Goal: Task Accomplishment & Management: Manage account settings

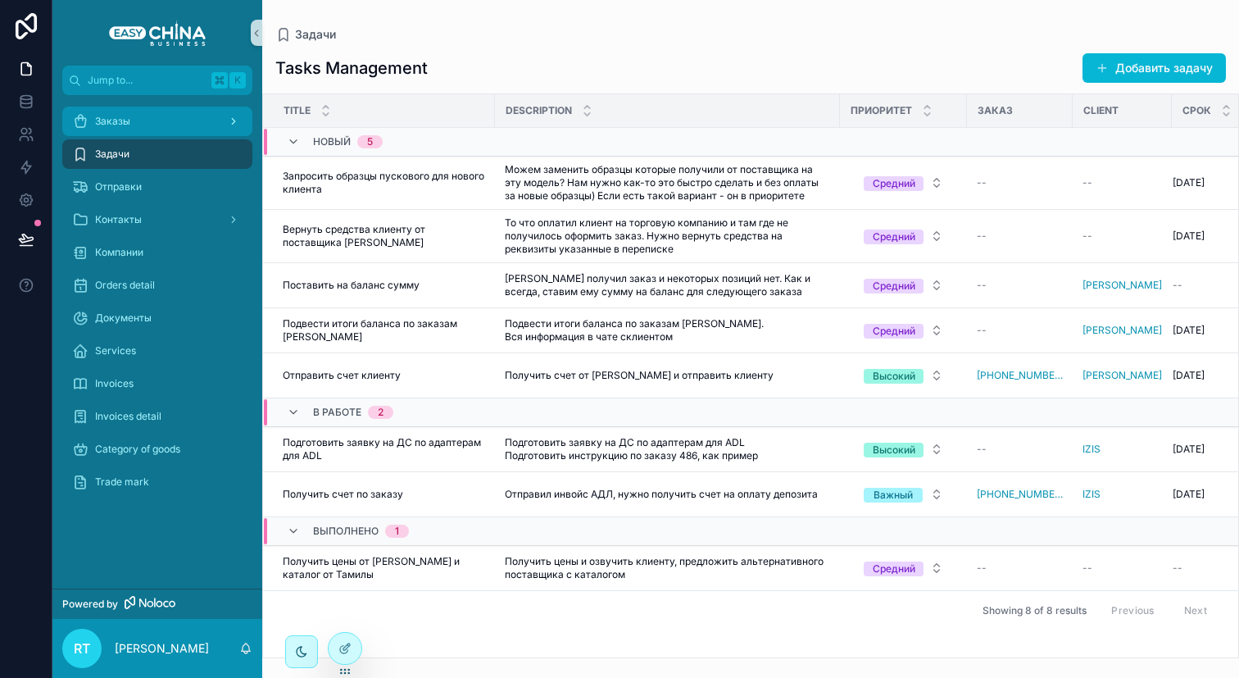
click at [111, 125] on span "Заказы" at bounding box center [112, 121] width 35 height 13
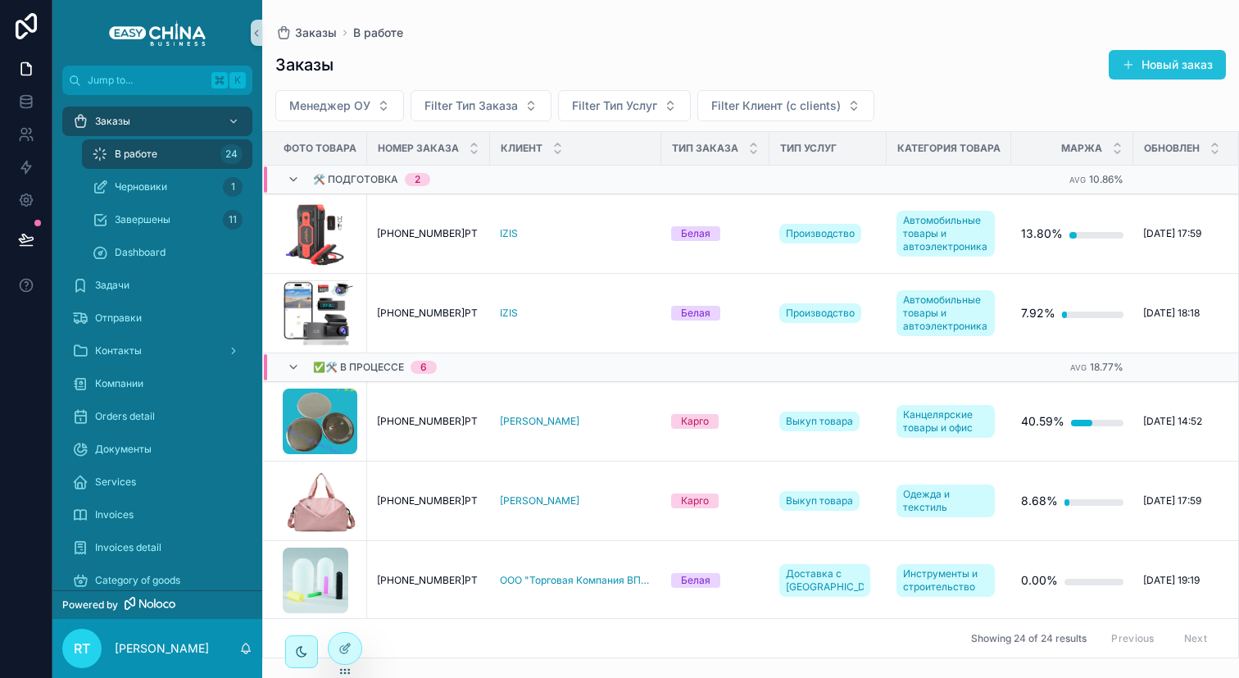
click at [1152, 61] on button "Новый заказ" at bounding box center [1167, 65] width 117 height 30
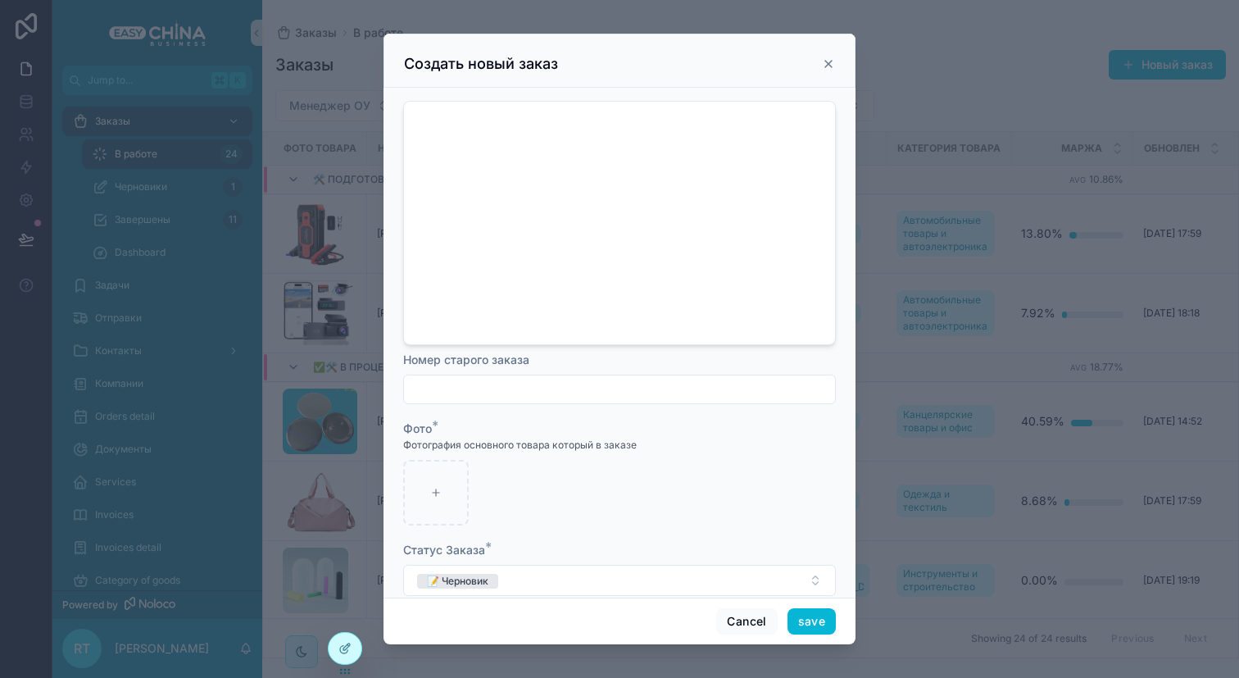
click at [464, 382] on input "scrollable content" at bounding box center [619, 389] width 431 height 23
paste input "**********"
type input "**********"
click at [446, 476] on div "scrollable content" at bounding box center [436, 493] width 66 height 66
type input "**********"
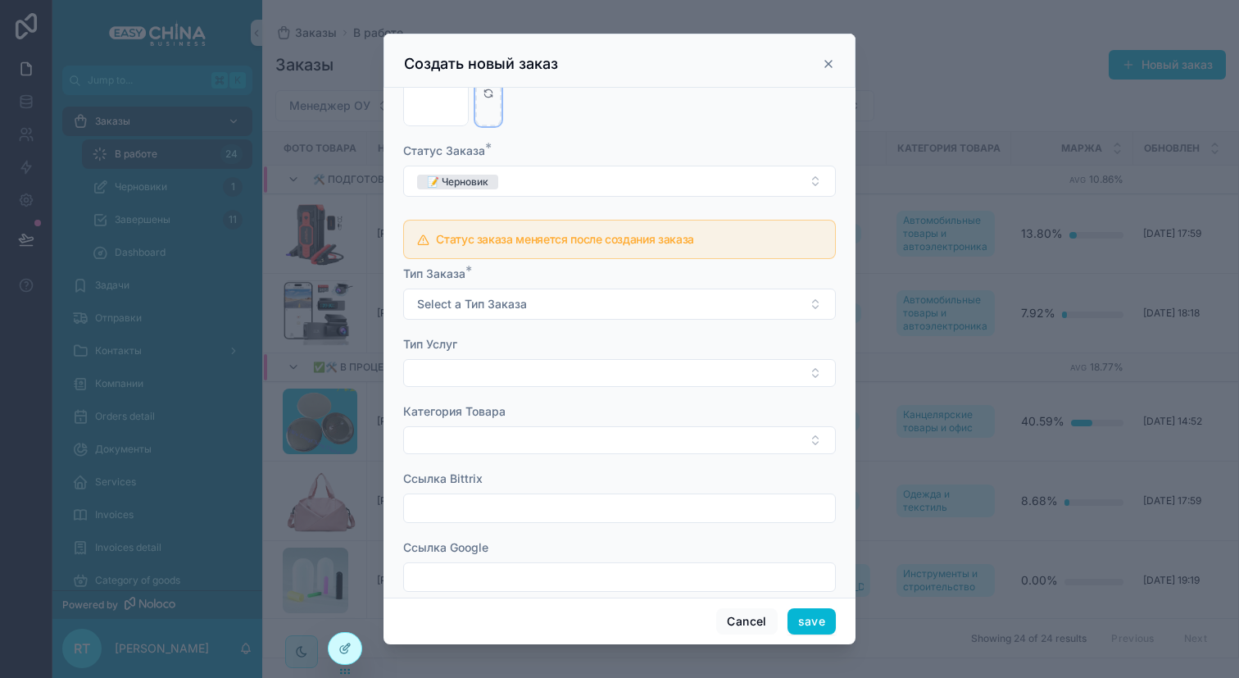
scroll to position [402, 0]
click at [540, 298] on button "Select a Тип Заказа" at bounding box center [619, 300] width 433 height 31
click at [513, 356] on div "Карго" at bounding box center [613, 359] width 412 height 25
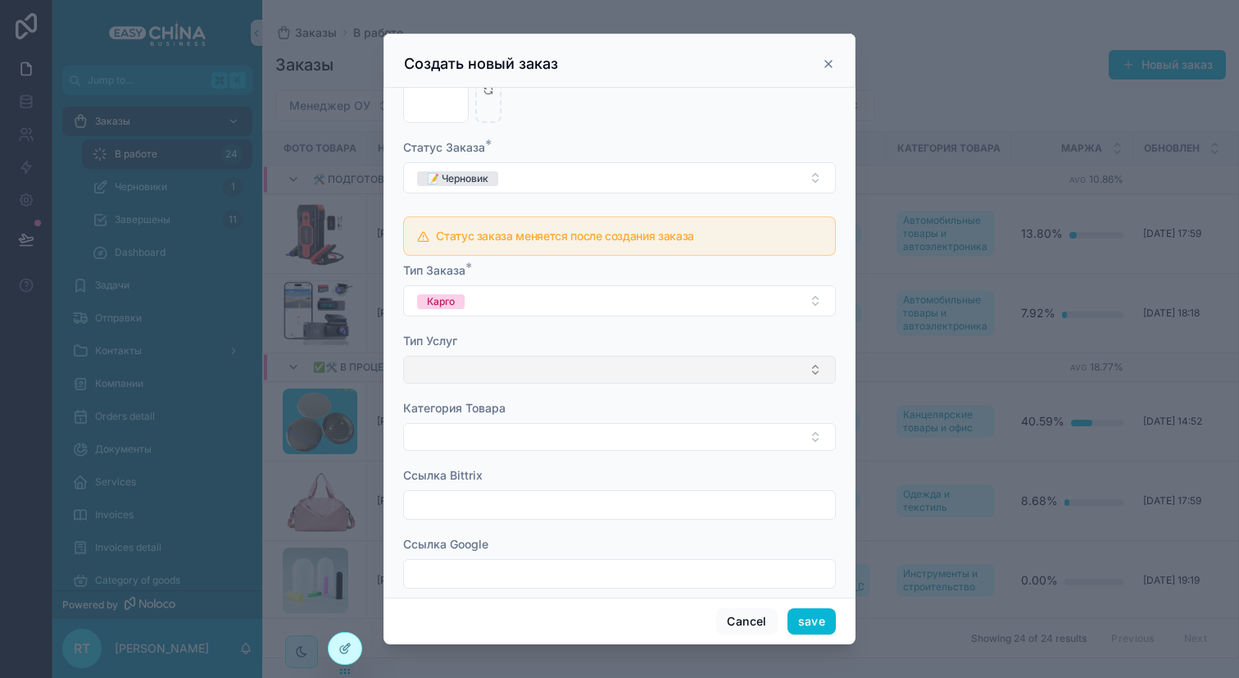
click at [513, 358] on button "Select Button" at bounding box center [619, 370] width 433 height 28
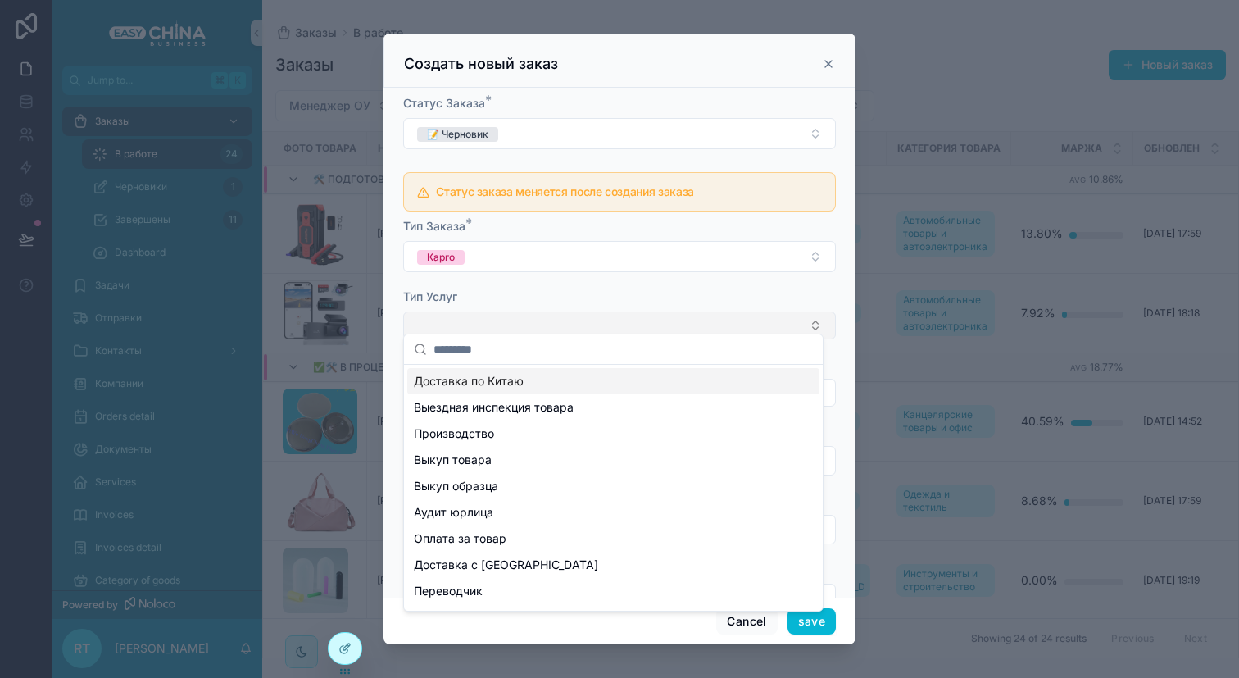
scroll to position [449, 0]
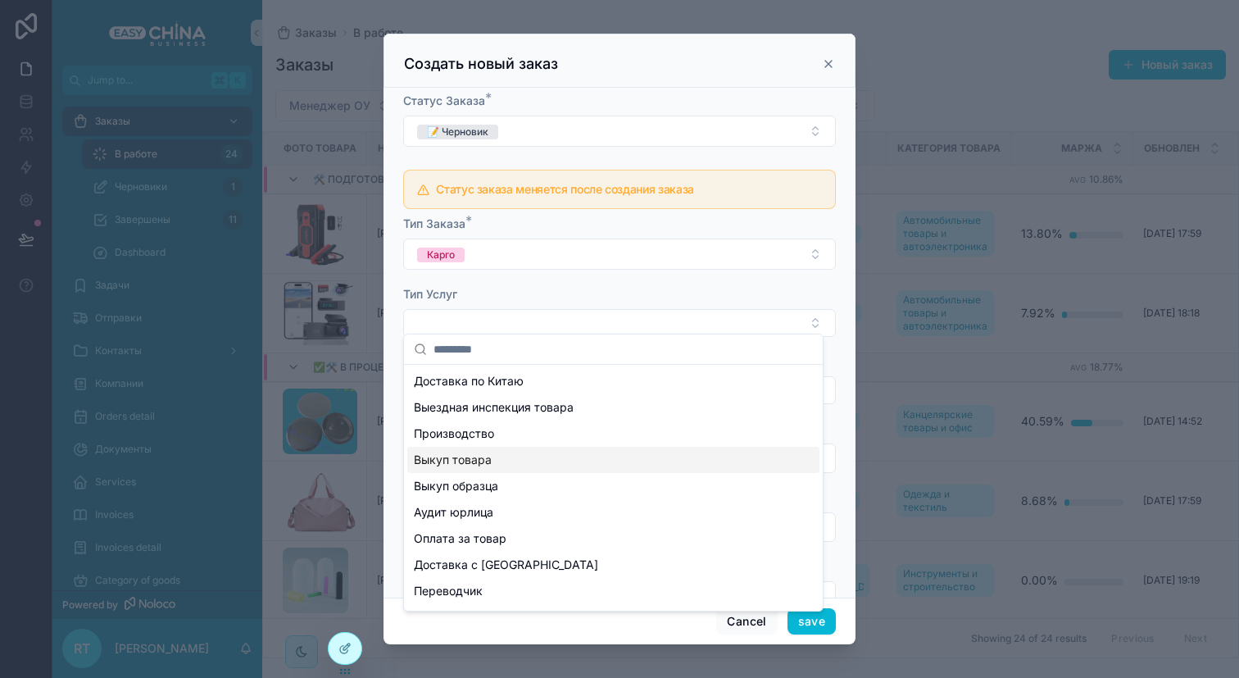
click at [514, 460] on div "Выкуп товара" at bounding box center [613, 460] width 412 height 26
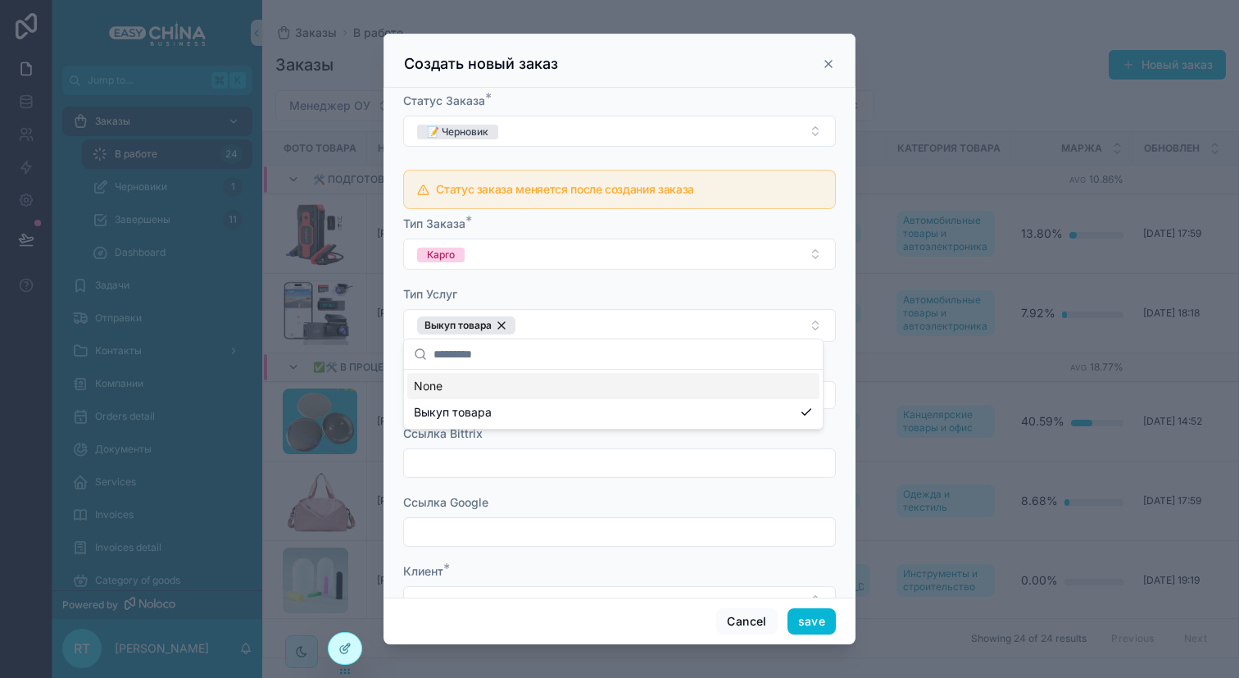
click at [540, 292] on div "Тип Услуг" at bounding box center [619, 294] width 433 height 16
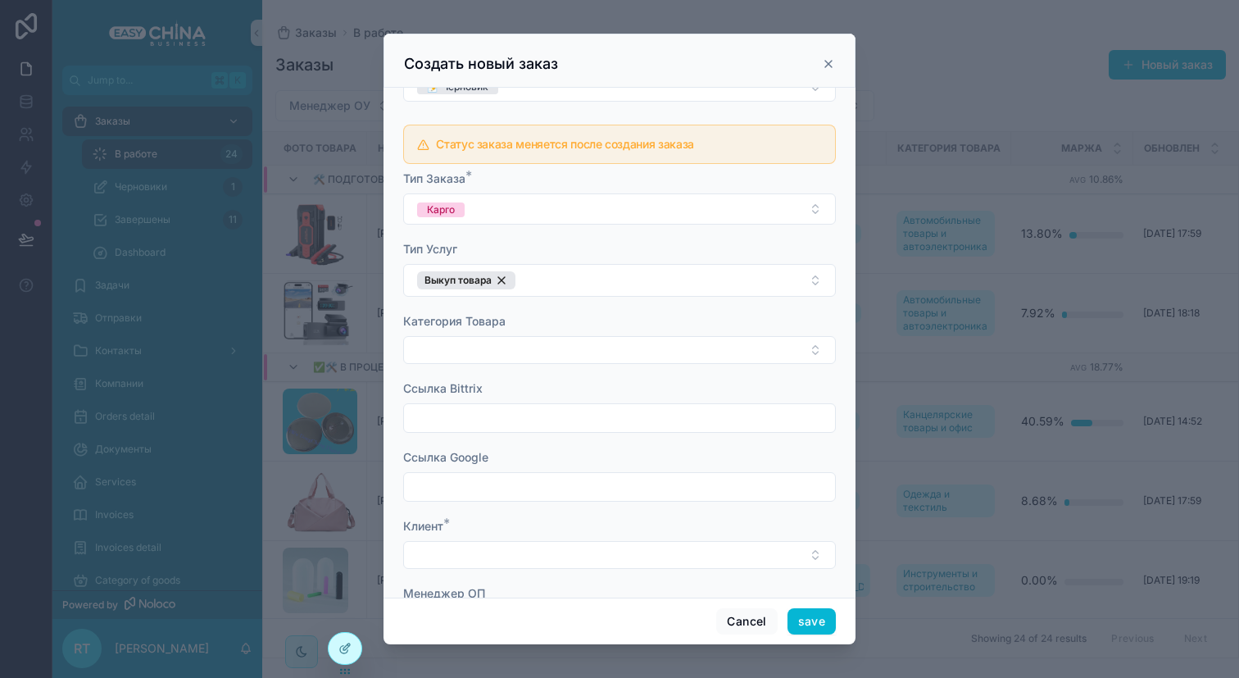
scroll to position [496, 0]
click at [540, 335] on button "Select Button" at bounding box center [619, 348] width 433 height 28
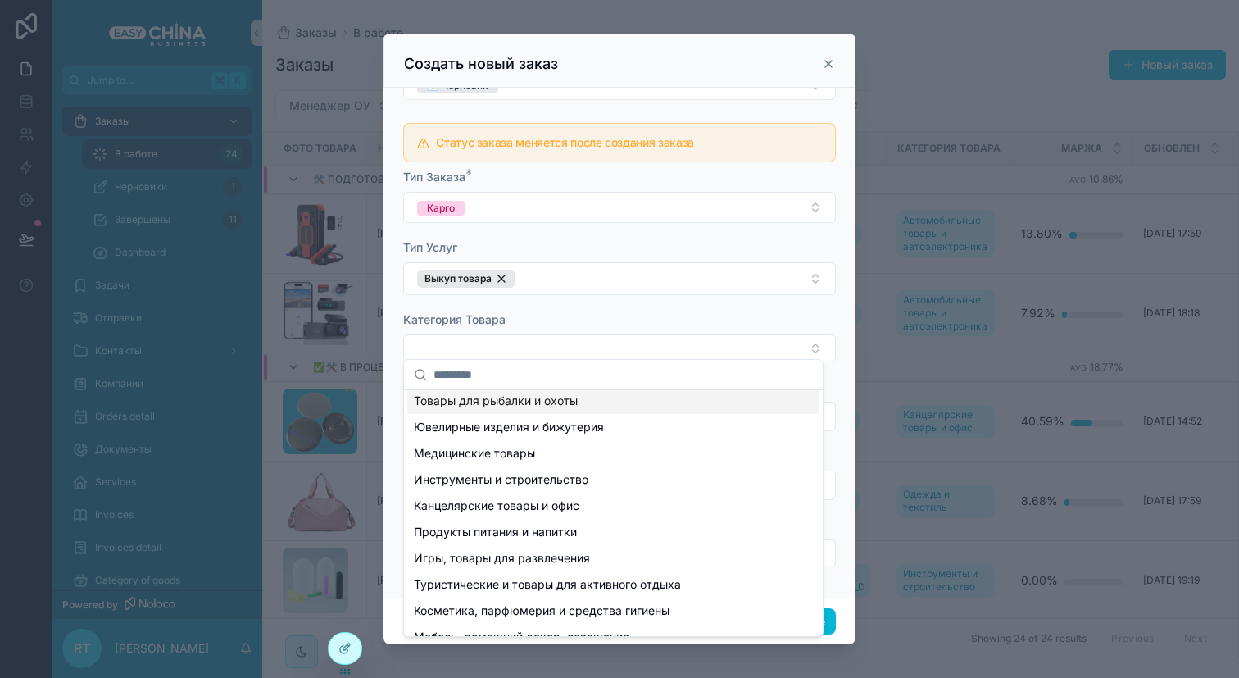
scroll to position [0, 0]
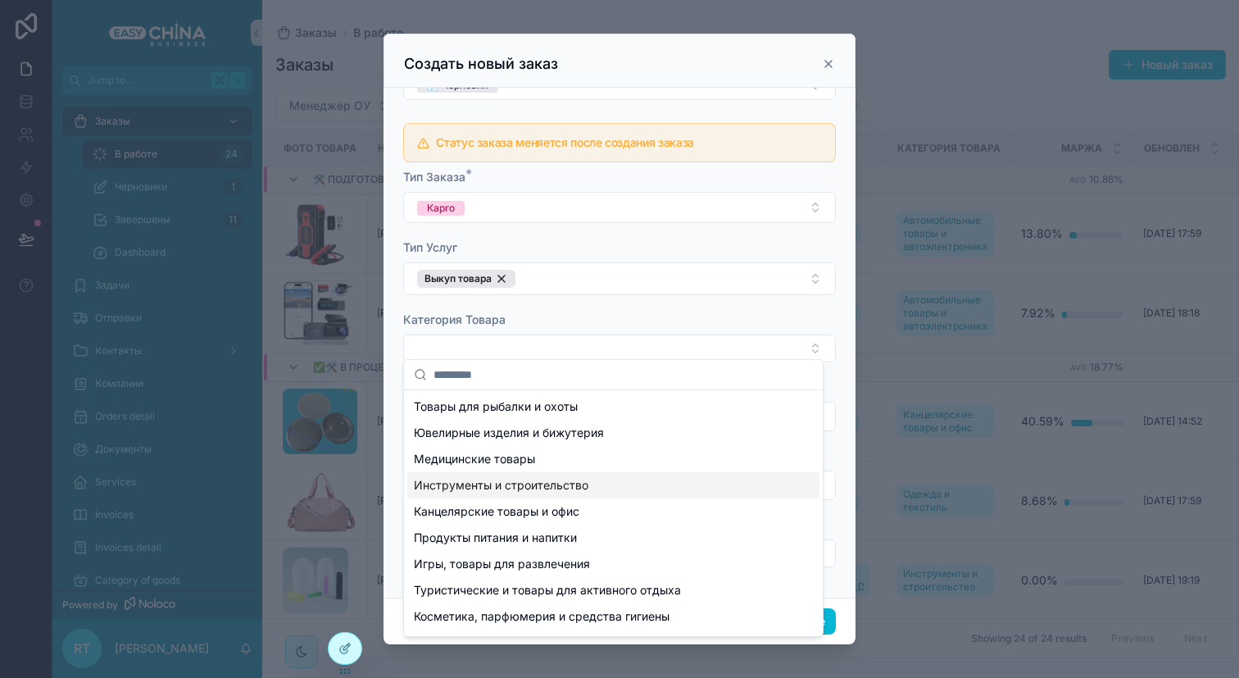
click at [542, 481] on span "Инструменты и строительство" at bounding box center [501, 485] width 175 height 16
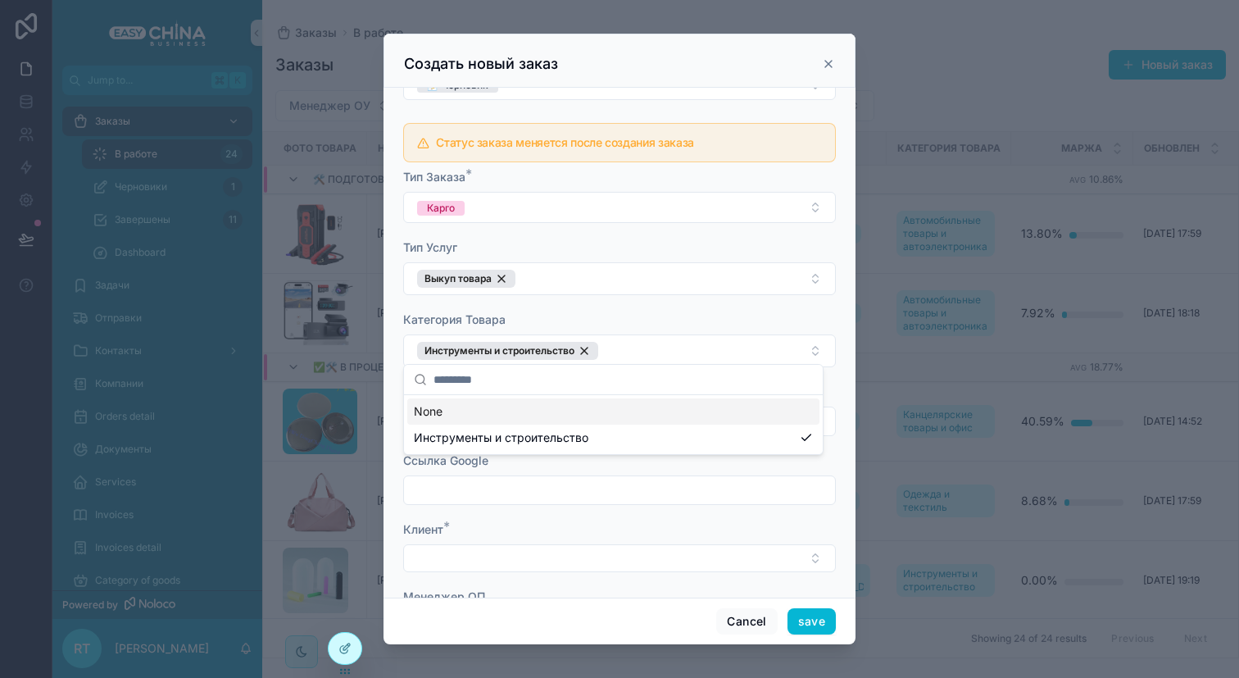
click at [616, 311] on div "Категория Товара" at bounding box center [619, 319] width 433 height 16
click at [574, 410] on input "scrollable content" at bounding box center [619, 421] width 431 height 23
click at [578, 384] on div "Ссылка Bittrix" at bounding box center [619, 392] width 433 height 16
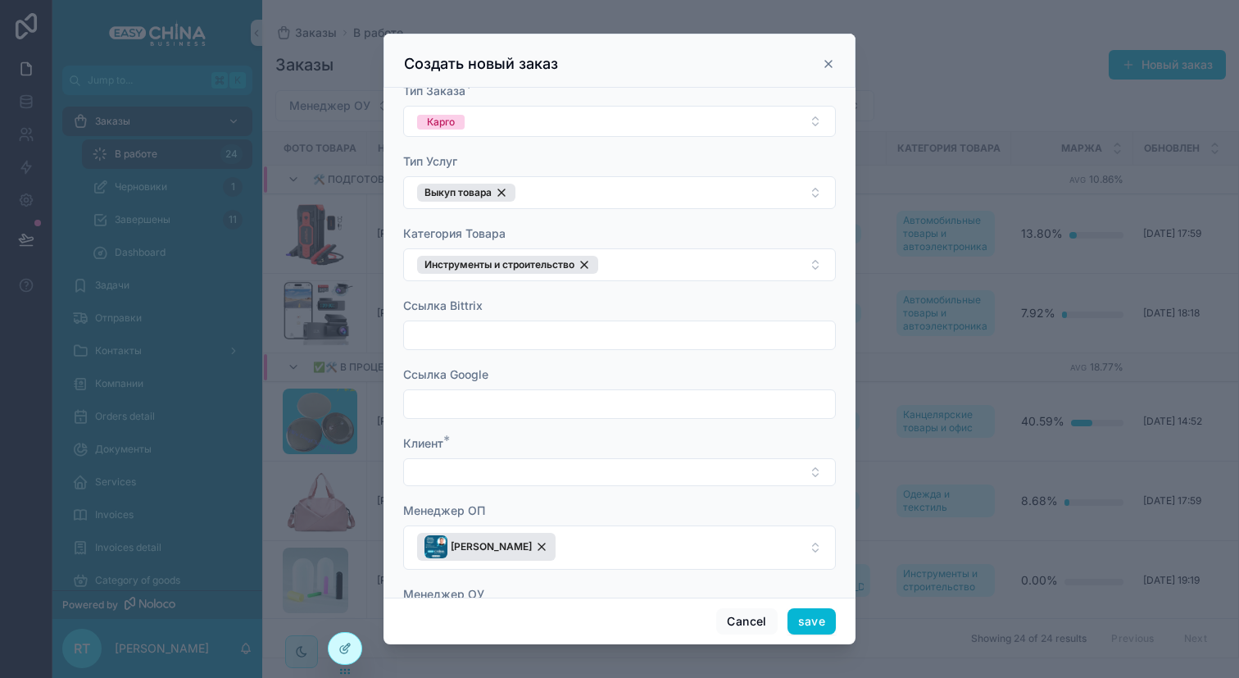
scroll to position [605, 0]
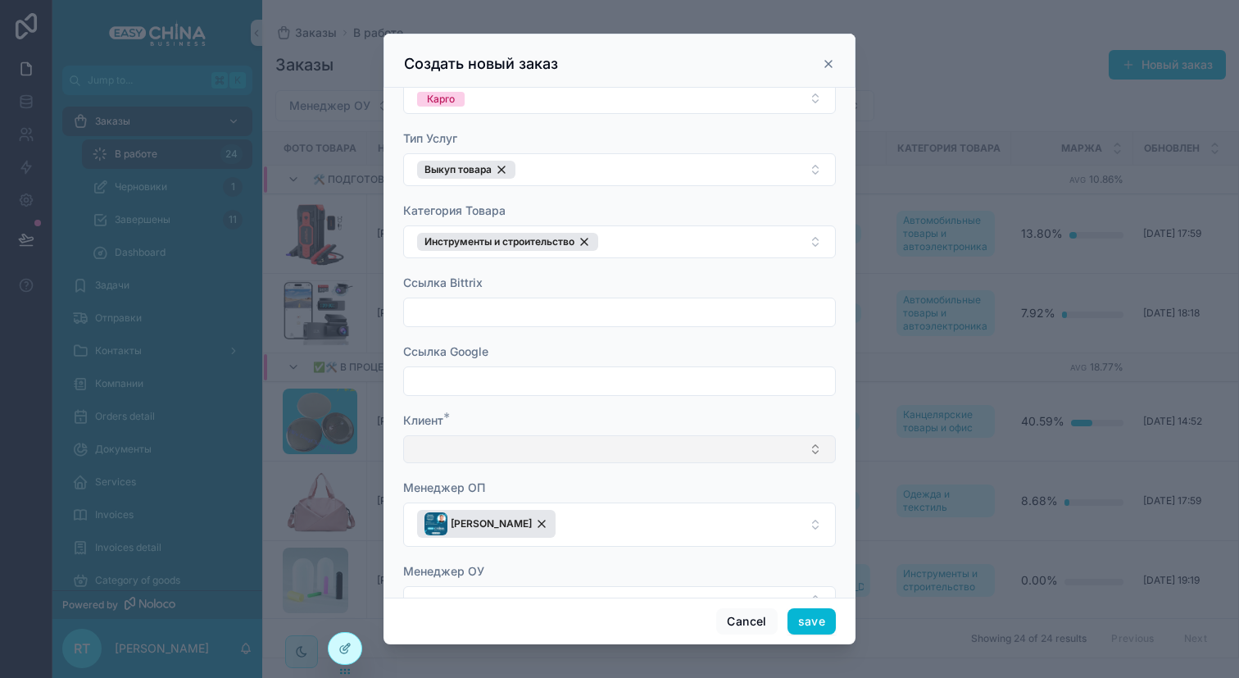
click at [514, 443] on button "Select Button" at bounding box center [619, 449] width 433 height 28
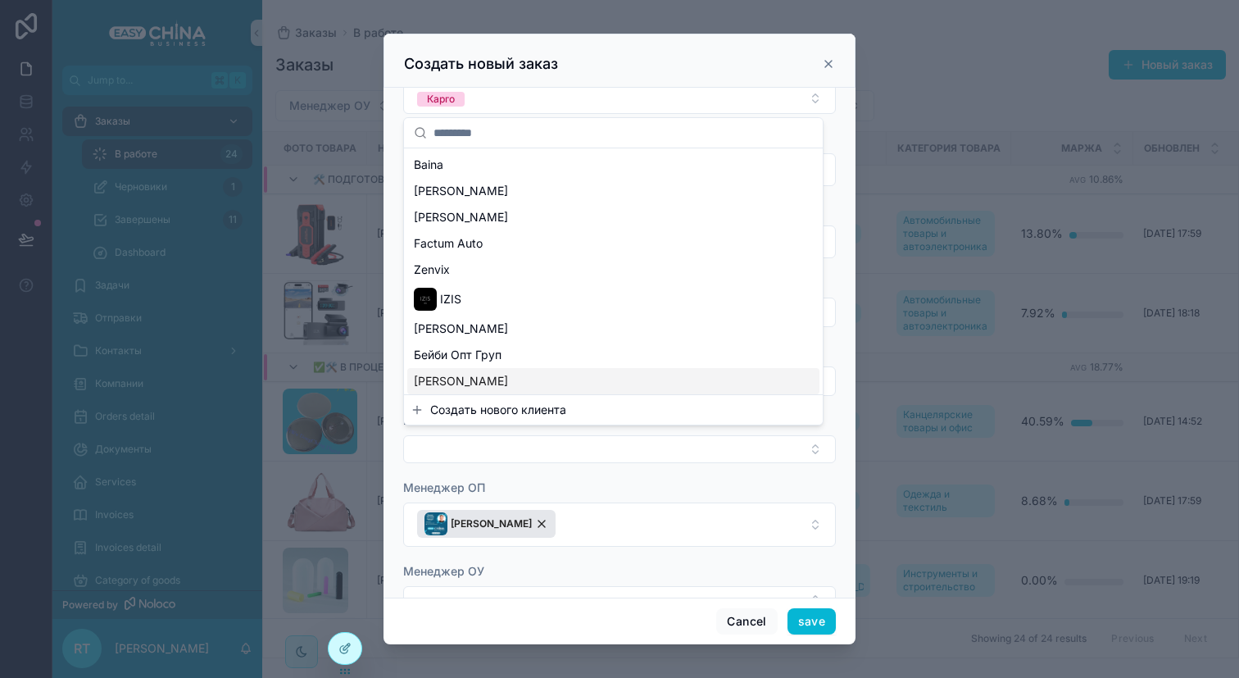
click at [514, 408] on span "Создать нового клиента" at bounding box center [498, 410] width 136 height 16
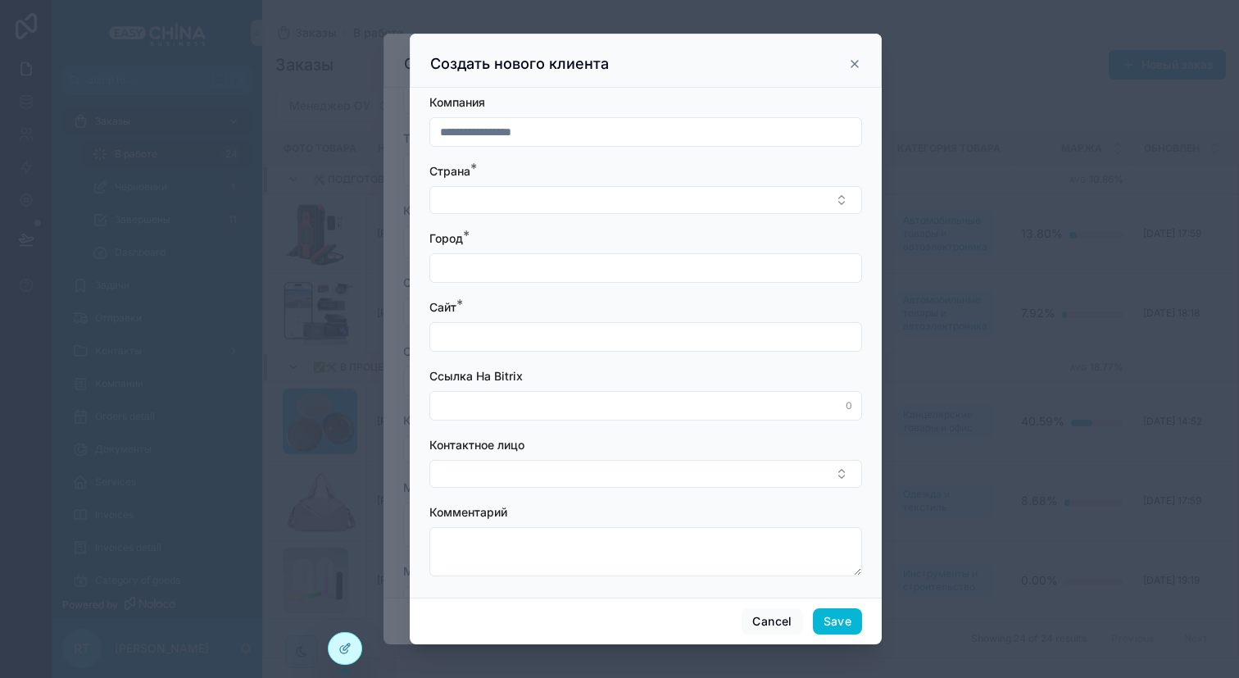
click at [570, 133] on input "scrollable content" at bounding box center [645, 131] width 431 height 23
type input "**********"
click at [544, 195] on button "Select Button" at bounding box center [645, 200] width 433 height 28
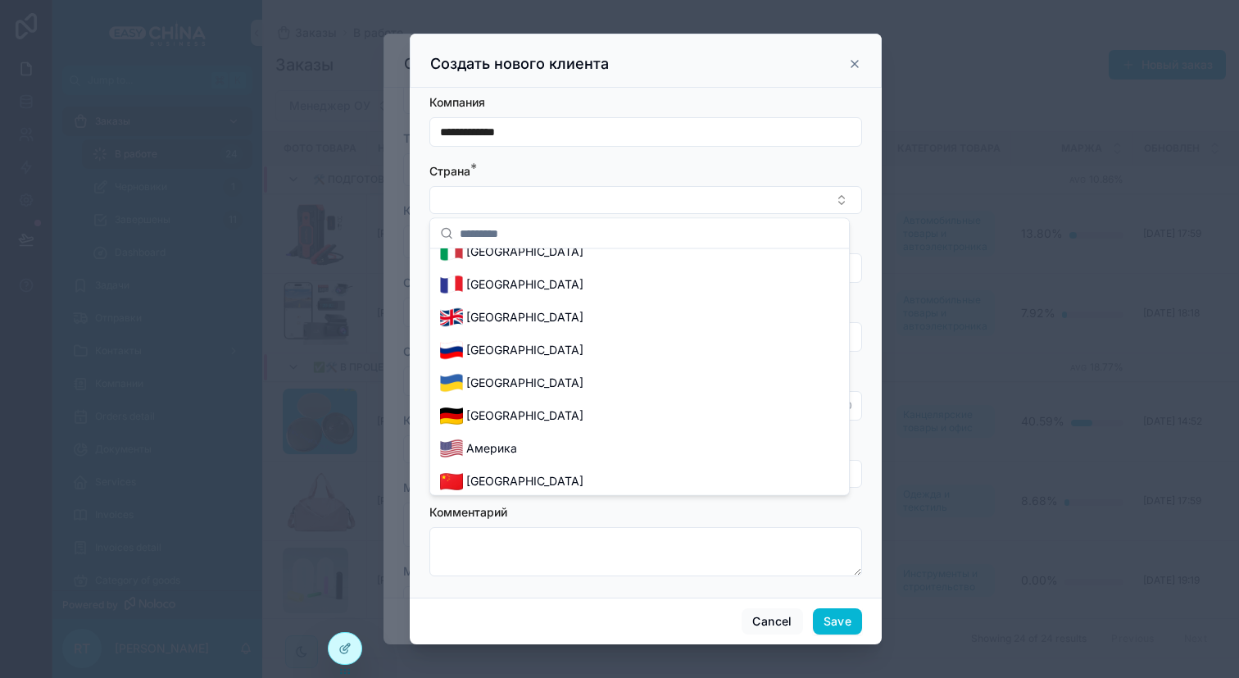
scroll to position [220, 0]
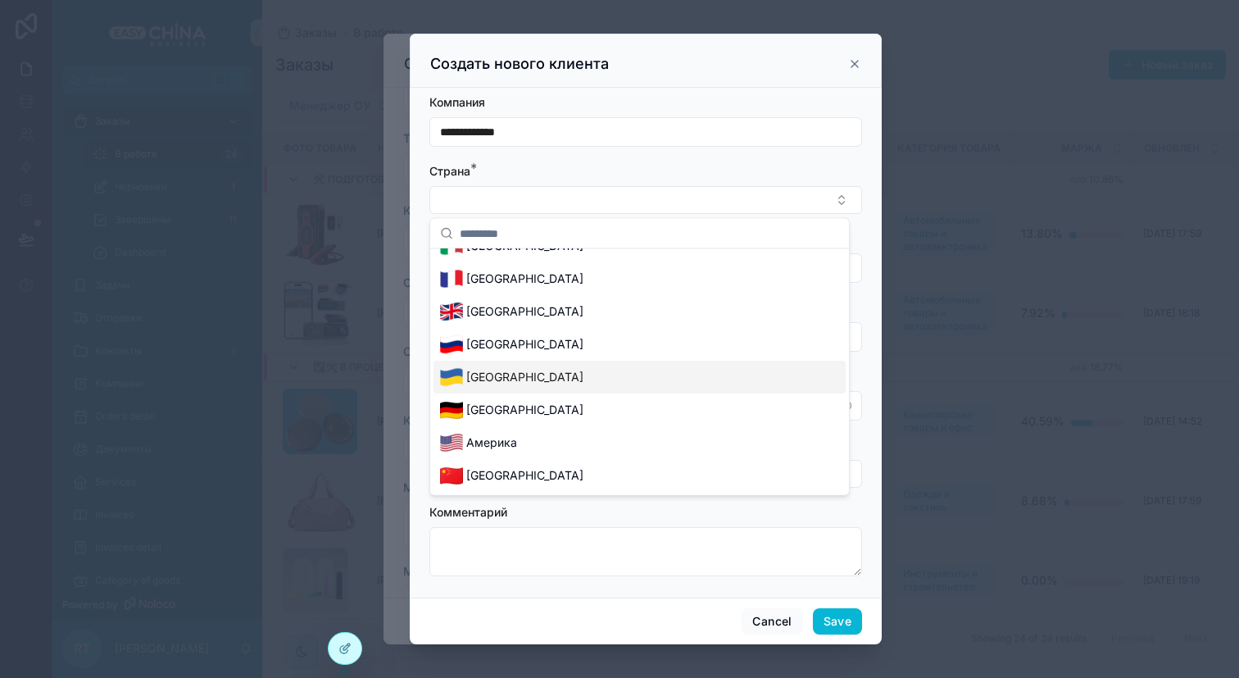
click at [522, 376] on div "[GEOGRAPHIC_DATA]" at bounding box center [640, 377] width 412 height 33
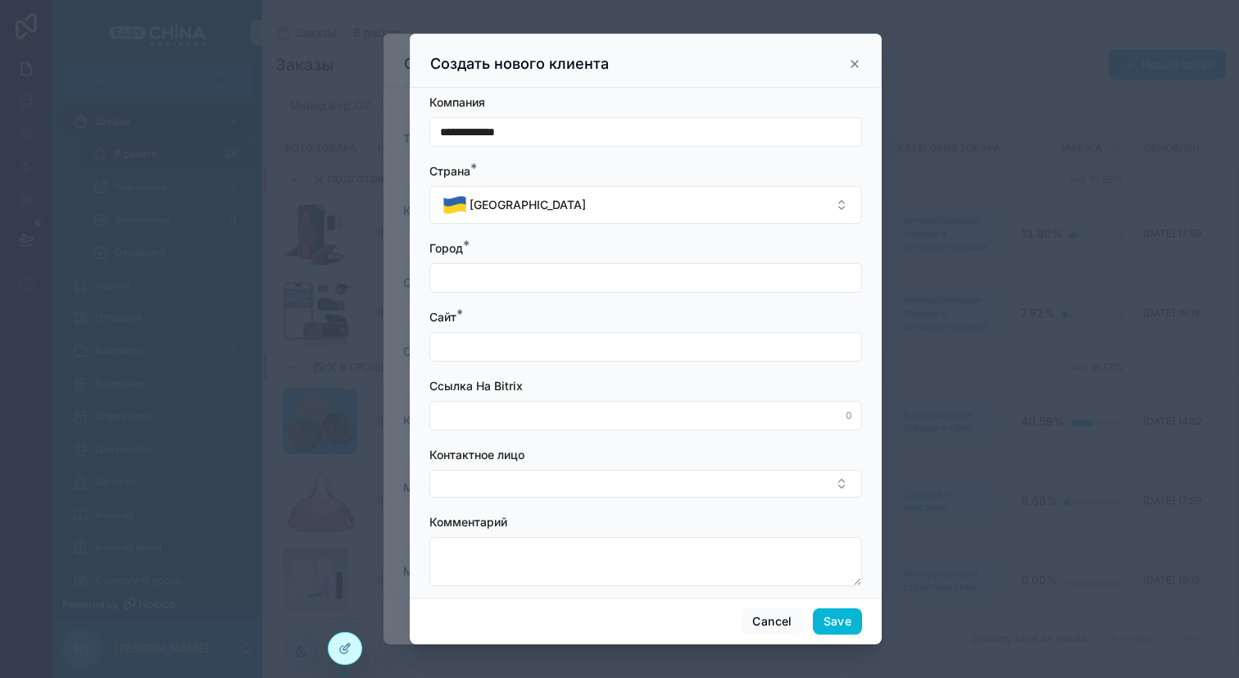
click at [538, 282] on input "scrollable content" at bounding box center [645, 277] width 431 height 23
type input "*******"
click at [577, 343] on input "scrollable content" at bounding box center [645, 346] width 431 height 23
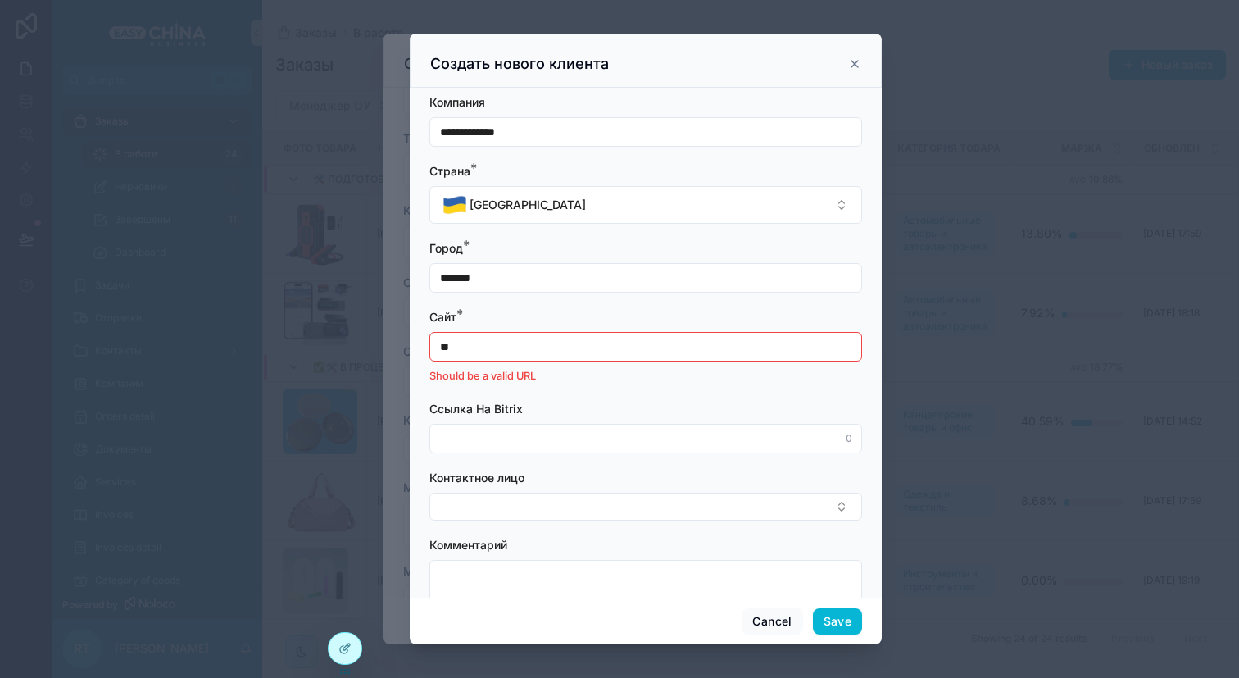
type input "*"
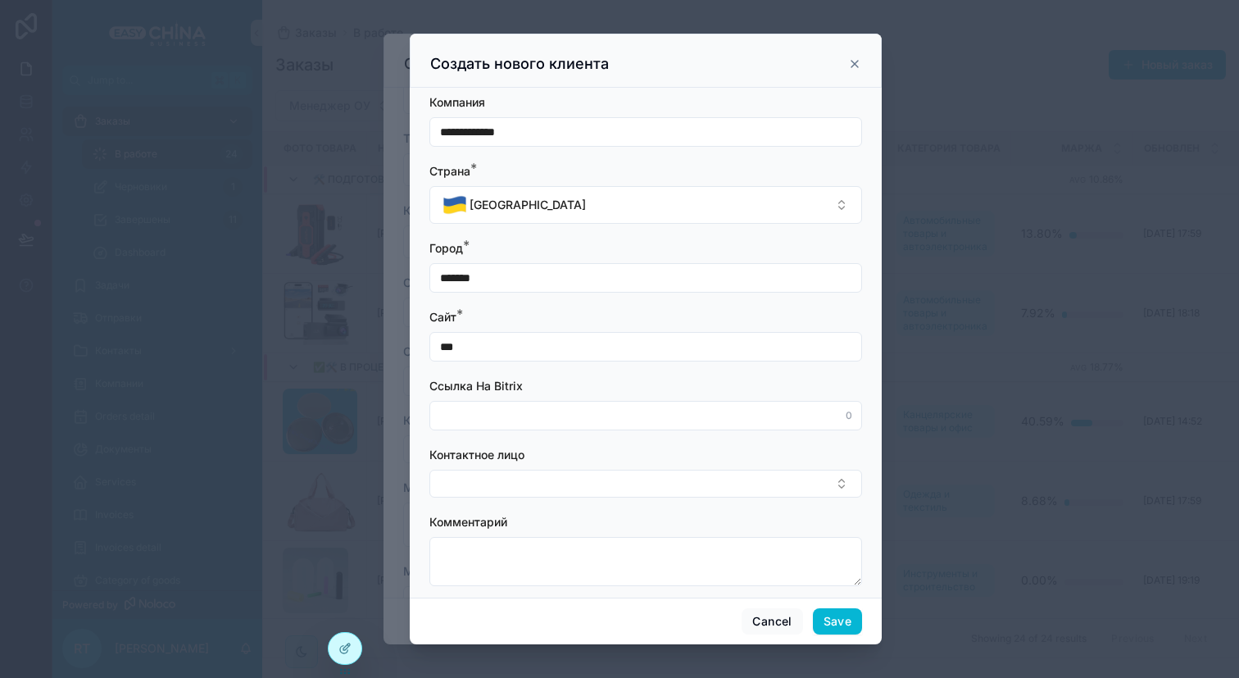
type input "***"
click at [562, 409] on input "scrollable content" at bounding box center [645, 415] width 431 height 23
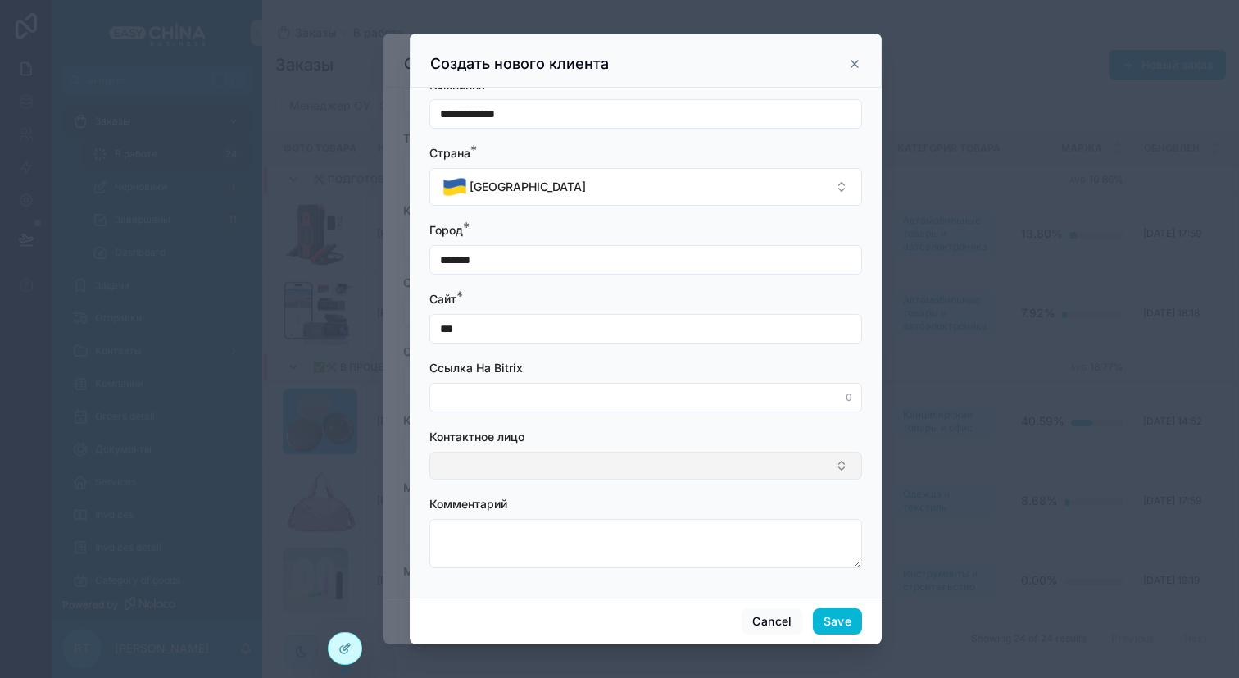
click at [567, 452] on button "Select Button" at bounding box center [645, 466] width 433 height 28
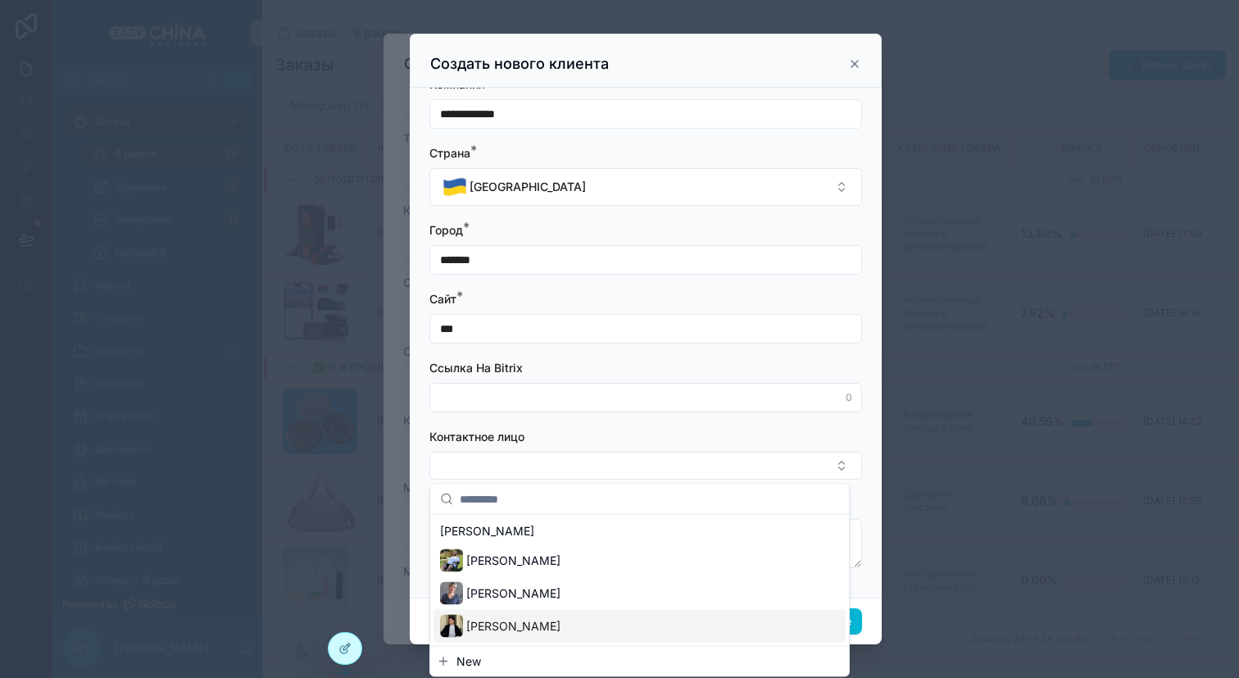
click at [522, 656] on button "New" at bounding box center [640, 661] width 406 height 16
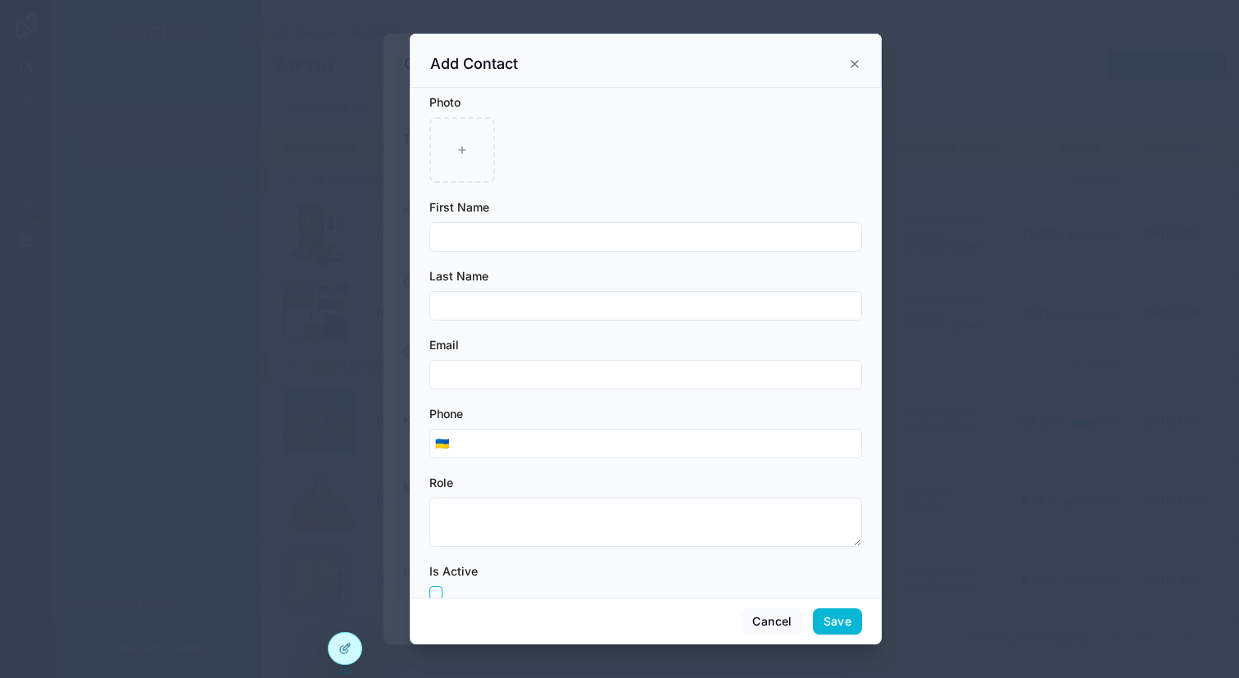
click at [507, 238] on input "scrollable content" at bounding box center [645, 236] width 431 height 23
type input "*"
type input "*******"
click at [470, 308] on input "scrollable content" at bounding box center [645, 305] width 431 height 23
type input "*****"
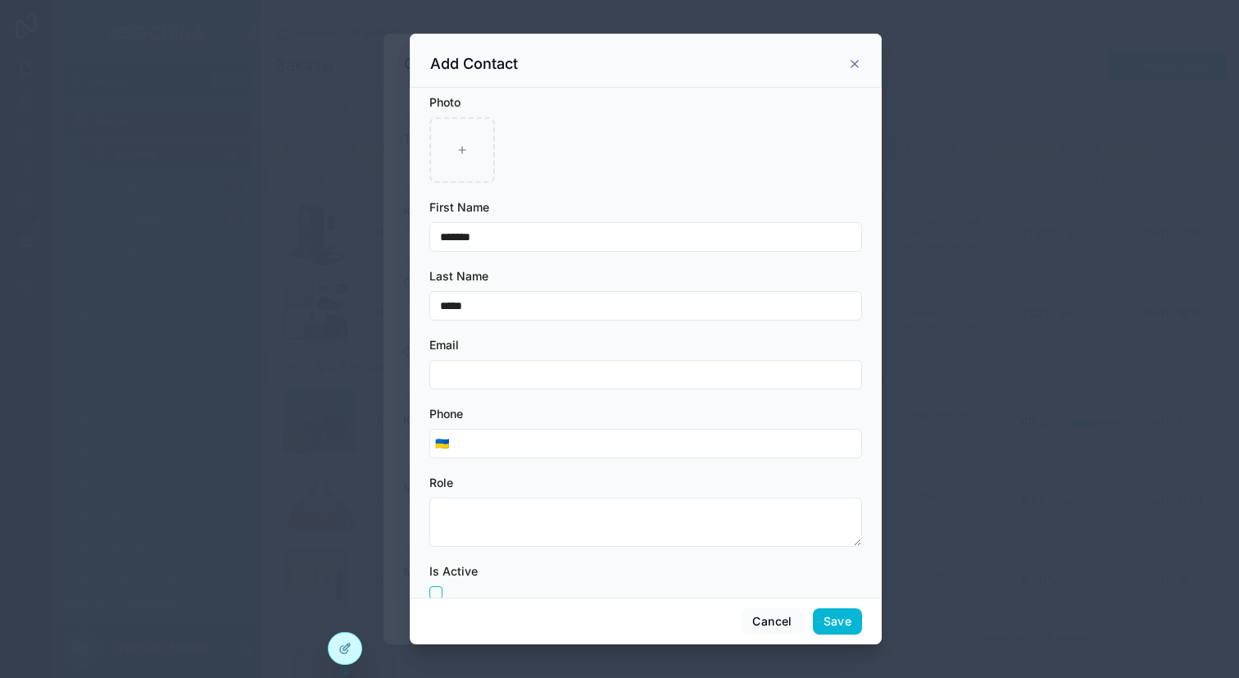
click at [492, 455] on div "🇺🇦" at bounding box center [645, 444] width 433 height 30
click at [493, 438] on input "scrollable content" at bounding box center [657, 443] width 407 height 23
paste input "**********"
type input "**********"
click at [546, 378] on input "scrollable content" at bounding box center [645, 374] width 431 height 23
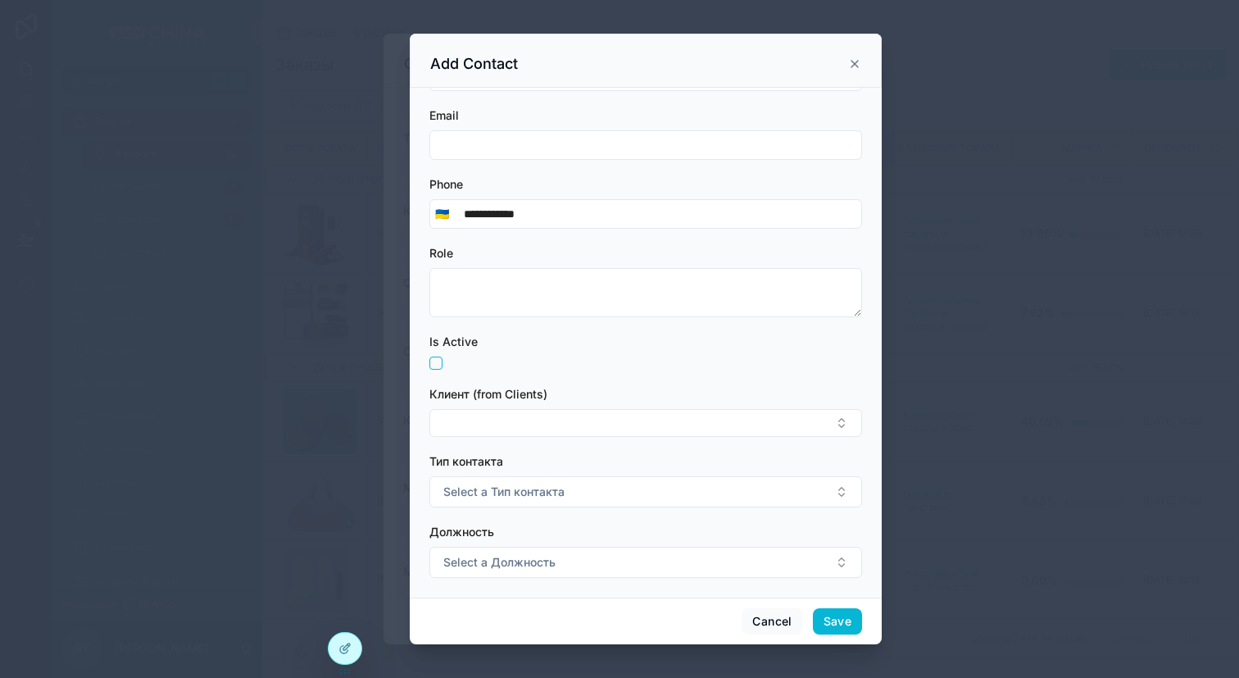
scroll to position [239, 0]
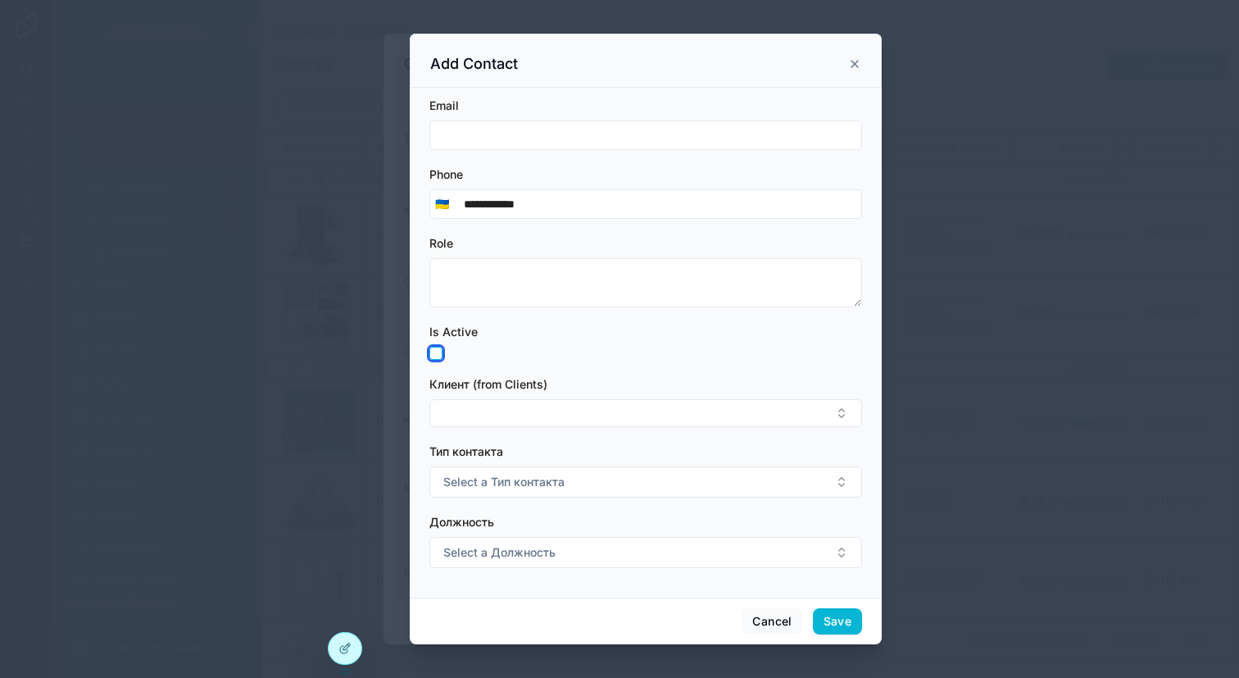
click at [437, 350] on button "scrollable content" at bounding box center [435, 353] width 13 height 13
click at [512, 416] on button "Select Button" at bounding box center [645, 413] width 433 height 28
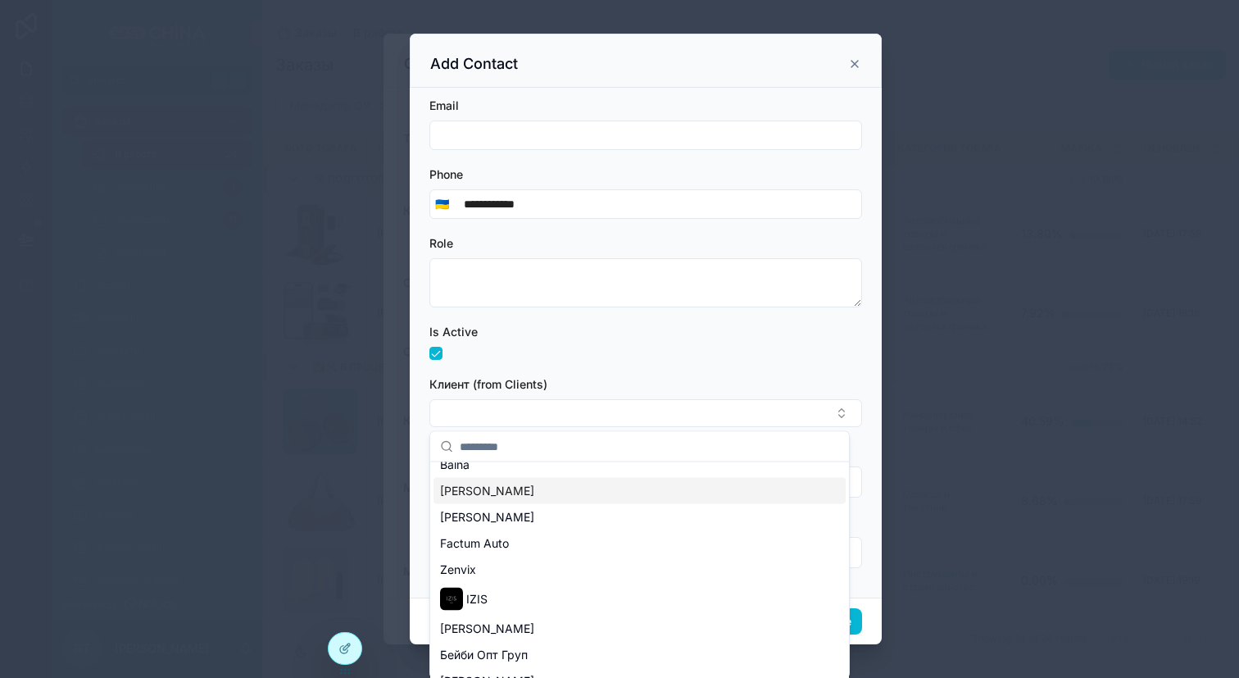
scroll to position [0, 0]
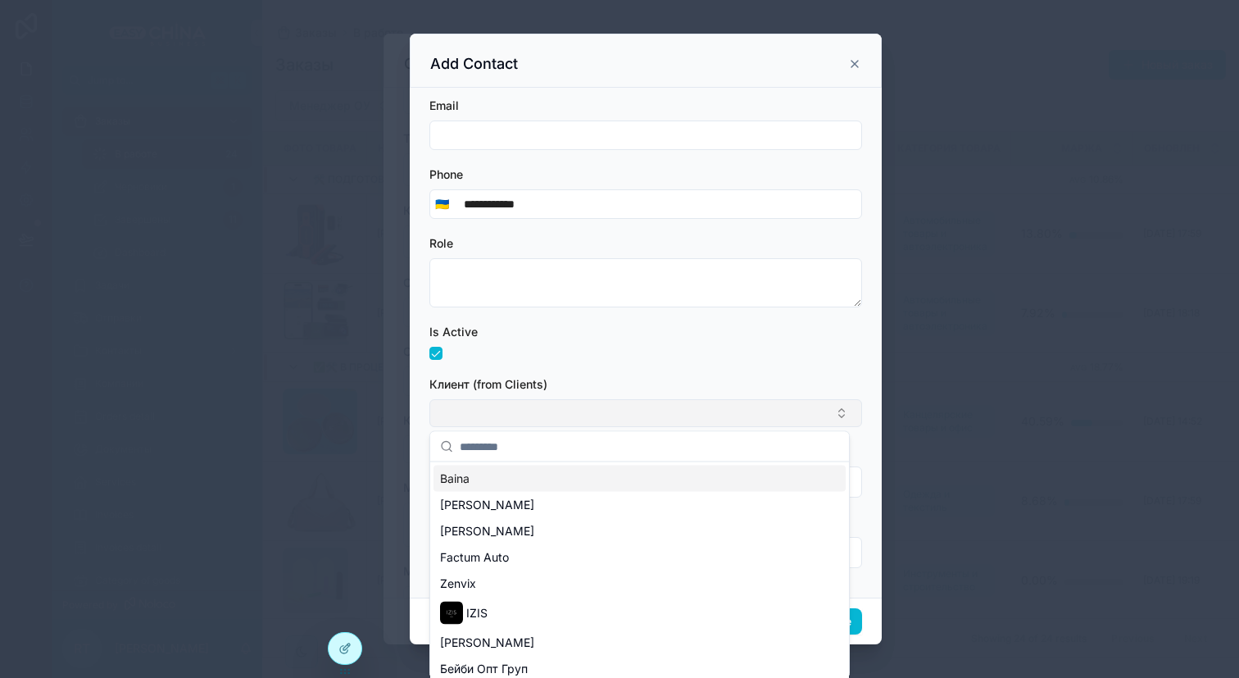
click at [534, 409] on button "Select Button" at bounding box center [645, 413] width 433 height 28
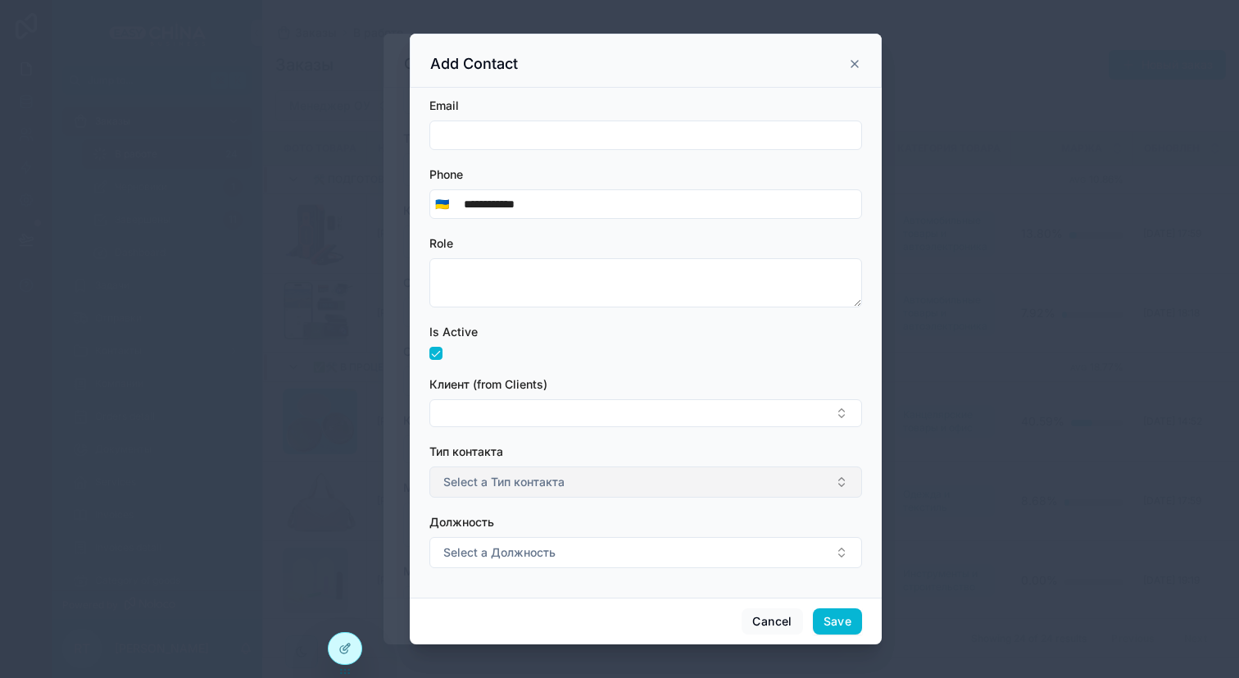
click at [517, 491] on button "Select a Тип контакта" at bounding box center [645, 481] width 433 height 31
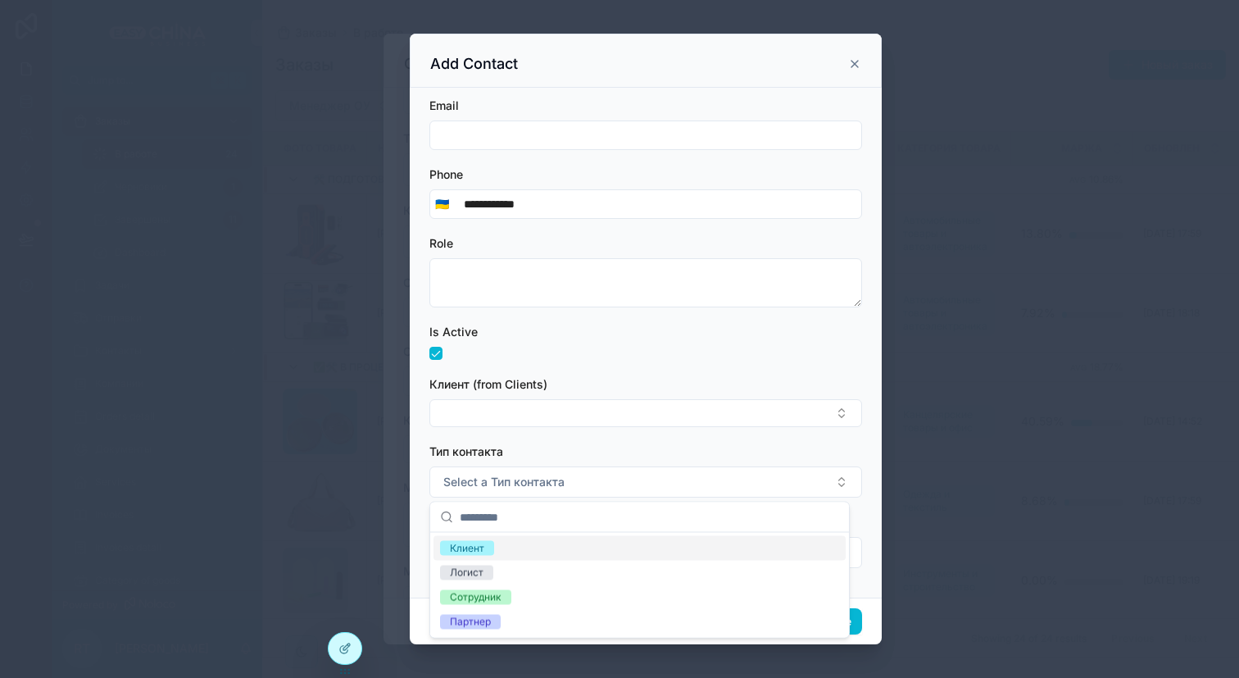
click at [486, 549] on span "Клиент" at bounding box center [467, 548] width 54 height 15
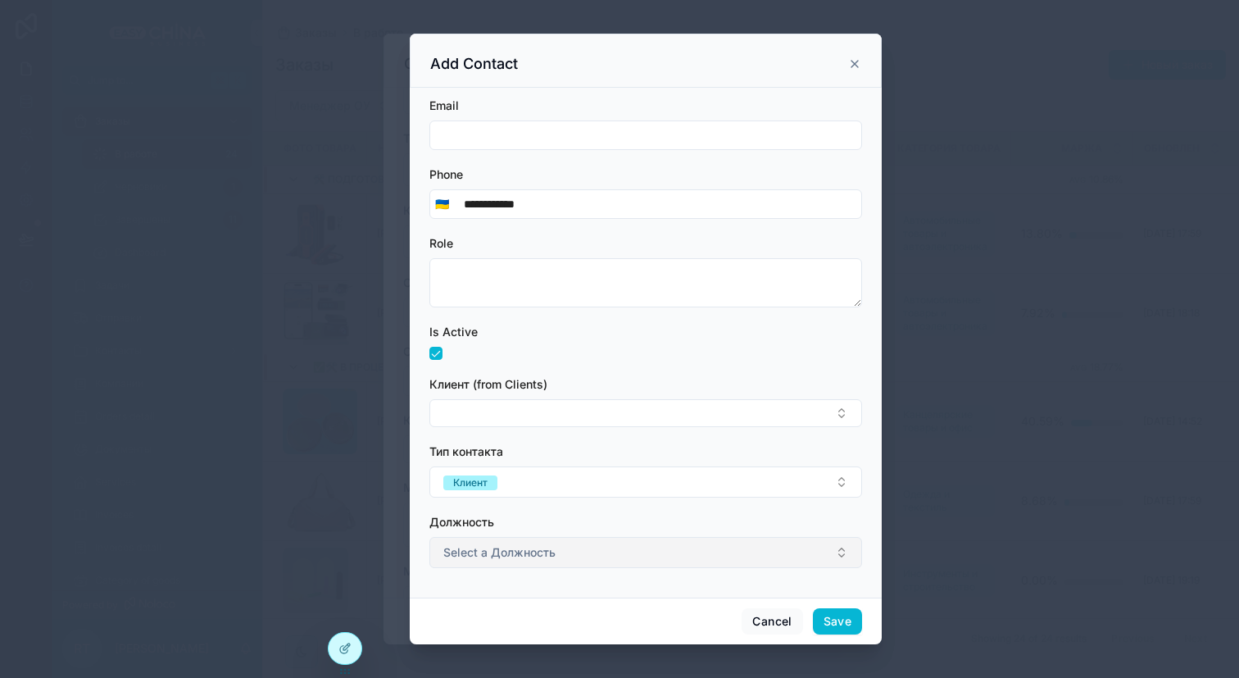
click at [489, 550] on span "Select a Должность" at bounding box center [499, 552] width 112 height 16
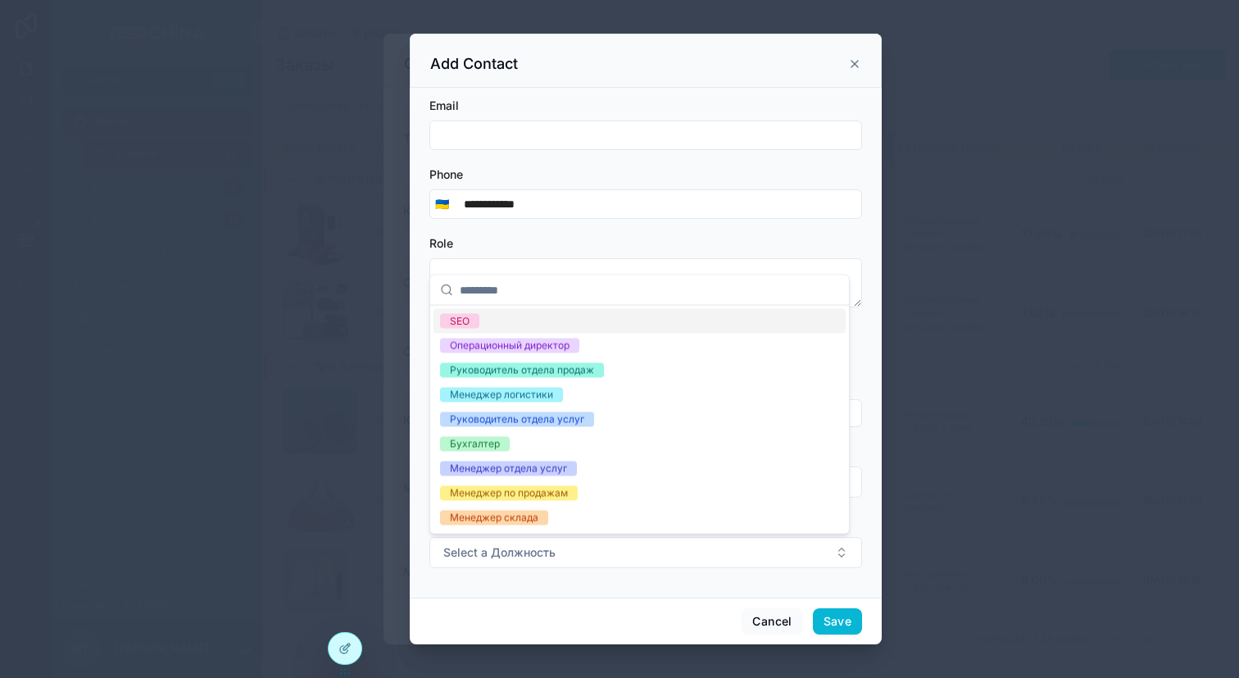
click at [551, 325] on div "SEO" at bounding box center [640, 321] width 412 height 25
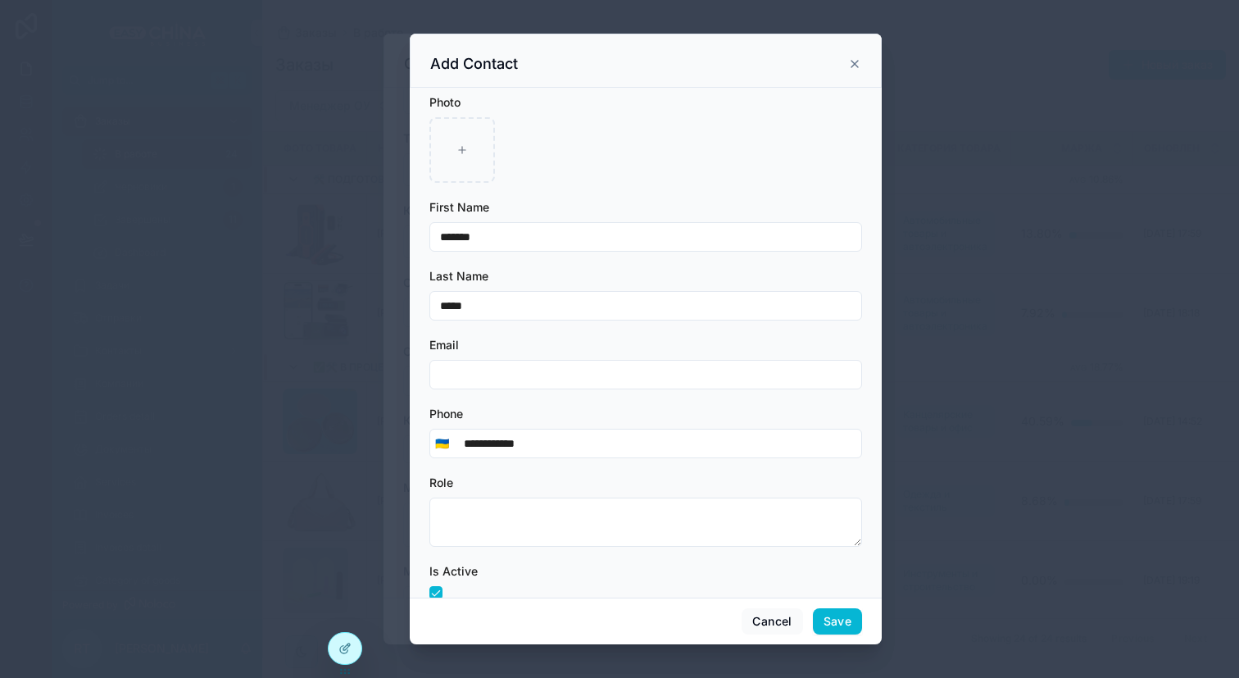
scroll to position [15, 0]
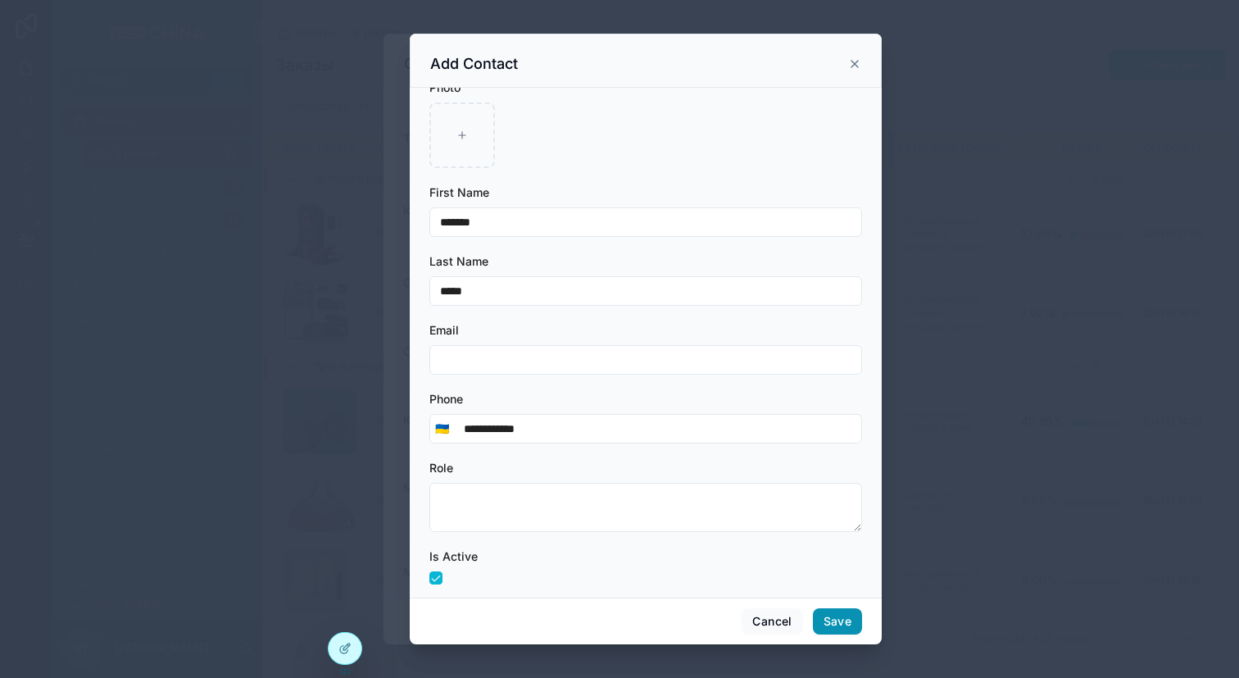
click at [838, 623] on button "Save" at bounding box center [837, 621] width 49 height 26
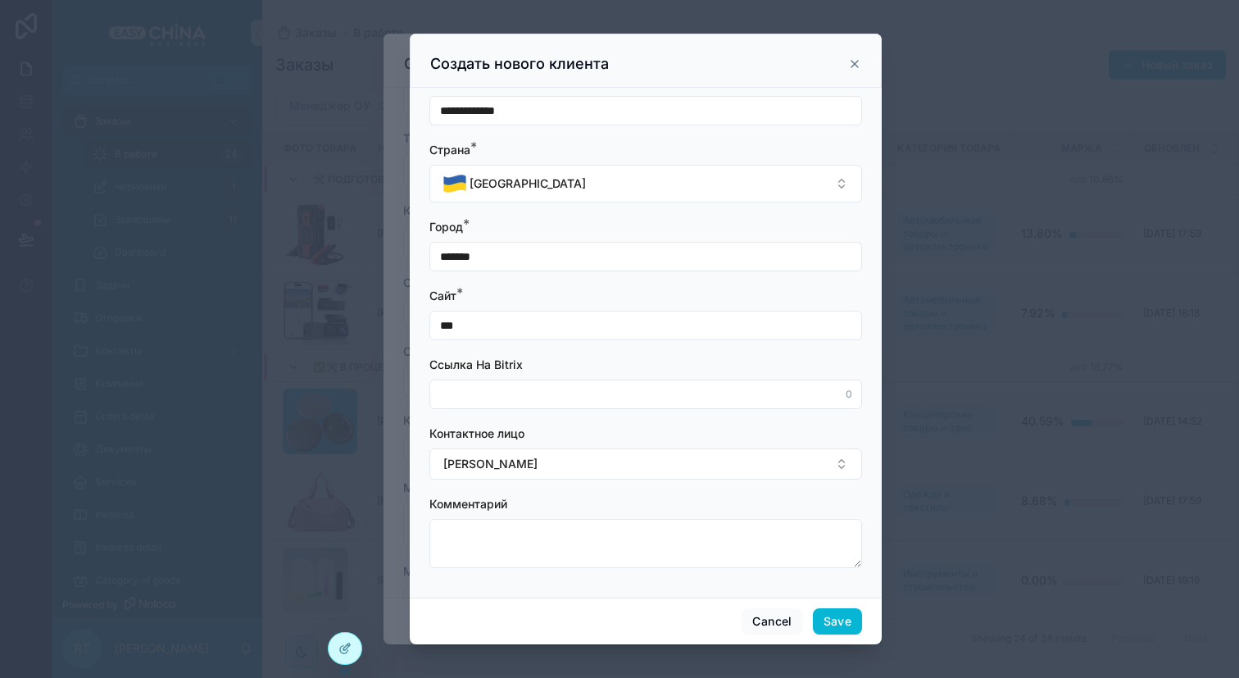
scroll to position [0, 0]
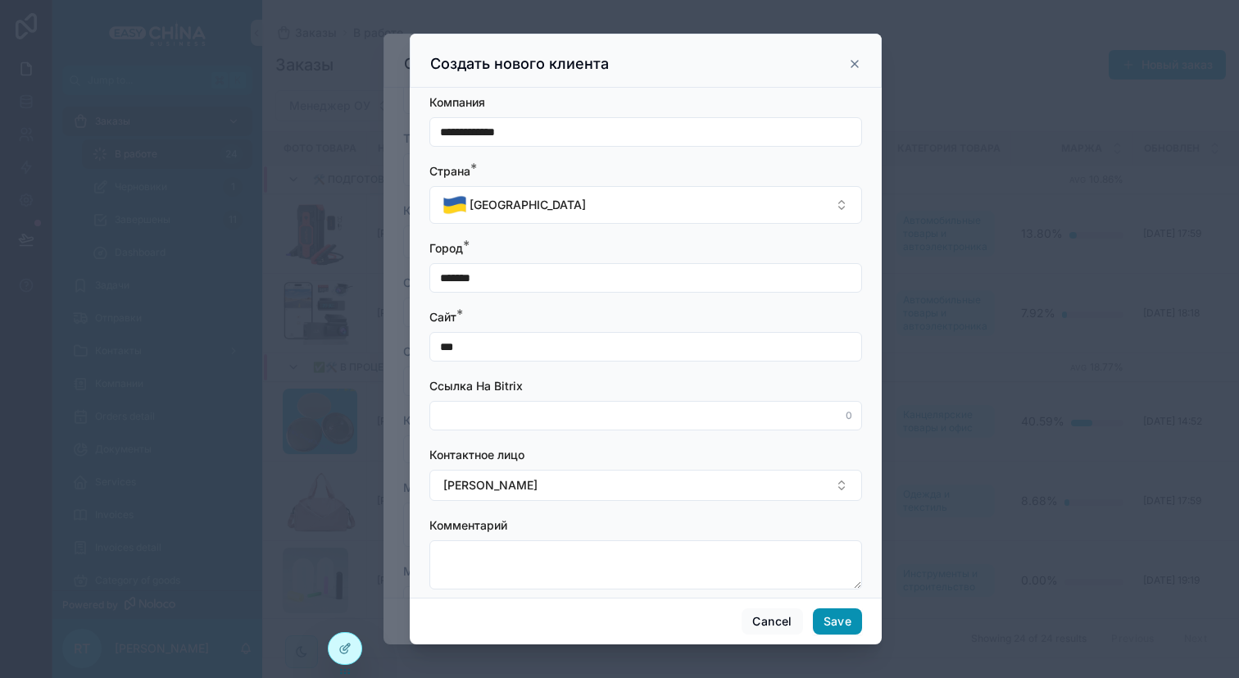
click at [838, 618] on button "Save" at bounding box center [837, 621] width 49 height 26
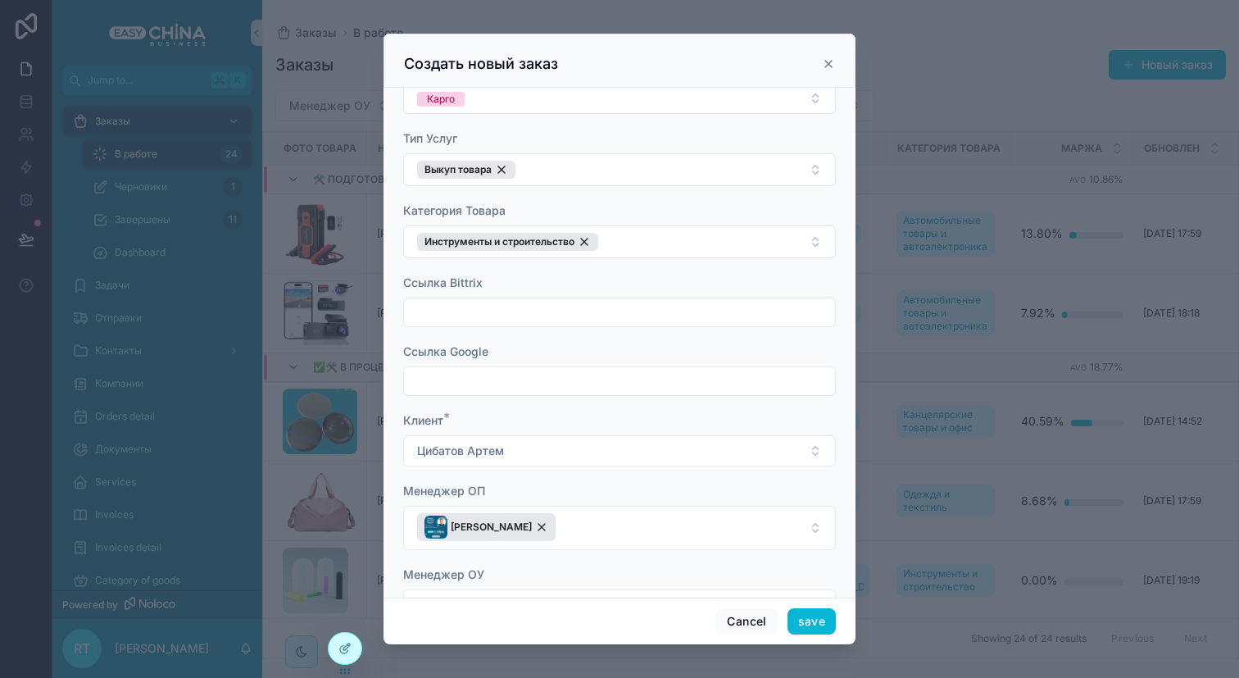
scroll to position [647, 0]
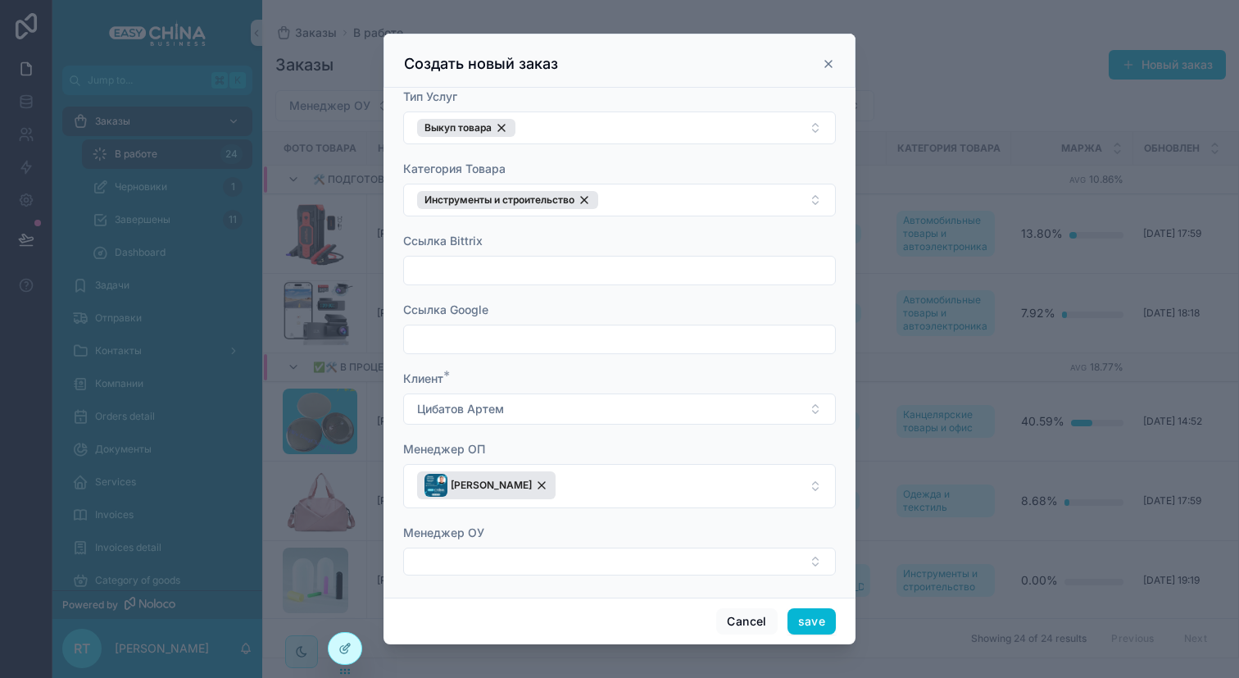
click at [475, 256] on div "scrollable content" at bounding box center [619, 271] width 433 height 30
click at [475, 259] on input "scrollable content" at bounding box center [619, 270] width 431 height 23
paste input "**********"
type input "**********"
click at [510, 332] on input "scrollable content" at bounding box center [619, 339] width 431 height 23
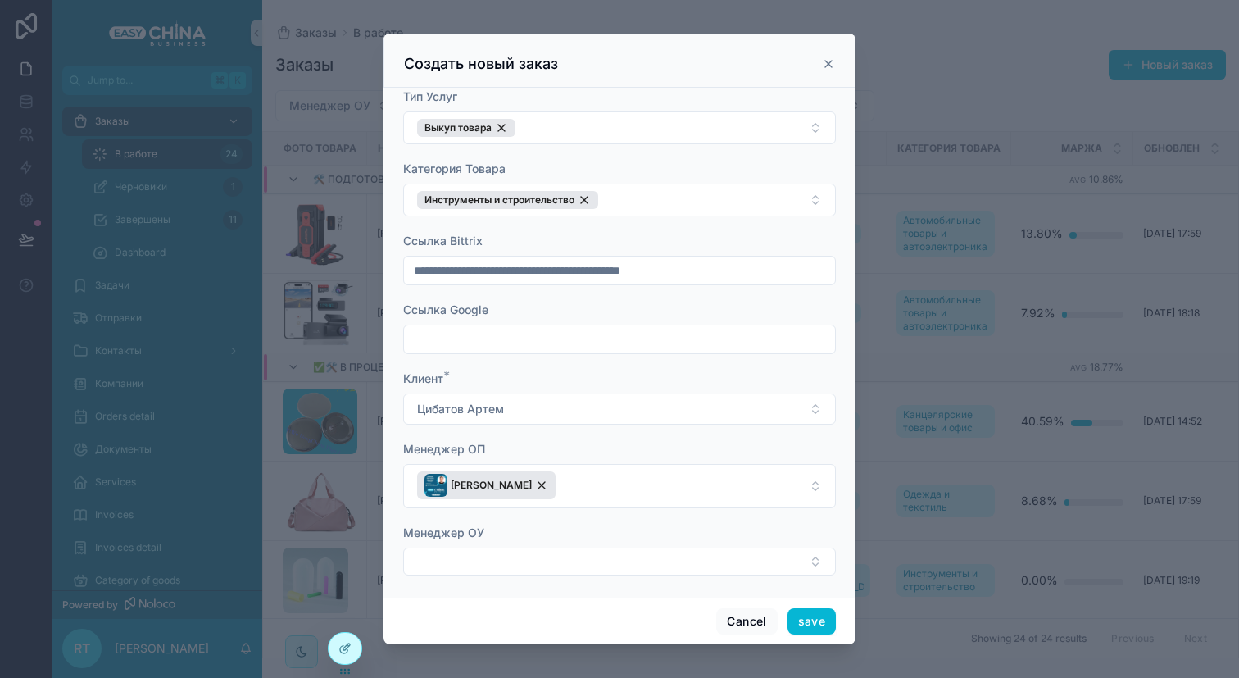
paste input "**********"
type input "**********"
click at [625, 570] on form "**********" at bounding box center [619, 20] width 433 height 1144
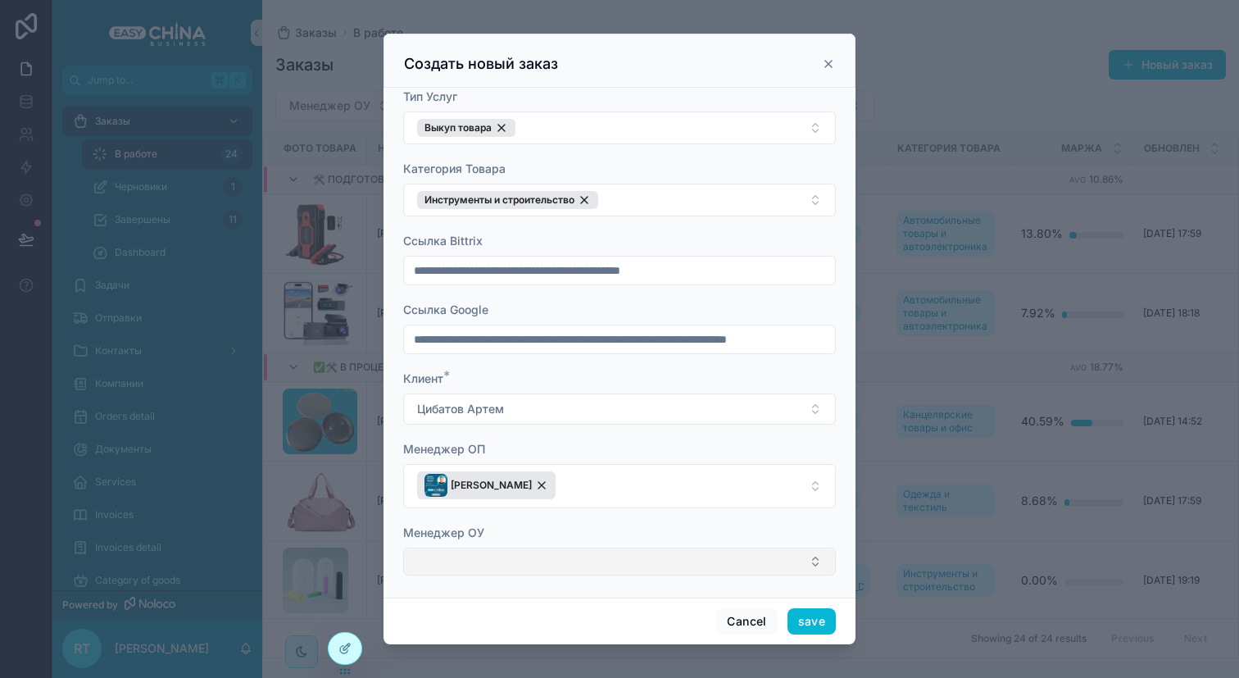
click at [625, 561] on button "Select Button" at bounding box center [619, 561] width 433 height 28
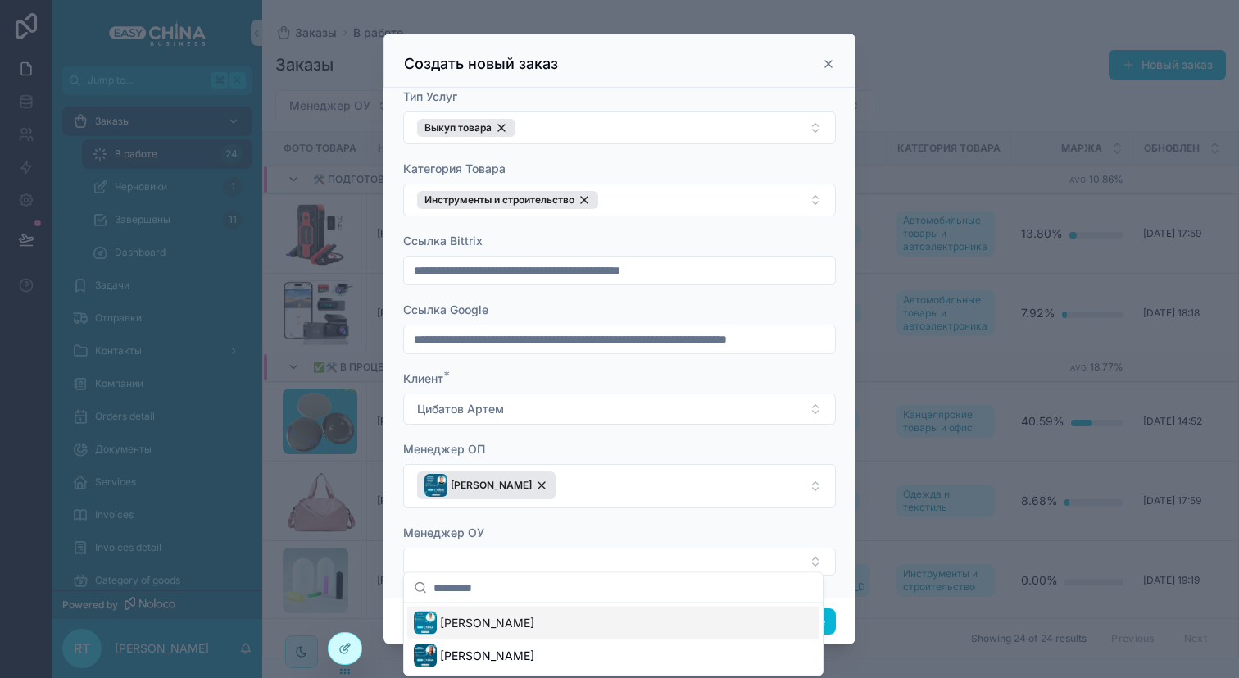
click at [553, 618] on div "[PERSON_NAME]" at bounding box center [613, 622] width 412 height 33
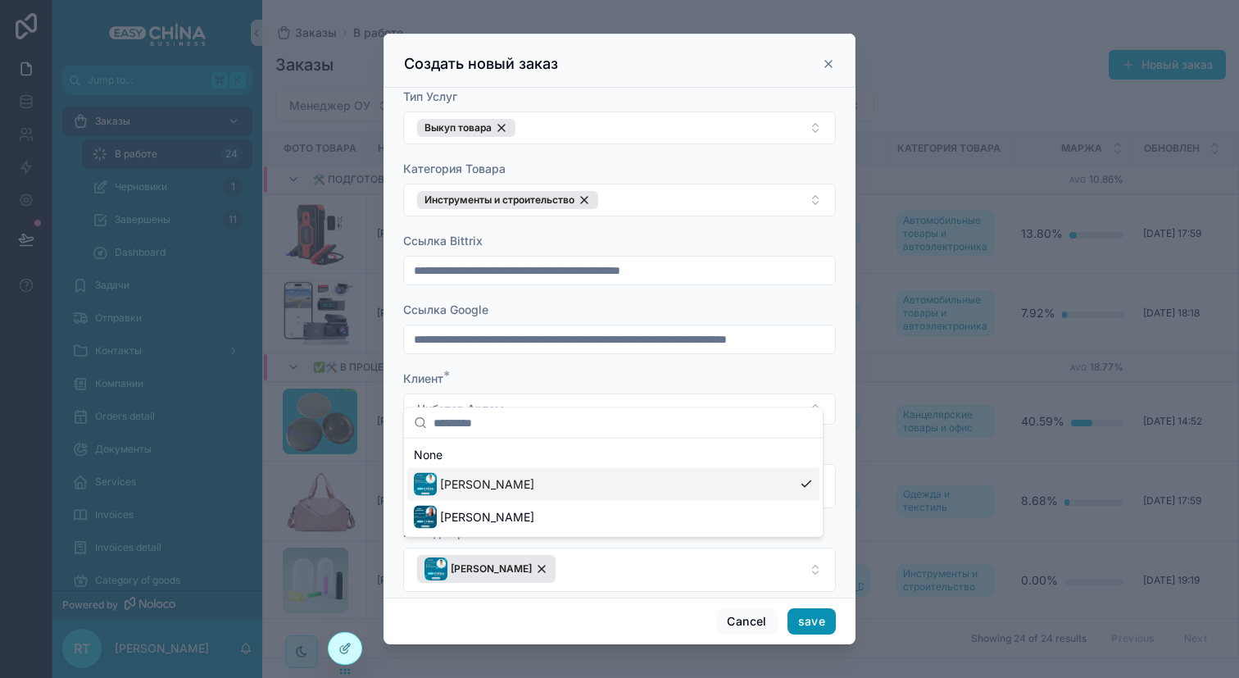
click at [801, 617] on button "save" at bounding box center [812, 621] width 48 height 26
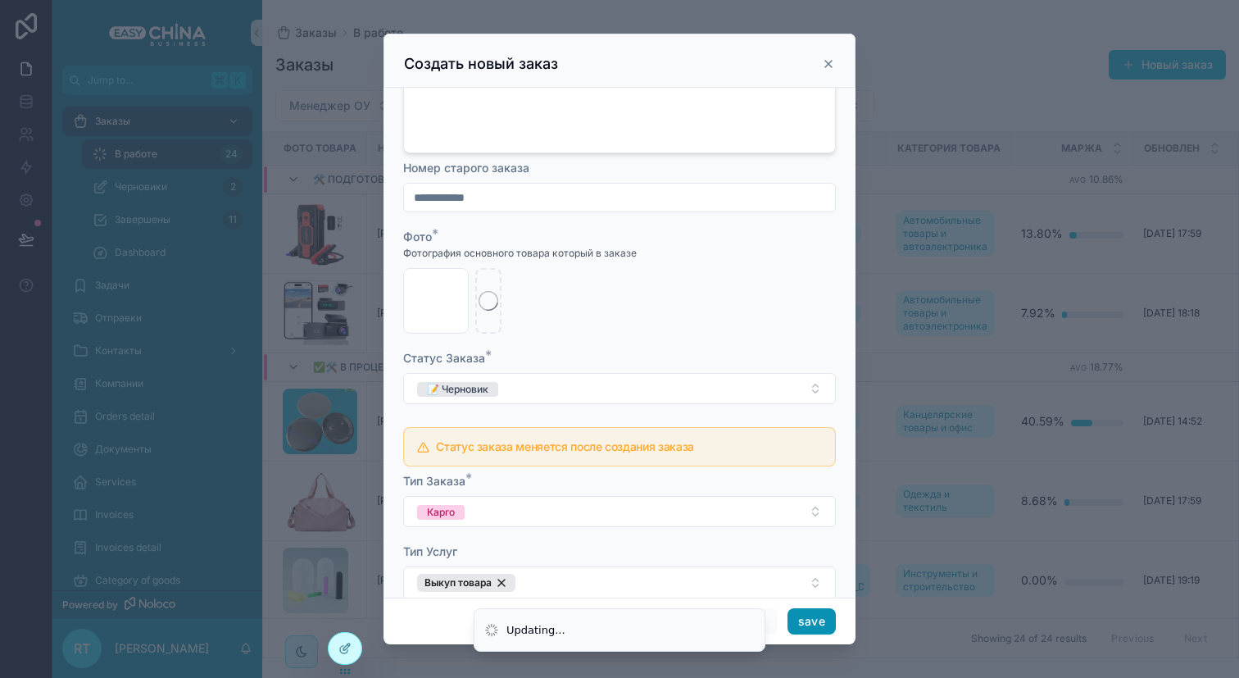
scroll to position [181, 0]
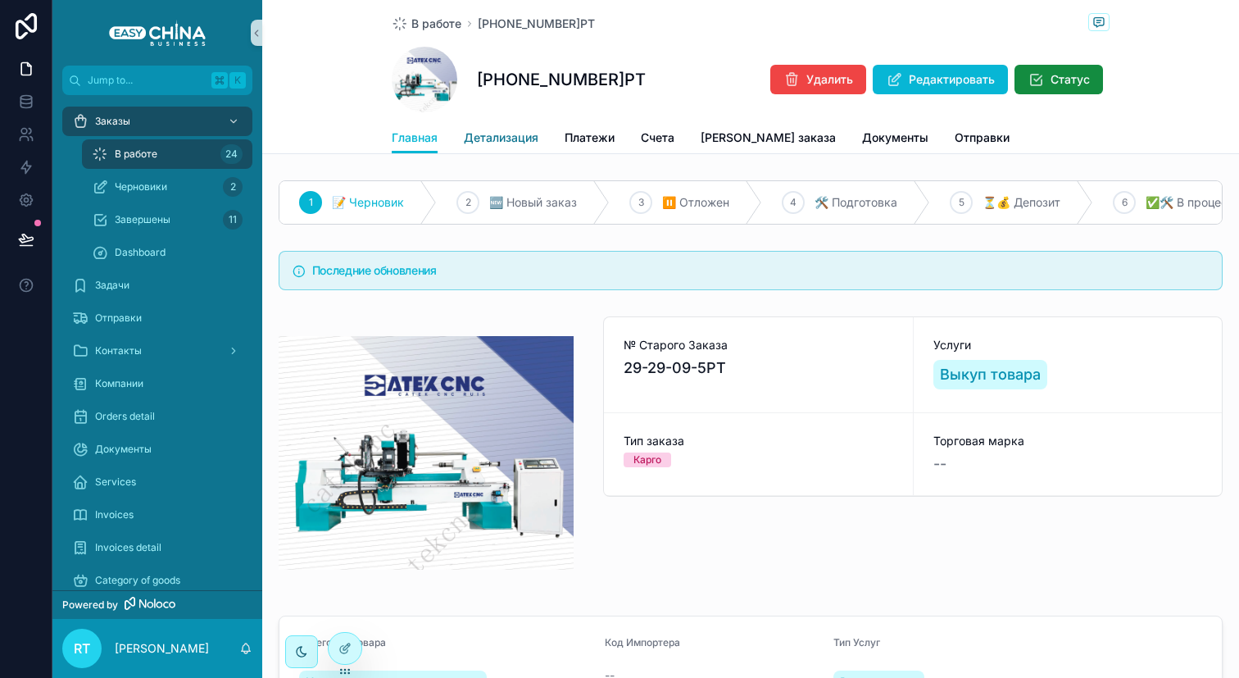
click at [498, 125] on link "Детализация" at bounding box center [501, 139] width 75 height 33
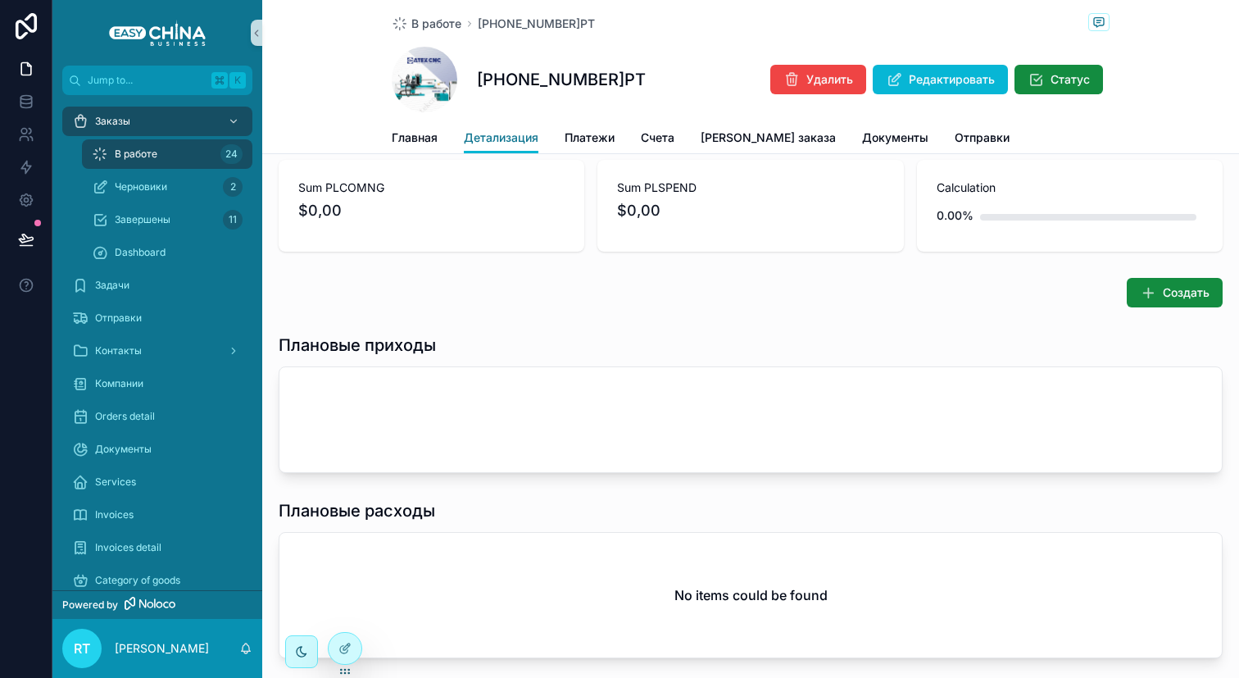
scroll to position [116, 0]
click at [1156, 315] on div "Создать" at bounding box center [750, 293] width 977 height 43
click at [1147, 302] on icon "scrollable content" at bounding box center [1148, 293] width 16 height 16
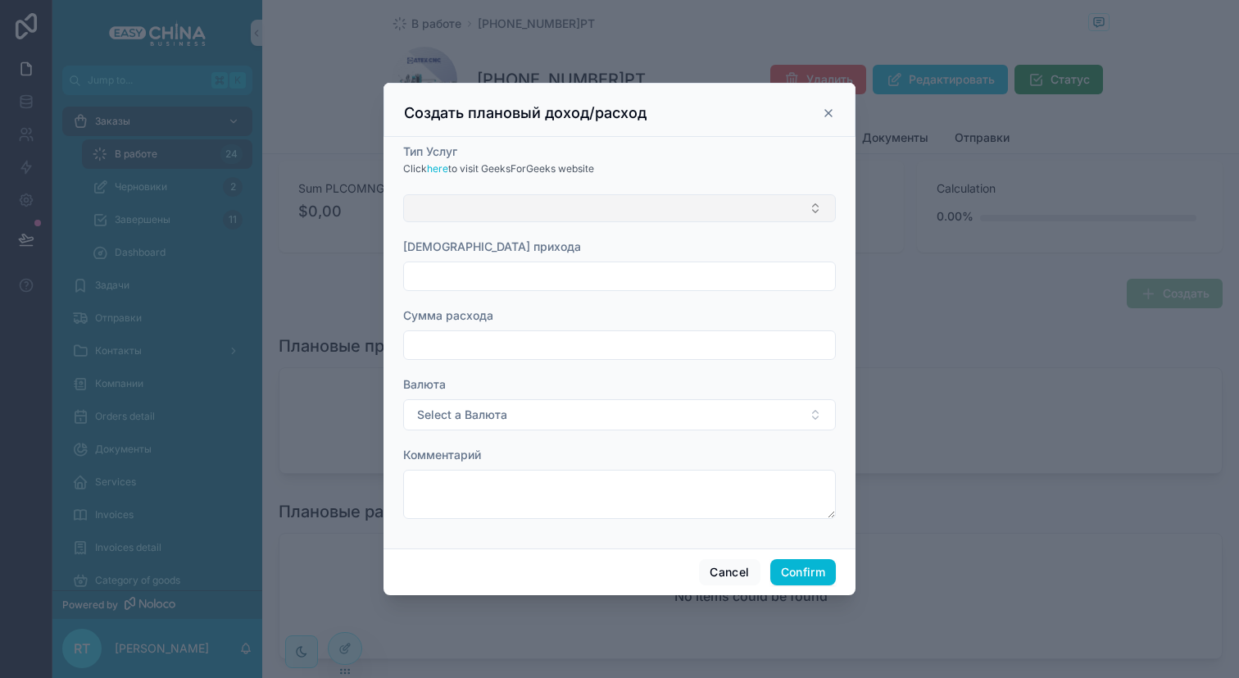
click at [492, 208] on button "Select Button" at bounding box center [619, 208] width 433 height 28
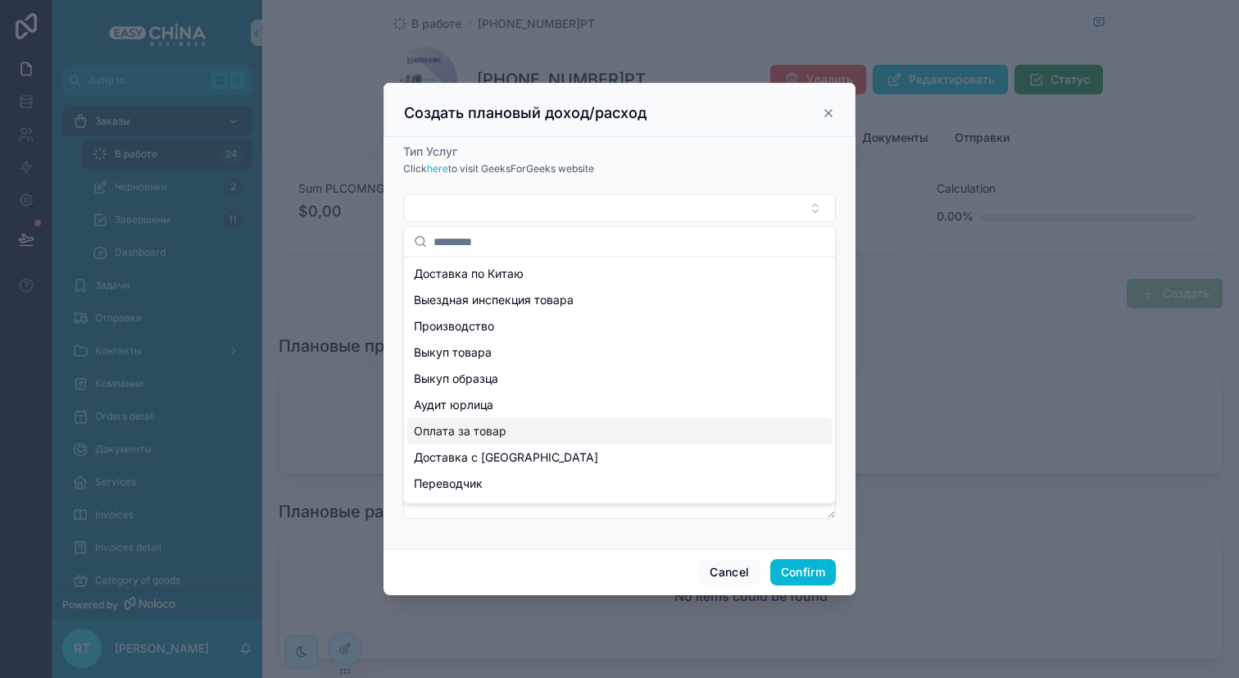
click at [500, 429] on span "Оплата за товар" at bounding box center [460, 431] width 93 height 16
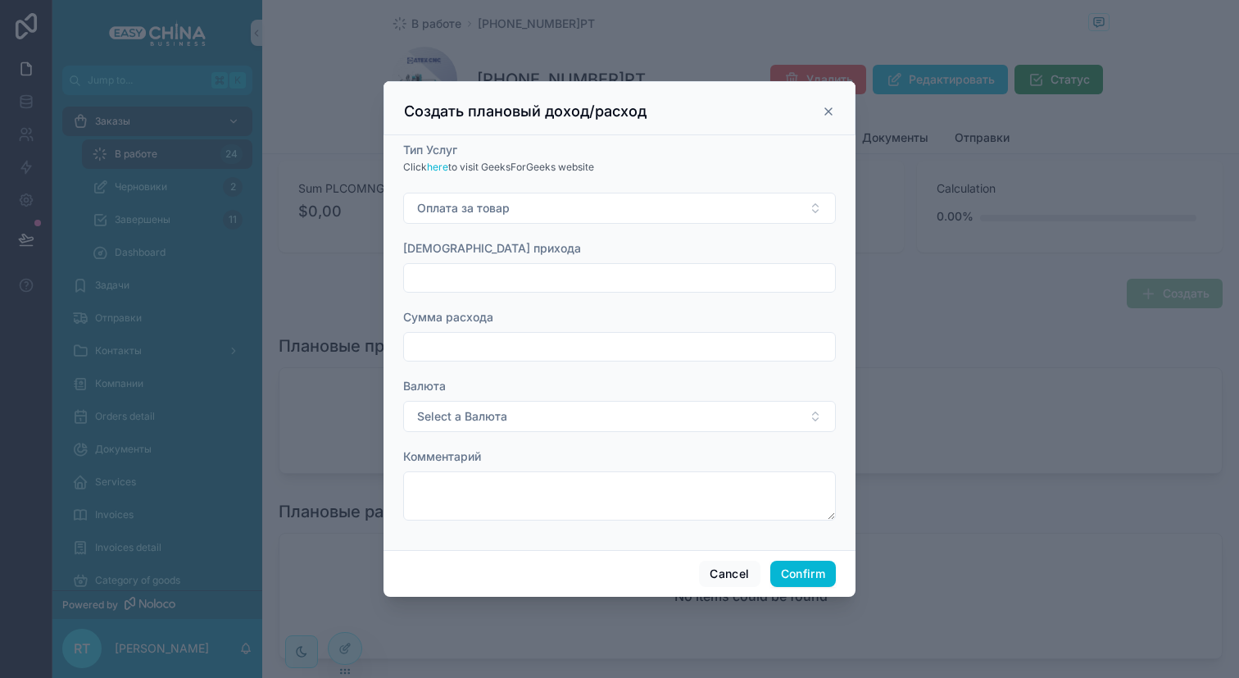
click at [506, 270] on input "text" at bounding box center [619, 277] width 431 height 23
type input "*********"
click at [537, 329] on div "Сумма расхода" at bounding box center [619, 335] width 433 height 52
click at [535, 341] on input "text" at bounding box center [619, 346] width 431 height 23
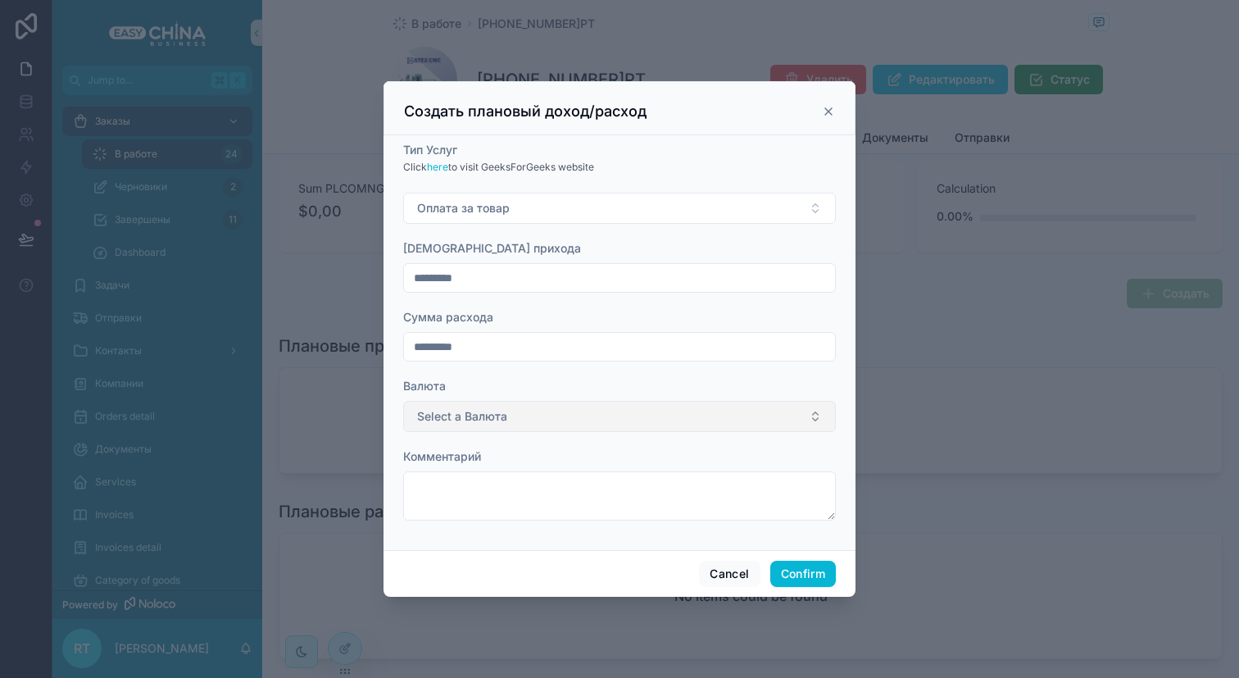
type input "*********"
click at [529, 420] on button "Select a Валюта" at bounding box center [619, 416] width 433 height 31
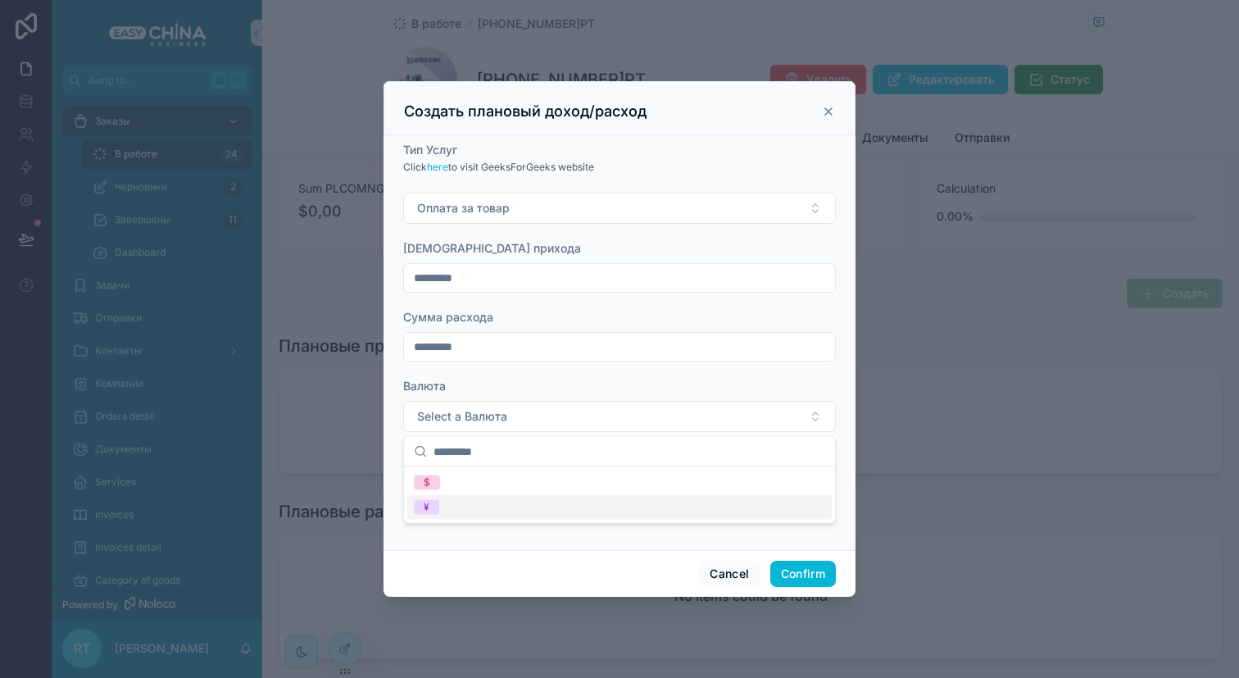
click at [502, 503] on div "¥" at bounding box center [619, 507] width 425 height 25
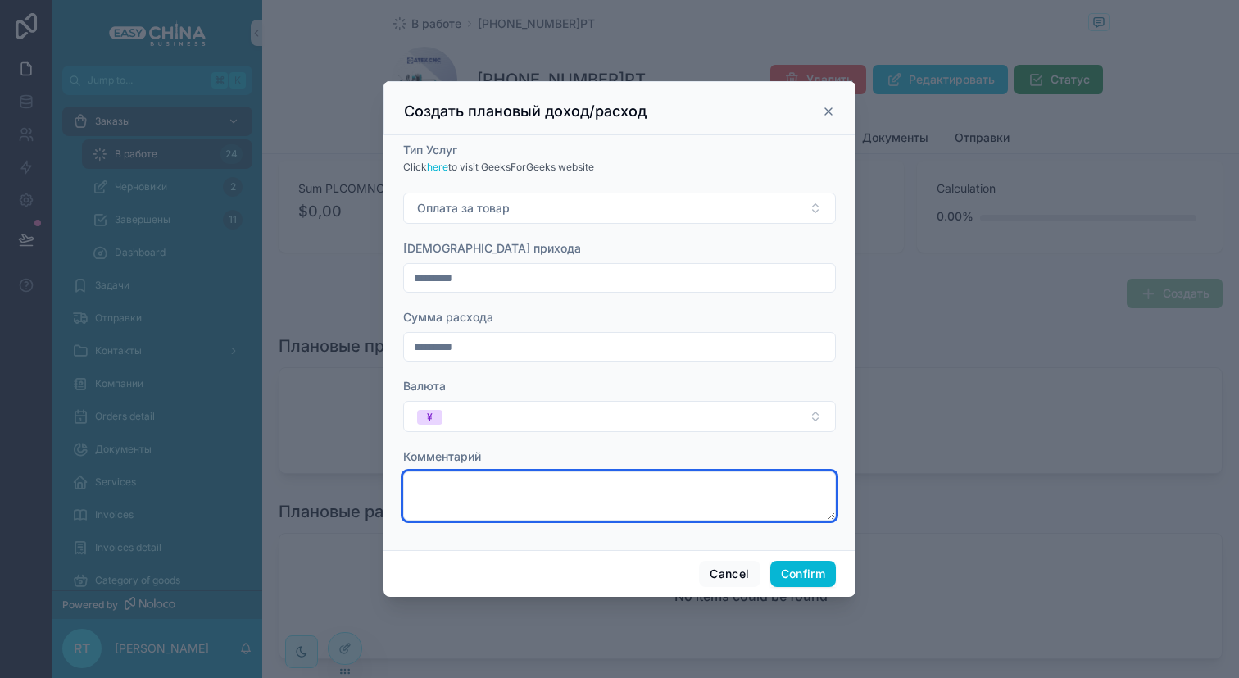
click at [505, 511] on textarea at bounding box center [619, 495] width 433 height 49
paste textarea "**********"
type textarea "**********"
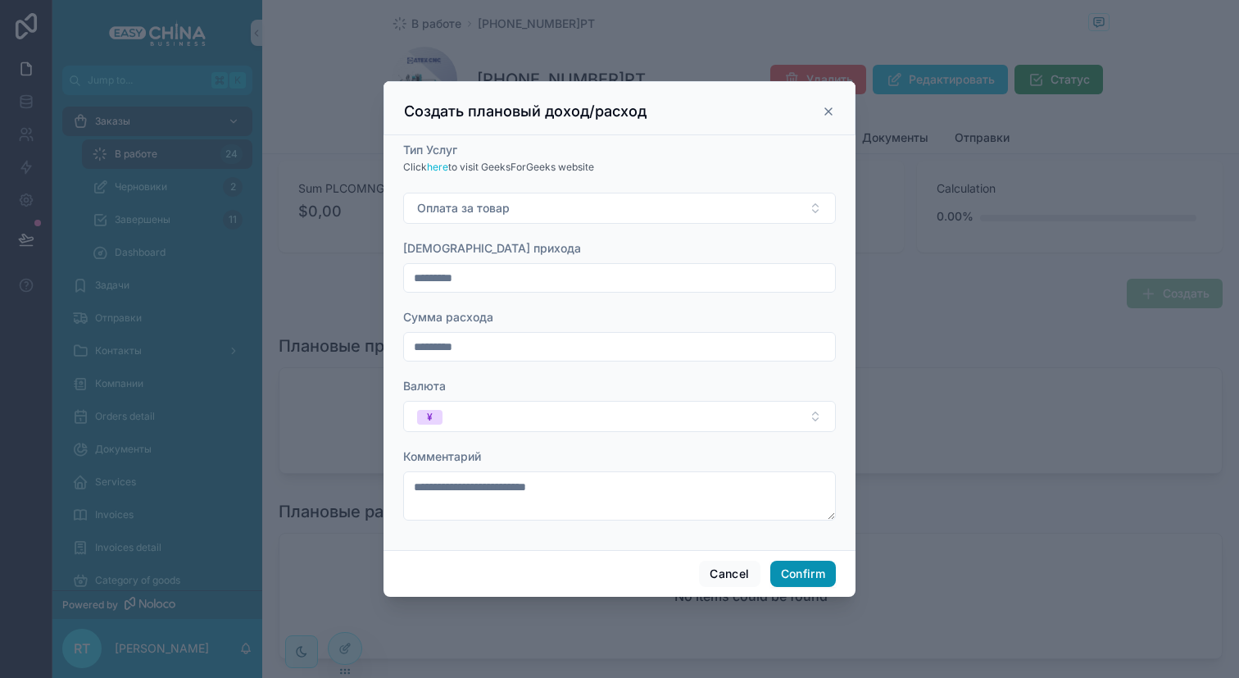
click at [806, 572] on button "Confirm" at bounding box center [803, 574] width 66 height 26
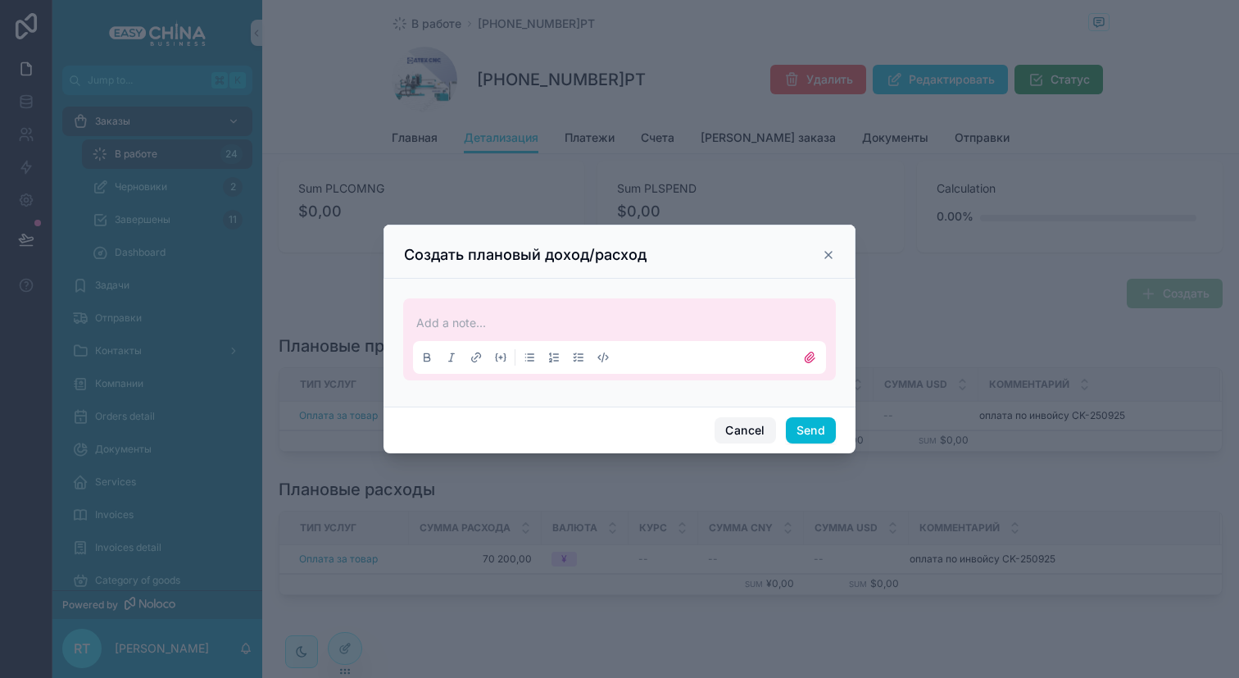
click at [739, 425] on button "Cancel" at bounding box center [745, 430] width 61 height 26
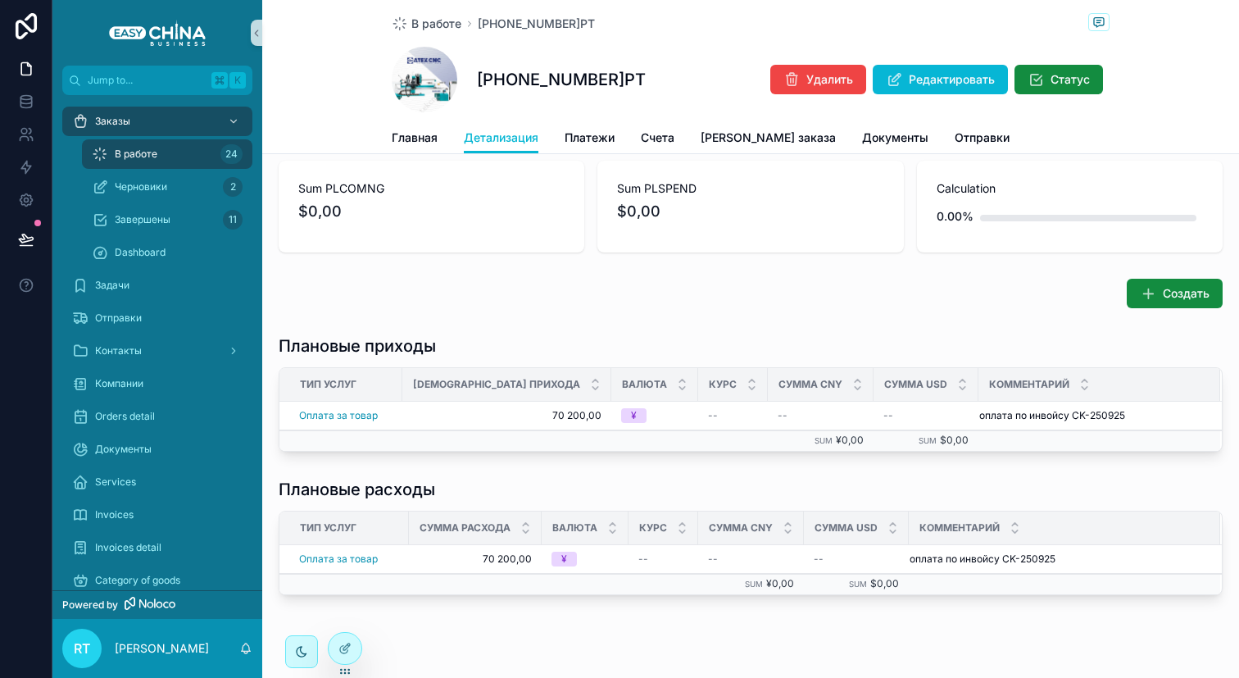
scroll to position [153, 0]
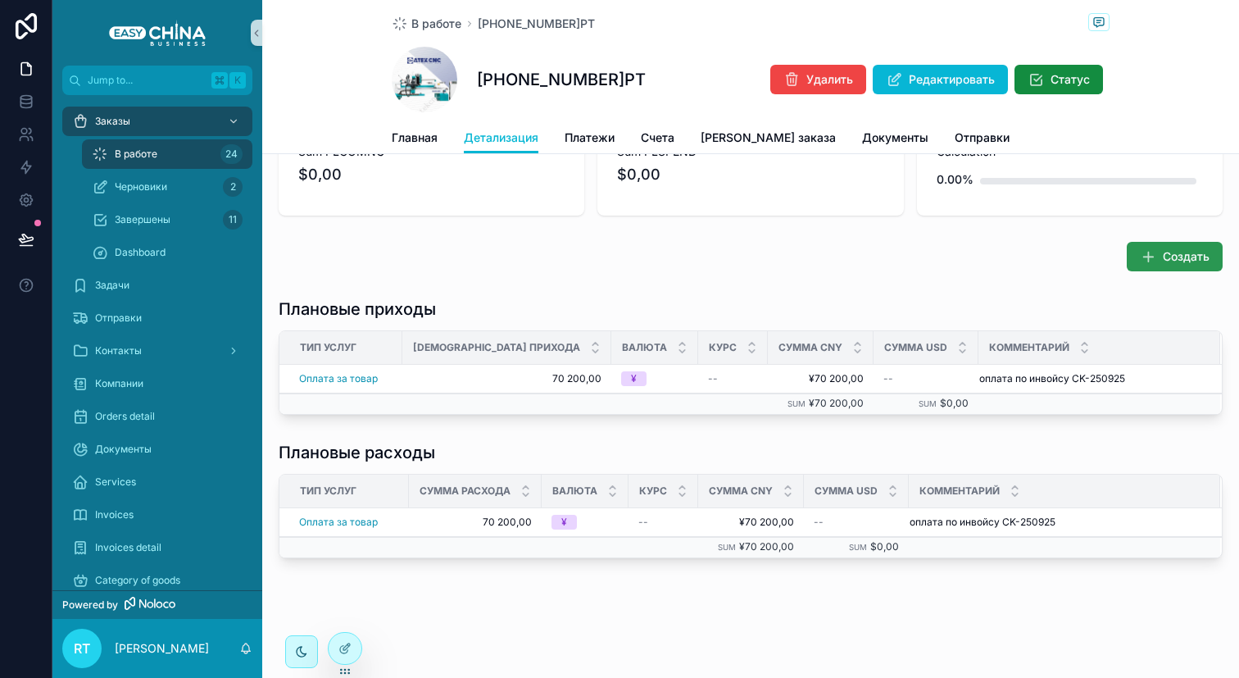
click at [1142, 265] on icon "scrollable content" at bounding box center [1148, 256] width 16 height 16
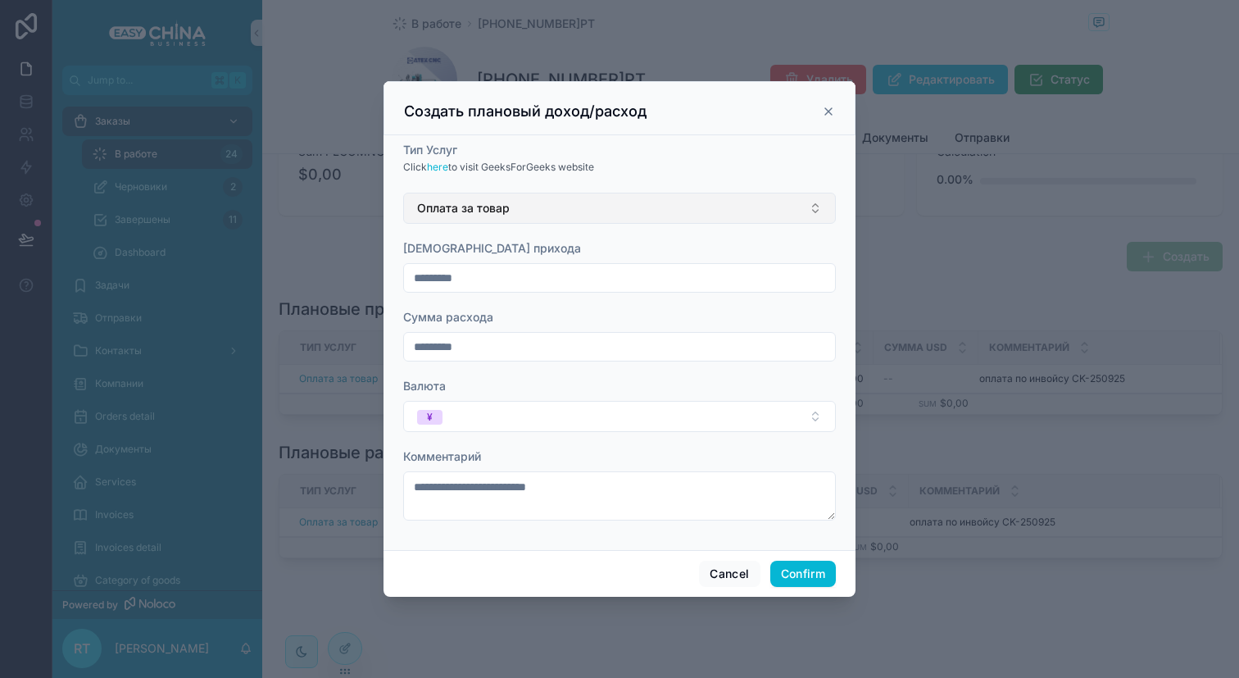
type input "********"
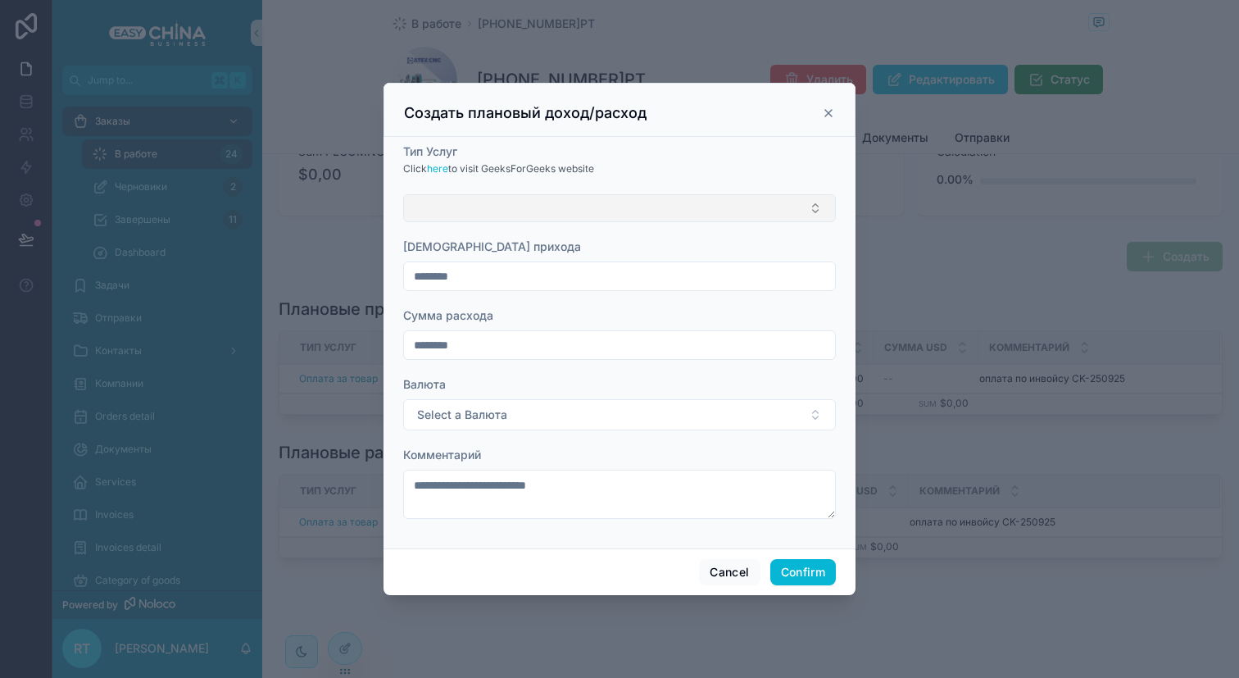
click at [567, 215] on button "Select Button" at bounding box center [619, 208] width 433 height 28
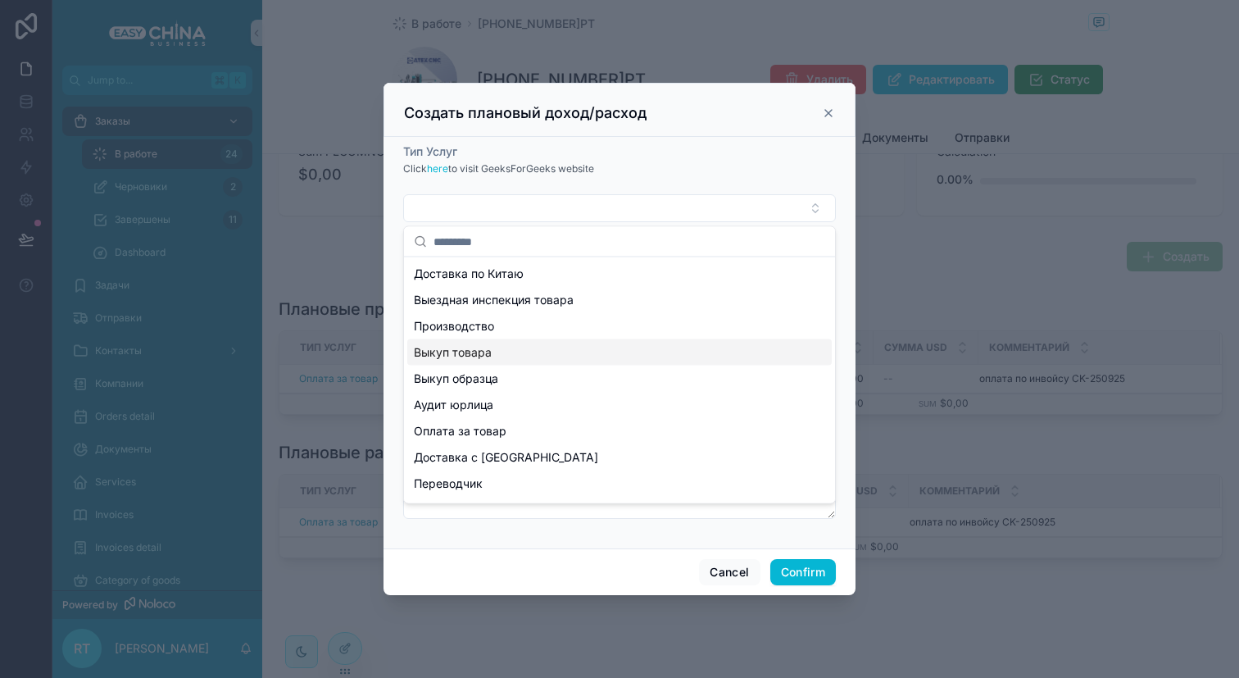
click at [496, 348] on div "Выкуп товара" at bounding box center [619, 352] width 425 height 26
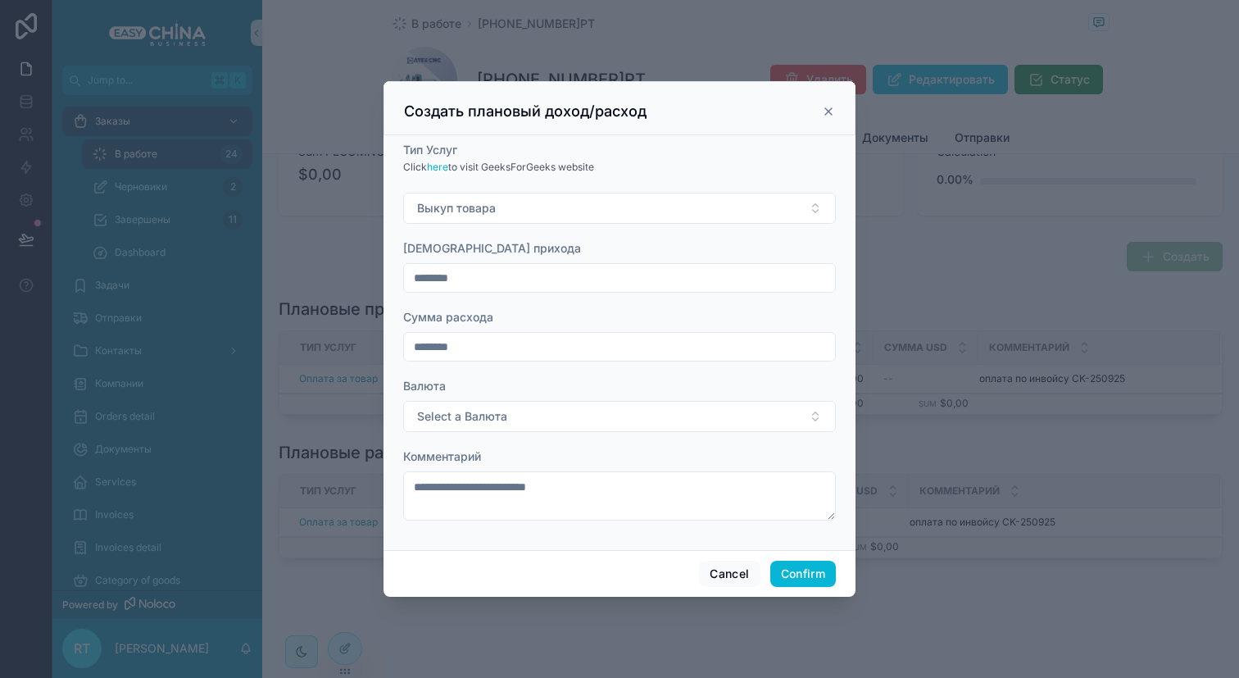
click at [480, 278] on input "********" at bounding box center [619, 277] width 431 height 23
type input "********"
click at [538, 342] on input "********" at bounding box center [619, 346] width 431 height 23
type input "****"
click at [747, 421] on button "Select a Валюта" at bounding box center [619, 416] width 433 height 31
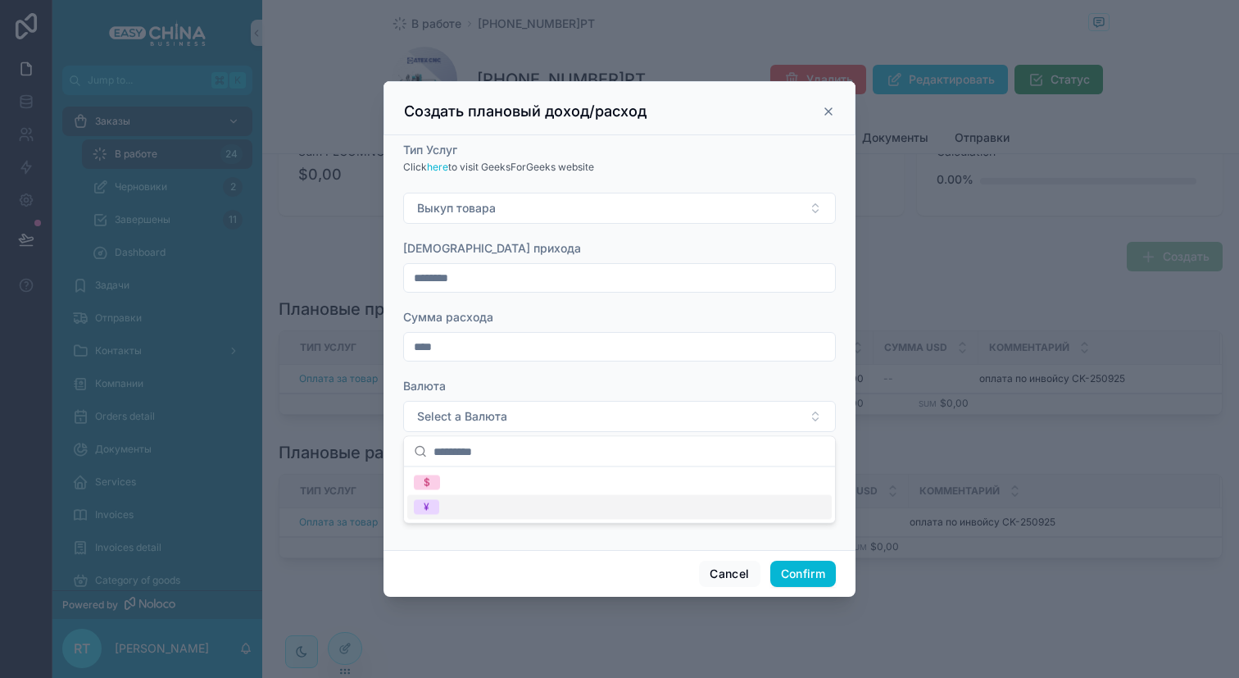
click at [562, 498] on div "¥" at bounding box center [619, 507] width 425 height 25
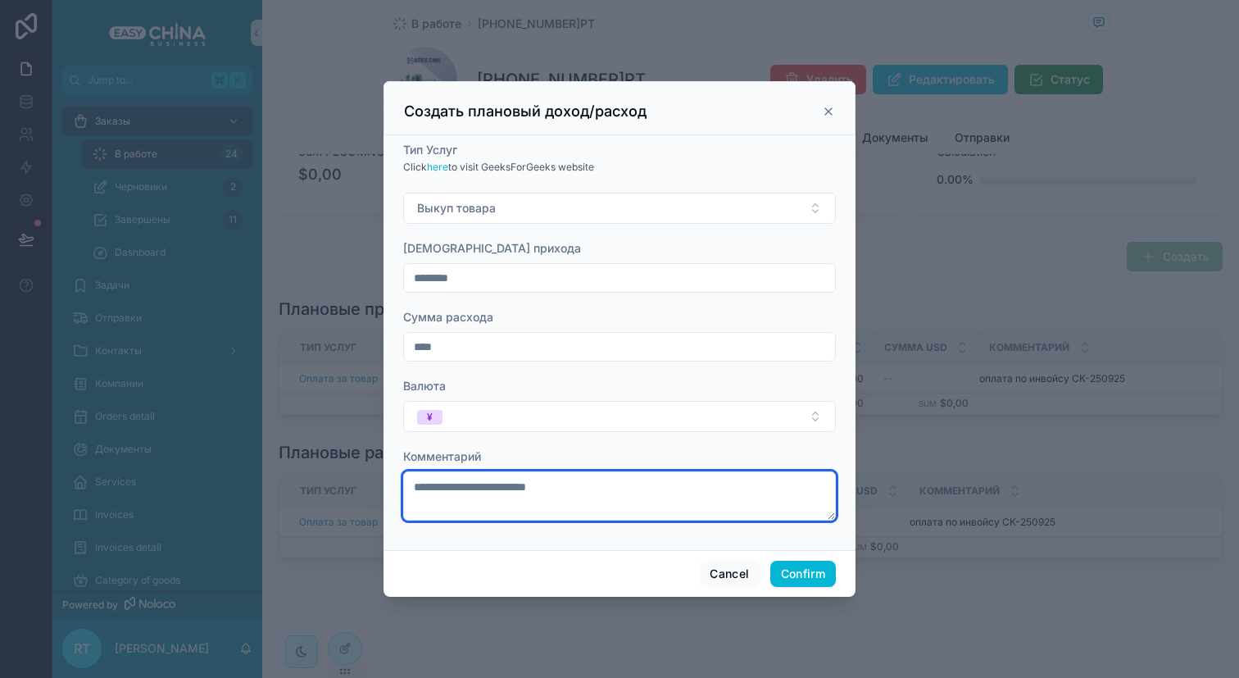
click at [526, 497] on textarea "**********" at bounding box center [619, 495] width 433 height 49
type textarea "**********"
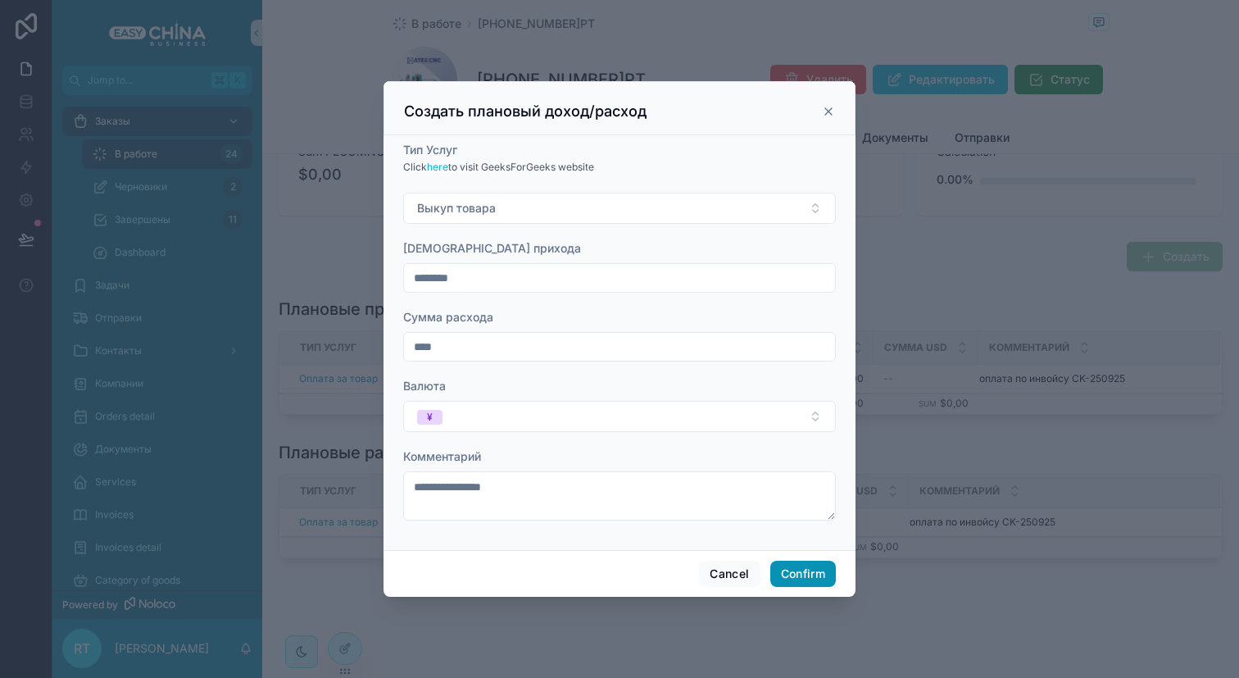
click at [814, 568] on button "Confirm" at bounding box center [803, 574] width 66 height 26
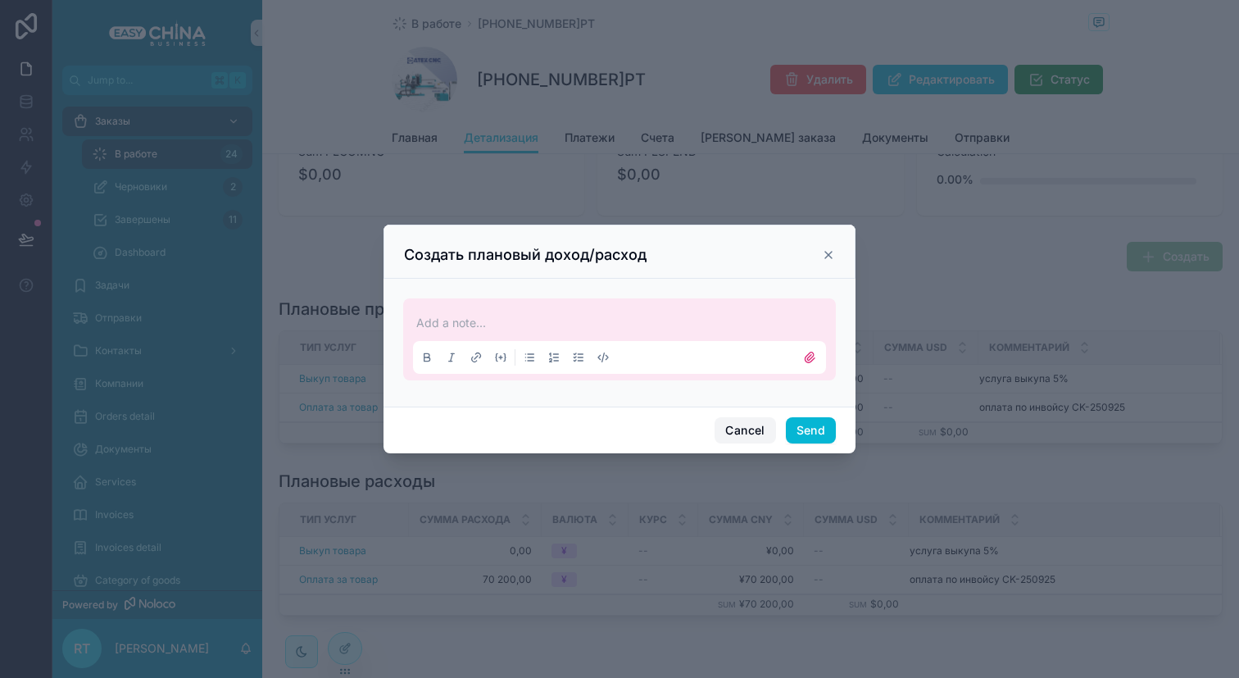
click at [743, 431] on button "Cancel" at bounding box center [745, 430] width 61 height 26
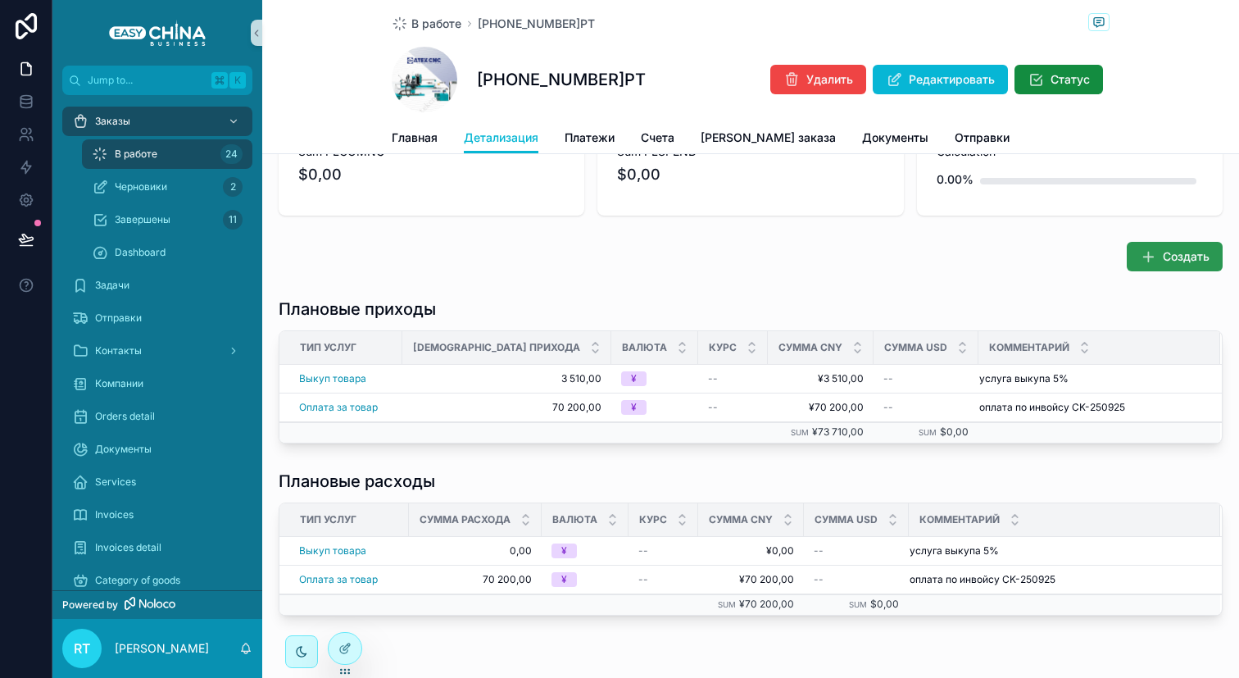
click at [1152, 269] on button "Создать" at bounding box center [1175, 257] width 96 height 30
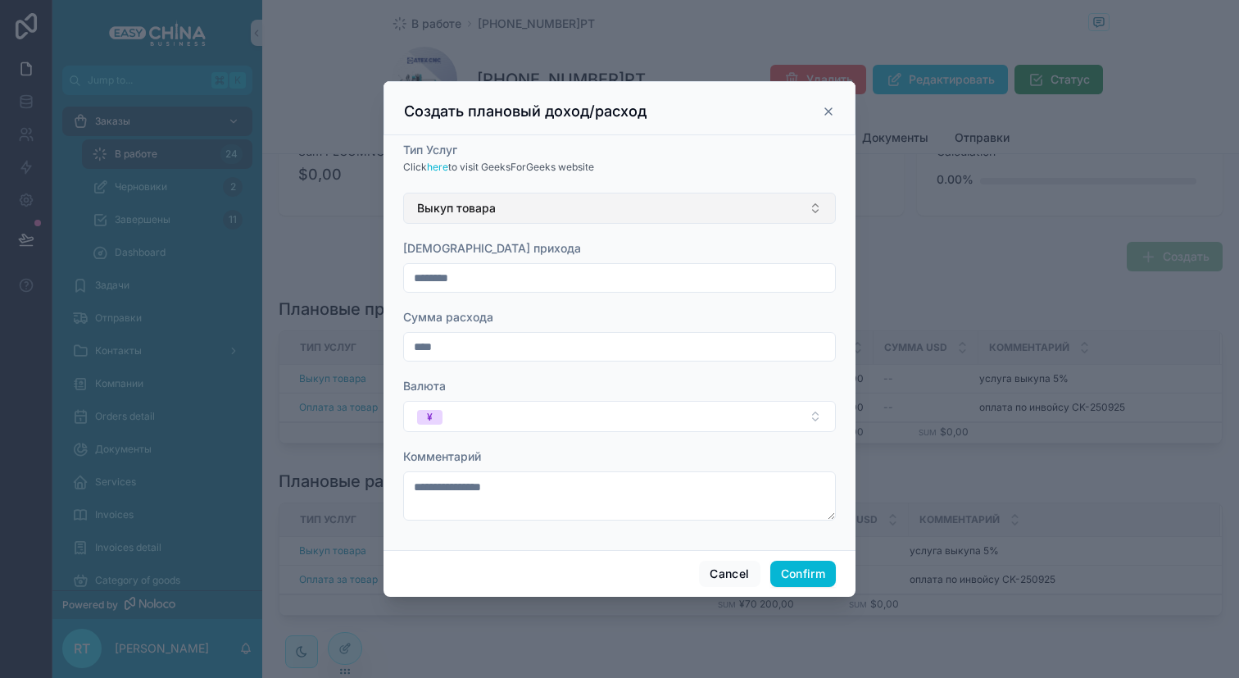
click at [552, 215] on button "Выкуп товара" at bounding box center [619, 208] width 433 height 31
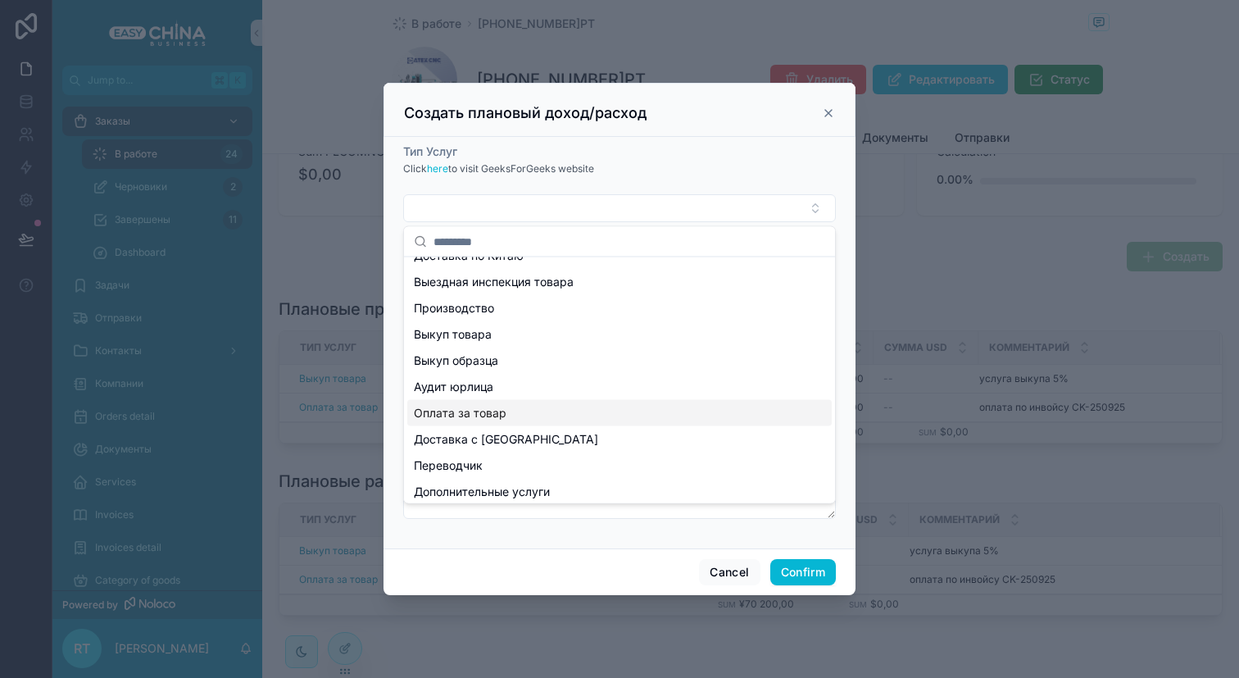
scroll to position [0, 0]
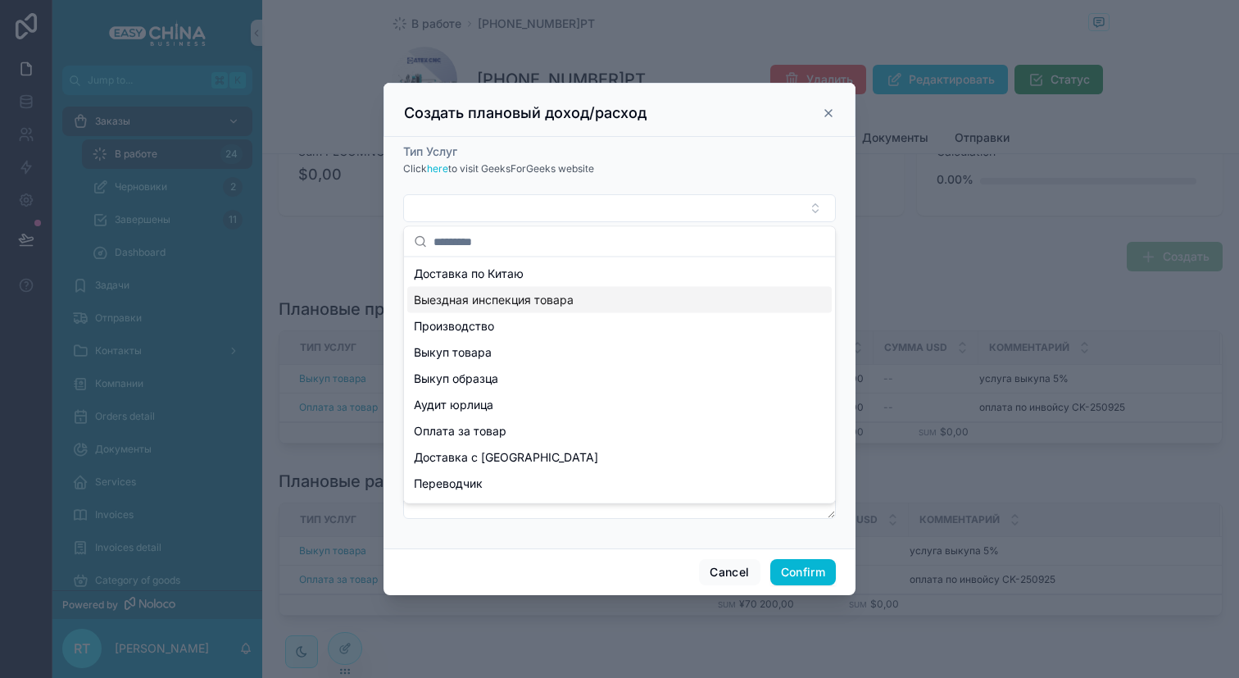
click at [545, 297] on span "Выездная инспекция товара" at bounding box center [494, 300] width 160 height 16
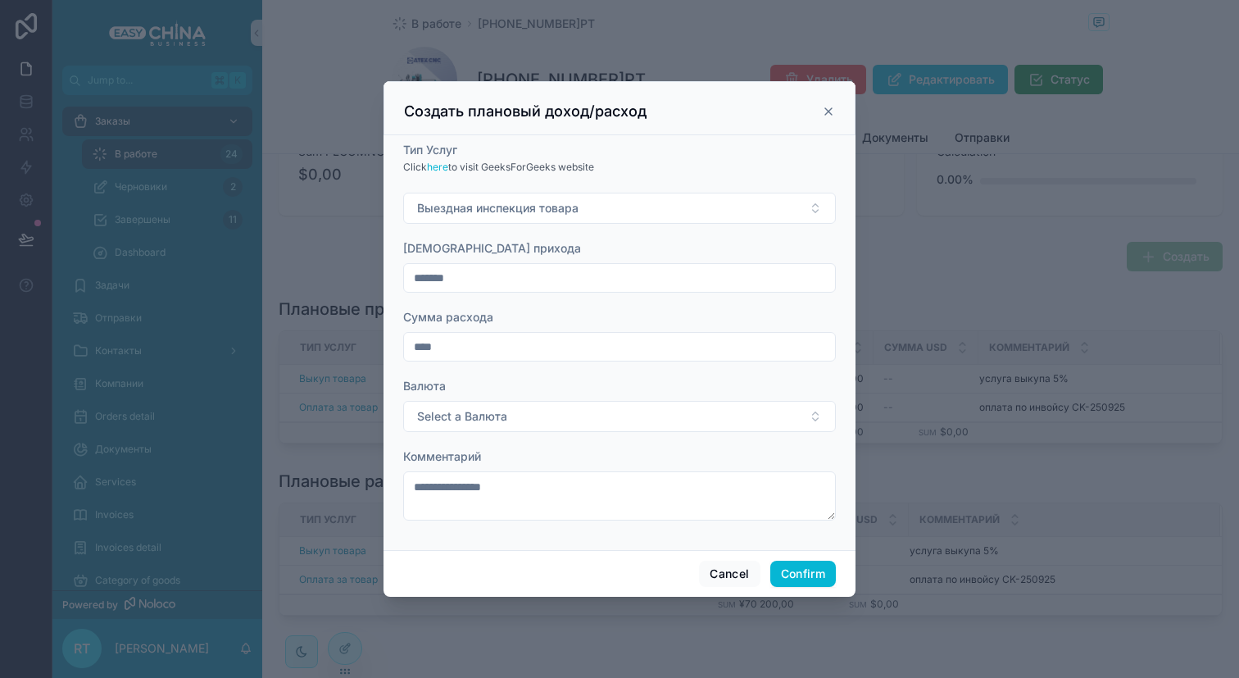
click at [499, 282] on input "*******" at bounding box center [619, 277] width 431 height 23
type input "********"
click at [499, 341] on input "****" at bounding box center [619, 346] width 431 height 23
drag, startPoint x: 461, startPoint y: 350, endPoint x: 399, endPoint y: 350, distance: 62.3
click at [399, 350] on div "**********" at bounding box center [620, 342] width 472 height 415
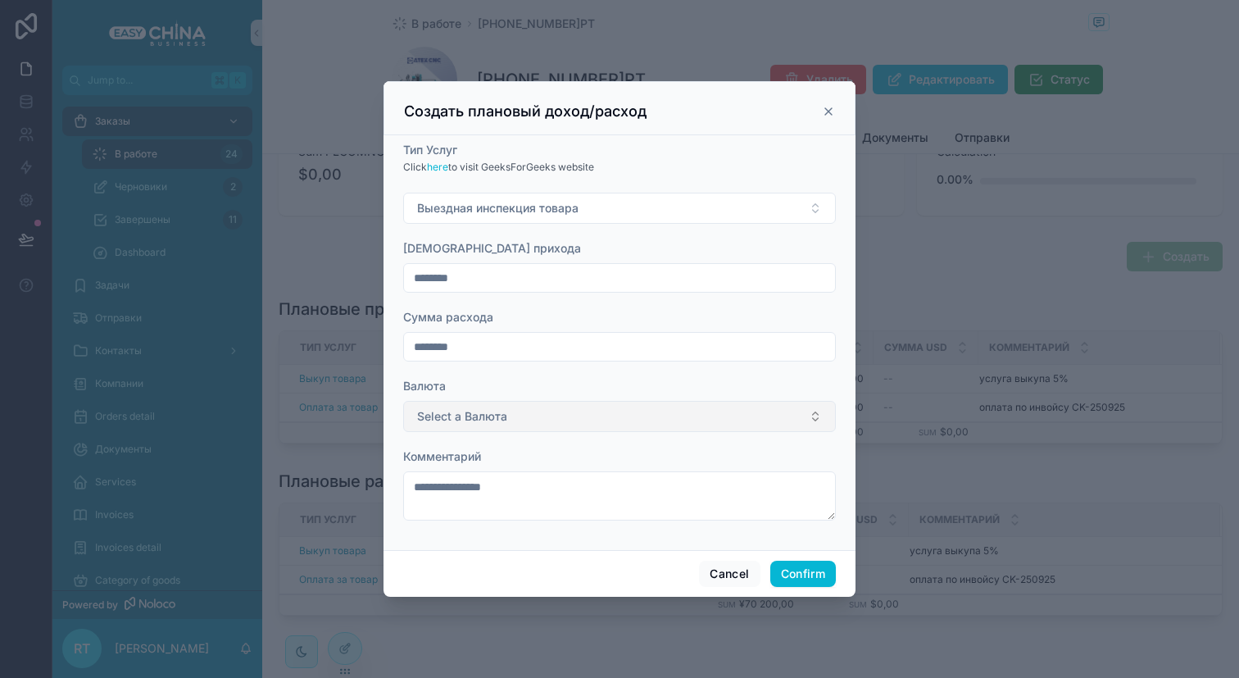
type input "********"
click at [430, 415] on span "Select a Валюта" at bounding box center [462, 416] width 90 height 16
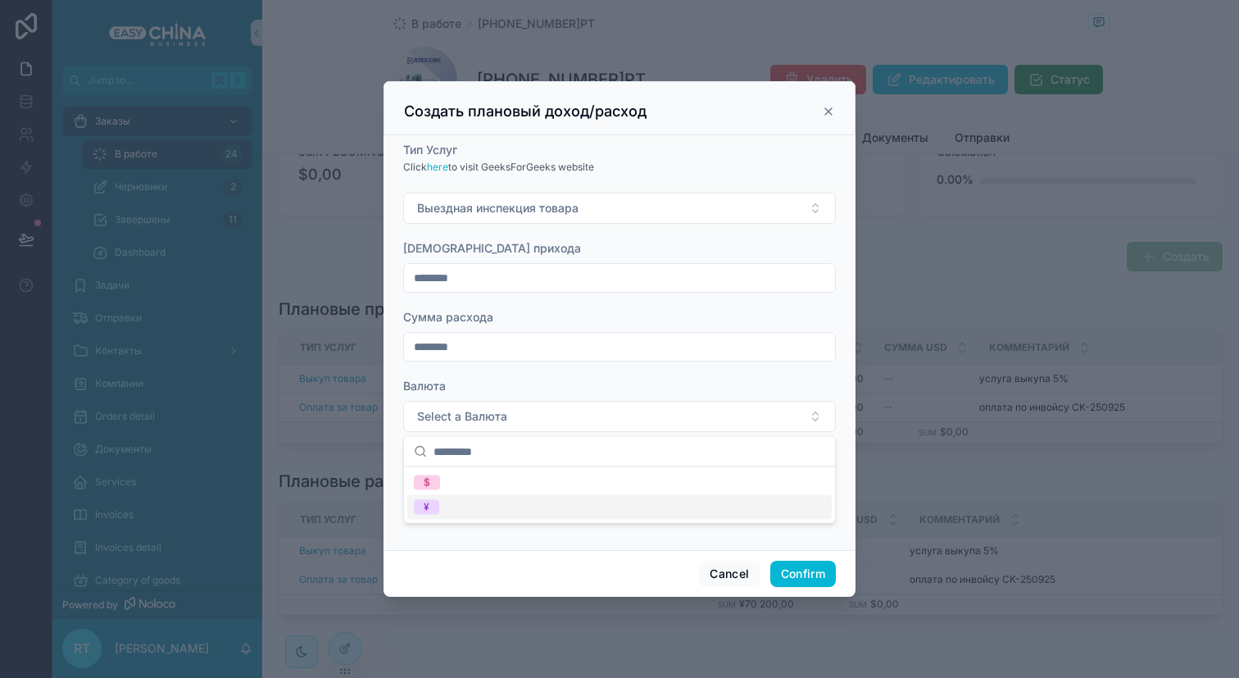
click at [447, 506] on div "¥" at bounding box center [619, 507] width 425 height 25
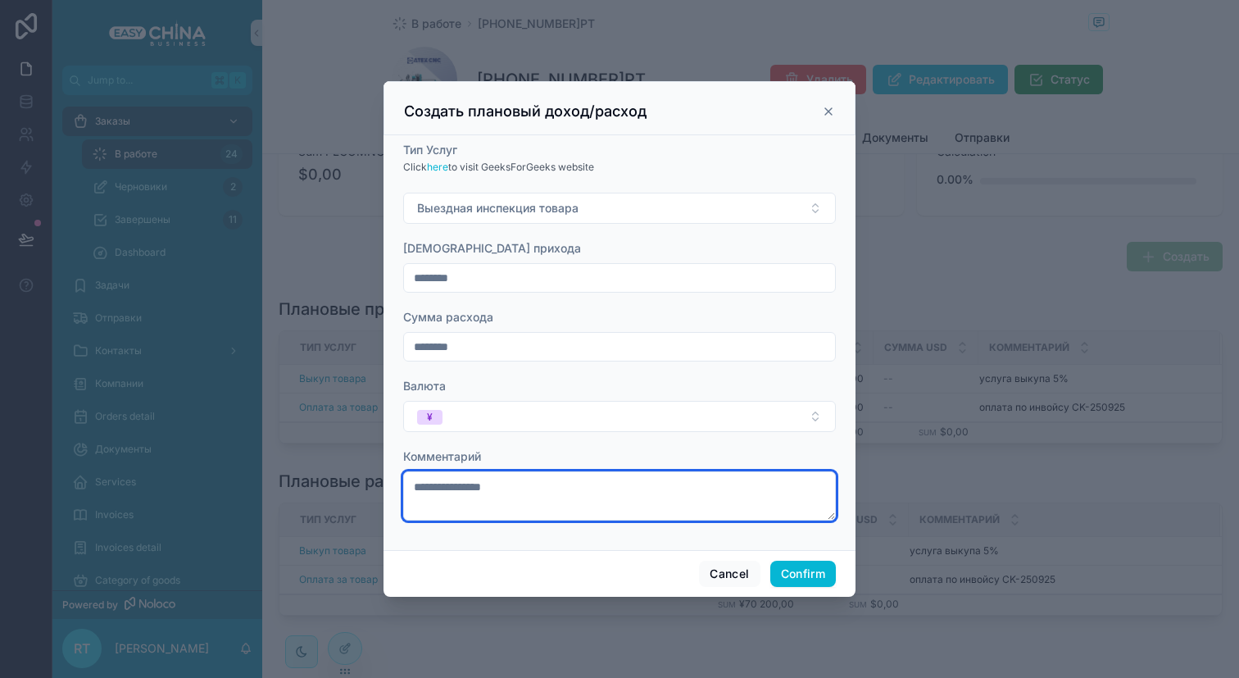
click at [457, 500] on textarea "**********" at bounding box center [619, 495] width 433 height 49
type textarea "**********"
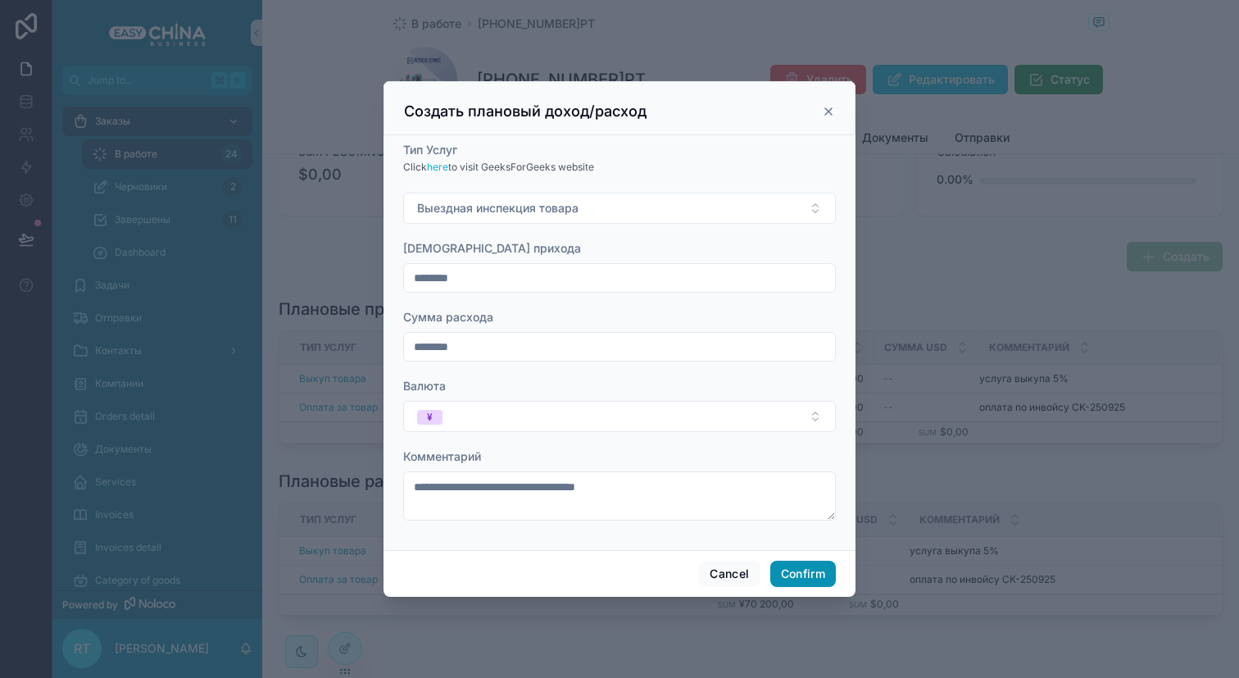
click at [812, 572] on button "Confirm" at bounding box center [803, 574] width 66 height 26
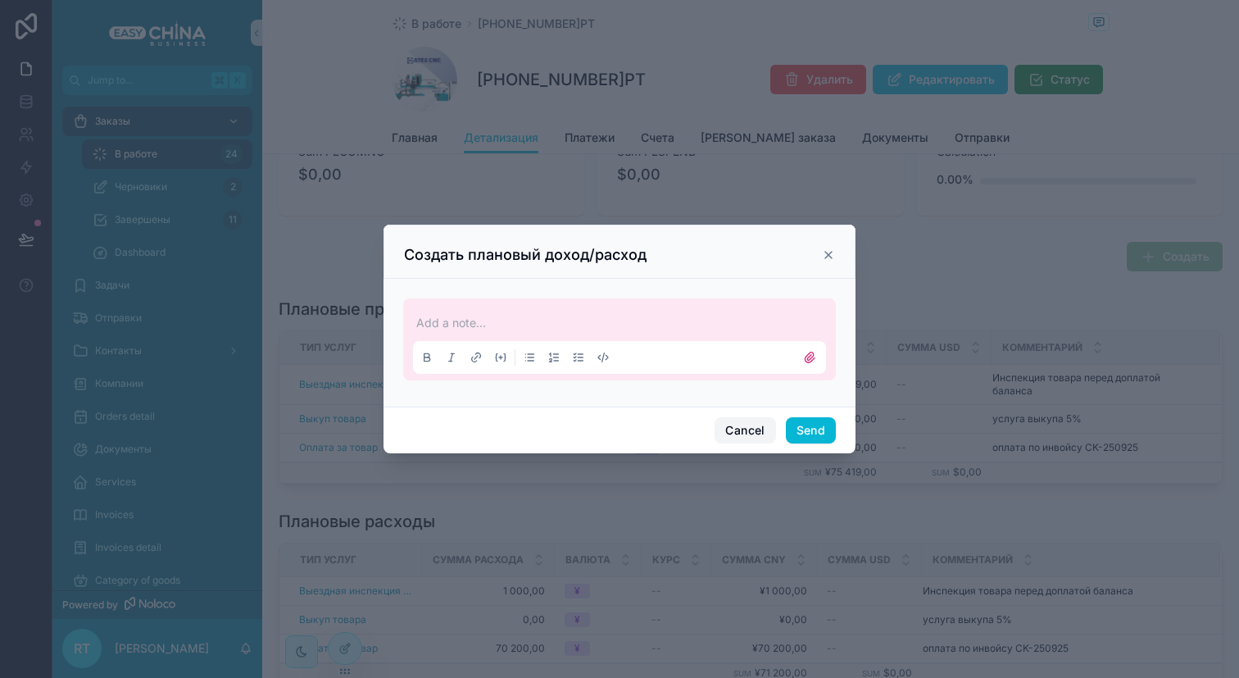
click at [746, 422] on button "Cancel" at bounding box center [745, 430] width 61 height 26
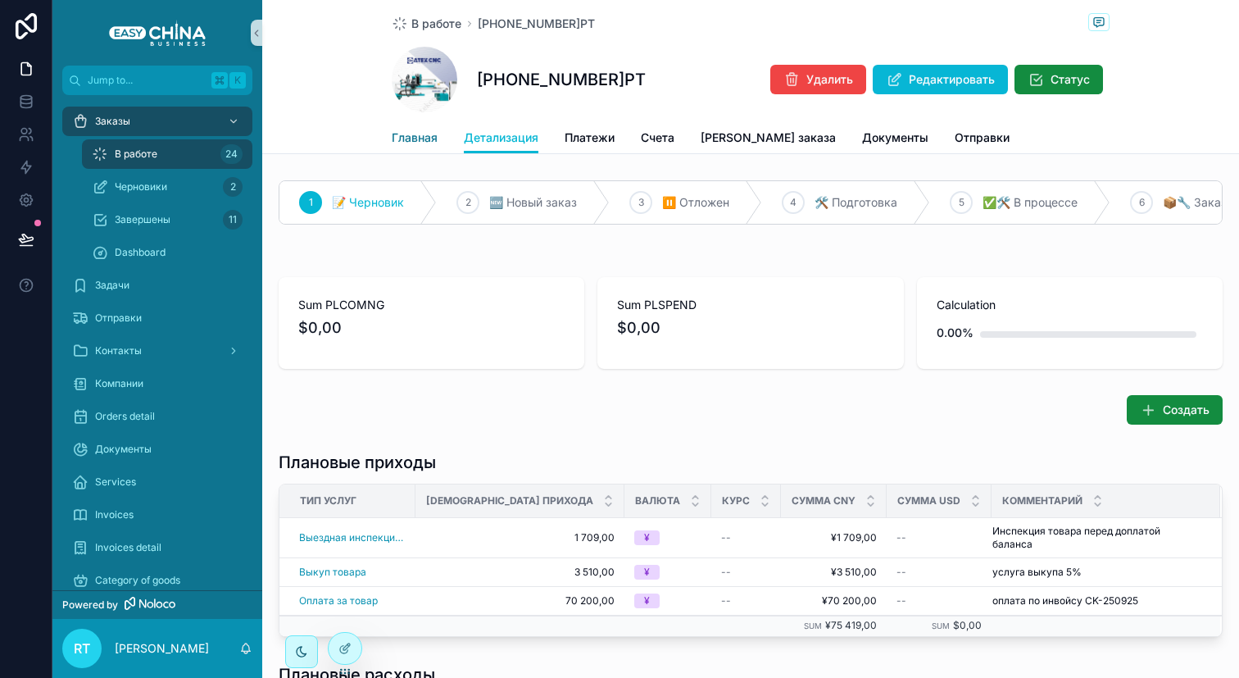
click at [409, 124] on link "Главная" at bounding box center [415, 139] width 46 height 33
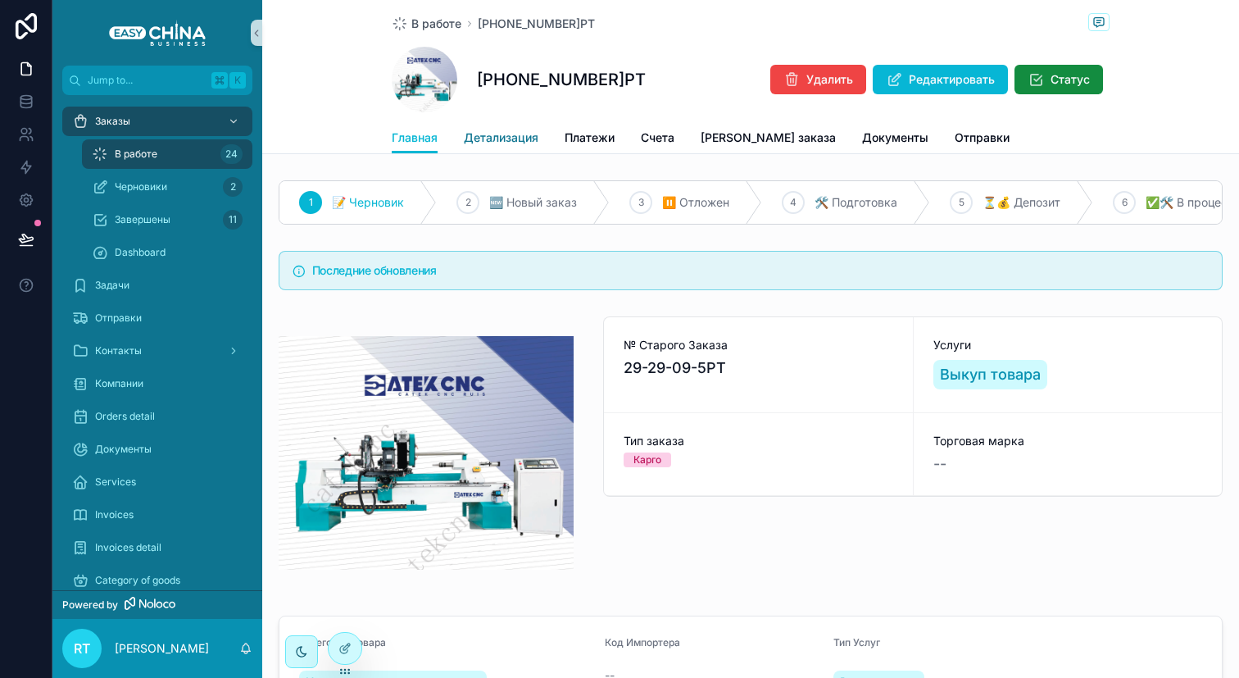
click at [488, 141] on span "Детализация" at bounding box center [501, 137] width 75 height 16
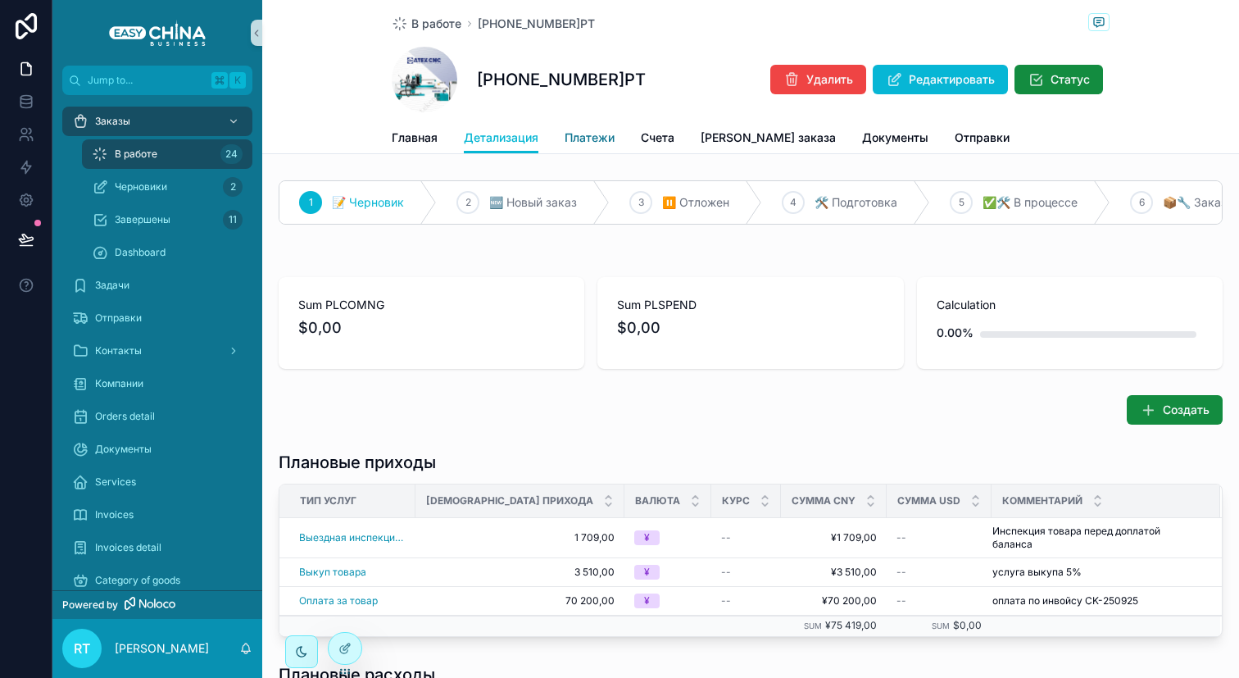
click at [586, 135] on span "Платежи" at bounding box center [590, 137] width 50 height 16
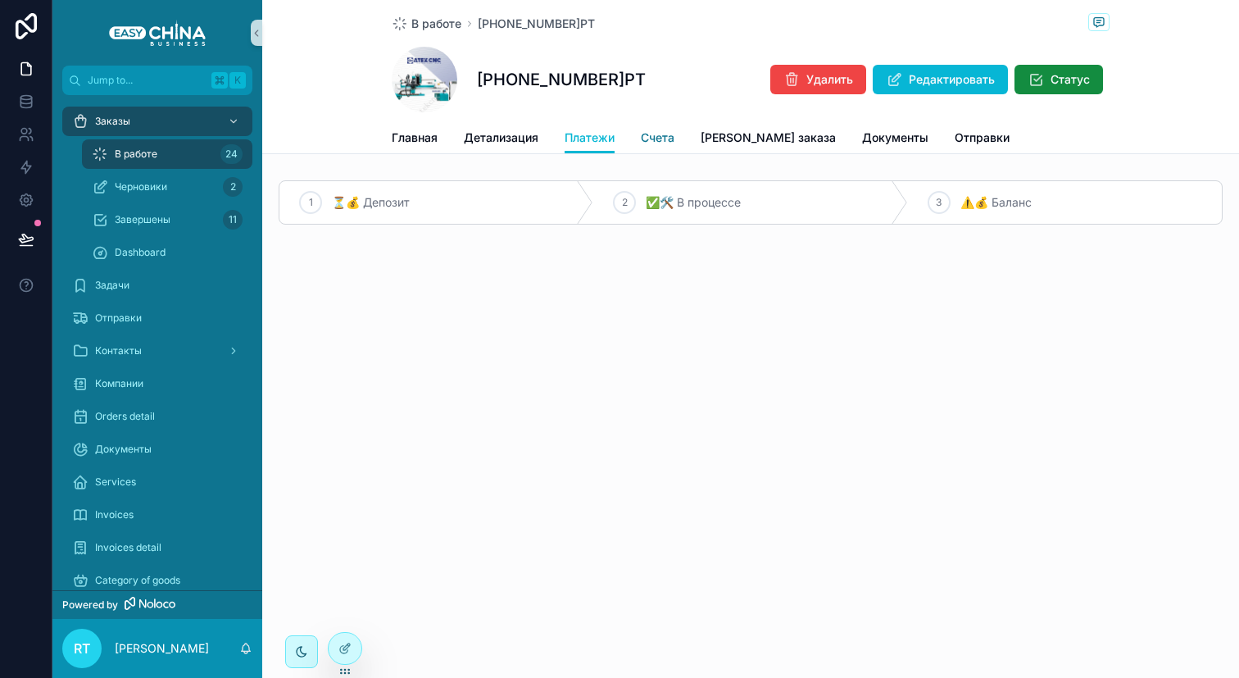
click at [642, 143] on span "Счета" at bounding box center [658, 137] width 34 height 16
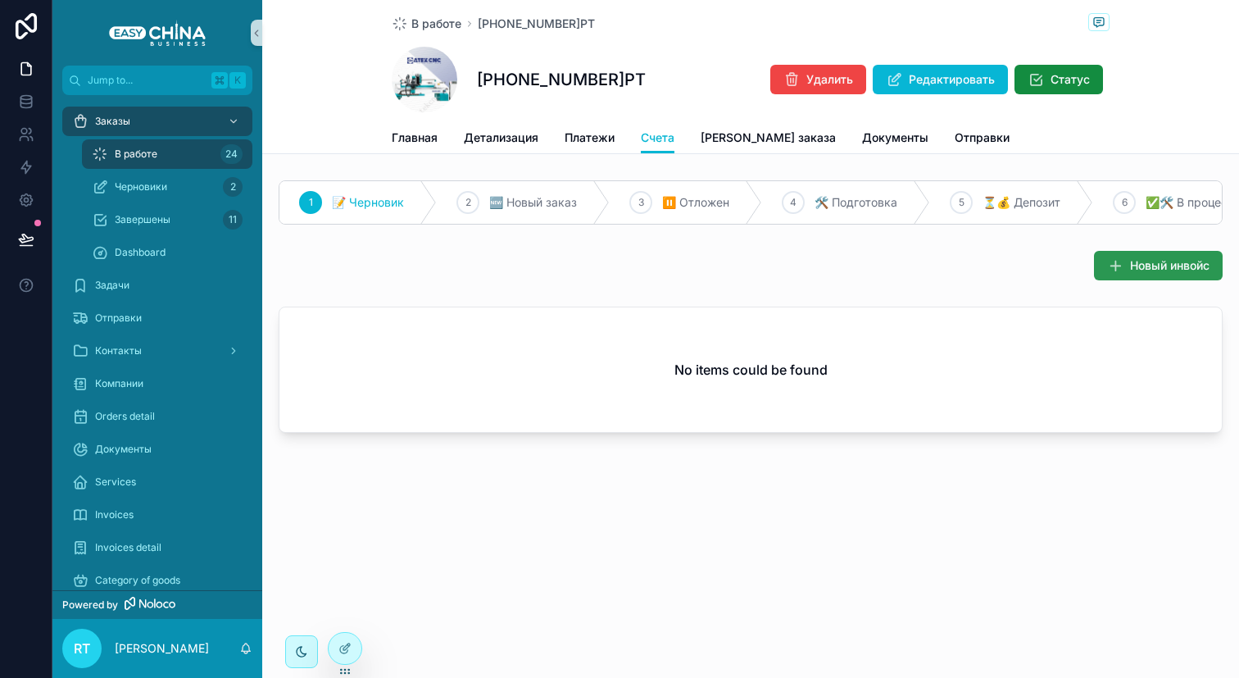
click at [1134, 266] on button "Новый инвойс" at bounding box center [1158, 266] width 129 height 30
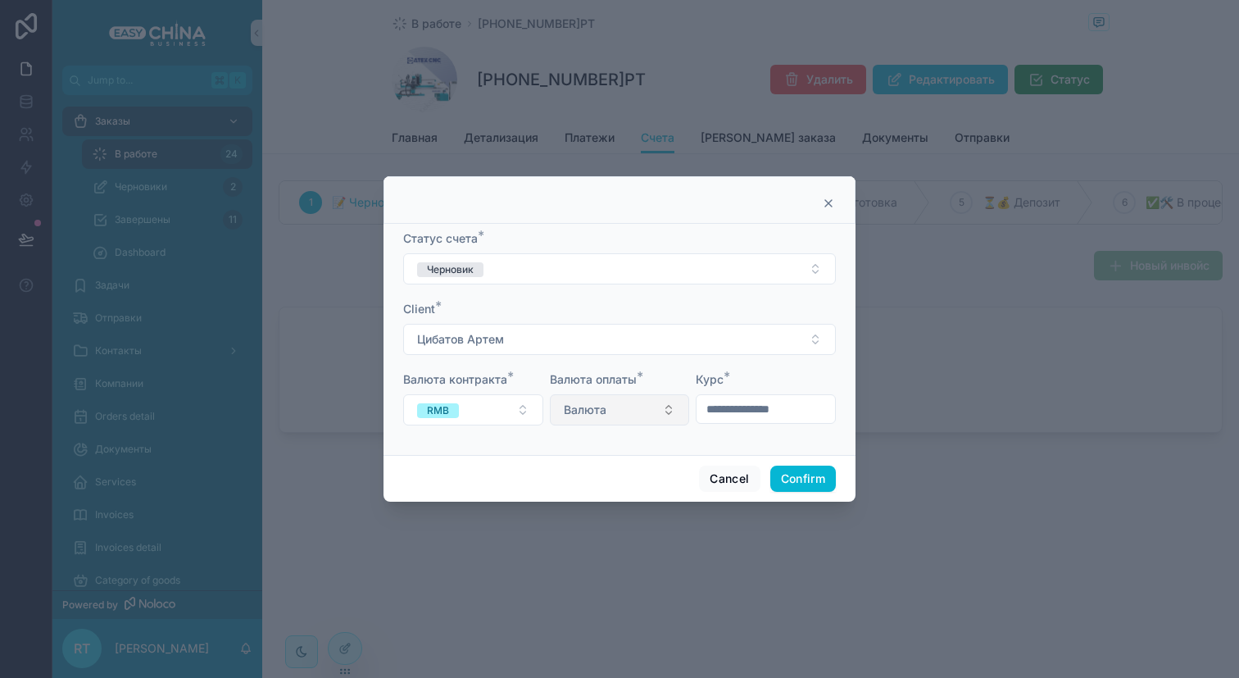
click at [652, 406] on button "Валюта" at bounding box center [620, 409] width 140 height 31
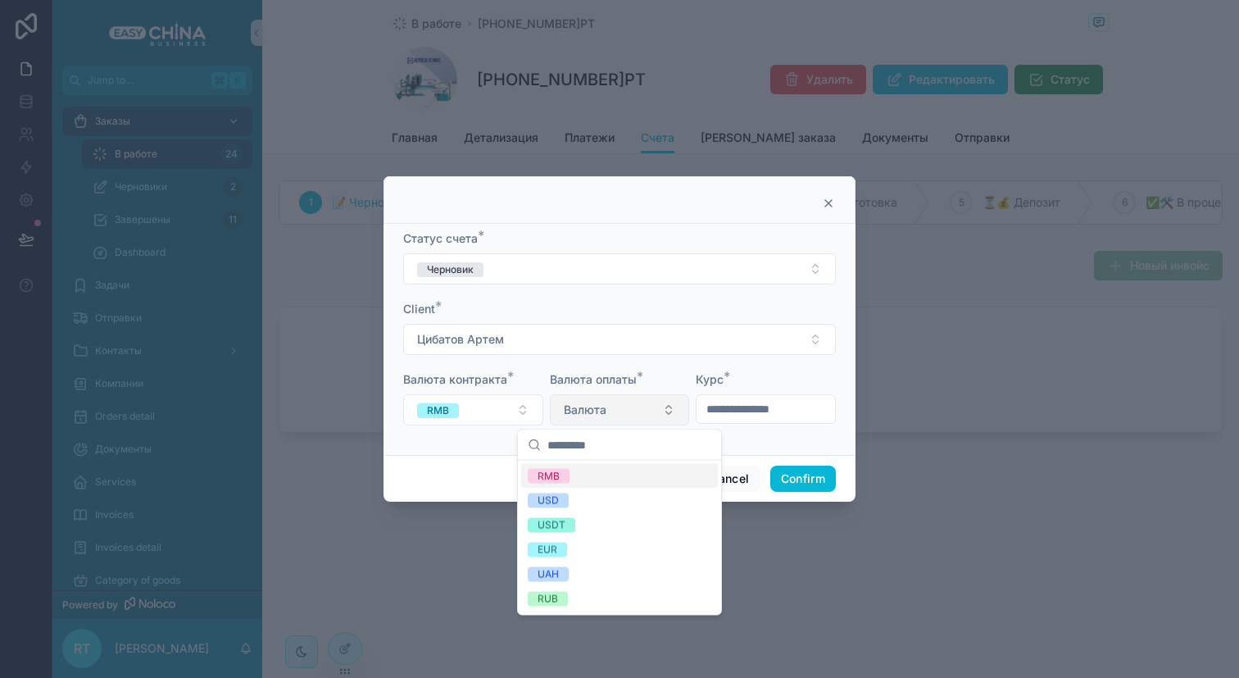
click at [652, 406] on button "Валюта" at bounding box center [620, 409] width 140 height 31
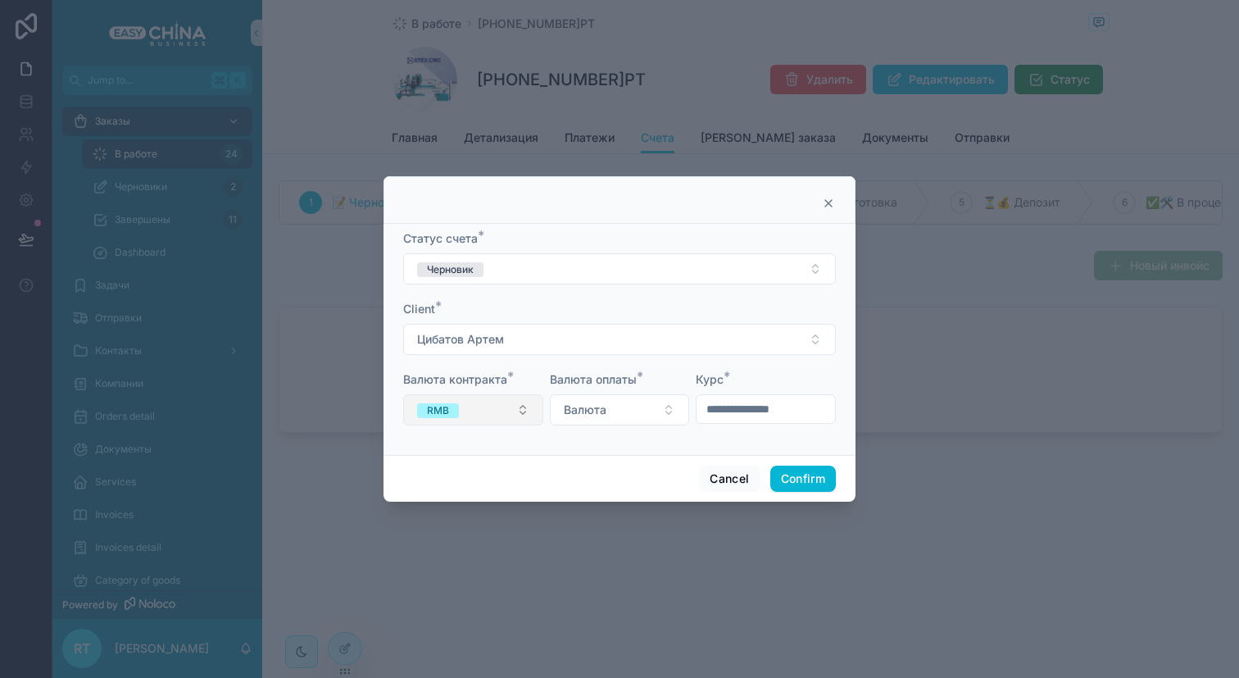
click at [480, 415] on button "RMB" at bounding box center [473, 409] width 140 height 31
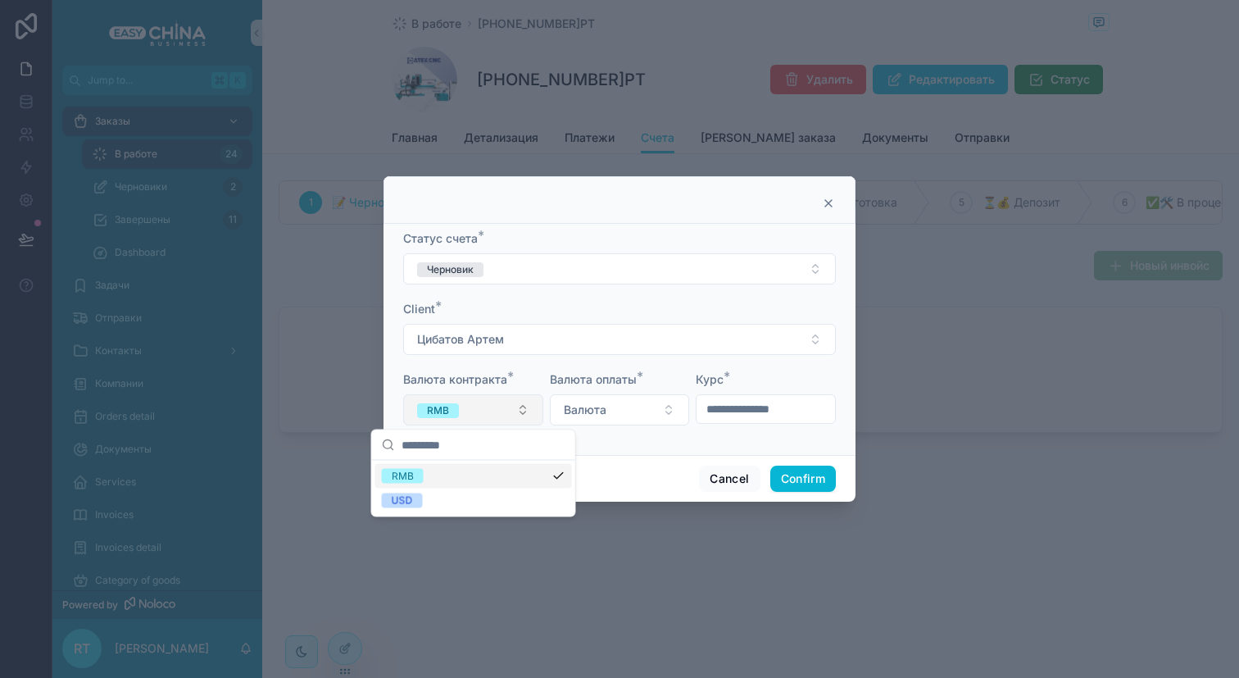
click at [480, 415] on button "RMB" at bounding box center [473, 409] width 140 height 31
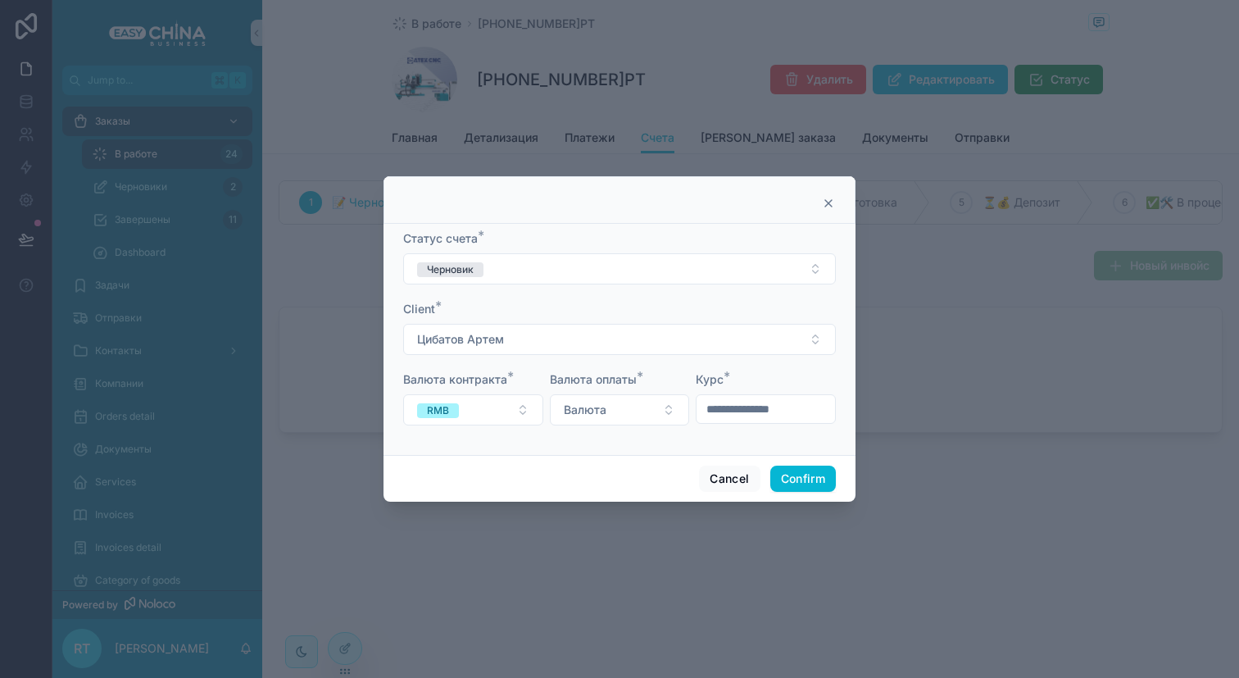
click at [714, 405] on input "text" at bounding box center [766, 408] width 138 height 23
click at [664, 366] on form "Статус счета * Черновик Client * Цибатов Артем Валюта контракта * RMB Валюта оп…" at bounding box center [619, 335] width 433 height 211
click at [634, 399] on button "Валюта" at bounding box center [620, 409] width 140 height 31
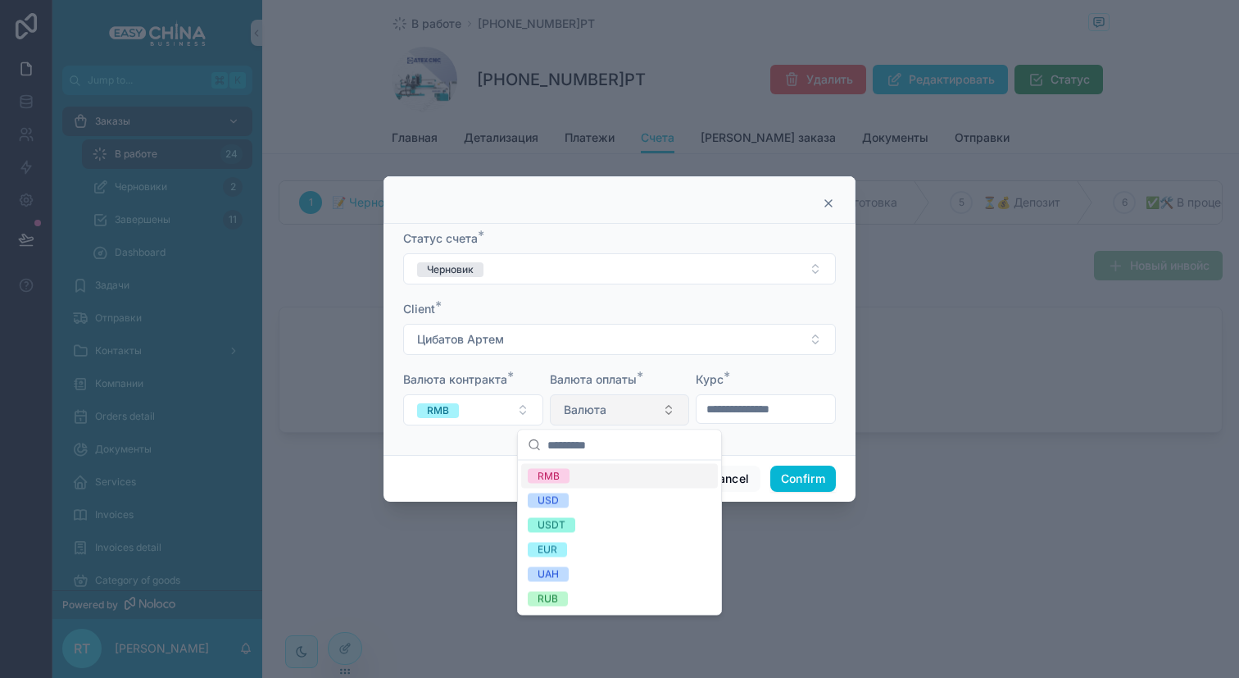
click at [634, 399] on button "Валюта" at bounding box center [620, 409] width 140 height 31
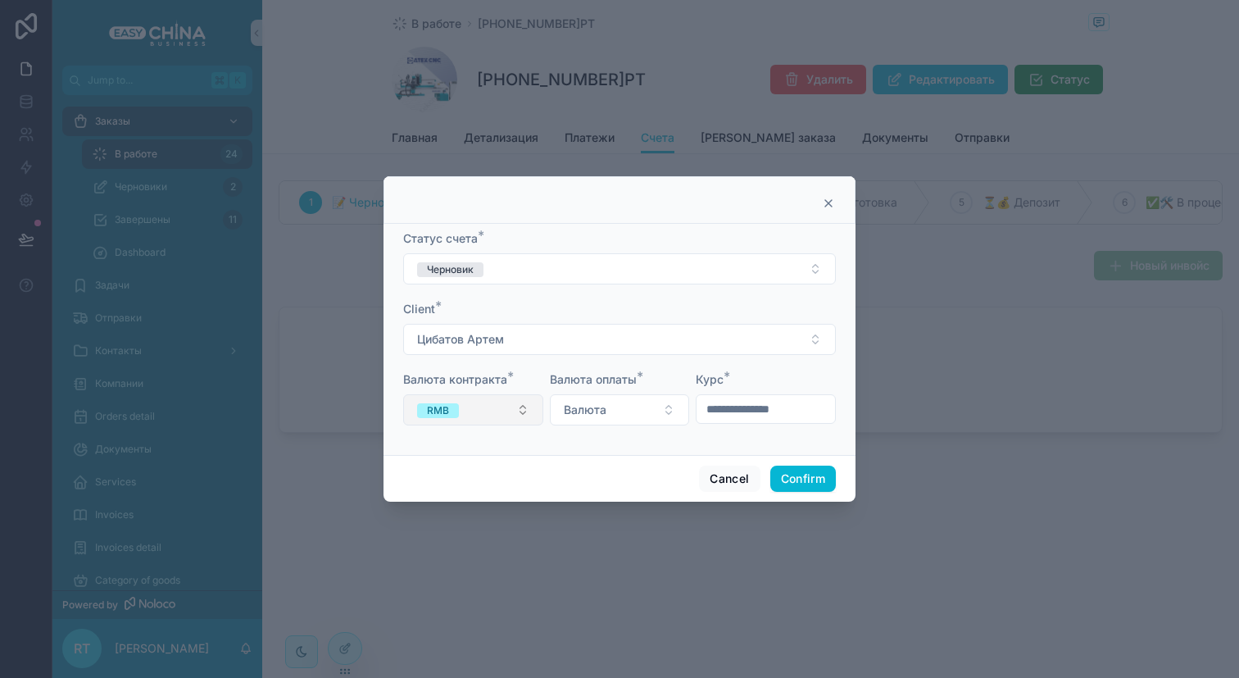
click at [499, 407] on button "RMB" at bounding box center [473, 409] width 140 height 31
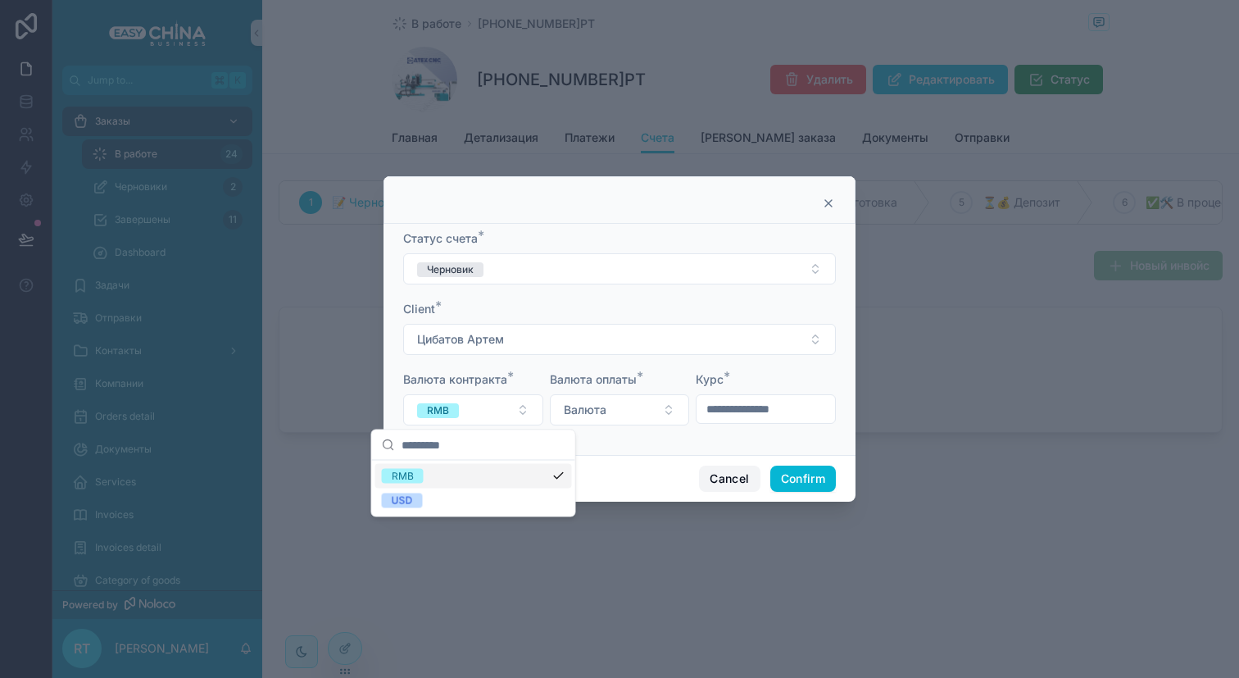
click at [726, 475] on button "Cancel" at bounding box center [729, 478] width 61 height 26
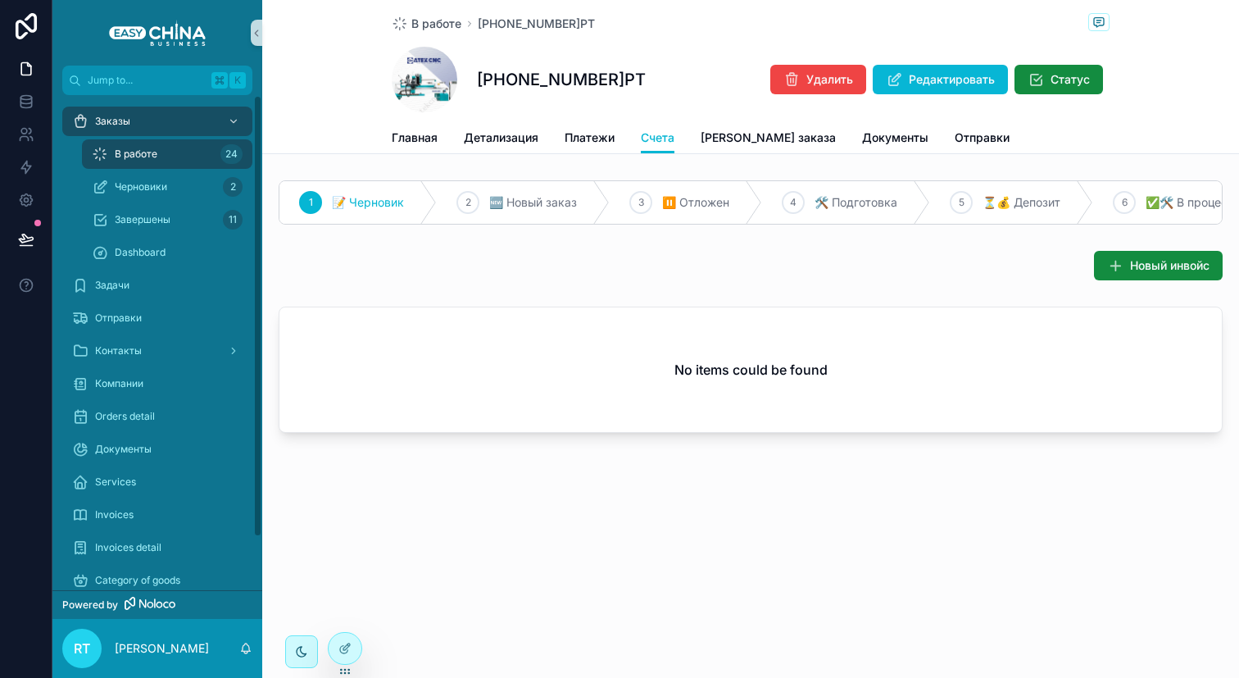
click at [170, 164] on div "В работе 24" at bounding box center [167, 154] width 151 height 26
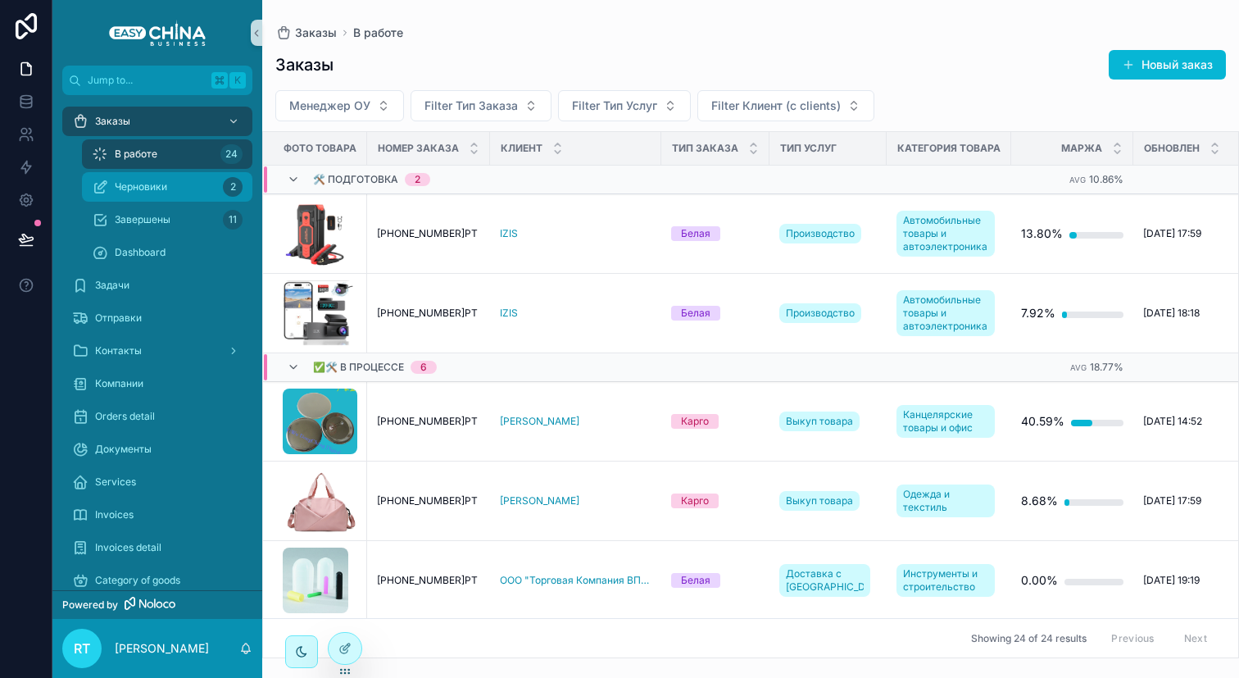
click at [193, 184] on div "Черновики 2" at bounding box center [167, 187] width 151 height 26
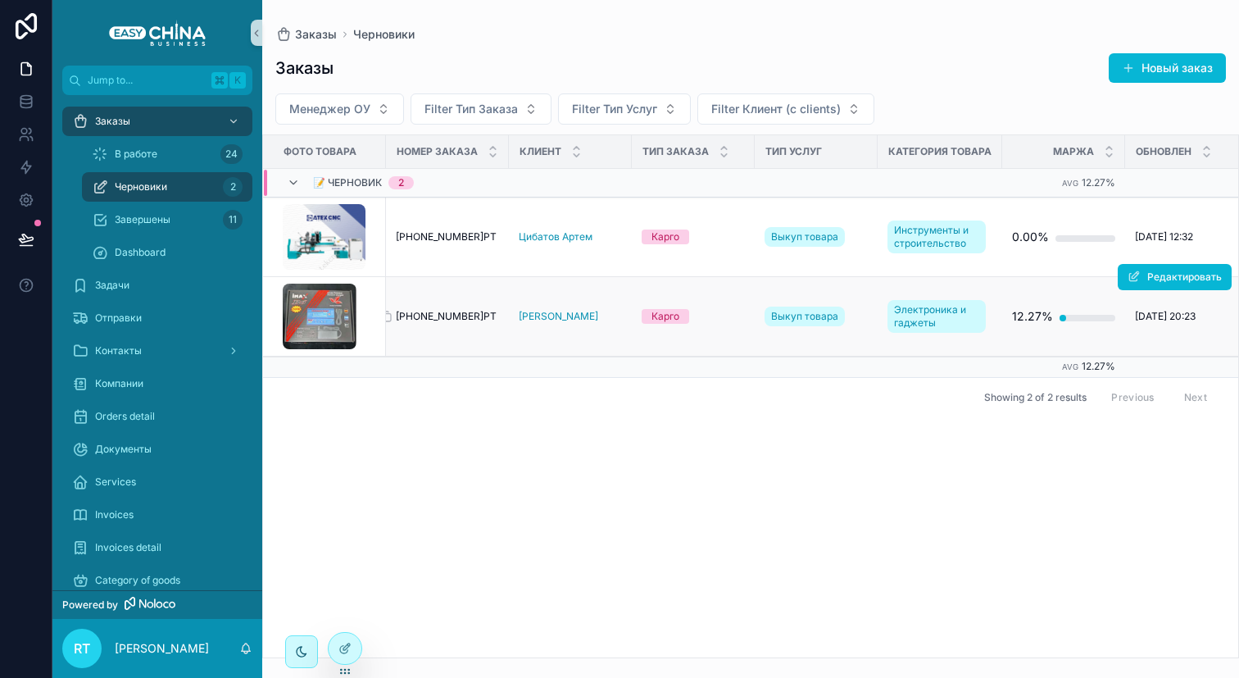
click at [420, 312] on span "[PHONE_NUMBER]РТ" at bounding box center [446, 316] width 101 height 13
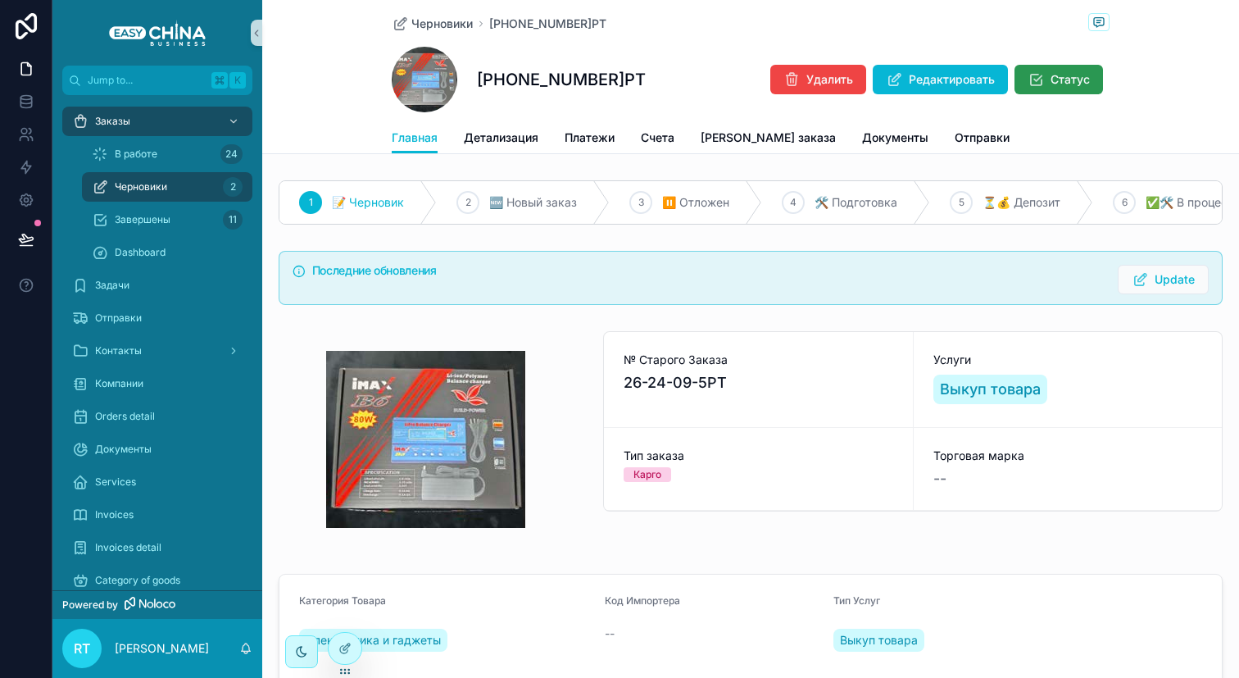
click at [1028, 75] on icon "scrollable content" at bounding box center [1036, 79] width 16 height 16
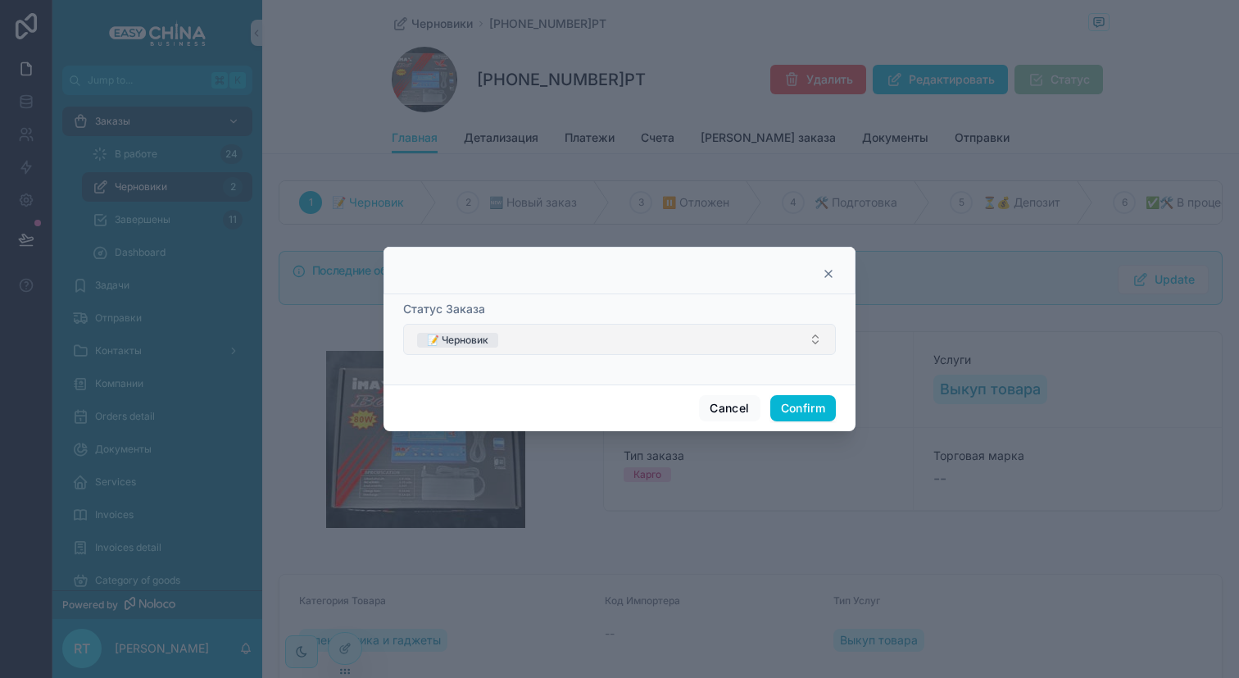
click at [527, 331] on button "📝 Черновик" at bounding box center [619, 339] width 433 height 31
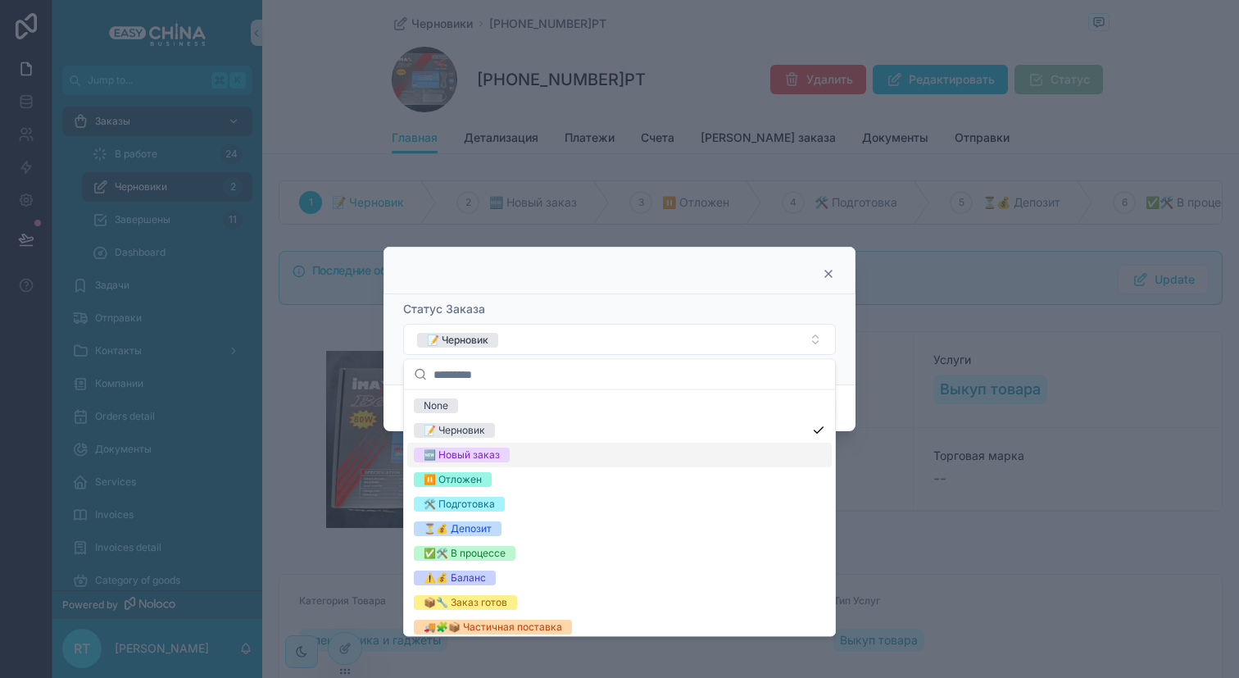
click at [499, 451] on span "🆕 Новый заказ" at bounding box center [462, 454] width 96 height 15
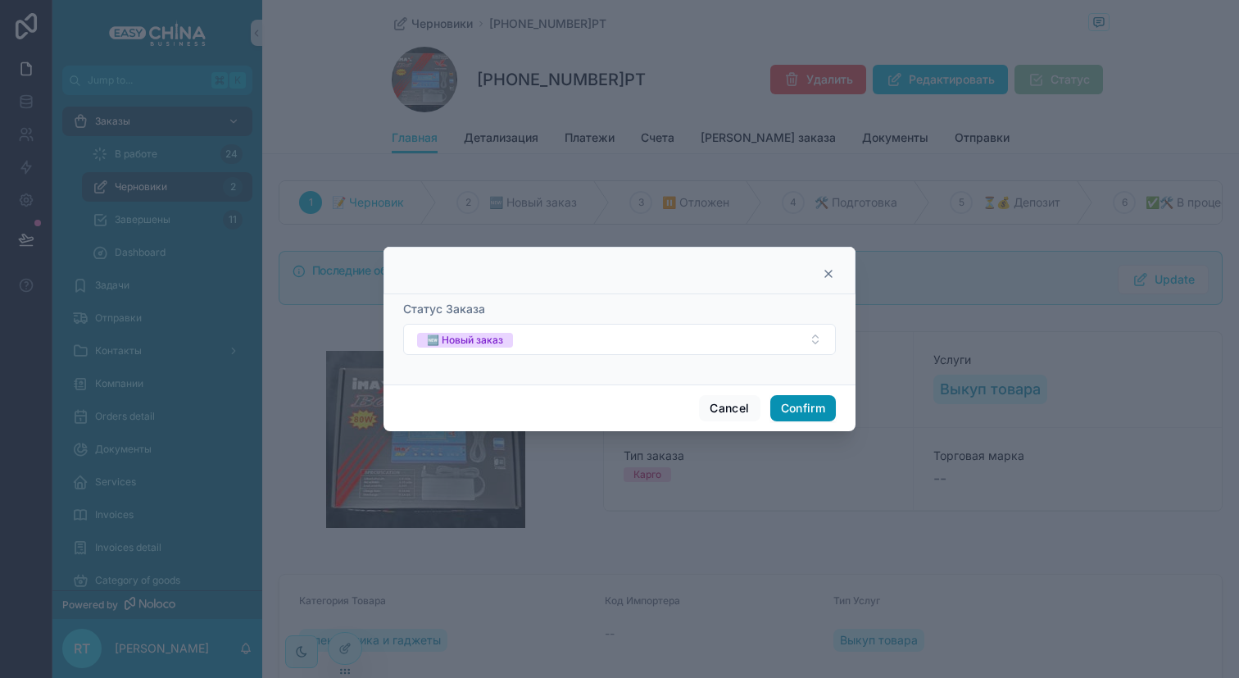
click at [800, 406] on button "Confirm" at bounding box center [803, 408] width 66 height 26
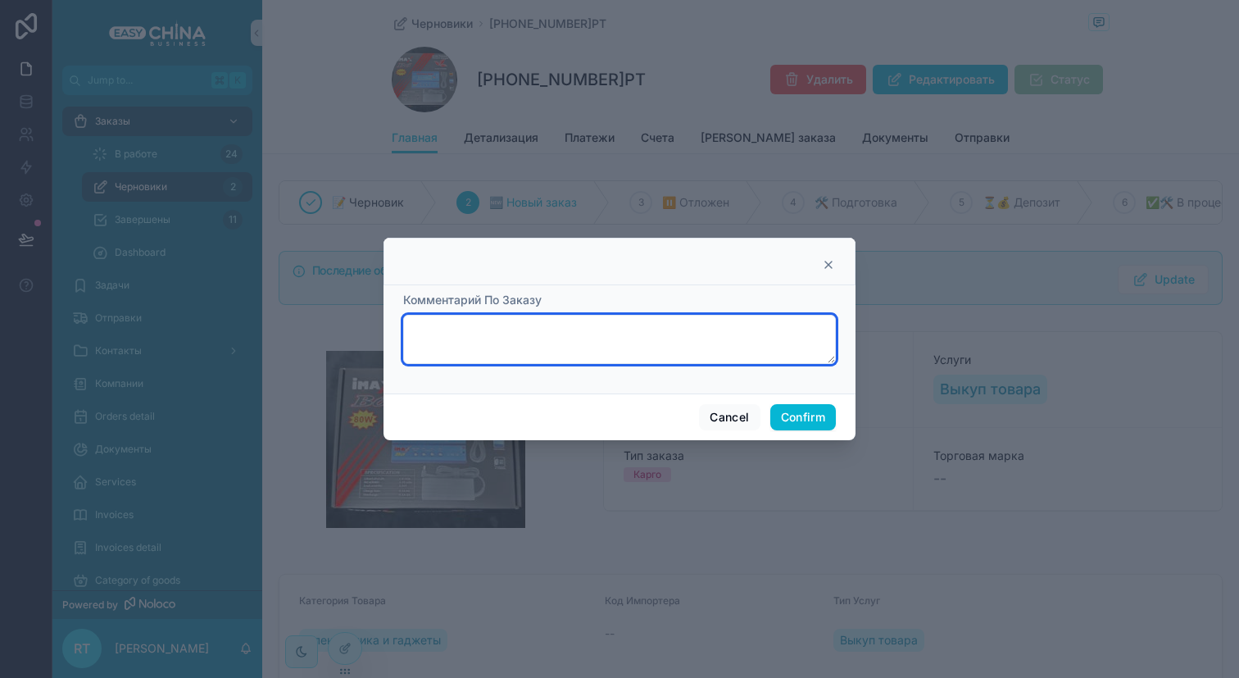
click at [584, 347] on textarea at bounding box center [619, 339] width 433 height 49
type textarea "*********"
type textarea "*"
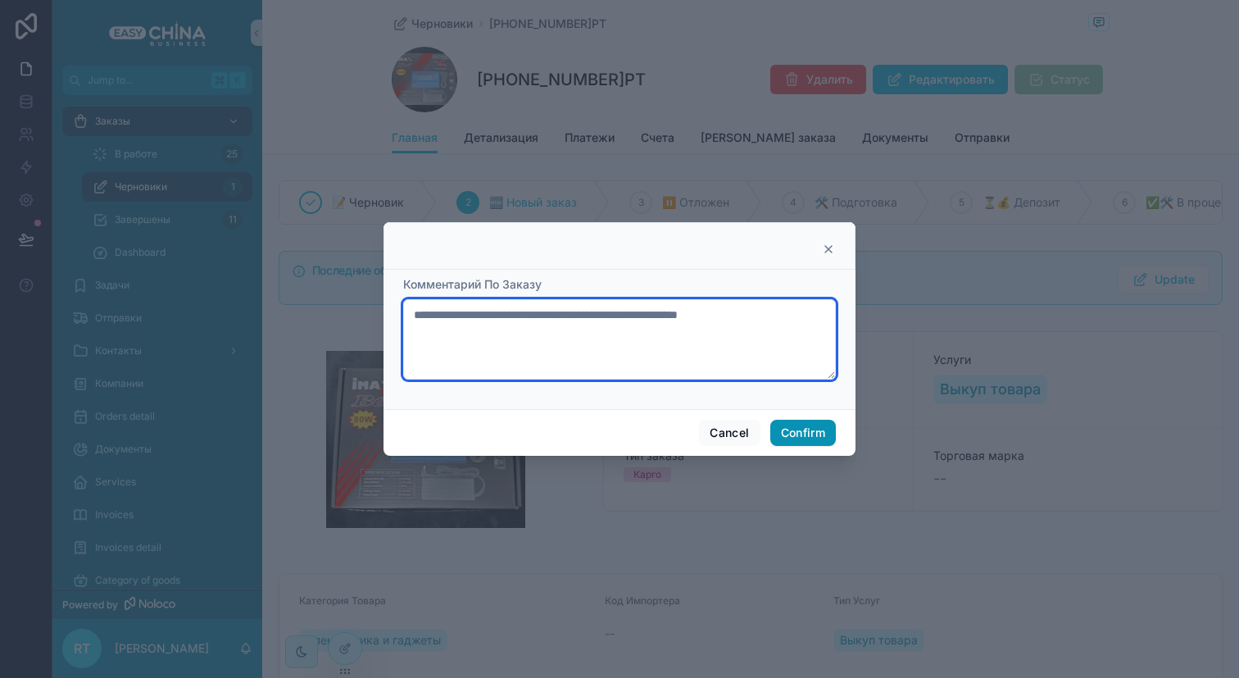
type textarea "**********"
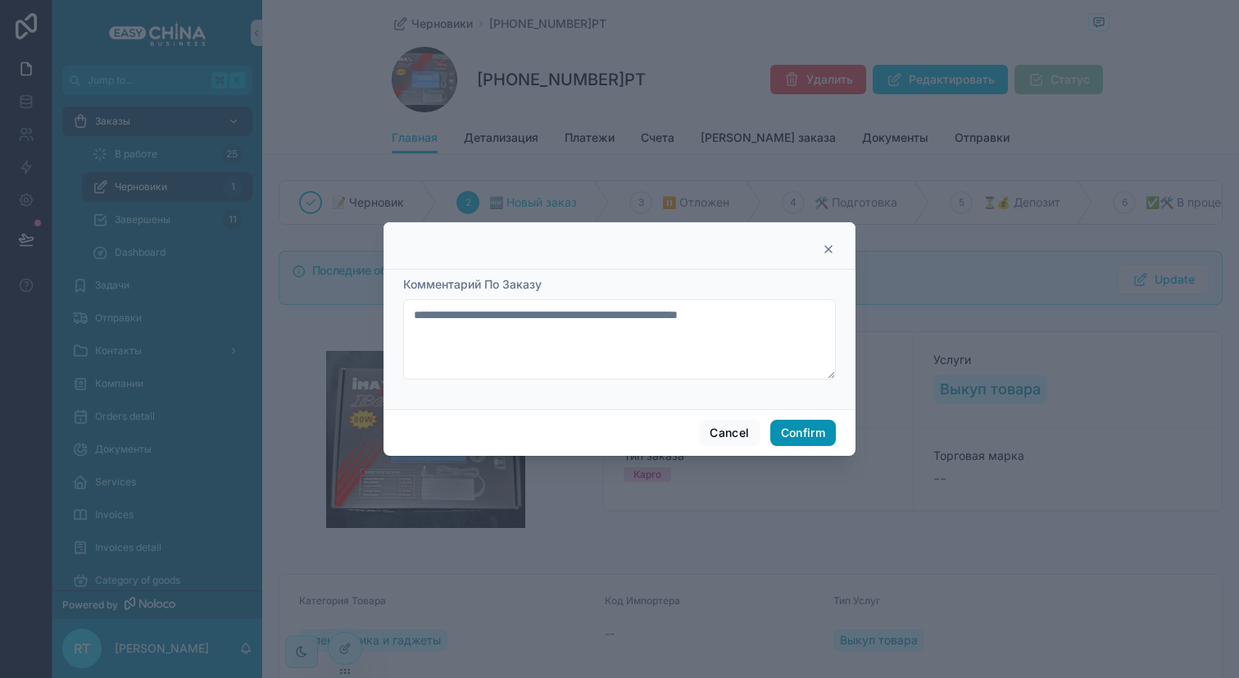
click at [795, 429] on button "Confirm" at bounding box center [803, 433] width 66 height 26
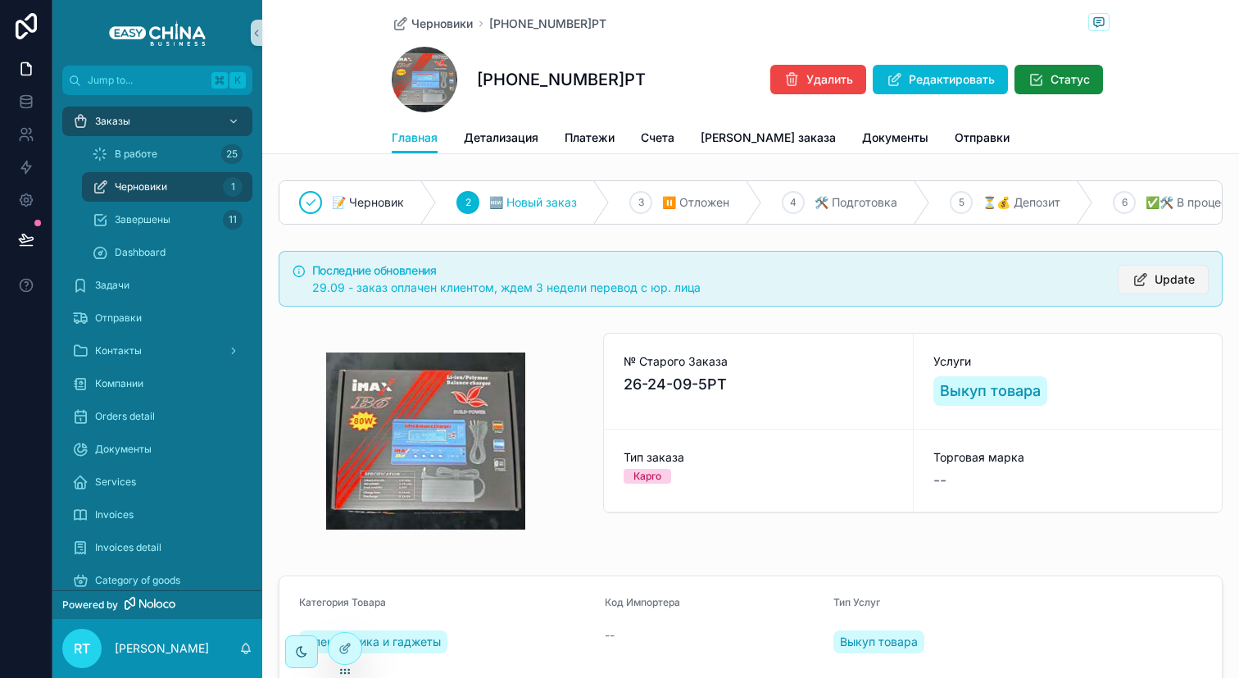
click at [1155, 285] on span "Update" at bounding box center [1175, 279] width 40 height 16
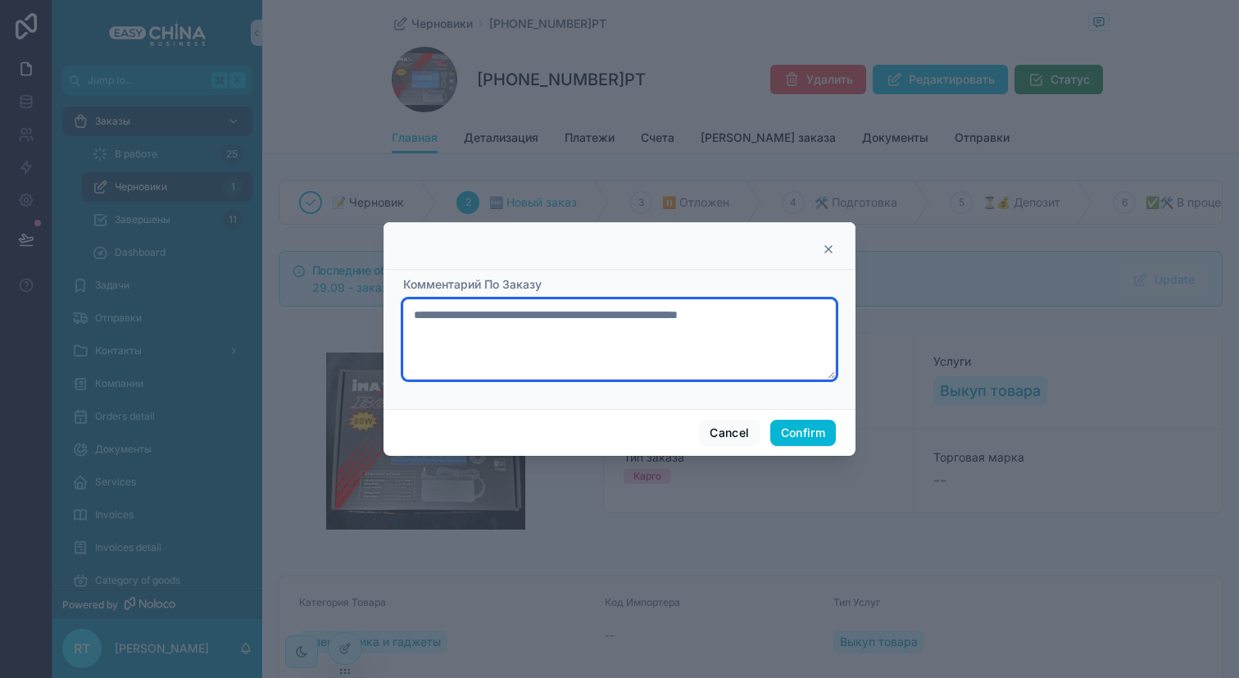
click at [815, 320] on textarea "**********" at bounding box center [619, 339] width 433 height 80
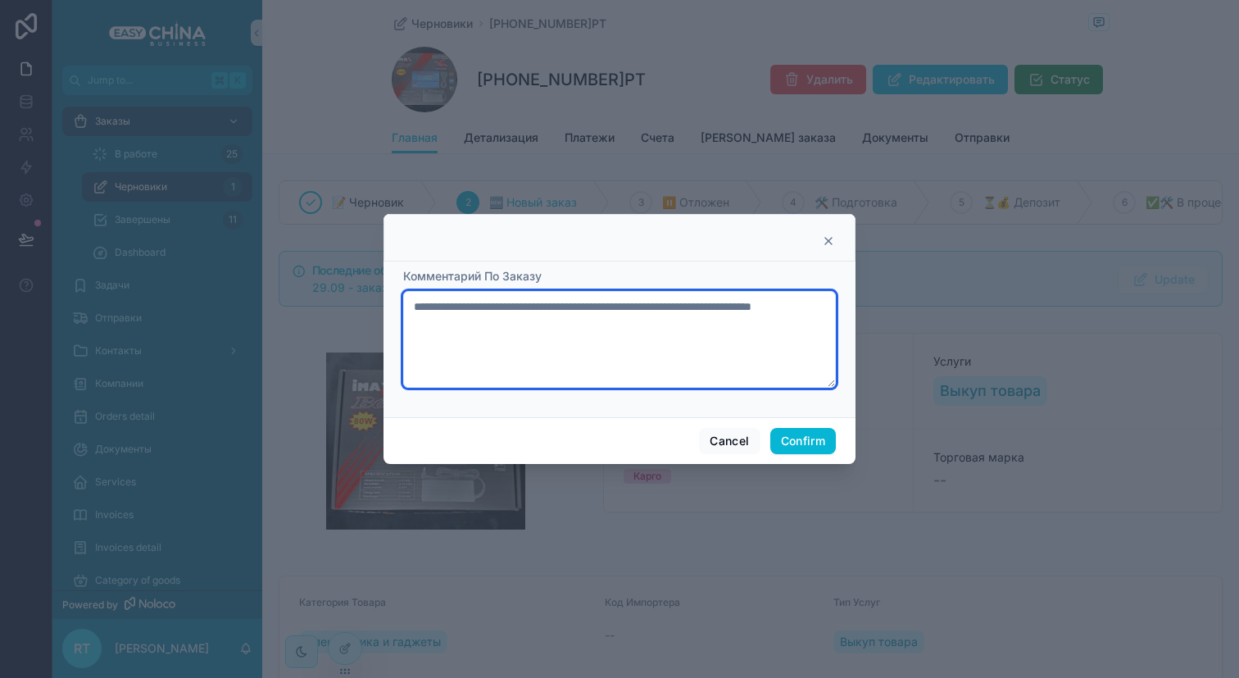
click at [488, 326] on textarea "**********" at bounding box center [619, 339] width 433 height 97
type textarea "**********"
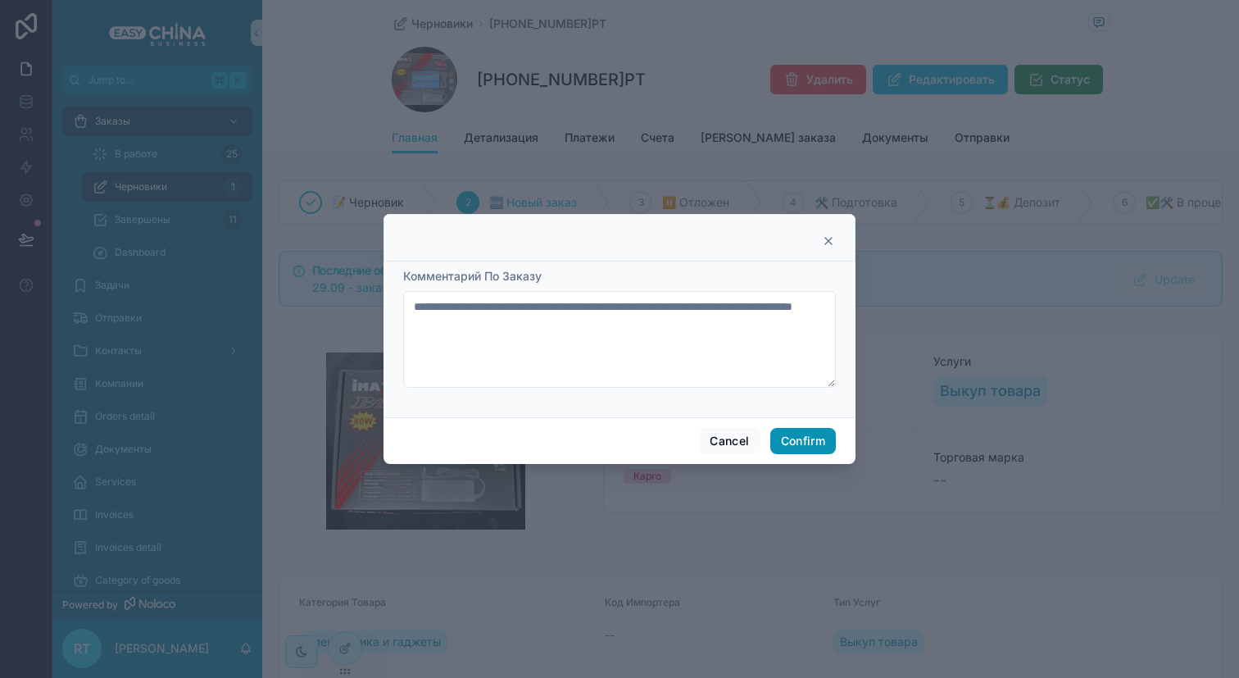
click at [801, 438] on button "Confirm" at bounding box center [803, 441] width 66 height 26
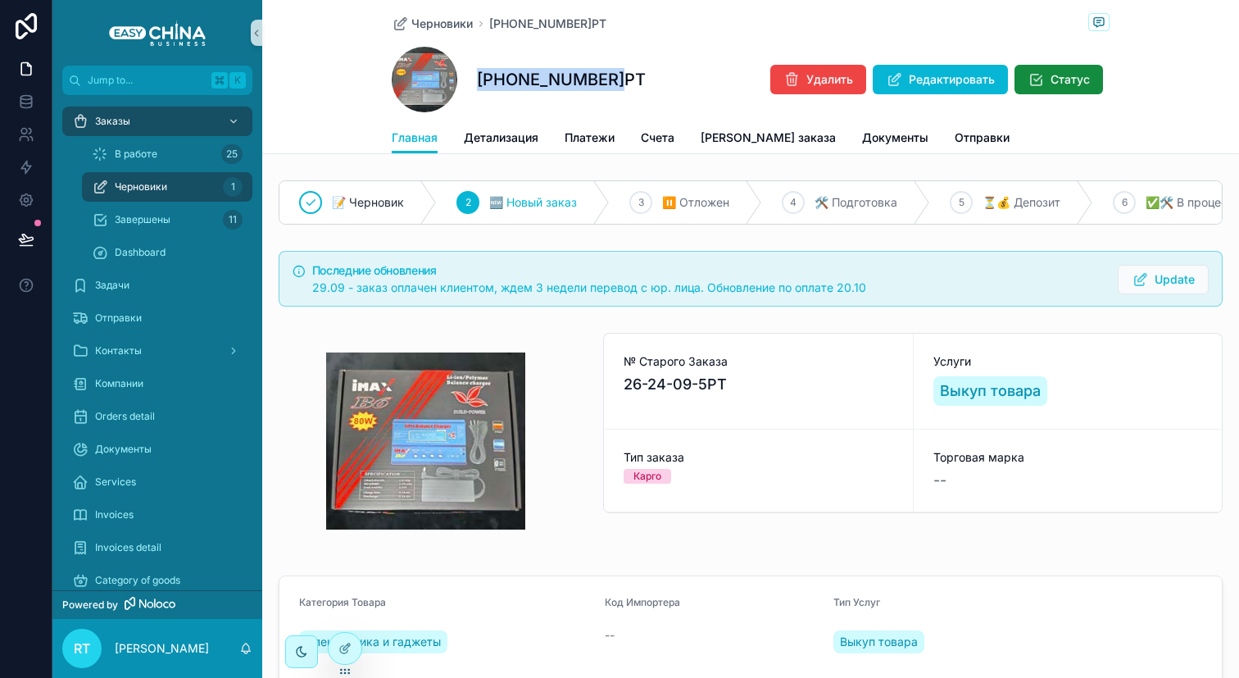
drag, startPoint x: 475, startPoint y: 78, endPoint x: 611, endPoint y: 77, distance: 136.0
click at [611, 77] on div "[PHONE_NUMBER]РТ Удалить Редактировать Статус" at bounding box center [751, 80] width 718 height 66
copy h1 "[PHONE_NUMBER]РТ"
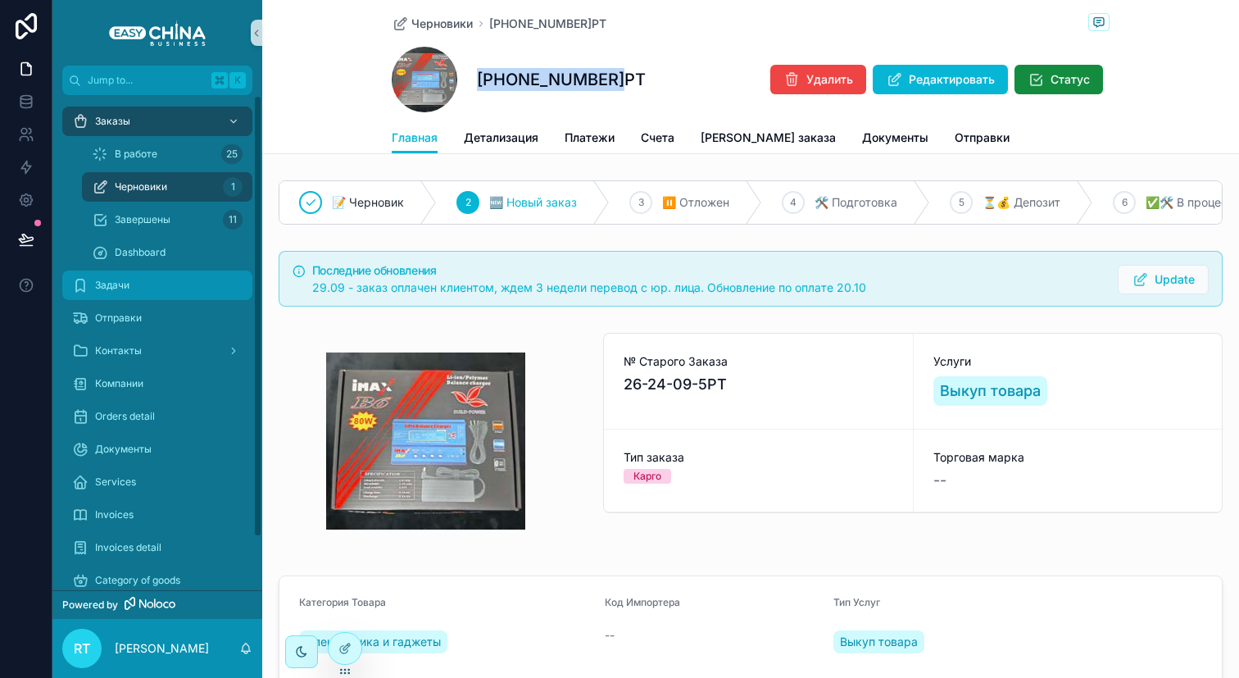
click at [154, 291] on div "Задачи" at bounding box center [157, 285] width 170 height 26
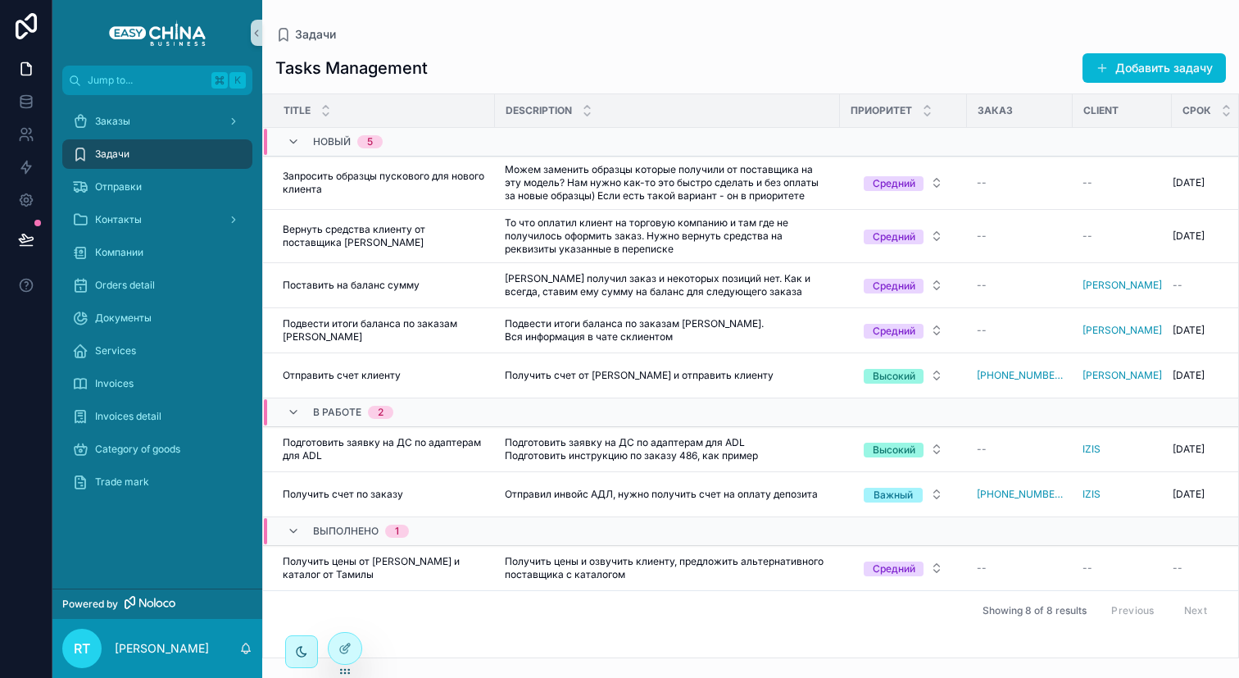
click at [1150, 84] on div "Tasks Management Добавить задачу Title Description Приоритет Заказ Client Срок …" at bounding box center [750, 350] width 977 height 615
click at [1139, 66] on button "Добавить задачу" at bounding box center [1154, 68] width 143 height 30
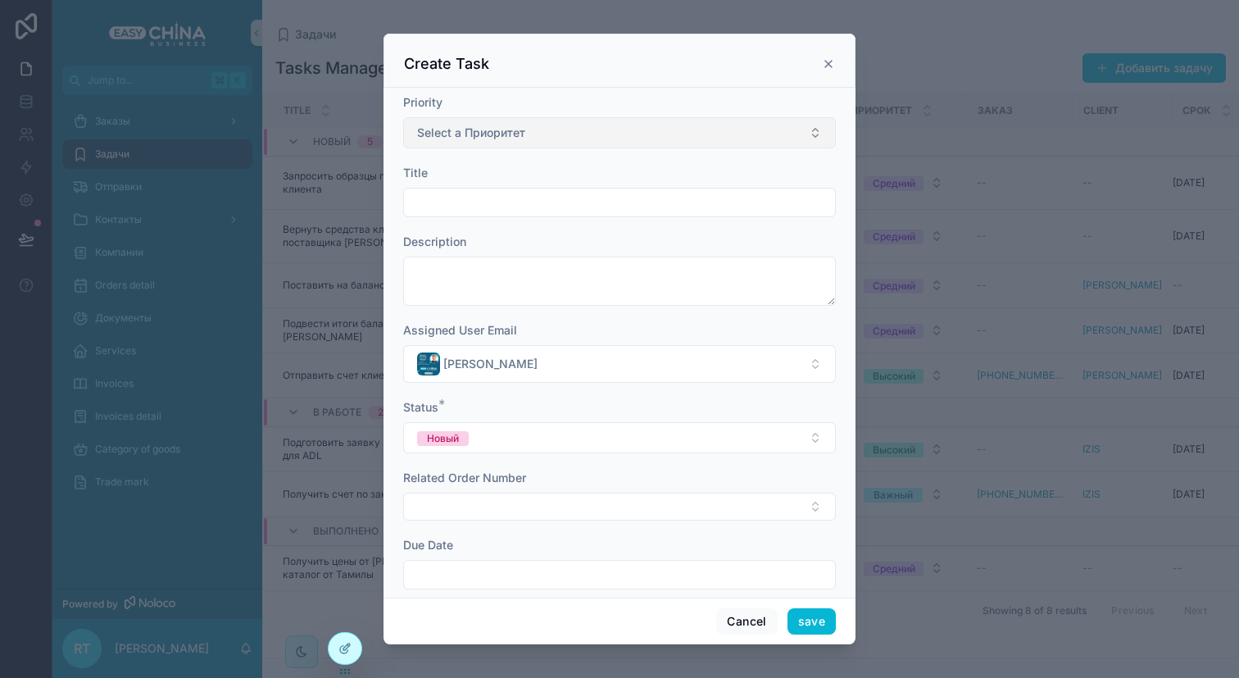
click at [536, 138] on button "Select a Приоритет" at bounding box center [619, 132] width 433 height 31
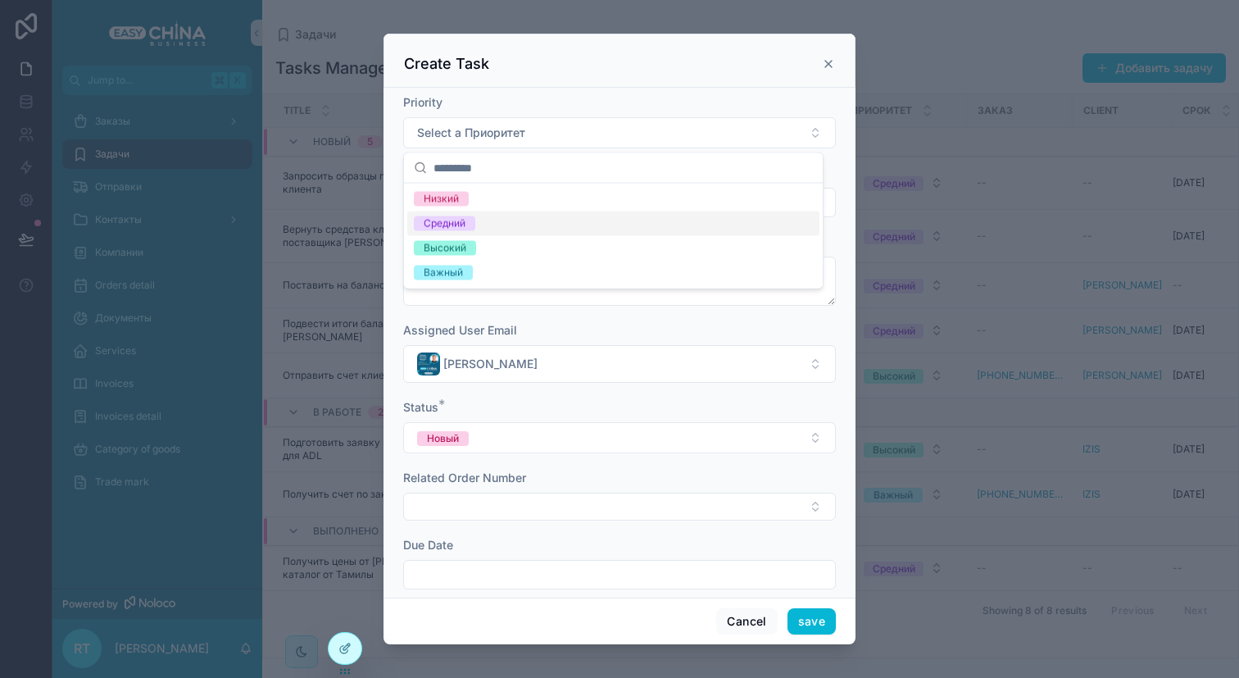
click at [502, 216] on div "Средний" at bounding box center [613, 223] width 412 height 25
click at [482, 200] on input "scrollable content" at bounding box center [619, 202] width 431 height 23
paste input "**********"
type input "**********"
click at [452, 247] on span "Description" at bounding box center [434, 241] width 63 height 14
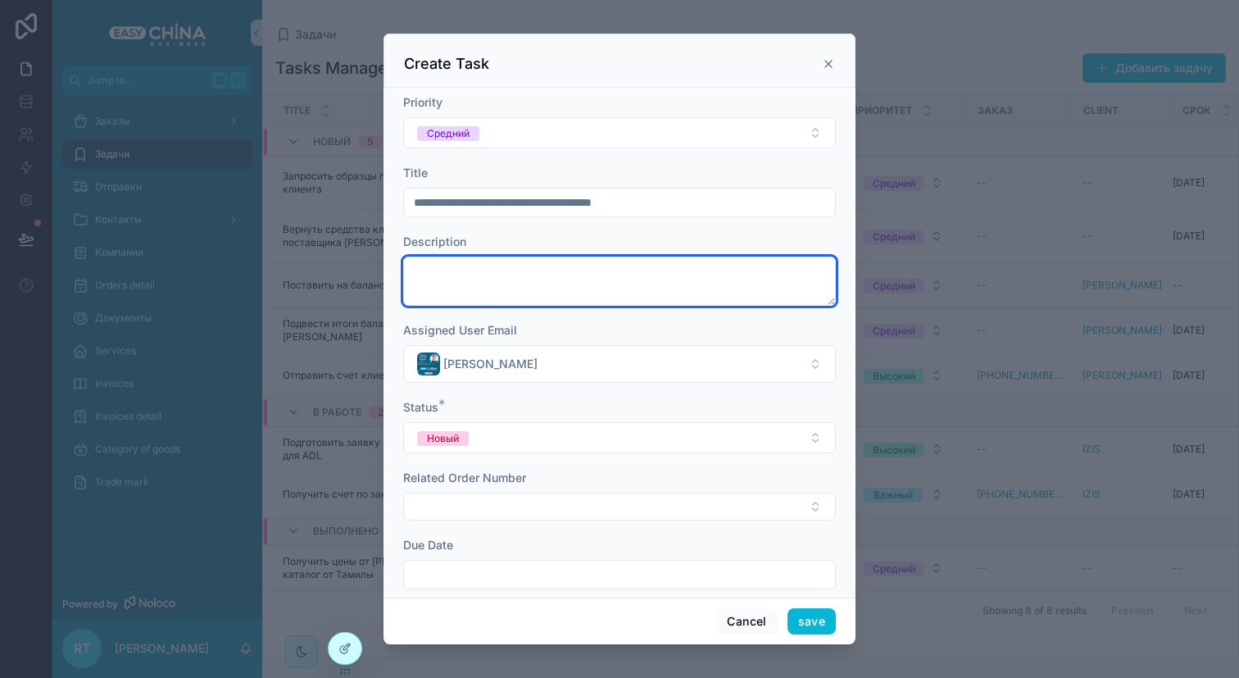
click at [457, 272] on textarea "scrollable content" at bounding box center [619, 281] width 433 height 49
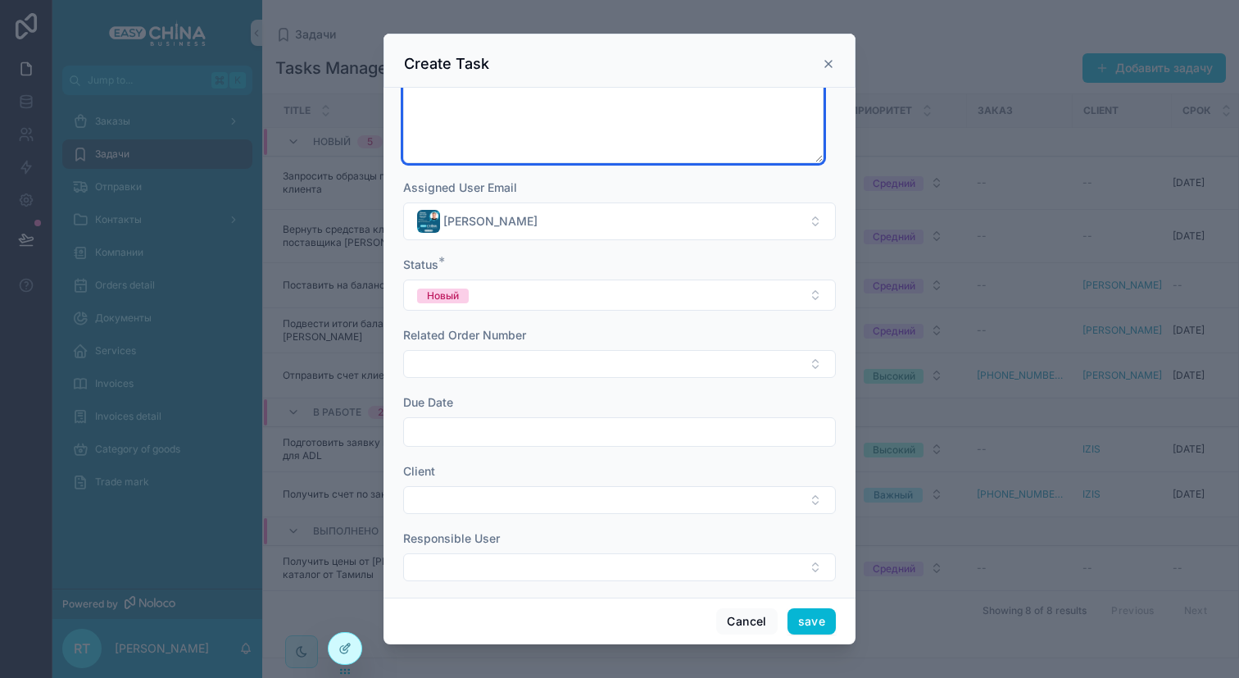
scroll to position [203, 0]
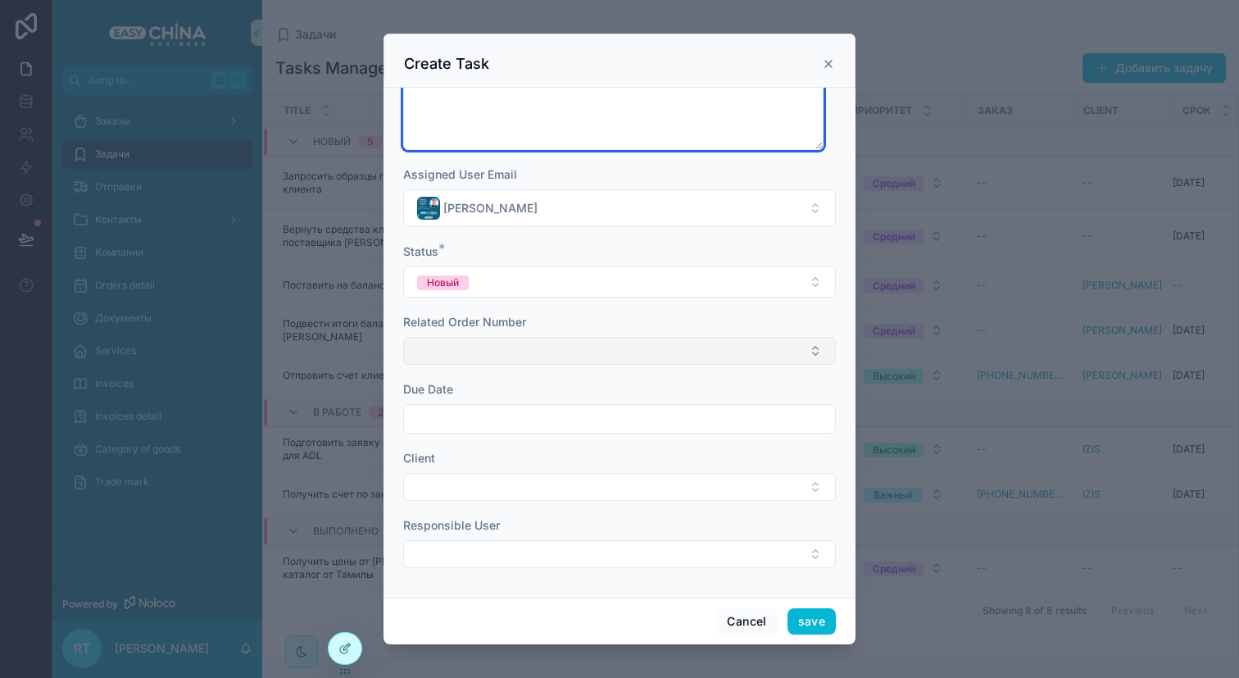
type textarea "**********"
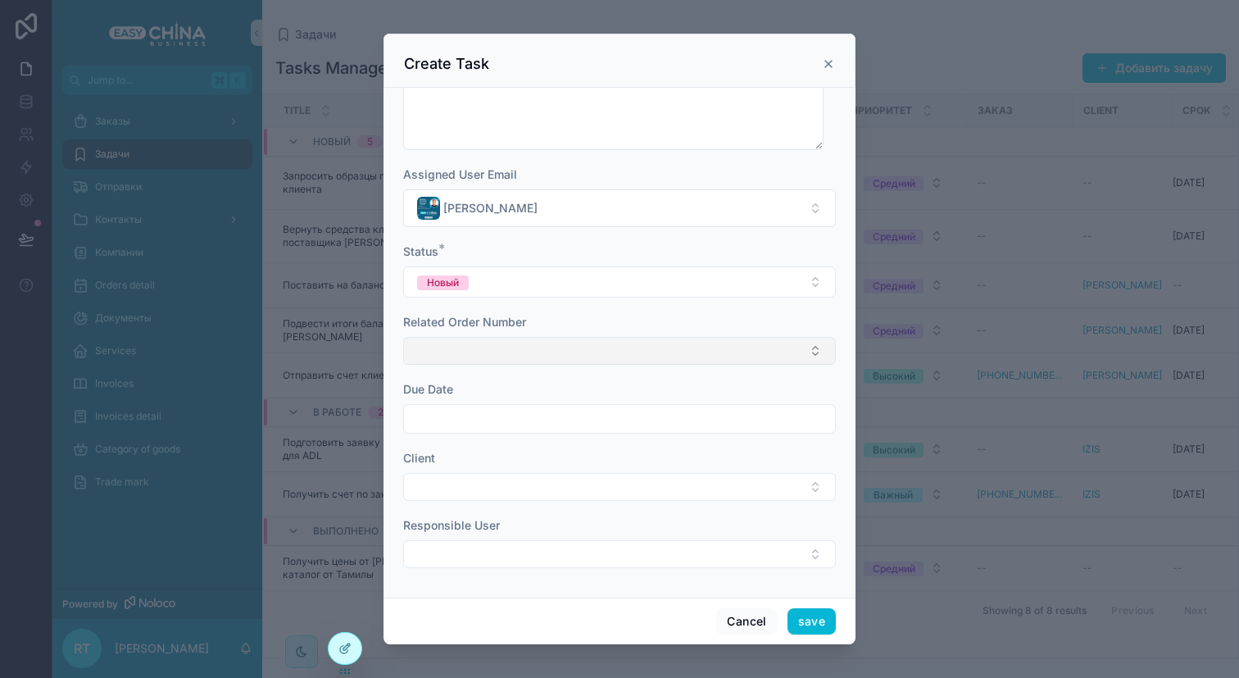
click at [525, 349] on button "Select Button" at bounding box center [619, 351] width 433 height 28
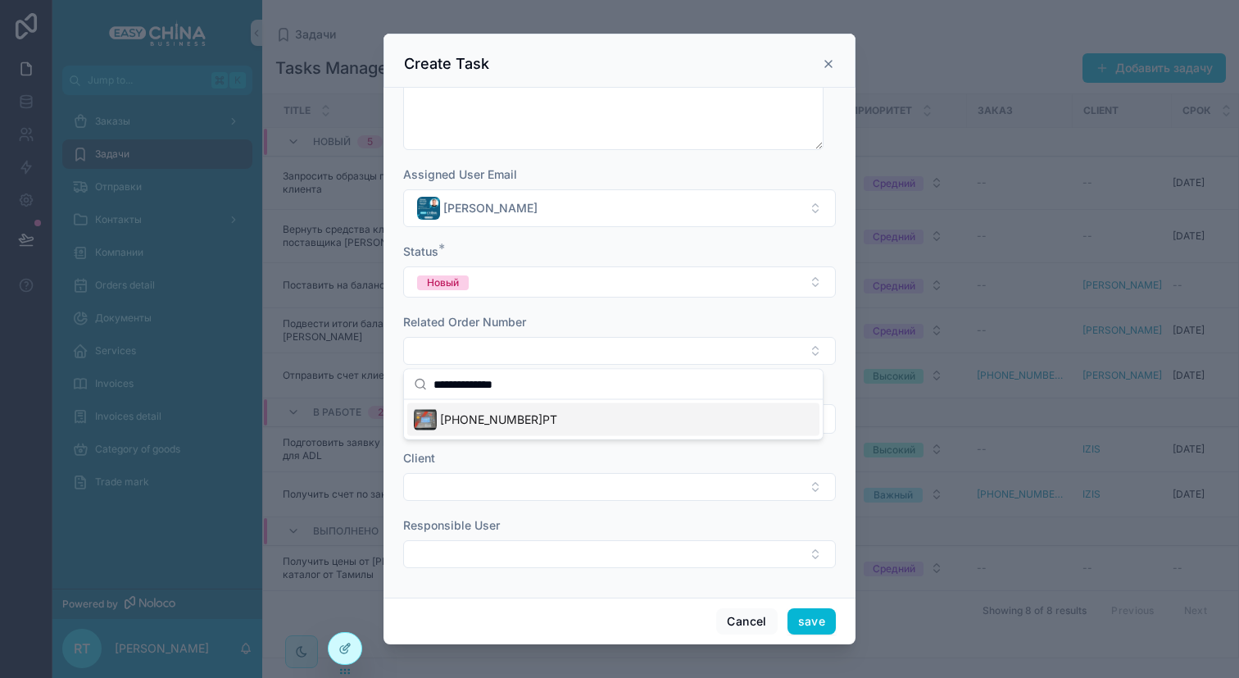
type input "**********"
click at [509, 411] on span "[PHONE_NUMBER]РТ" at bounding box center [498, 419] width 117 height 16
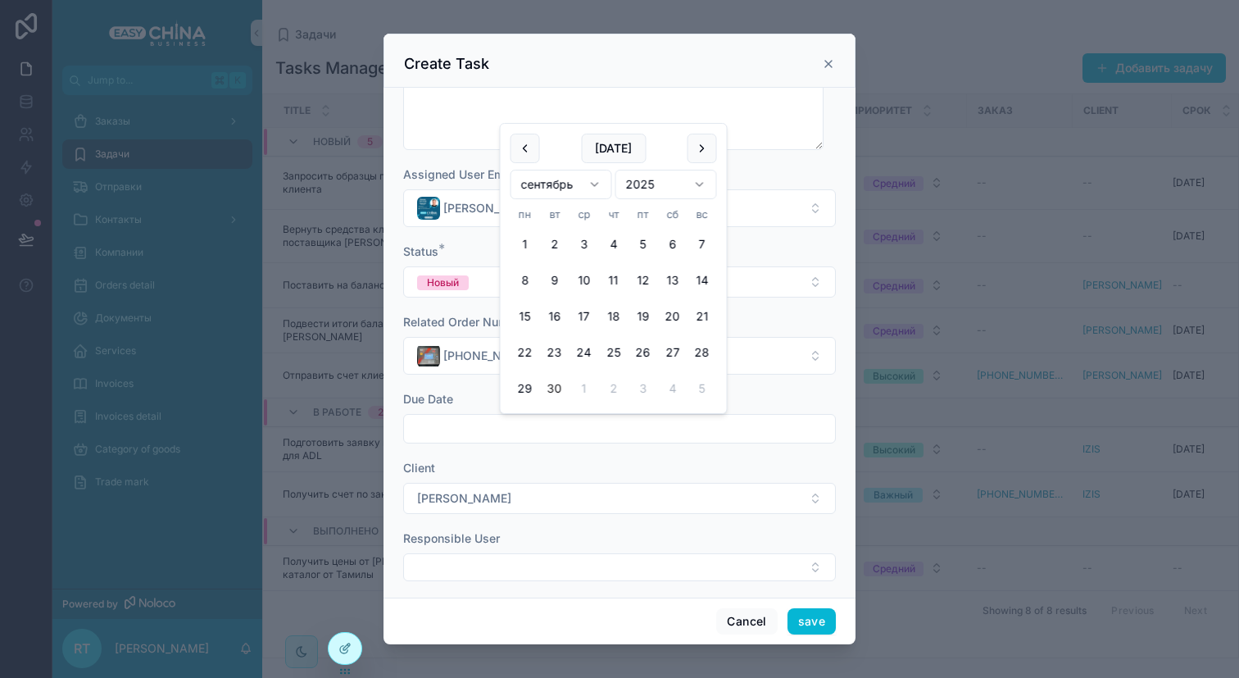
click at [511, 433] on input "scrollable content" at bounding box center [619, 428] width 431 height 23
click at [588, 182] on html "Jump to... K Заказы Задачи Отправки Контакты Компании Orders detail Документы S…" at bounding box center [619, 339] width 1239 height 678
click at [531, 350] on button "20" at bounding box center [526, 353] width 30 height 30
type input "**********"
click at [418, 390] on form "**********" at bounding box center [619, 244] width 433 height 706
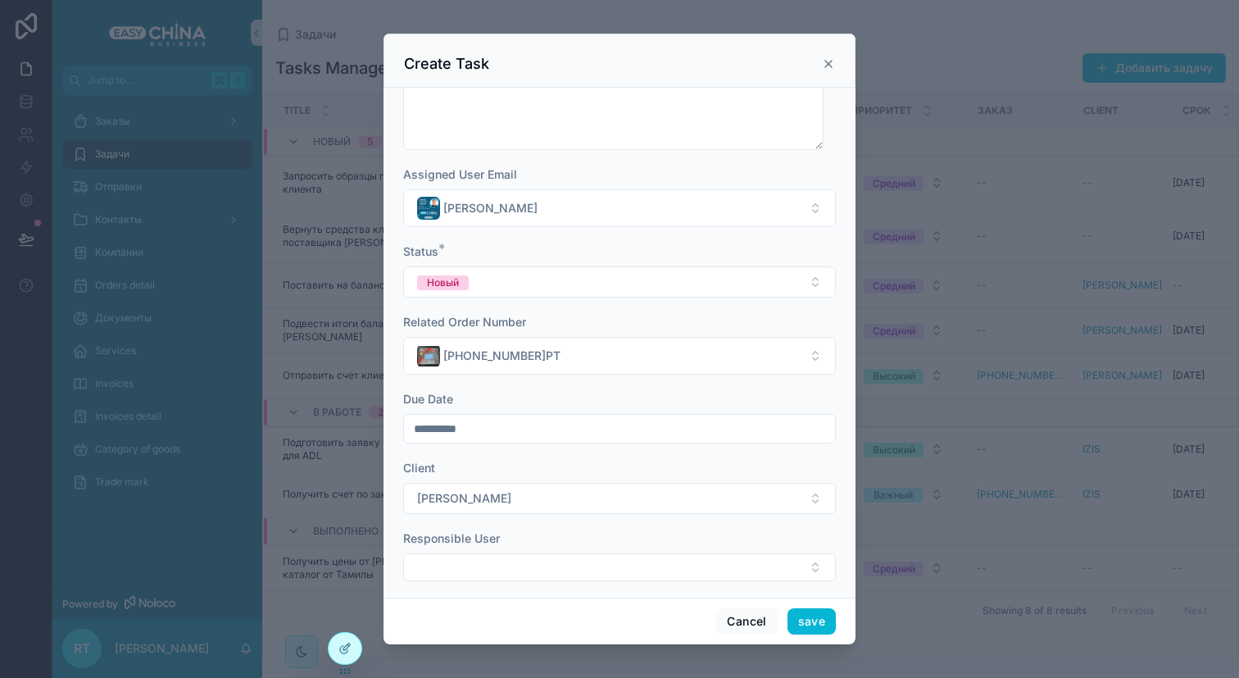
scroll to position [216, 0]
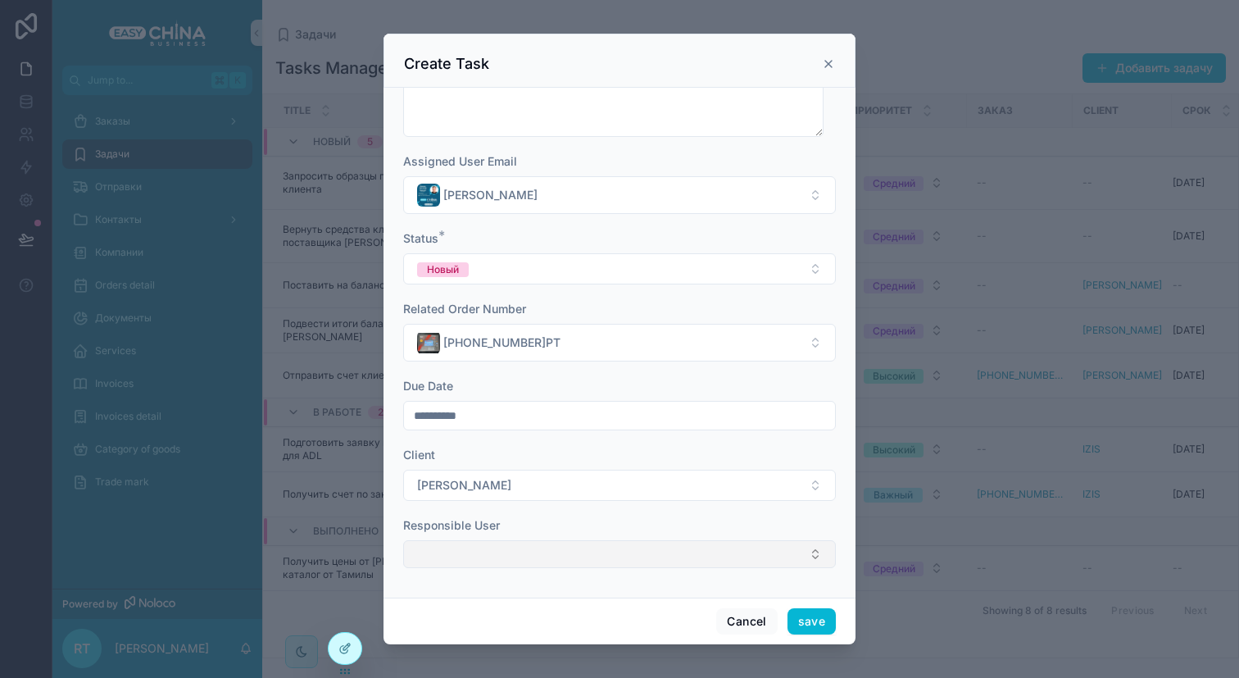
click at [529, 552] on button "Select Button" at bounding box center [619, 554] width 433 height 28
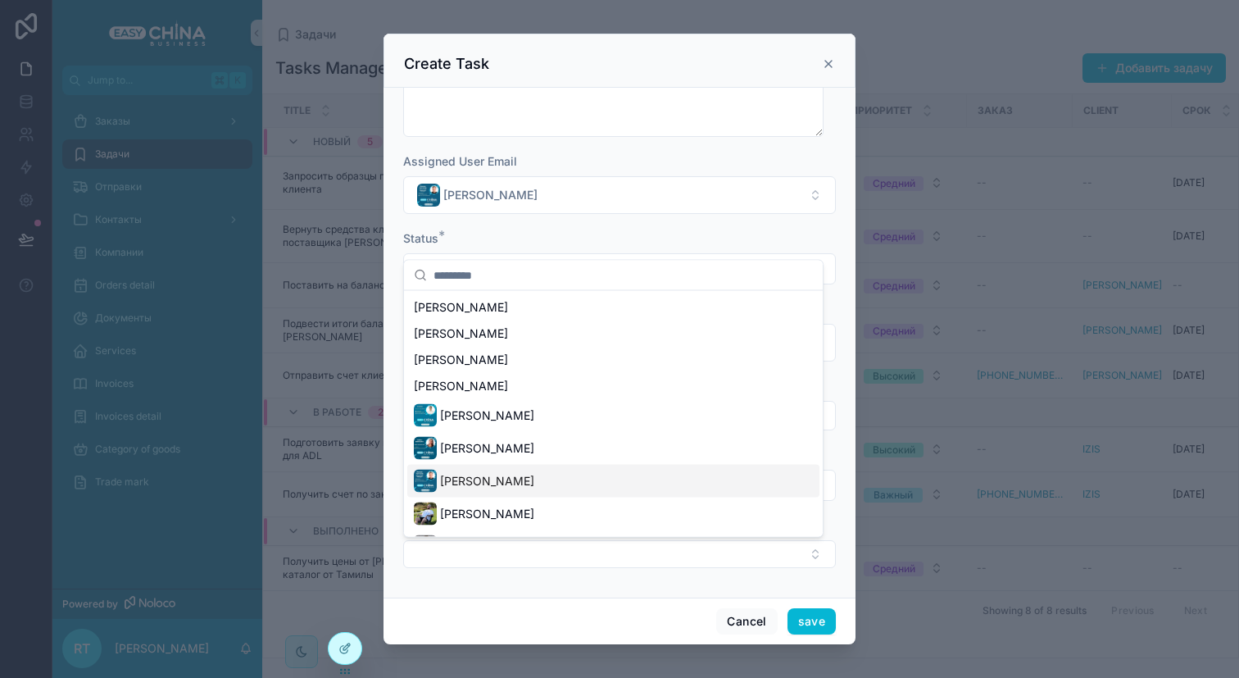
click at [529, 479] on div "[PERSON_NAME]" at bounding box center [613, 481] width 412 height 33
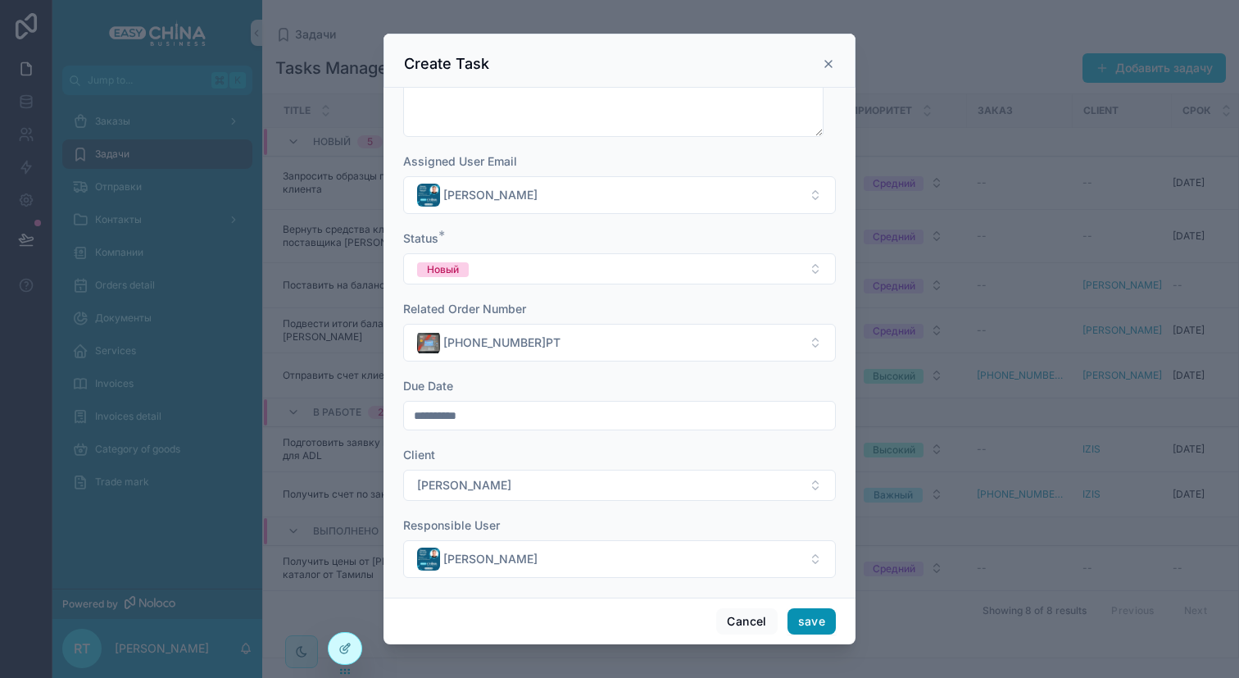
click at [807, 621] on button "save" at bounding box center [812, 621] width 48 height 26
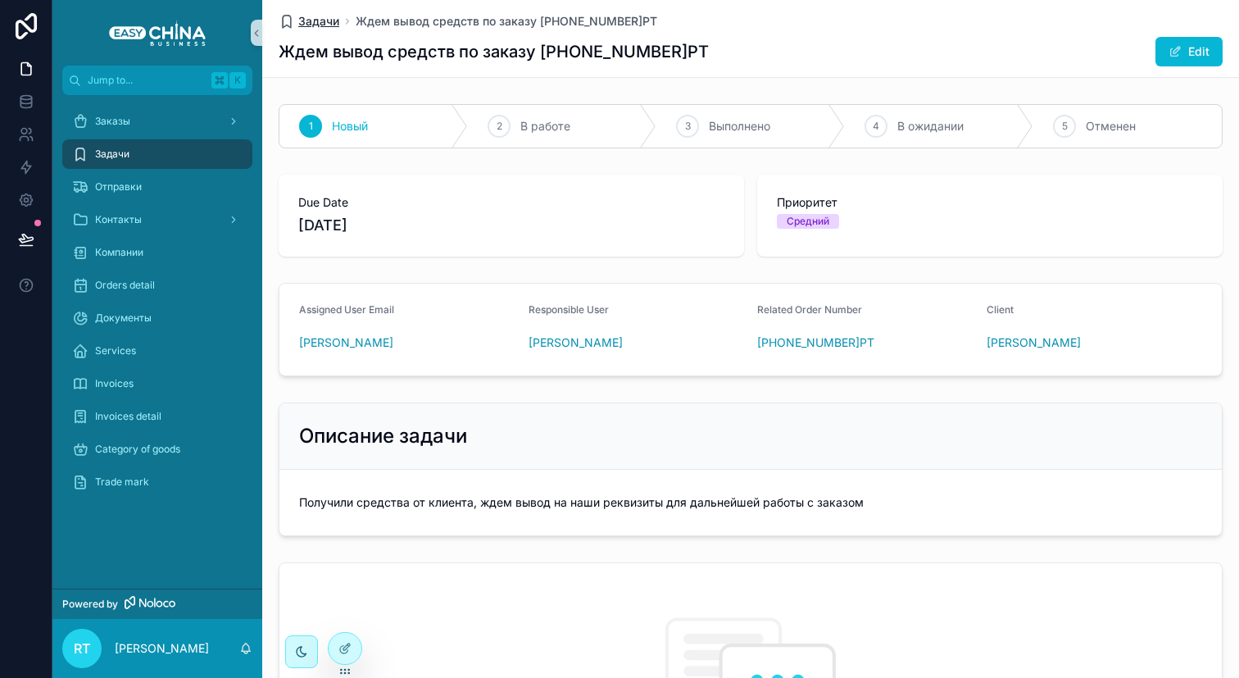
click at [307, 23] on span "Задачи" at bounding box center [318, 21] width 41 height 16
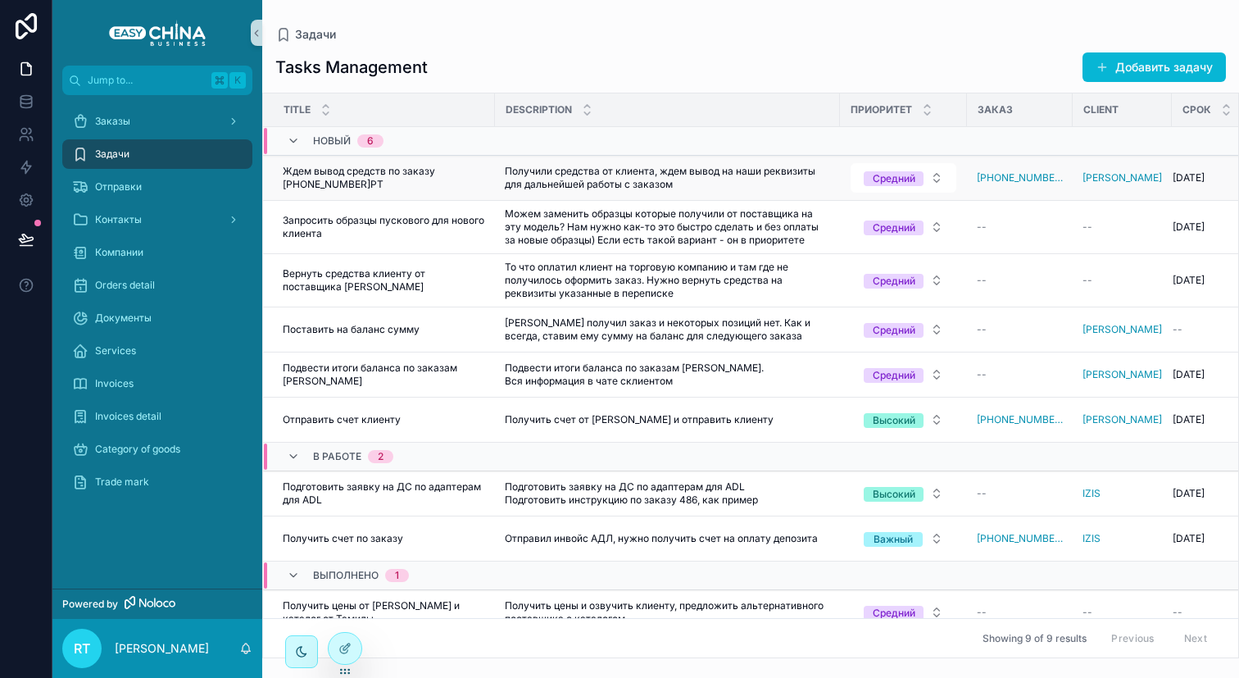
click at [388, 187] on span "Ждем вывод средств по заказу [PHONE_NUMBER]РТ" at bounding box center [384, 178] width 202 height 26
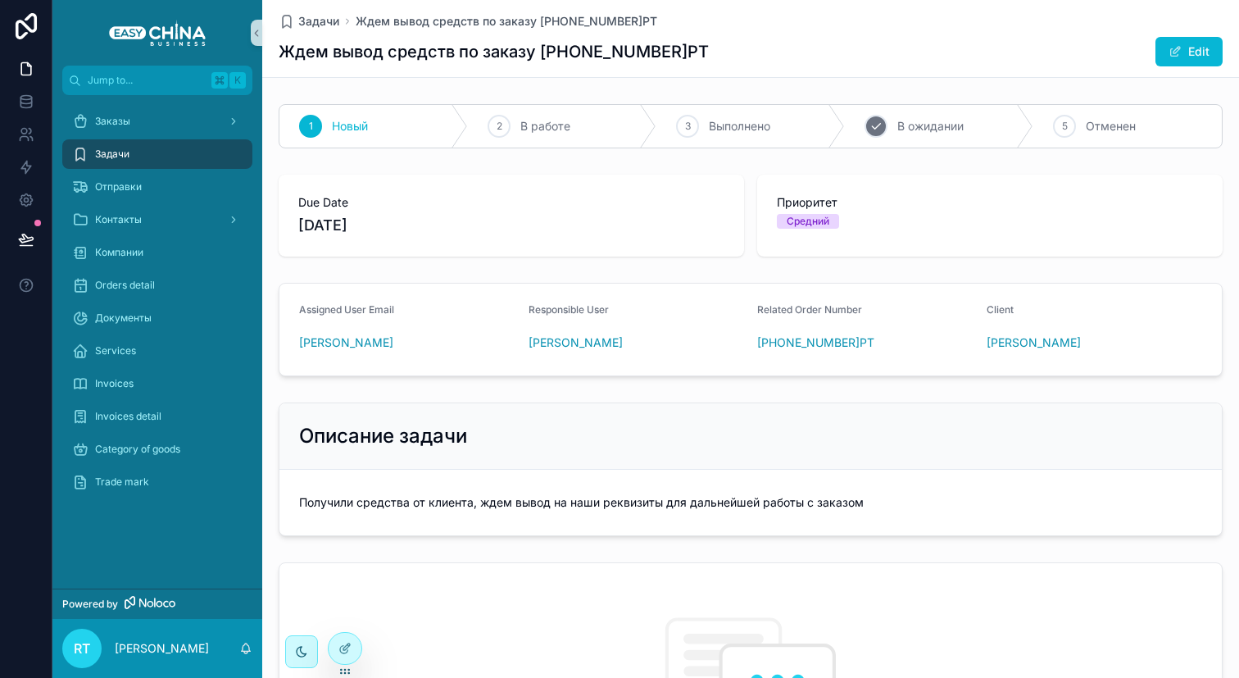
click at [870, 116] on div "4" at bounding box center [876, 126] width 23 height 23
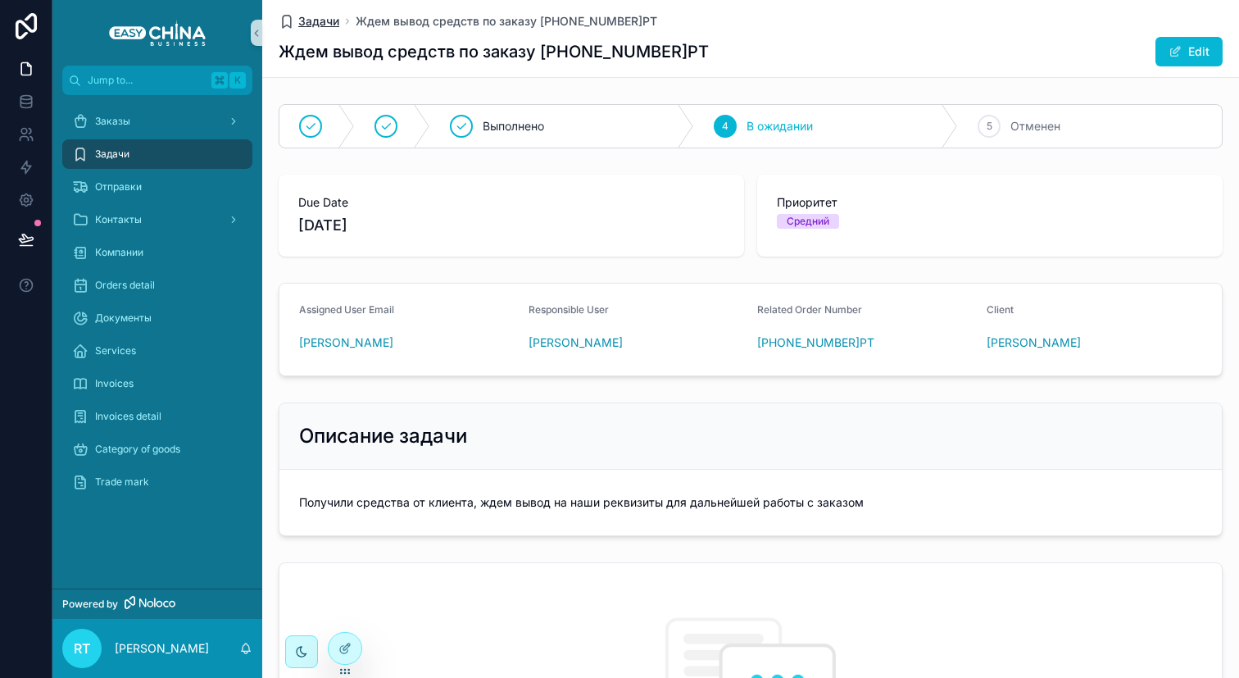
click at [320, 23] on span "Задачи" at bounding box center [318, 21] width 41 height 16
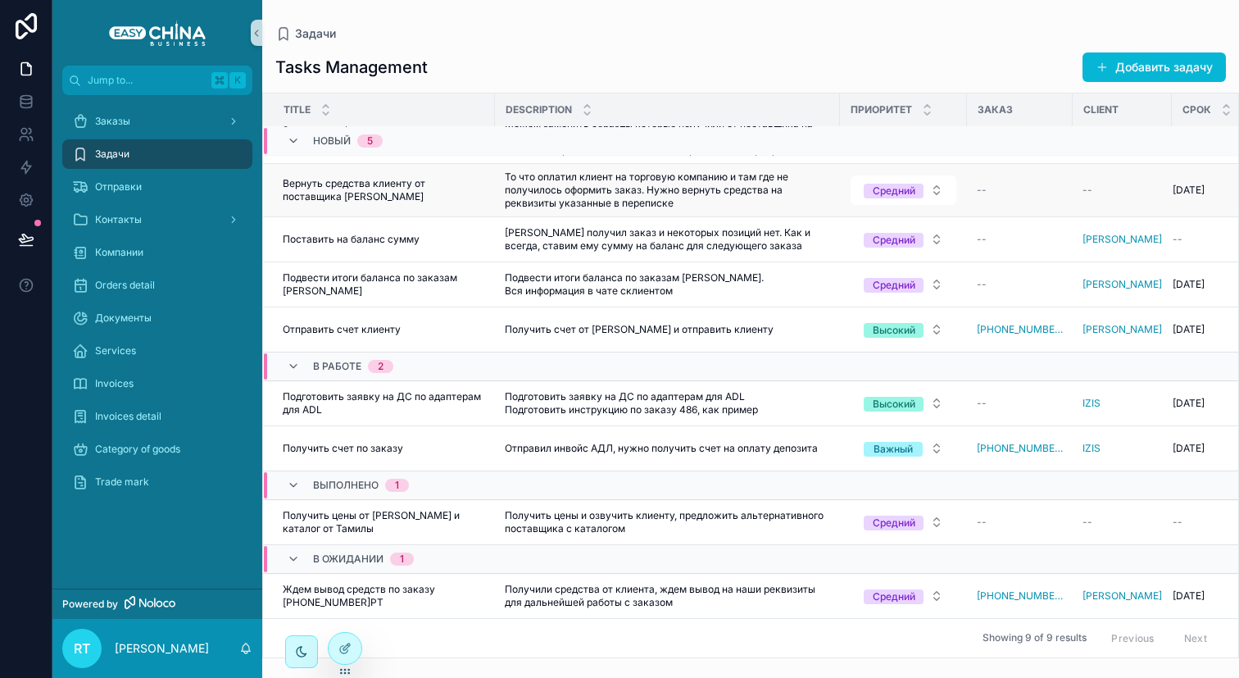
scroll to position [57, 0]
click at [523, 323] on span "Получить счет от [PERSON_NAME] и отправить клиенту" at bounding box center [639, 329] width 269 height 13
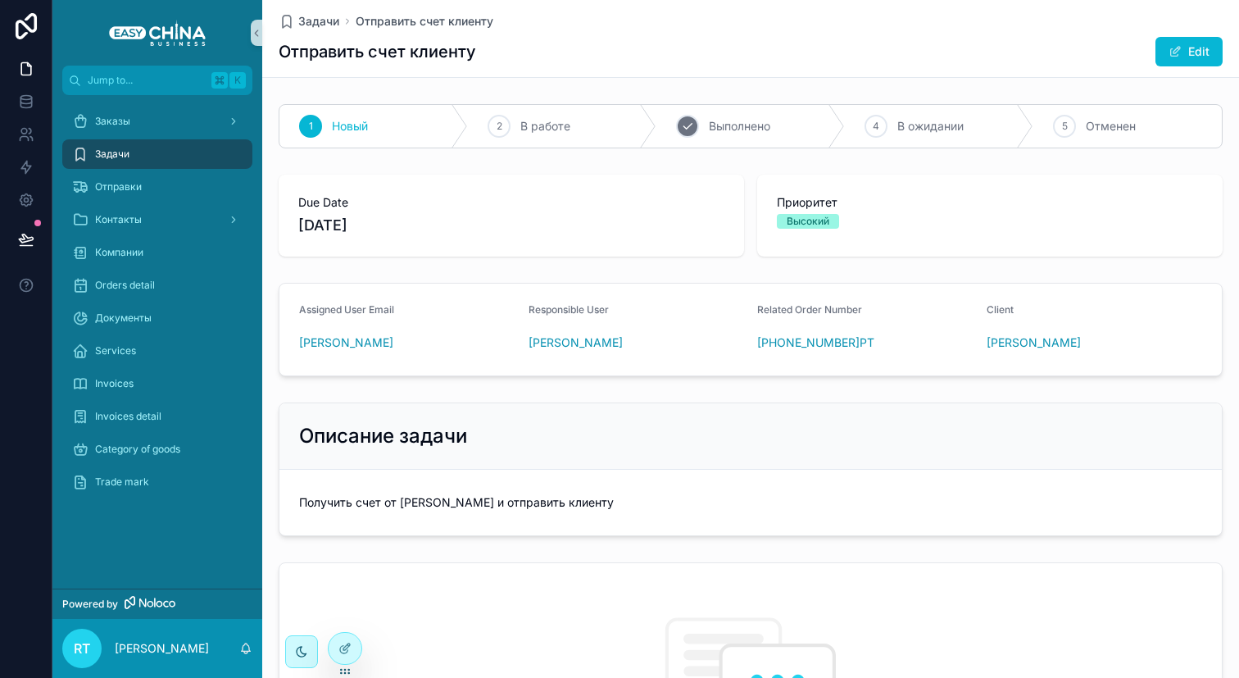
click at [792, 131] on div "3 Выполнено" at bounding box center [750, 126] width 188 height 43
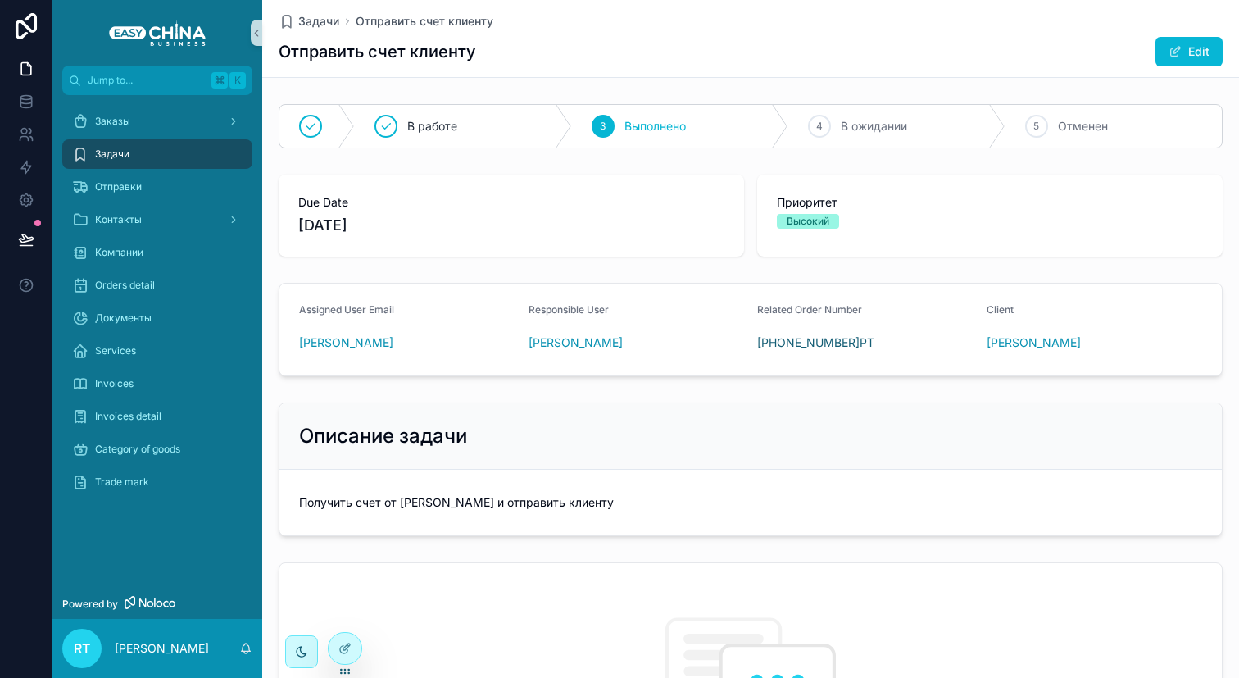
click at [797, 336] on span "[PHONE_NUMBER]РТ" at bounding box center [815, 342] width 117 height 16
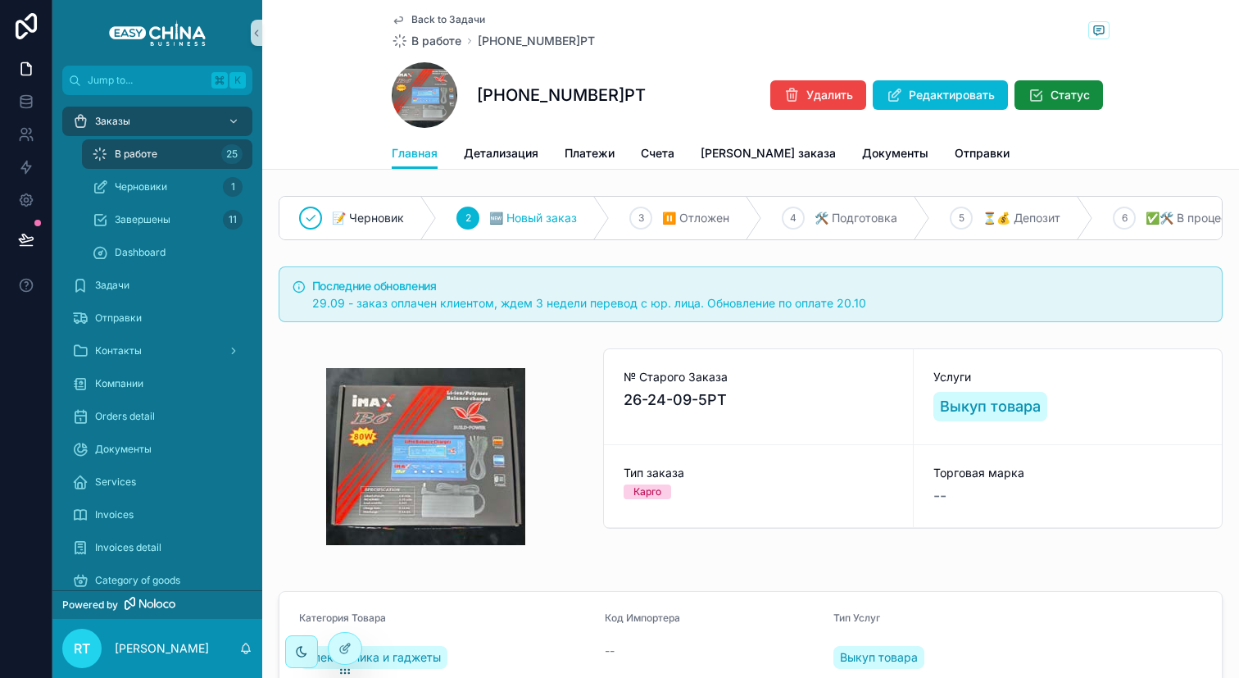
click at [147, 152] on span "В работе" at bounding box center [136, 154] width 43 height 13
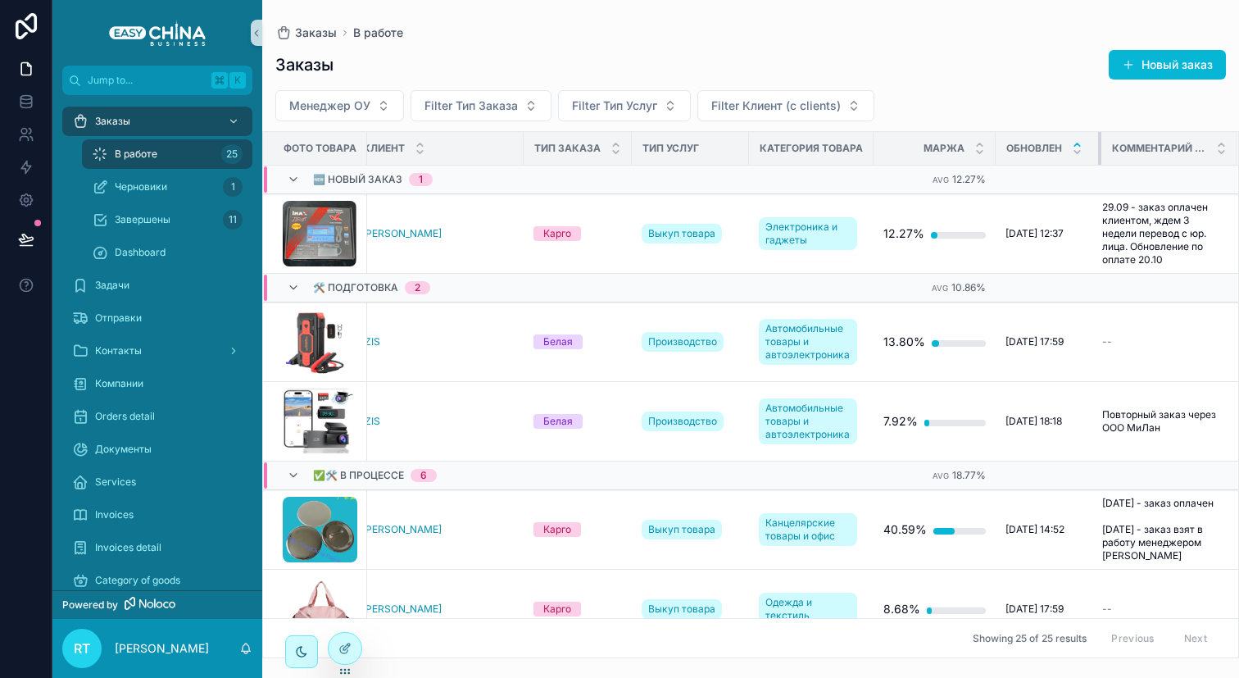
scroll to position [0, 136]
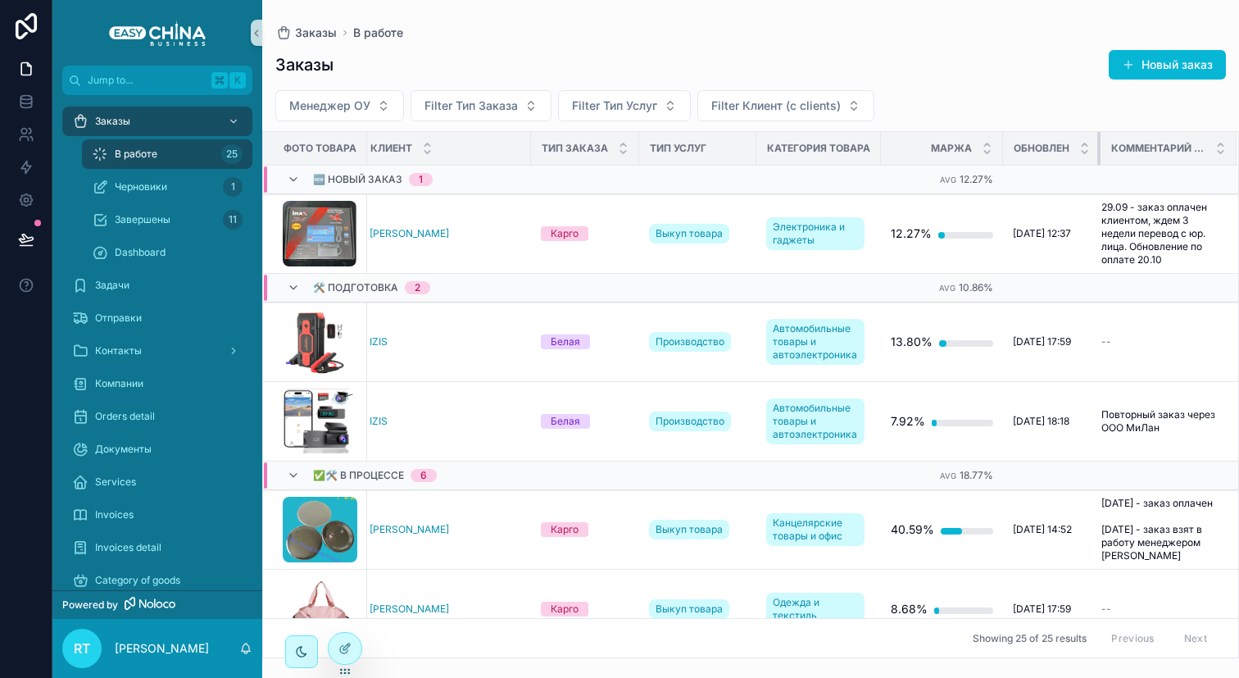
drag, startPoint x: 1085, startPoint y: 143, endPoint x: 1053, endPoint y: 143, distance: 32.0
click at [1053, 143] on th "Обновлен" at bounding box center [1052, 149] width 98 height 34
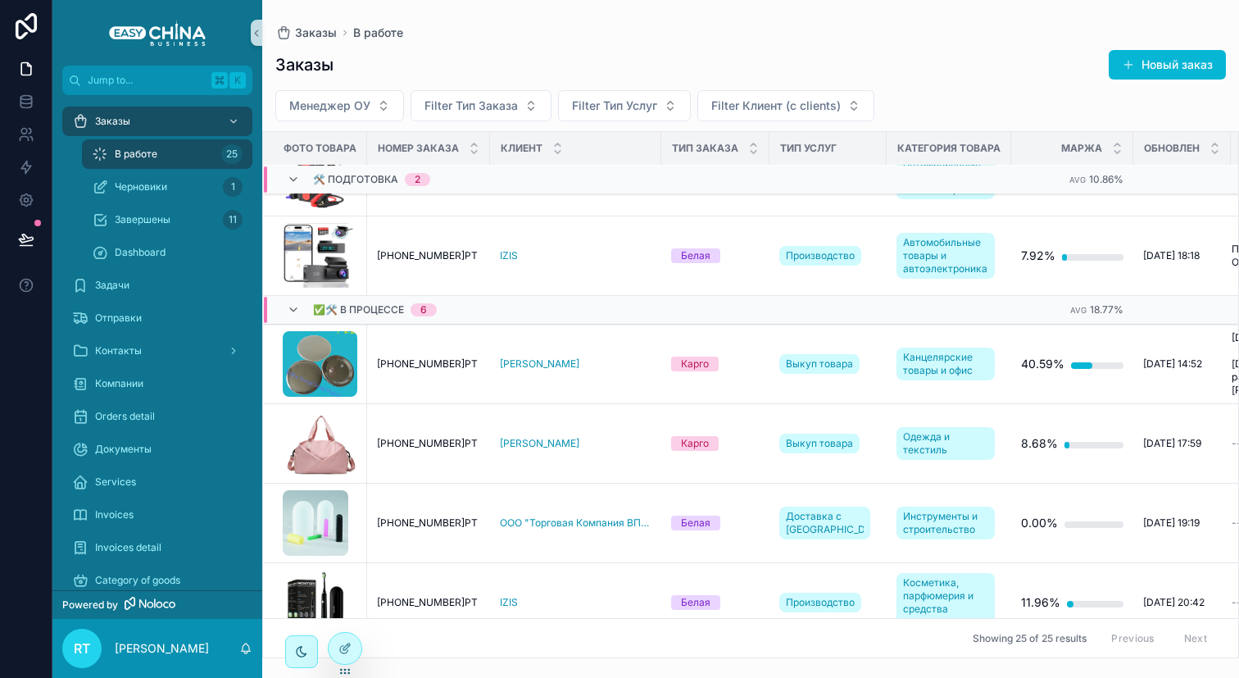
scroll to position [0, 0]
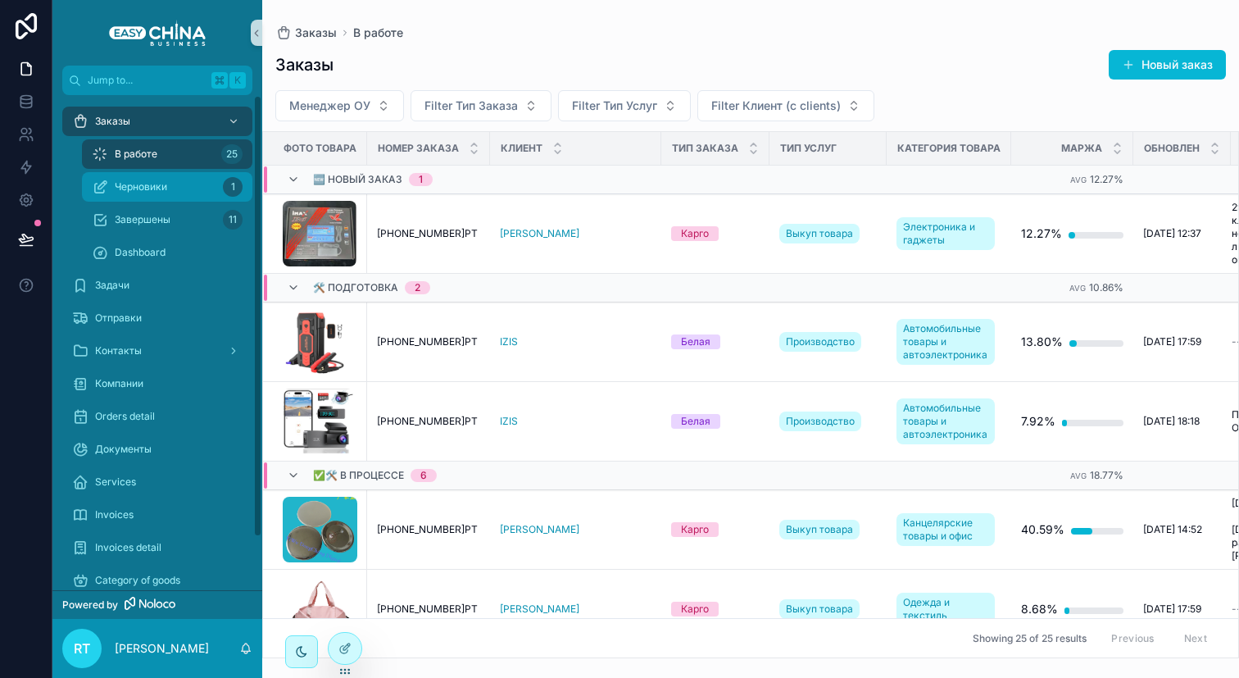
click at [152, 180] on span "Черновики" at bounding box center [141, 186] width 52 height 13
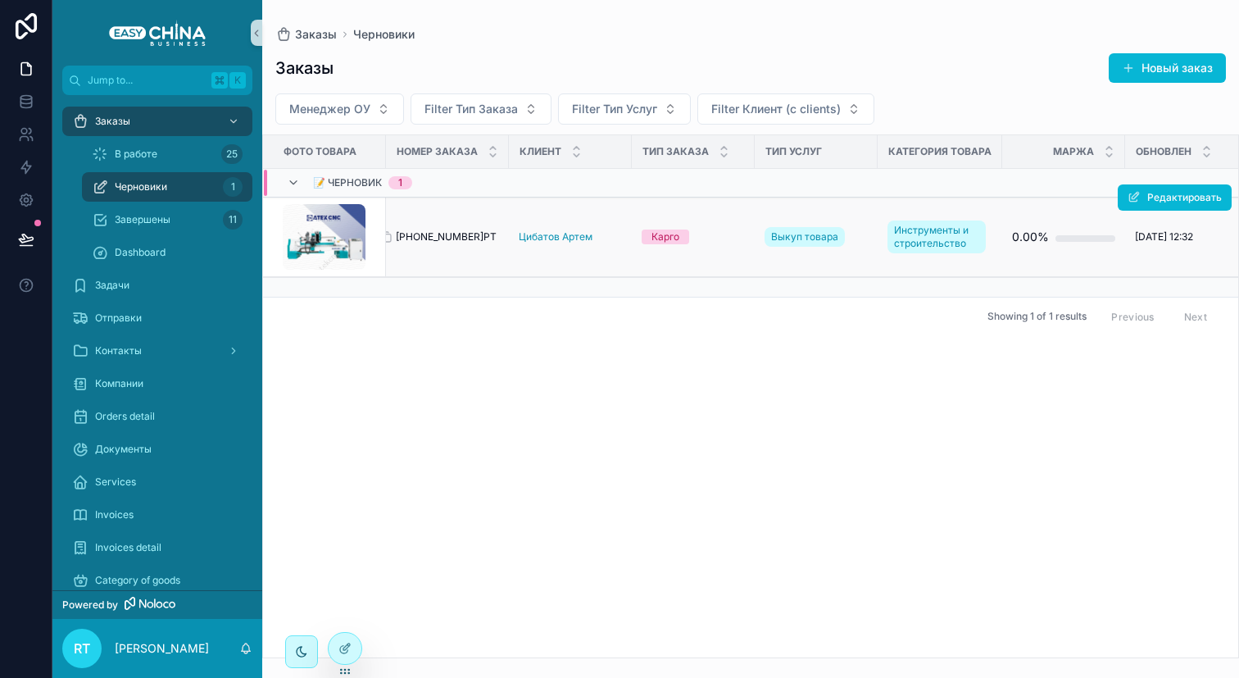
click at [436, 234] on span "[PHONE_NUMBER]РТ" at bounding box center [446, 236] width 101 height 13
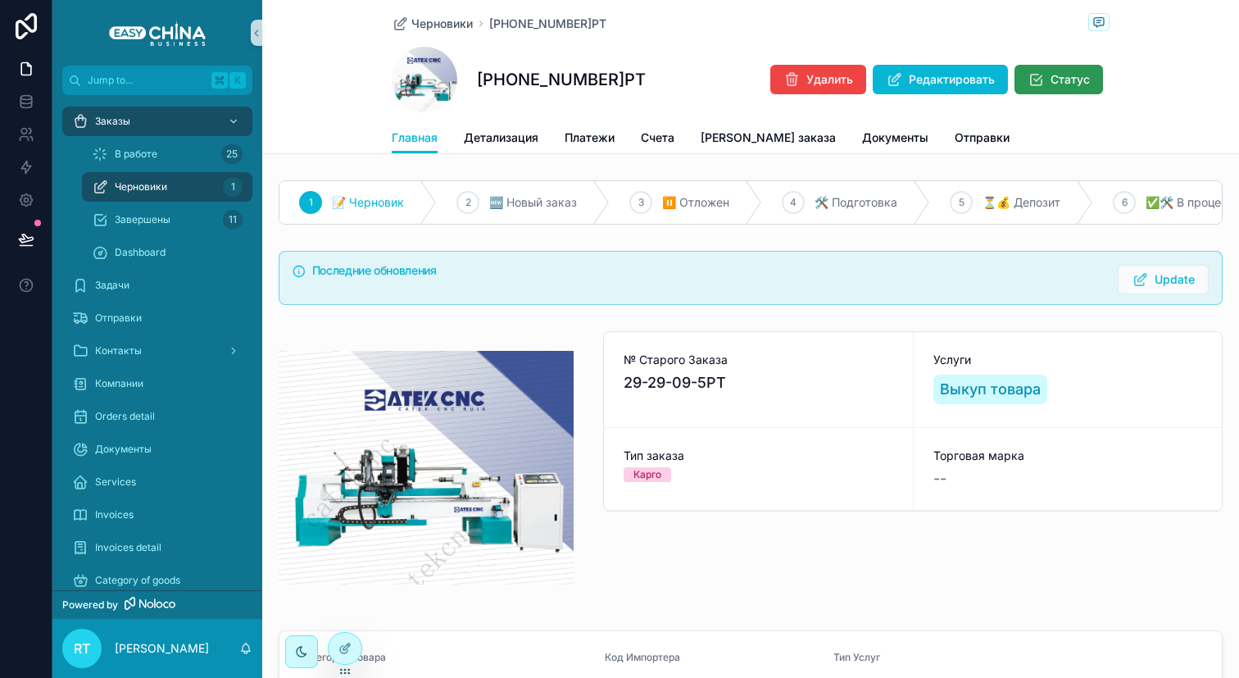
click at [1029, 83] on icon "scrollable content" at bounding box center [1036, 79] width 16 height 16
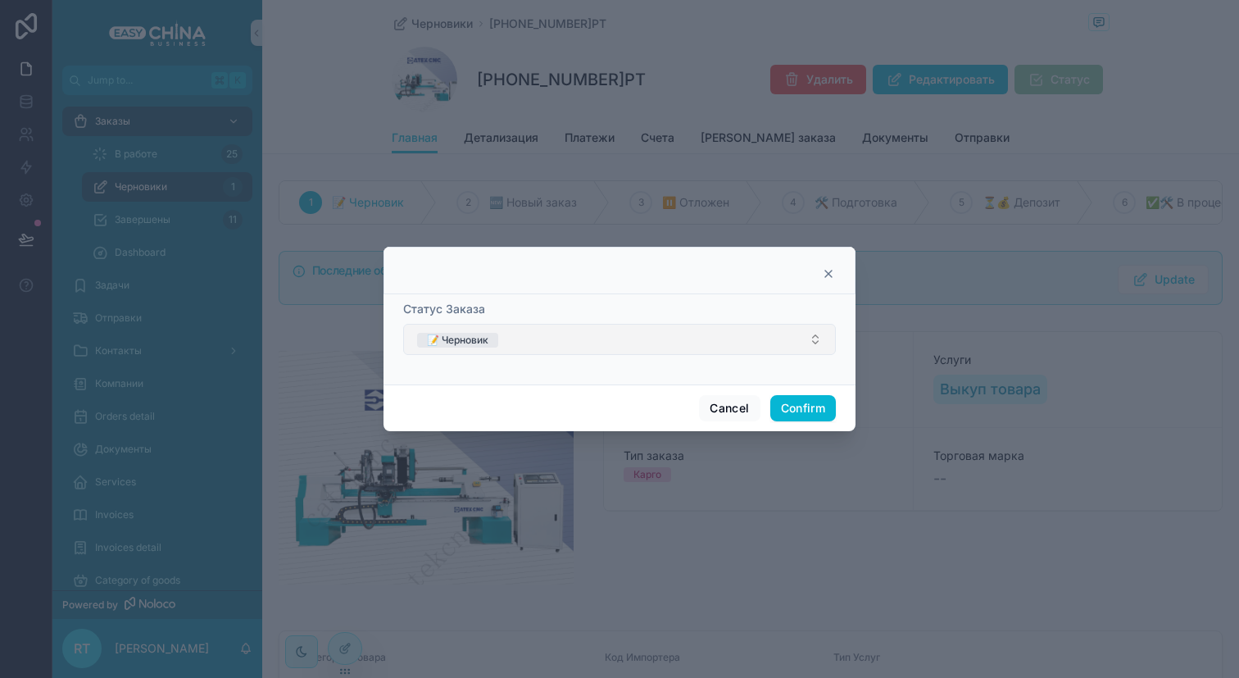
click at [593, 347] on button "📝 Черновик" at bounding box center [619, 339] width 433 height 31
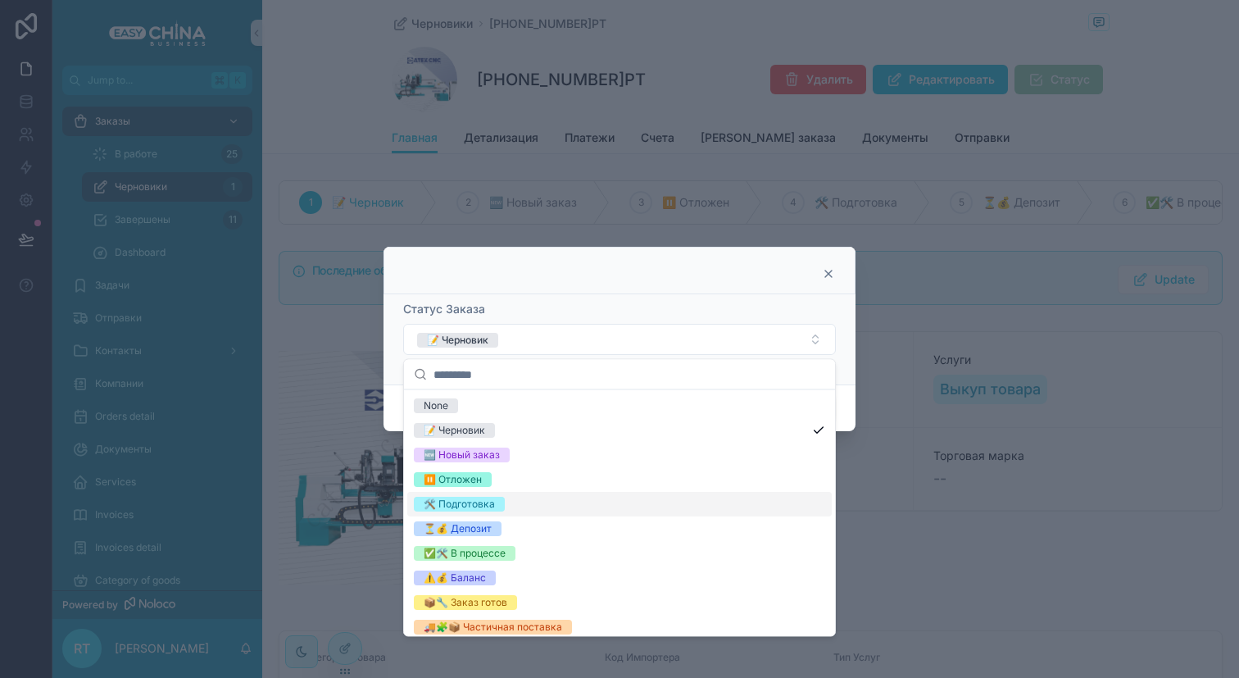
click at [509, 495] on div "🛠 Подготовка" at bounding box center [619, 504] width 425 height 25
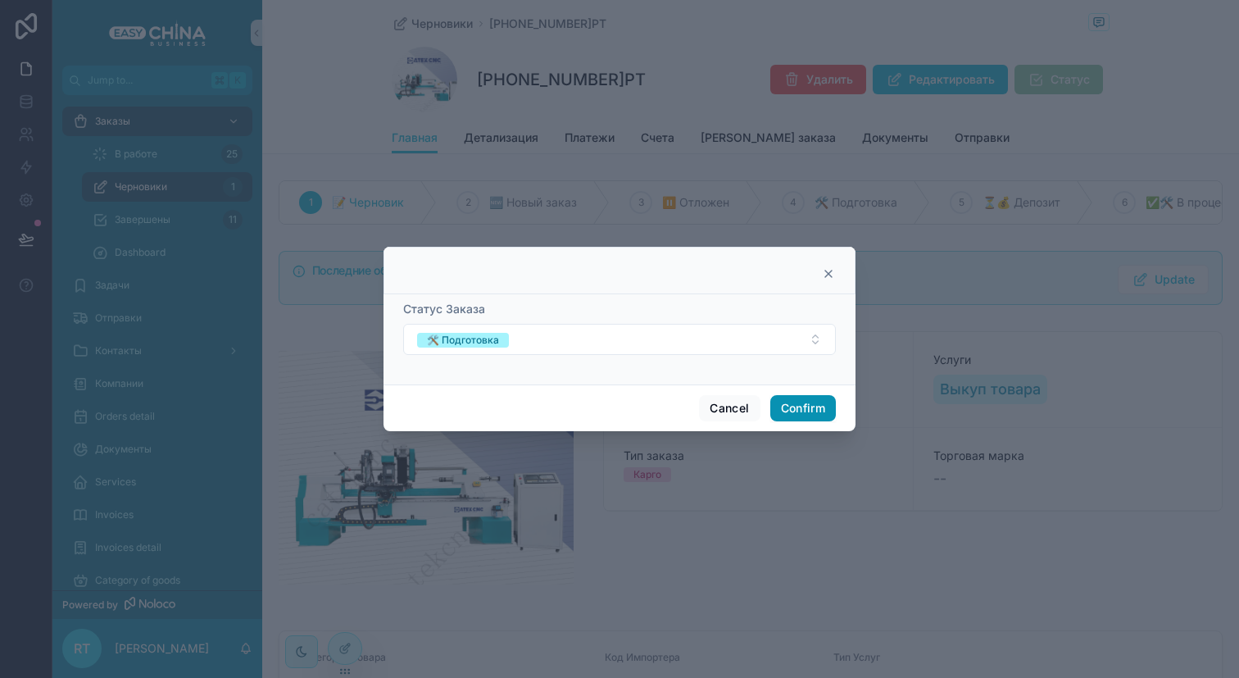
click at [824, 400] on button "Confirm" at bounding box center [803, 408] width 66 height 26
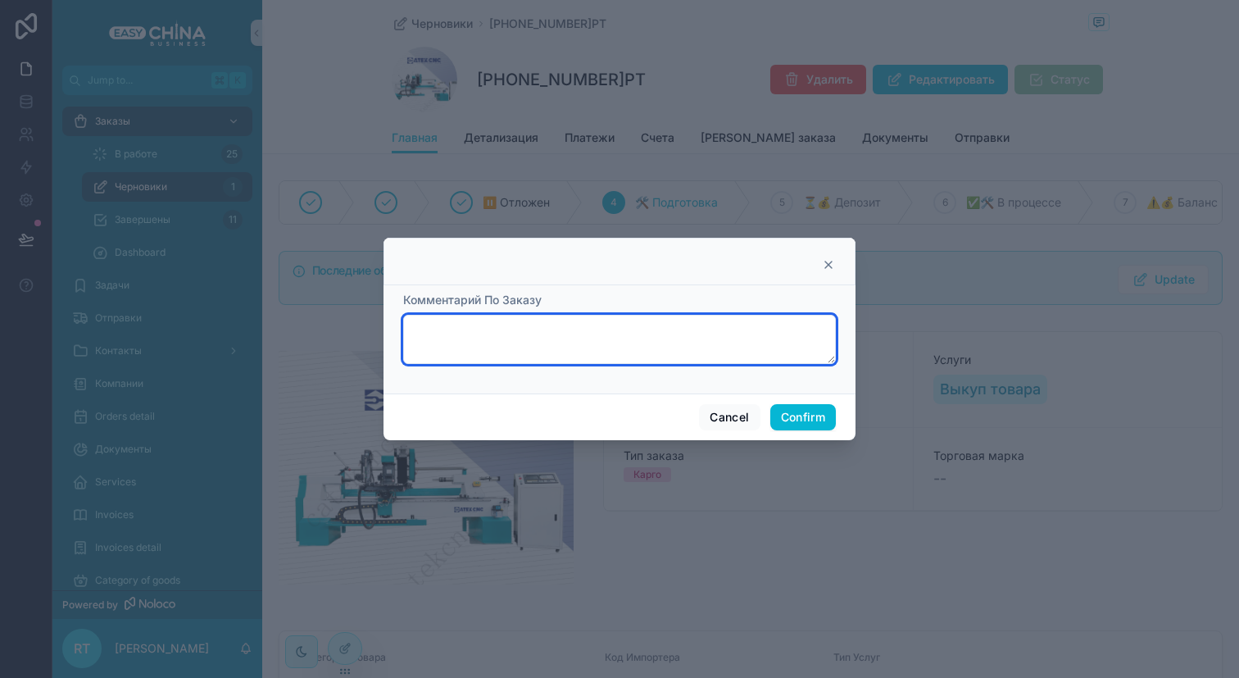
click at [507, 334] on textarea at bounding box center [619, 339] width 433 height 49
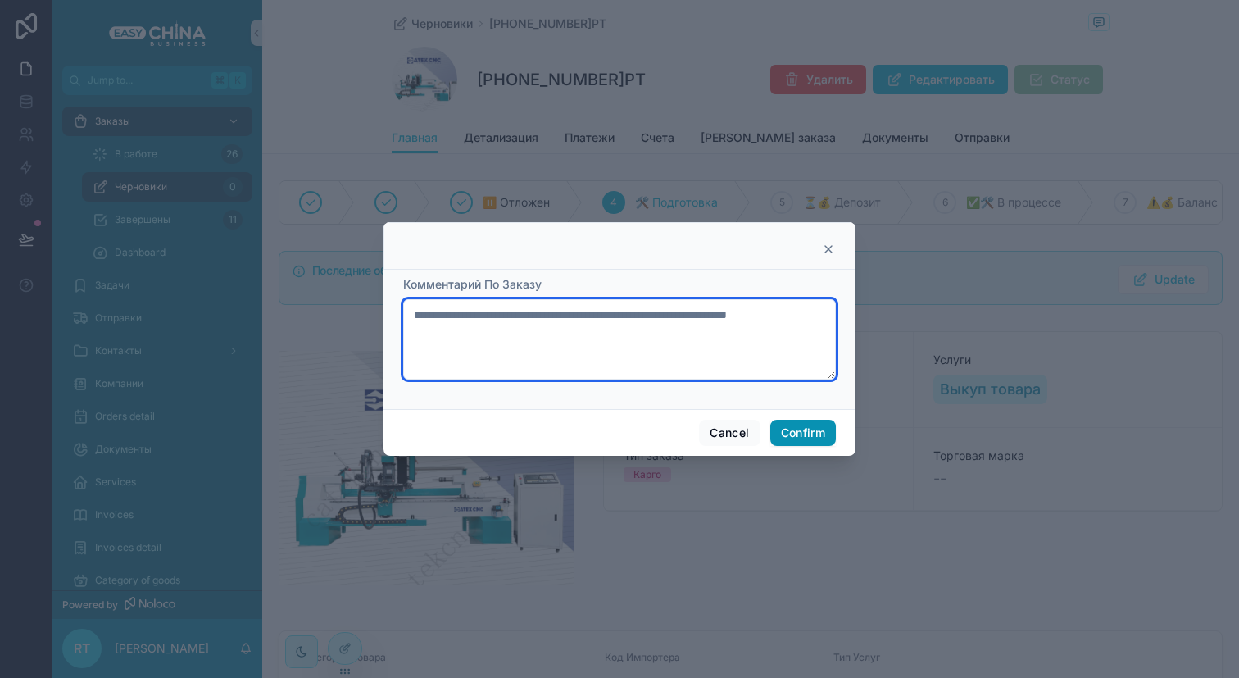
type textarea "**********"
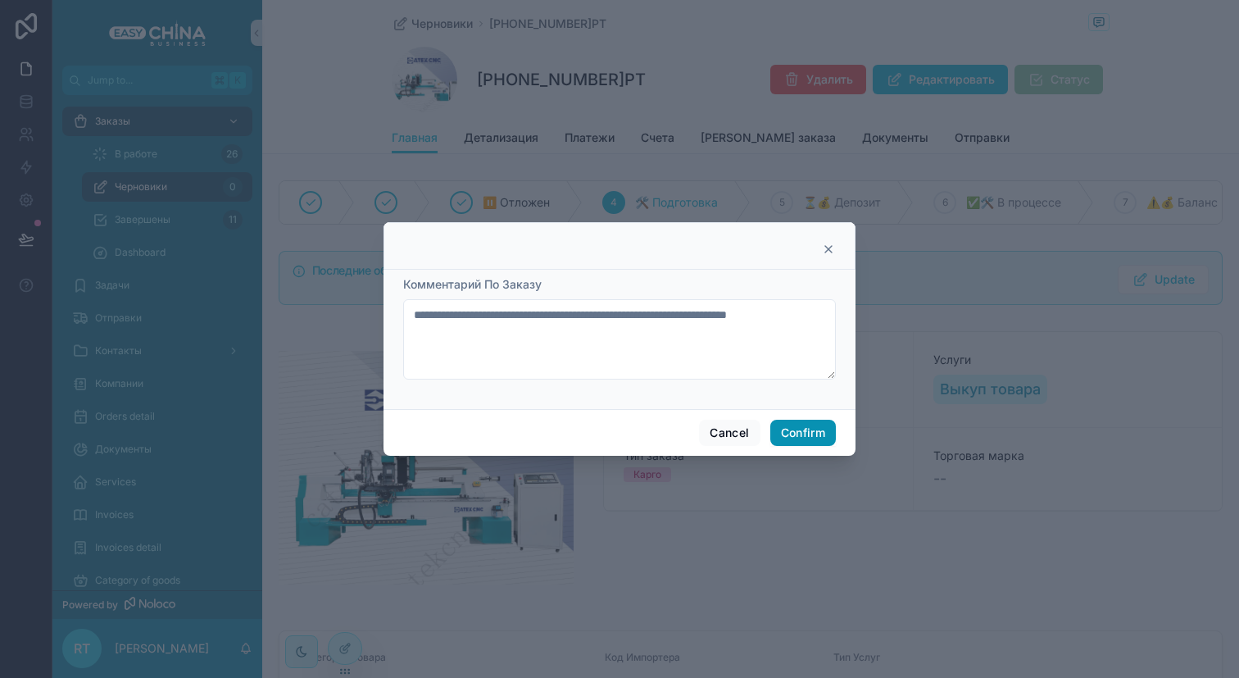
click at [784, 430] on button "Confirm" at bounding box center [803, 433] width 66 height 26
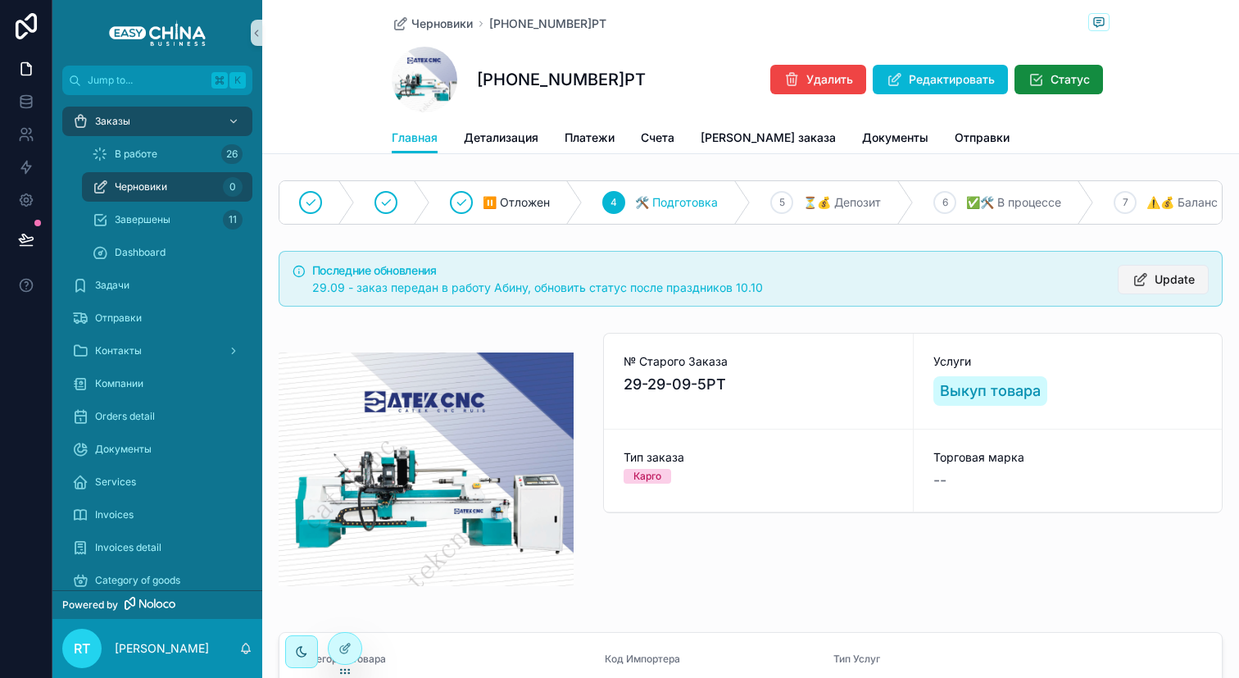
click at [1147, 289] on button "Update" at bounding box center [1163, 280] width 91 height 30
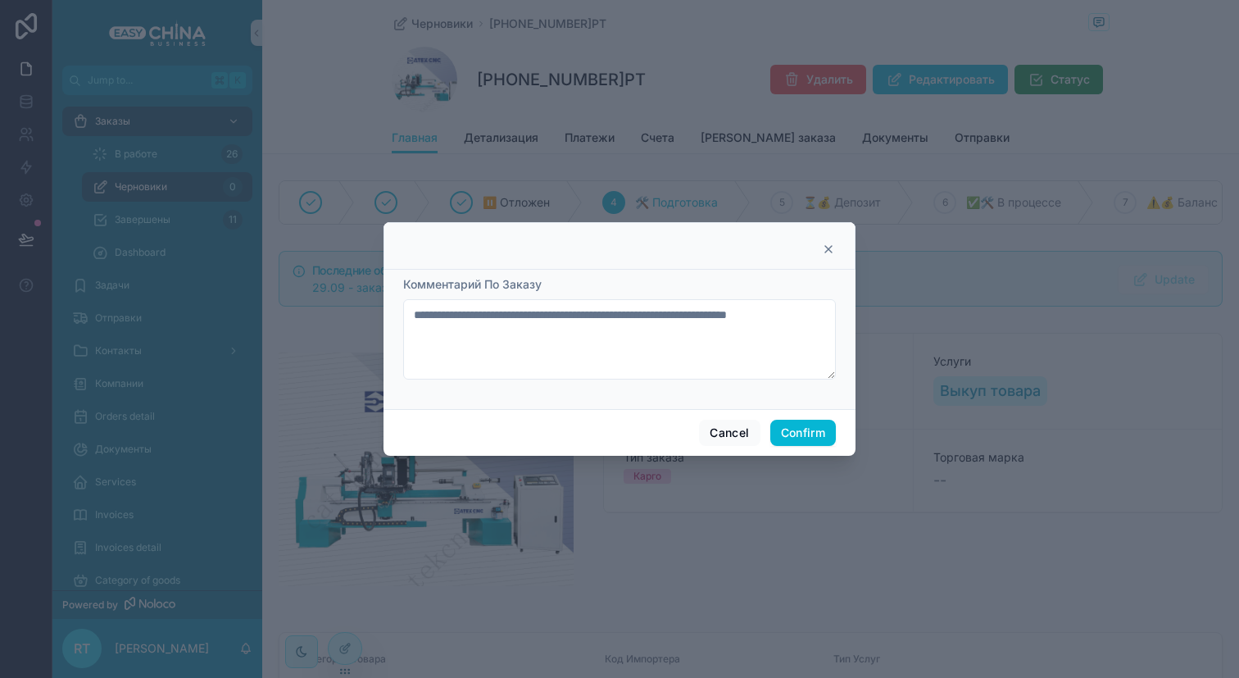
click at [827, 252] on icon at bounding box center [828, 249] width 13 height 13
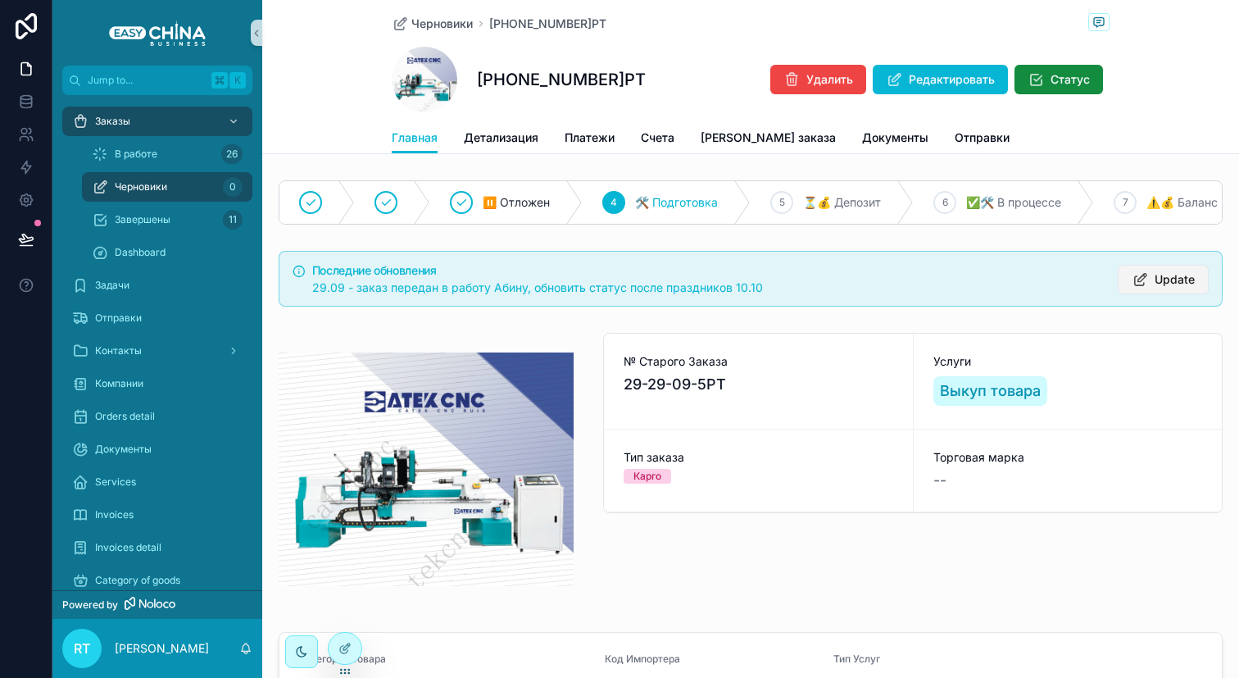
click at [1155, 288] on span "Update" at bounding box center [1175, 279] width 40 height 16
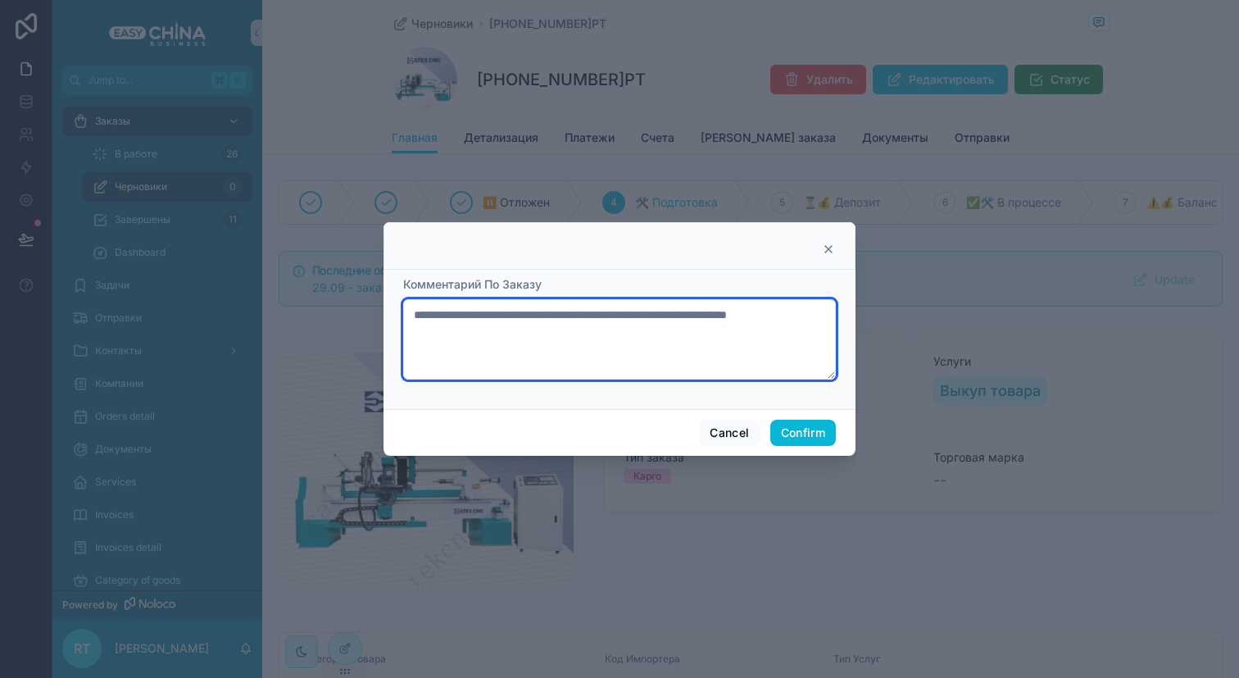
click at [625, 316] on textarea "**********" at bounding box center [619, 339] width 433 height 80
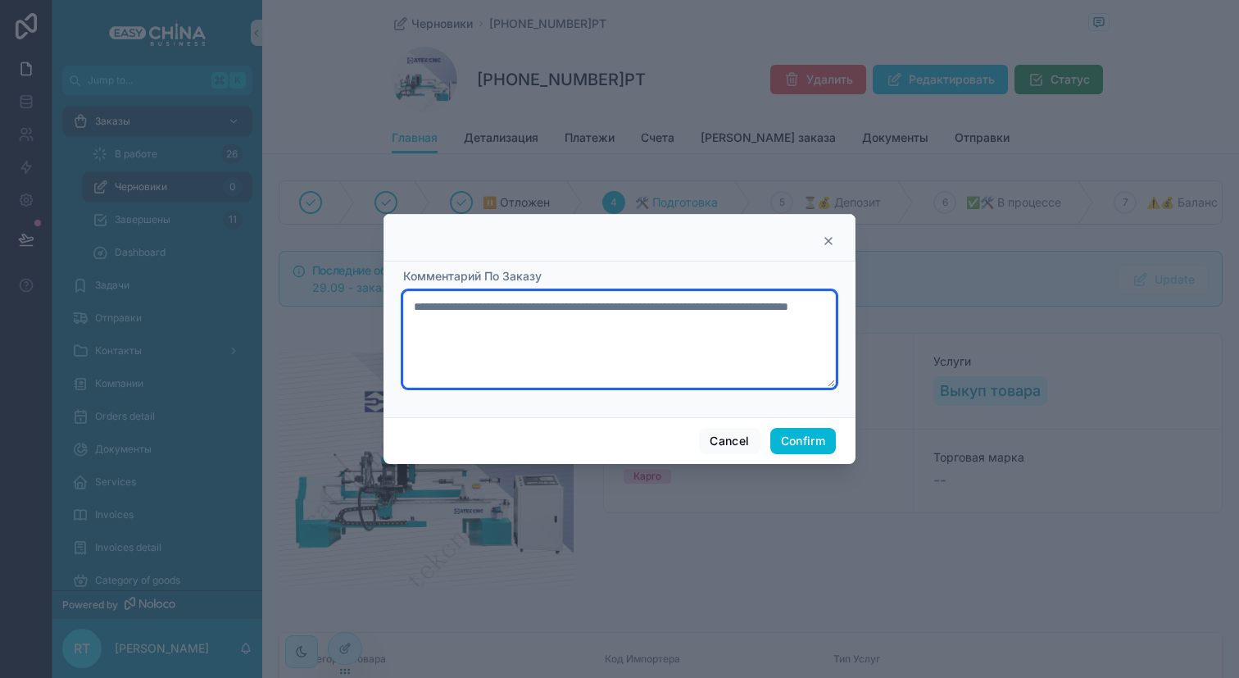
click at [729, 305] on textarea "**********" at bounding box center [619, 339] width 433 height 97
click at [718, 306] on textarea "**********" at bounding box center [619, 339] width 433 height 97
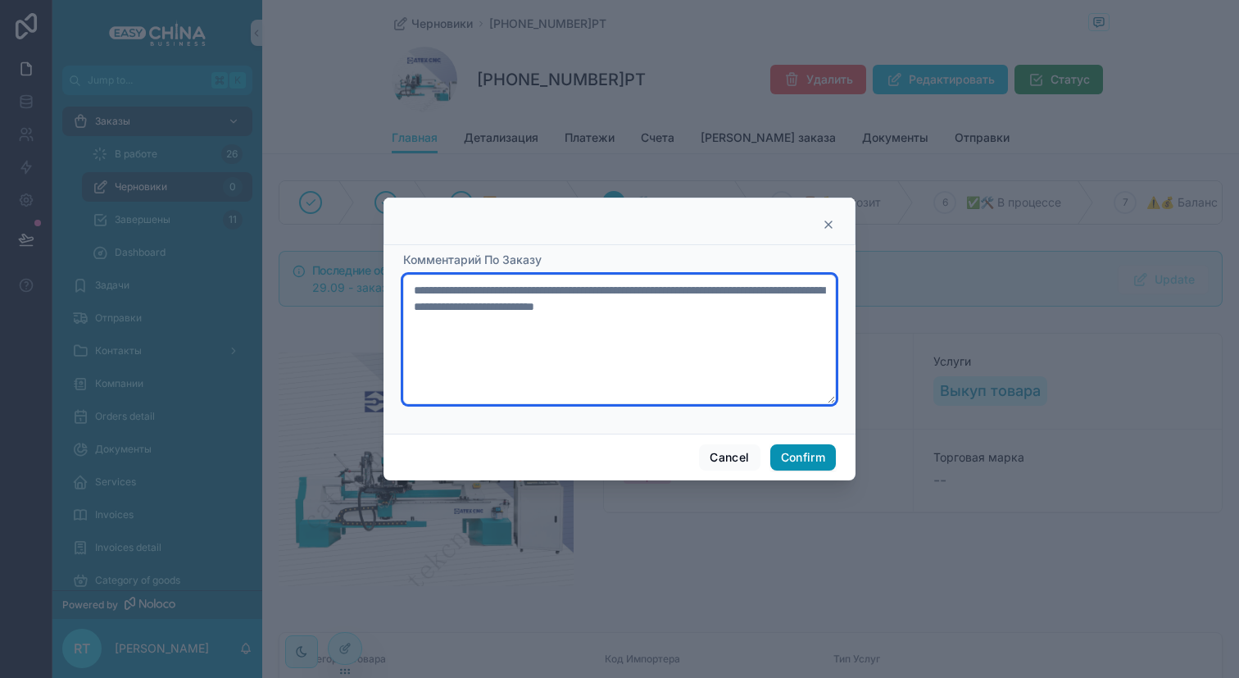
type textarea "**********"
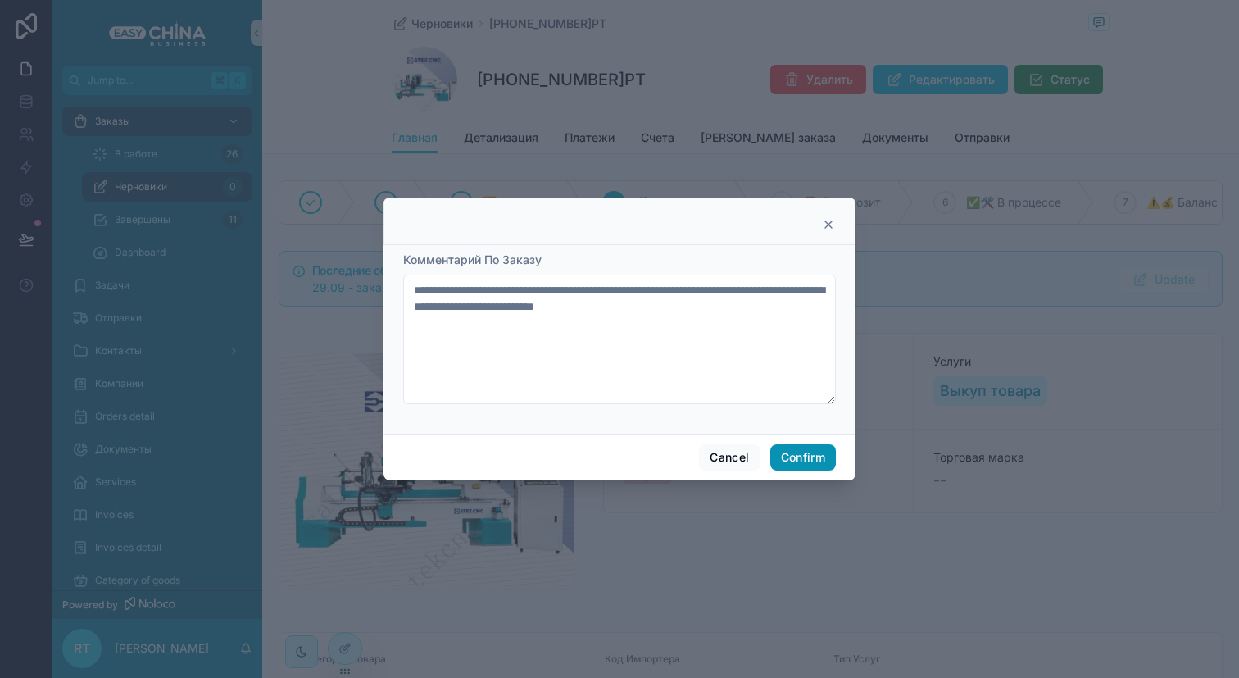
click at [820, 463] on button "Confirm" at bounding box center [803, 457] width 66 height 26
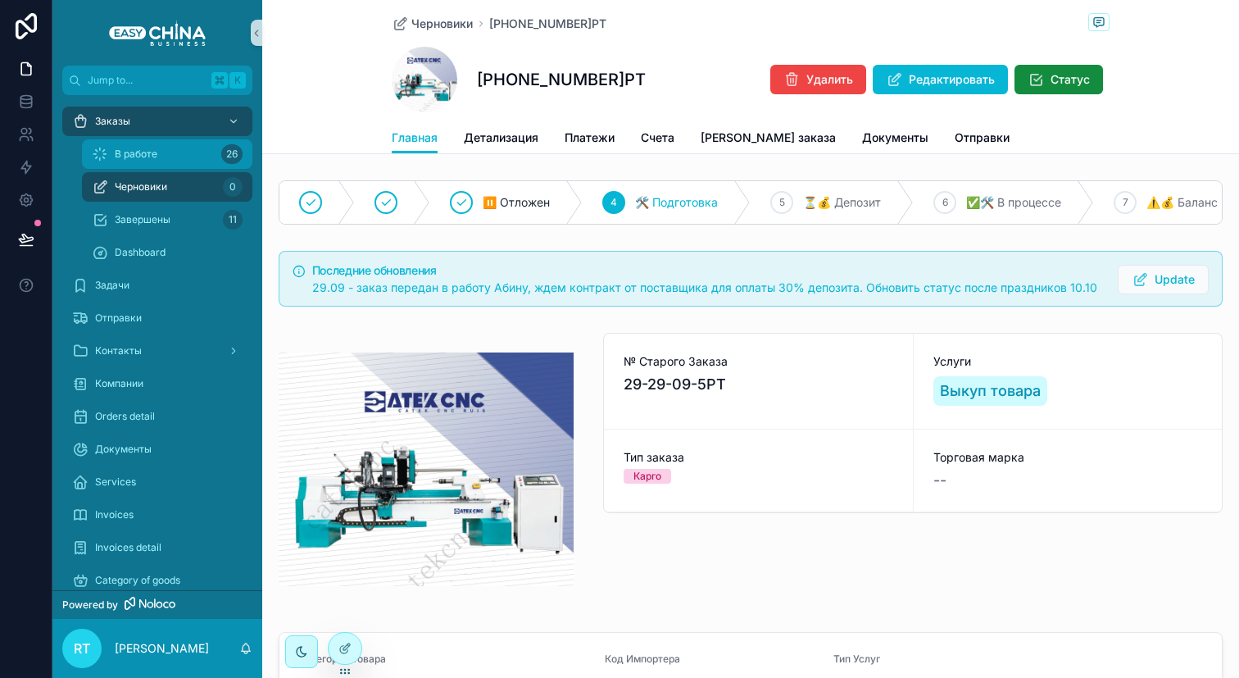
click at [161, 159] on div "В работе 26" at bounding box center [167, 154] width 151 height 26
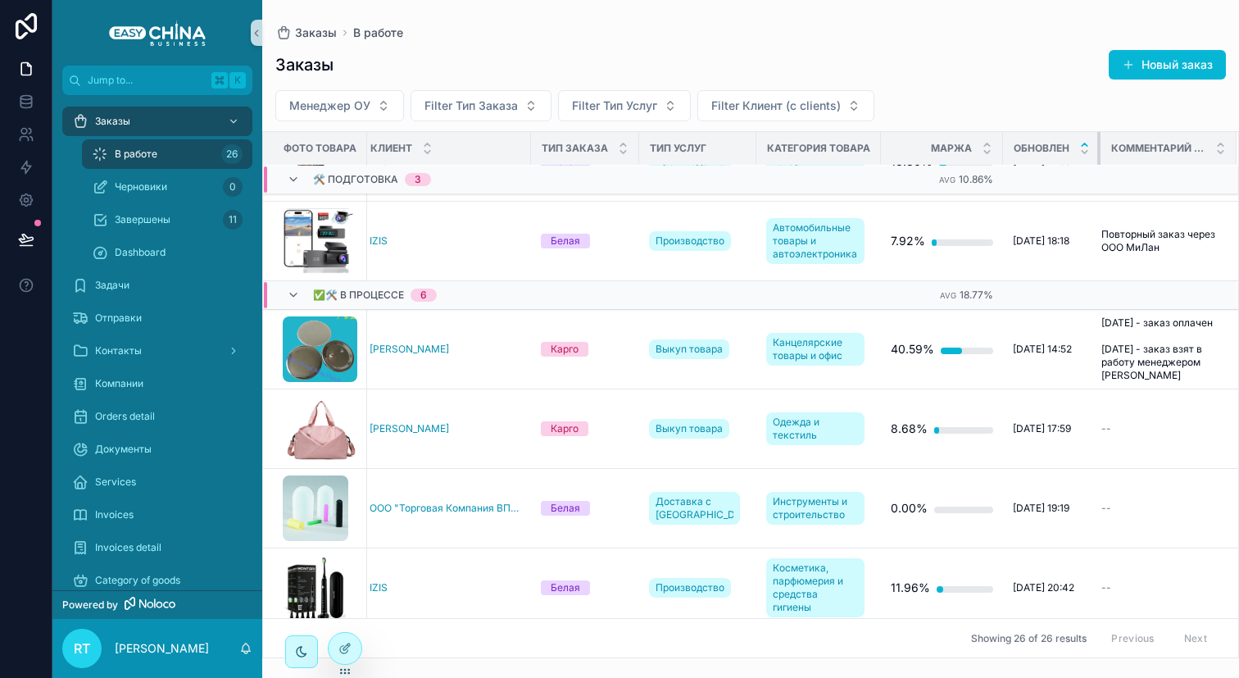
scroll to position [286, 131]
drag, startPoint x: 1085, startPoint y: 149, endPoint x: 1056, endPoint y: 153, distance: 29.8
click at [1056, 153] on th "Обновлен" at bounding box center [1052, 149] width 98 height 34
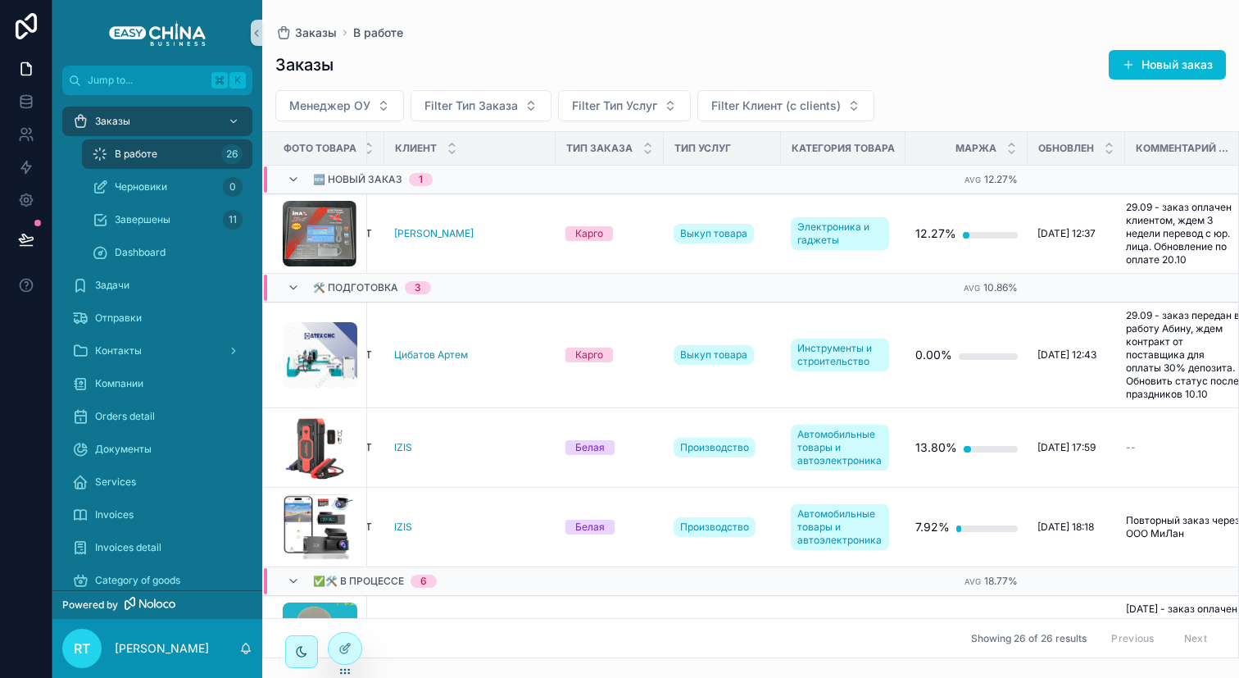
scroll to position [0, 109]
drag, startPoint x: 888, startPoint y: 145, endPoint x: 869, endPoint y: 145, distance: 19.7
click at [869, 145] on th "Категория Товара" at bounding box center [840, 149] width 125 height 34
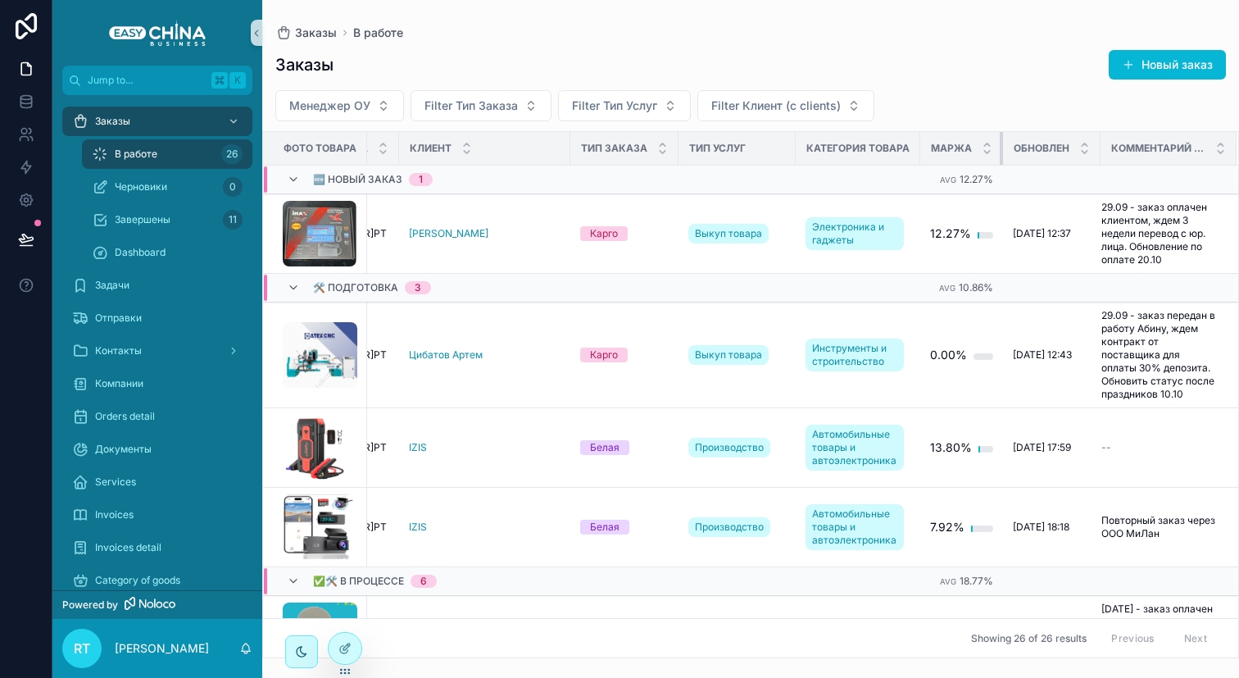
scroll to position [0, 91]
drag, startPoint x: 1010, startPoint y: 145, endPoint x: 960, endPoint y: 147, distance: 50.0
click at [960, 147] on th "Маржа" at bounding box center [961, 149] width 83 height 34
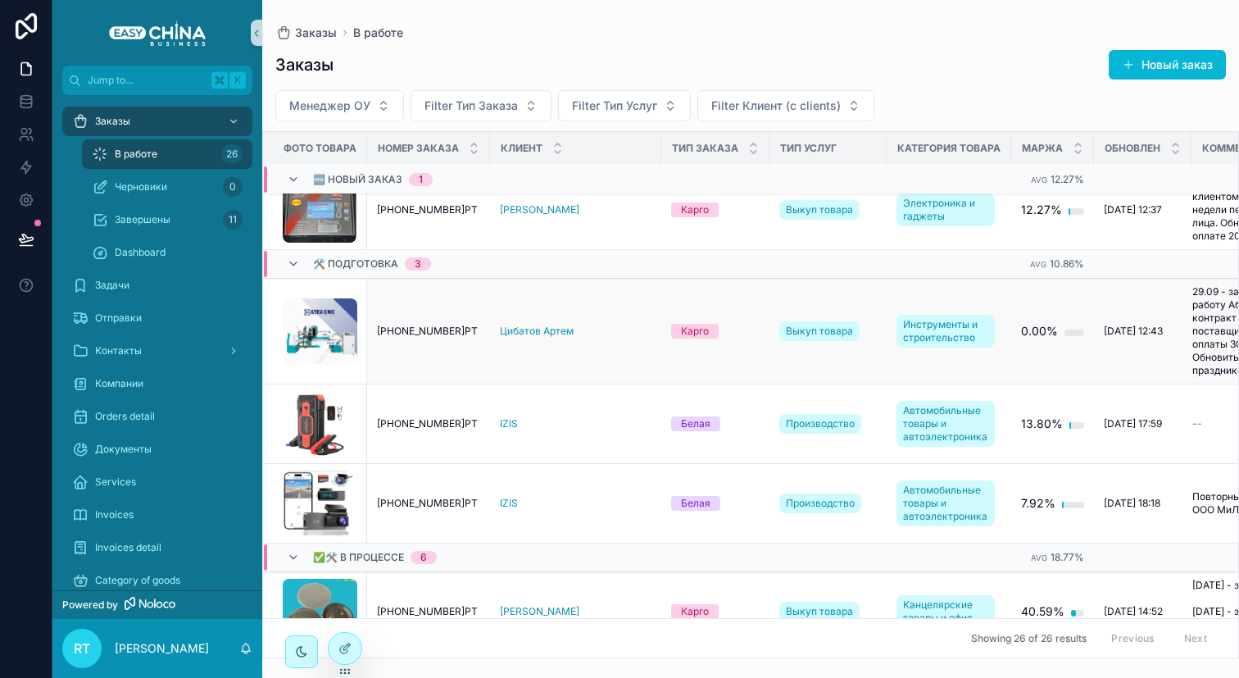
scroll to position [0, 0]
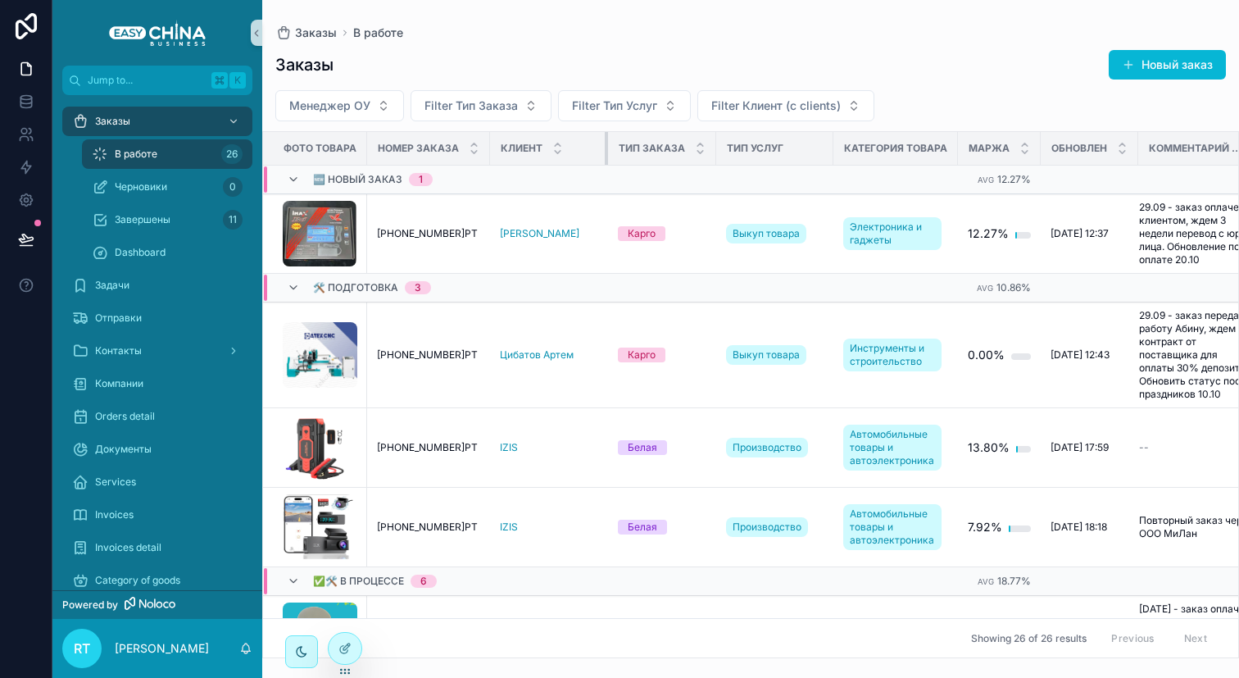
drag, startPoint x: 659, startPoint y: 156, endPoint x: 606, endPoint y: 157, distance: 52.5
click at [606, 157] on div "scrollable content" at bounding box center [608, 148] width 7 height 33
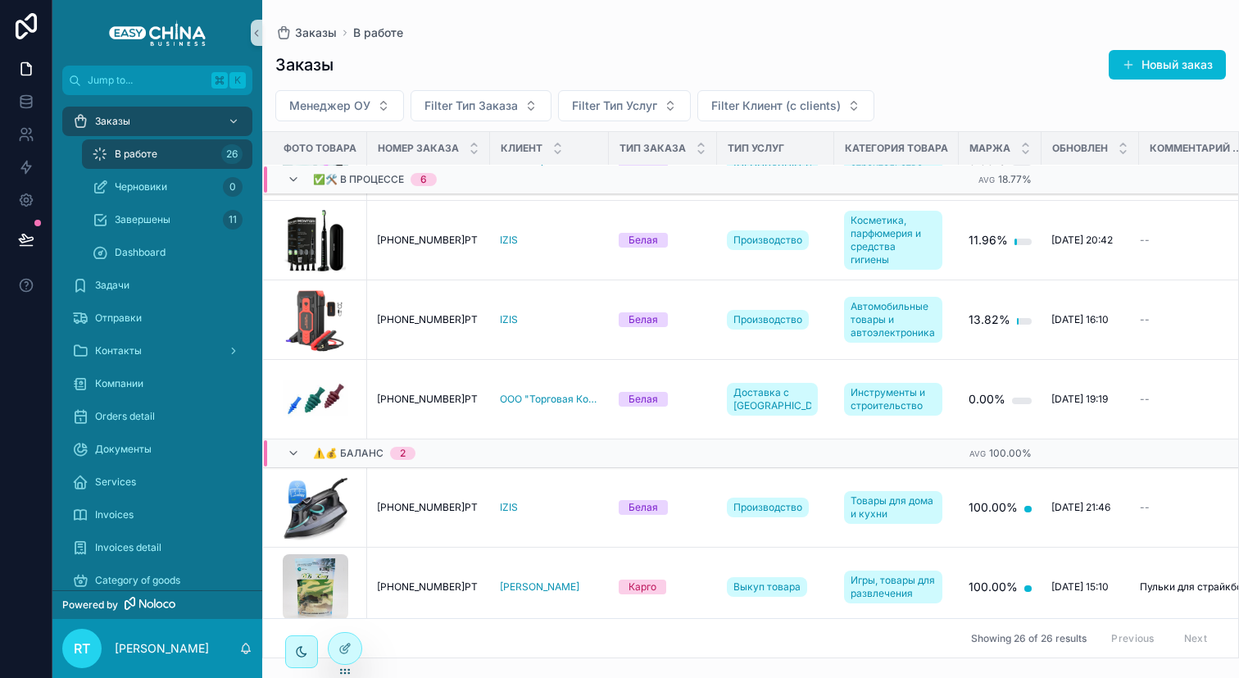
scroll to position [632, 0]
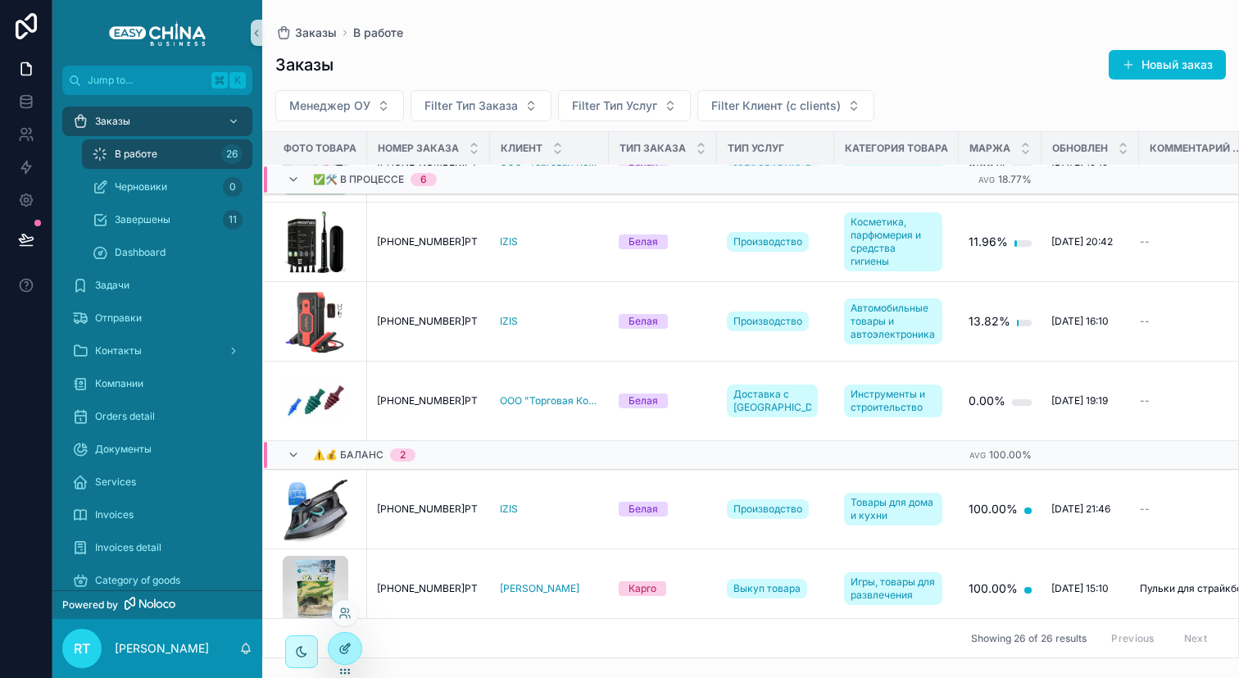
click at [352, 650] on div at bounding box center [345, 648] width 33 height 31
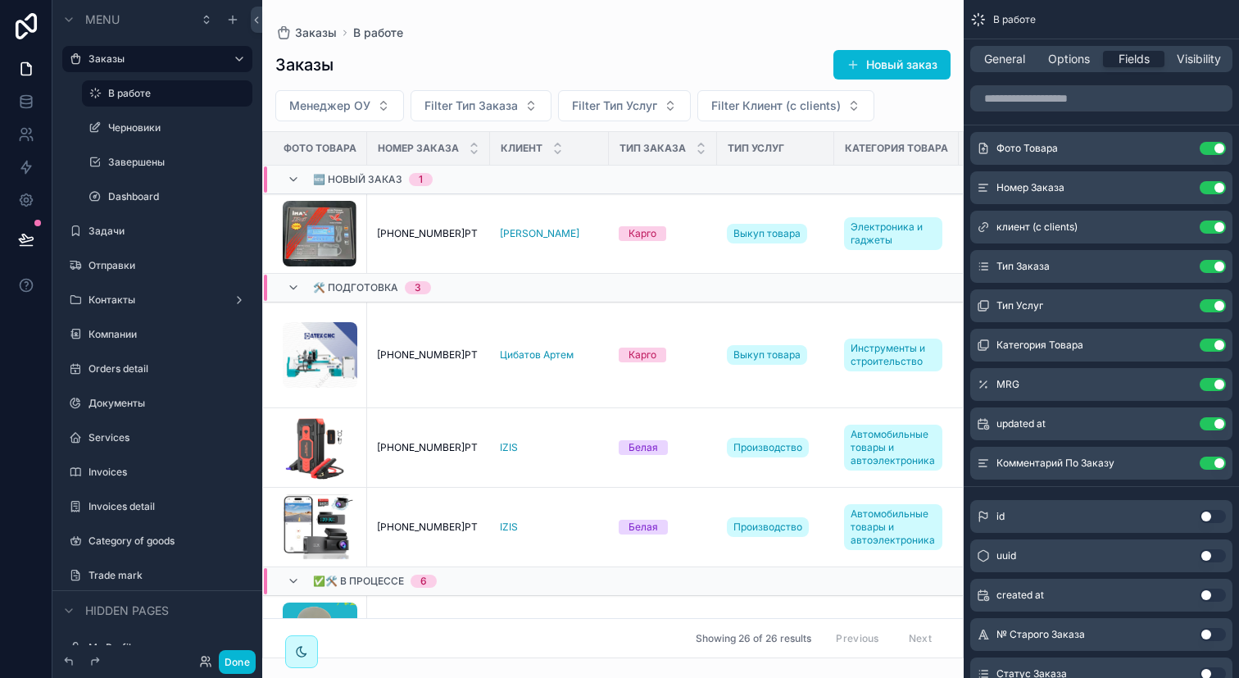
click at [534, 148] on span "Клиент" at bounding box center [522, 148] width 42 height 13
click at [1181, 223] on icon "scrollable content" at bounding box center [1180, 226] width 13 height 13
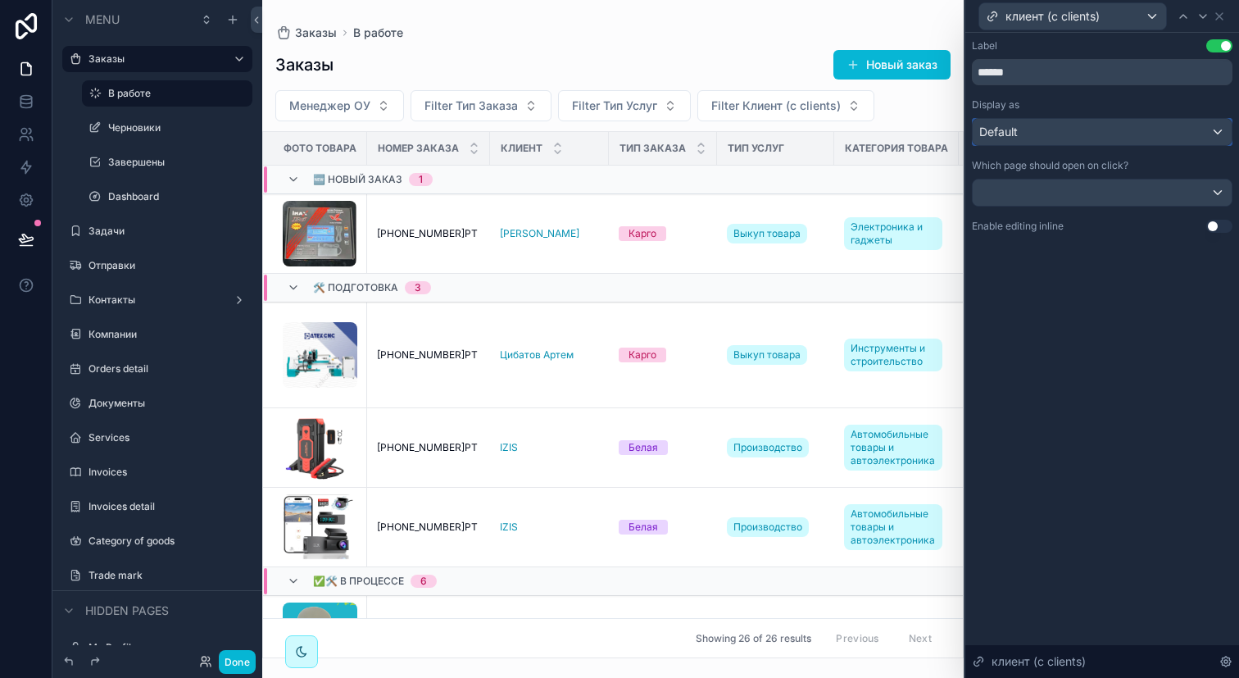
click at [1116, 132] on div "Default" at bounding box center [1102, 132] width 259 height 26
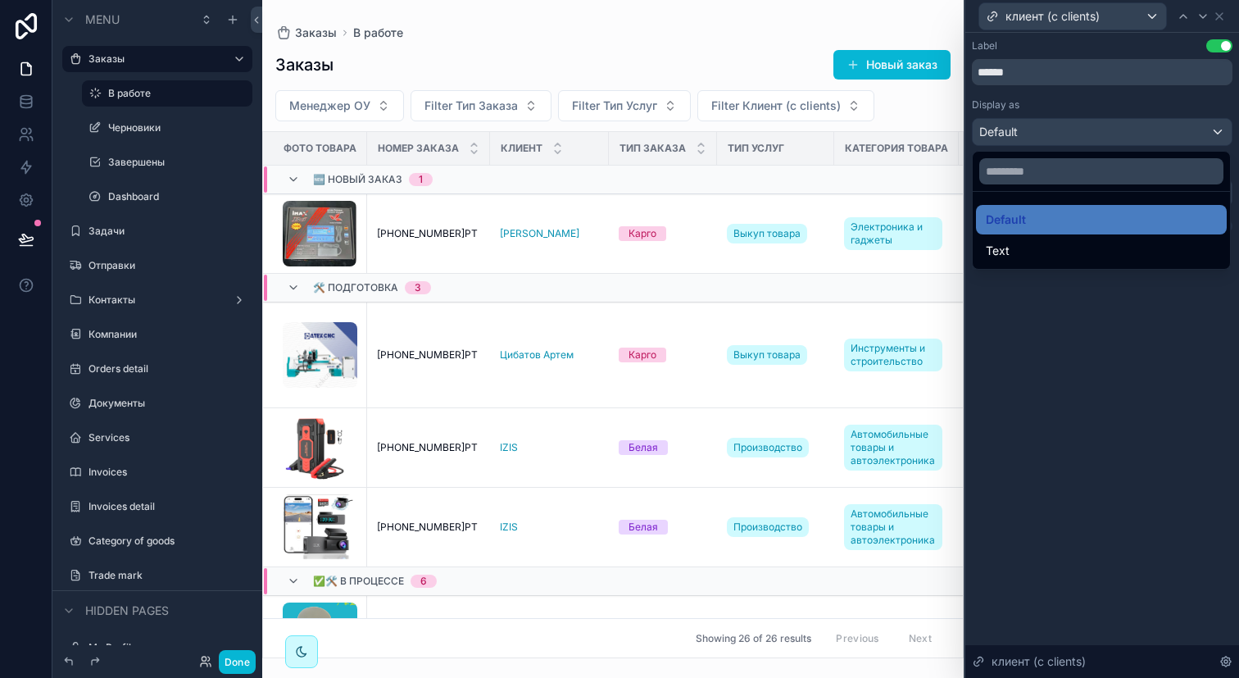
click at [1116, 132] on div at bounding box center [1102, 339] width 274 height 678
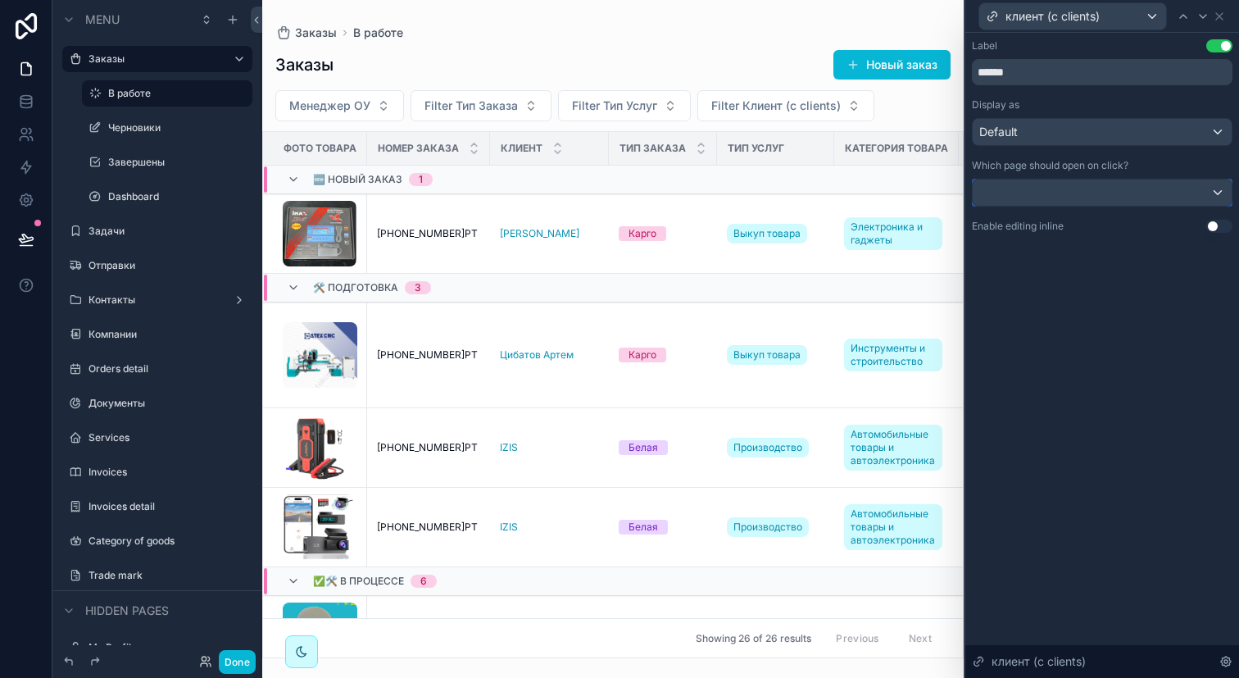
click at [1106, 193] on div at bounding box center [1102, 192] width 259 height 26
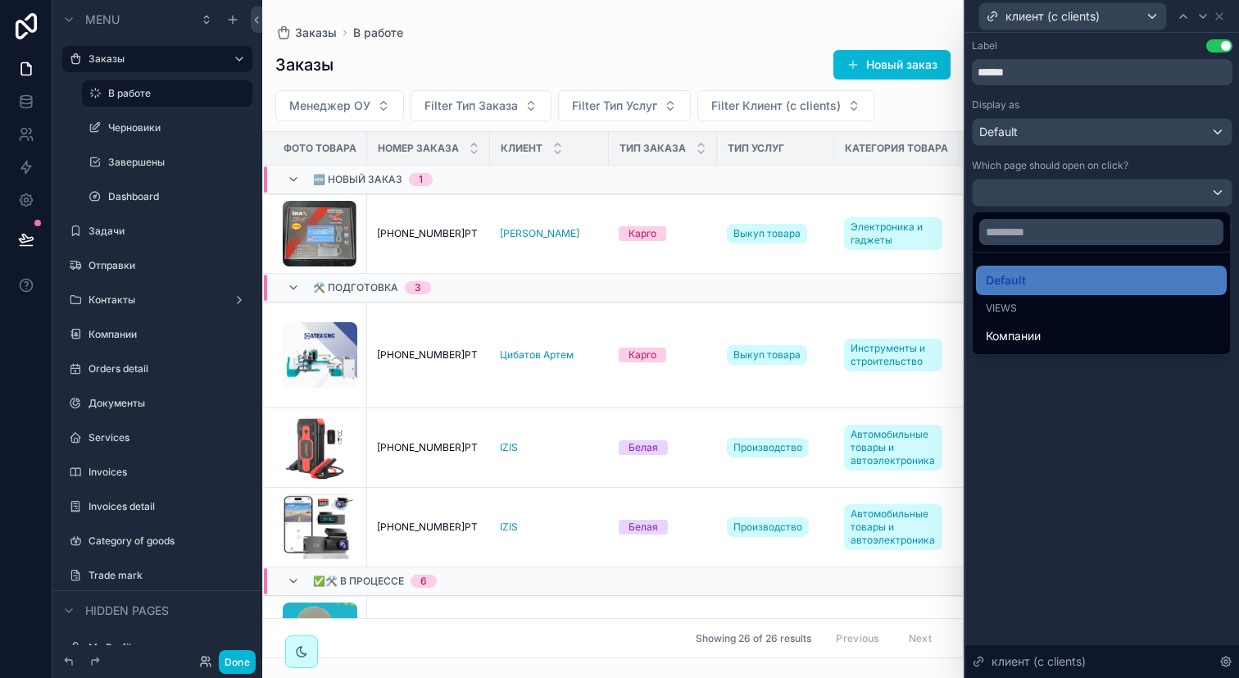
click at [1106, 193] on div at bounding box center [1102, 339] width 274 height 678
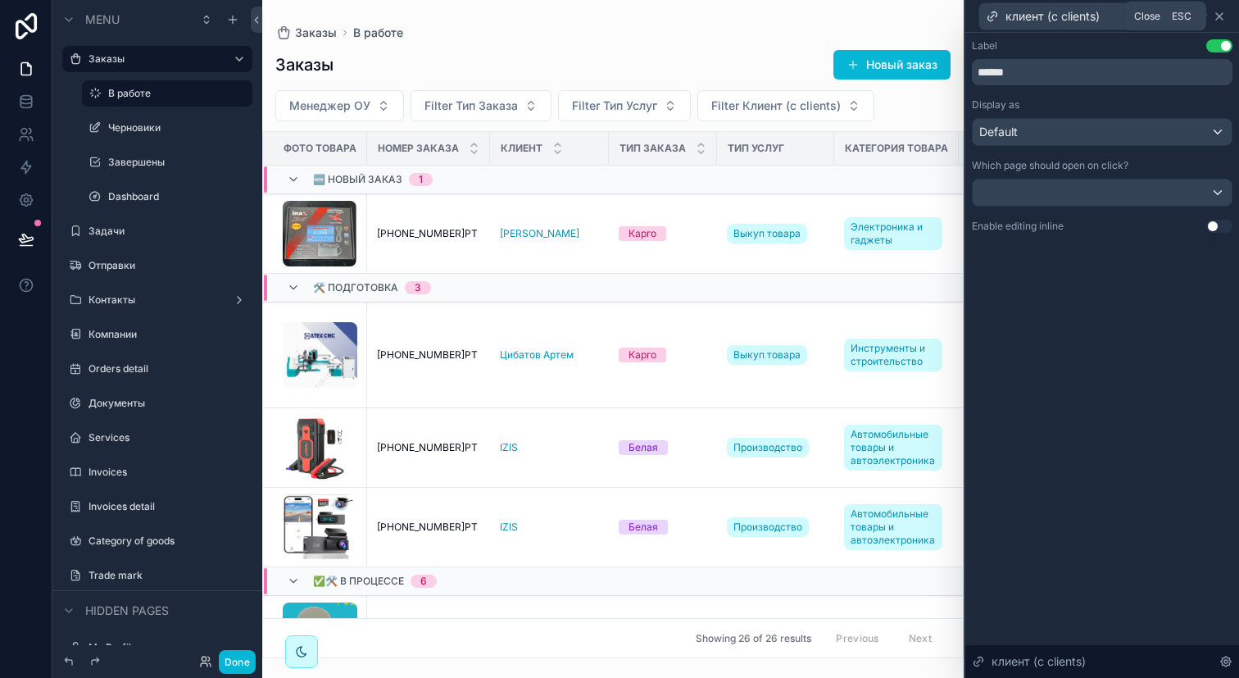
click at [1223, 21] on icon at bounding box center [1219, 16] width 13 height 13
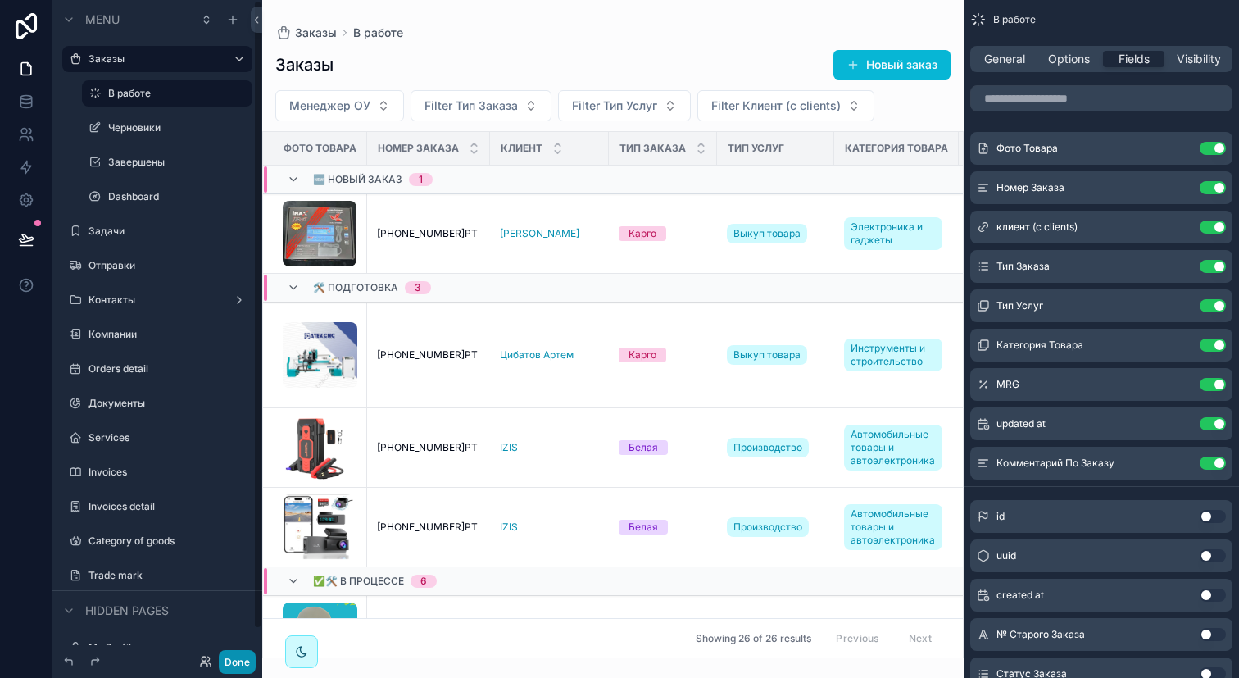
click at [232, 658] on button "Done" at bounding box center [237, 662] width 37 height 24
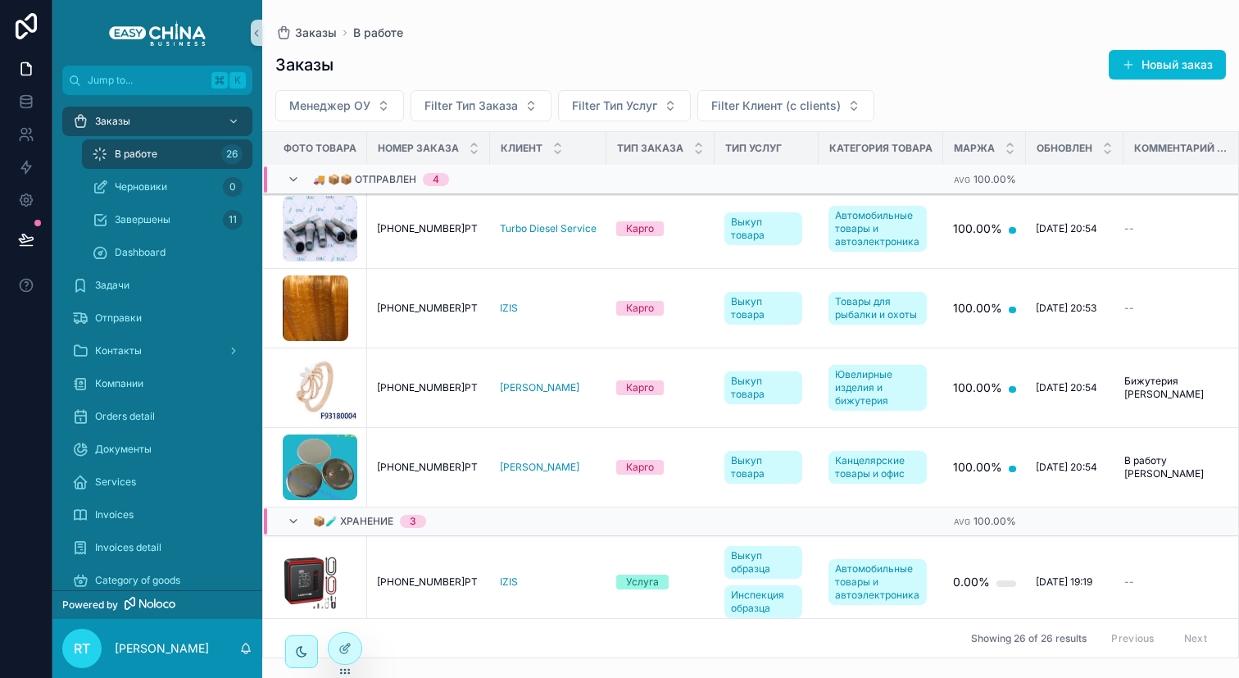
scroll to position [1989, 0]
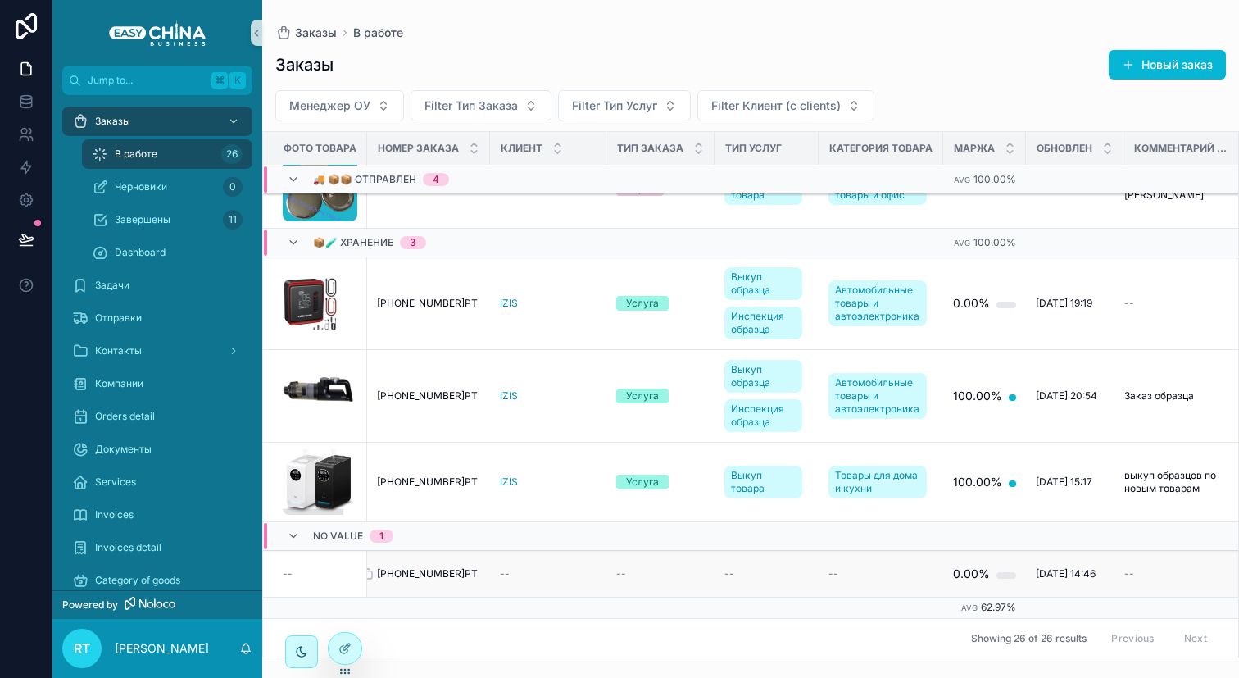
click at [390, 567] on span "[PHONE_NUMBER]РТ" at bounding box center [427, 573] width 101 height 13
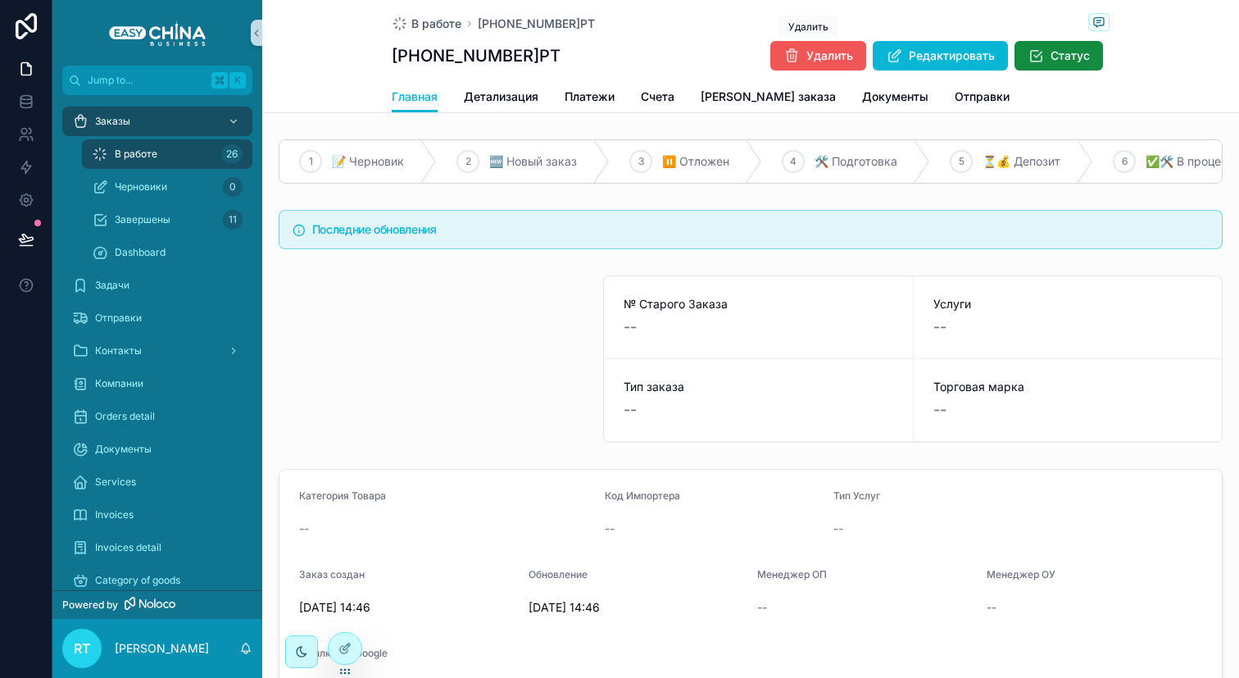
click at [783, 59] on icon "scrollable content" at bounding box center [791, 56] width 16 height 16
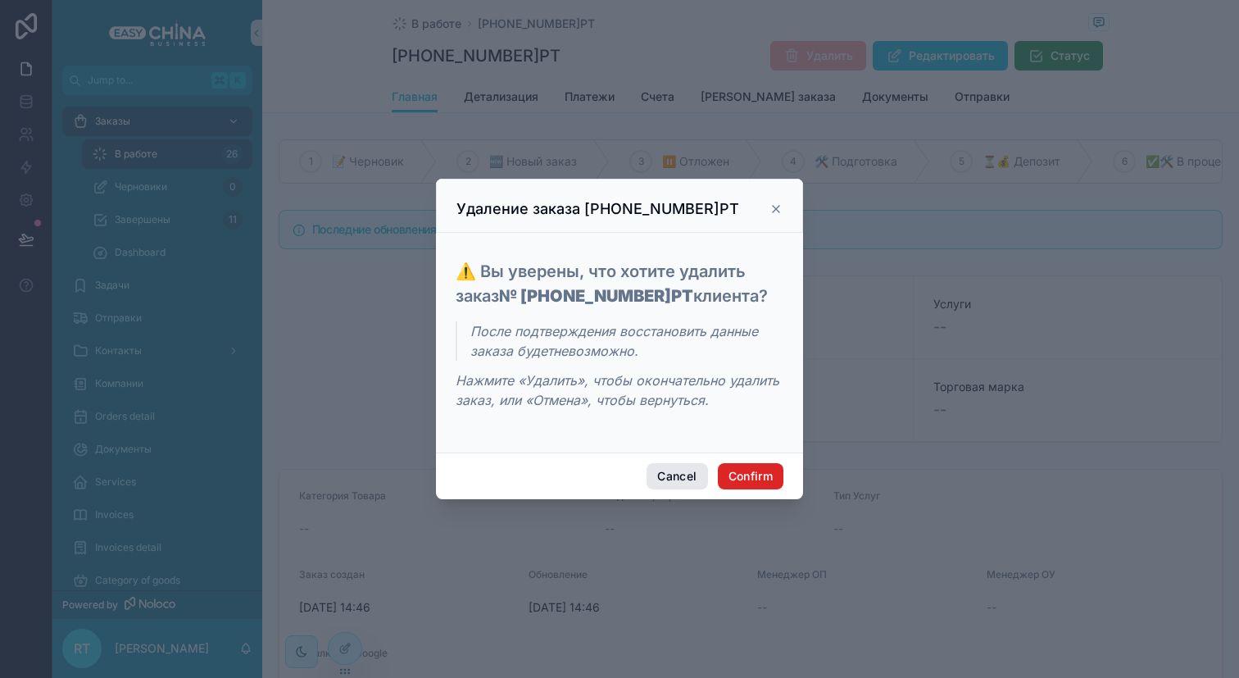
drag, startPoint x: 737, startPoint y: 471, endPoint x: 653, endPoint y: 468, distance: 83.7
click at [653, 468] on div "Cancel Confirm" at bounding box center [619, 475] width 367 height 47
click at [653, 468] on button "Cancel" at bounding box center [677, 476] width 61 height 26
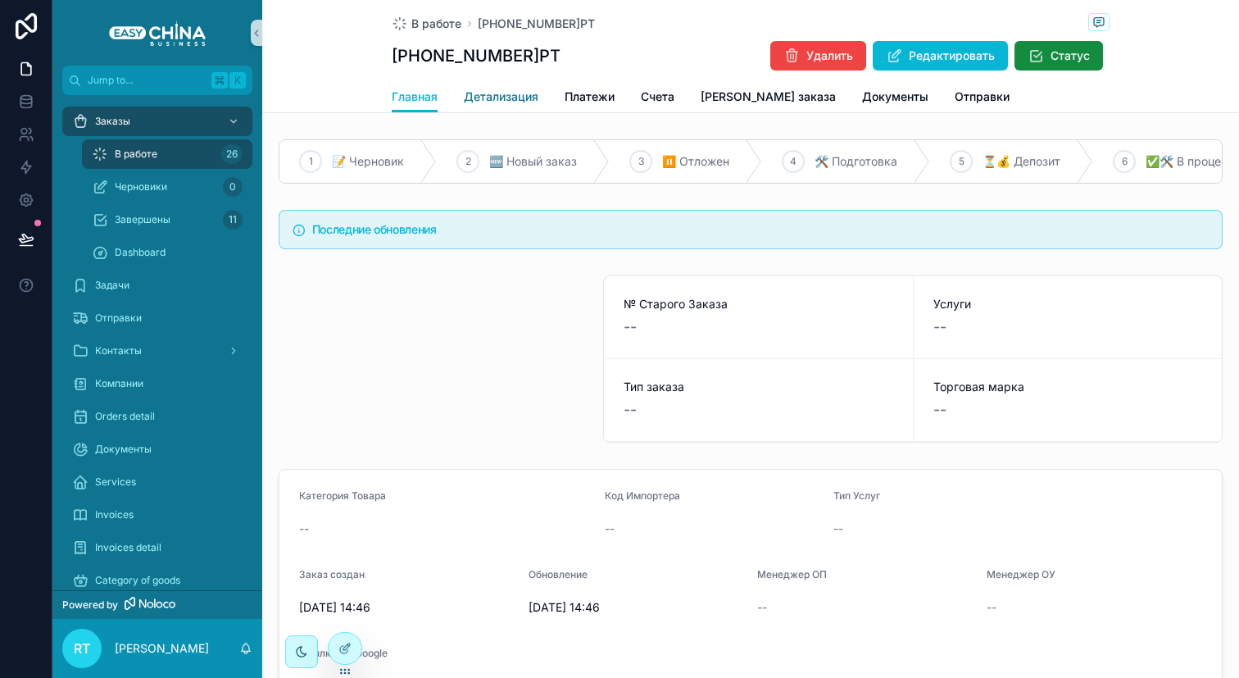
click at [474, 92] on span "Детализация" at bounding box center [501, 97] width 75 height 16
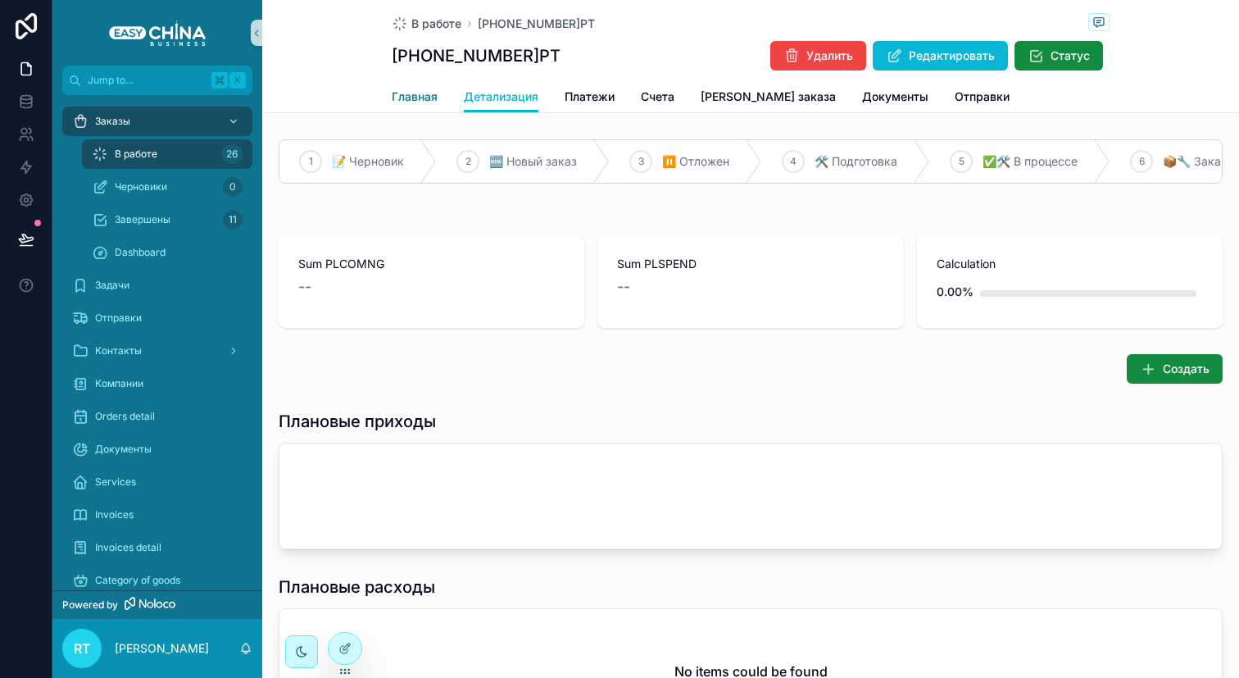
click at [419, 98] on span "Главная" at bounding box center [415, 97] width 46 height 16
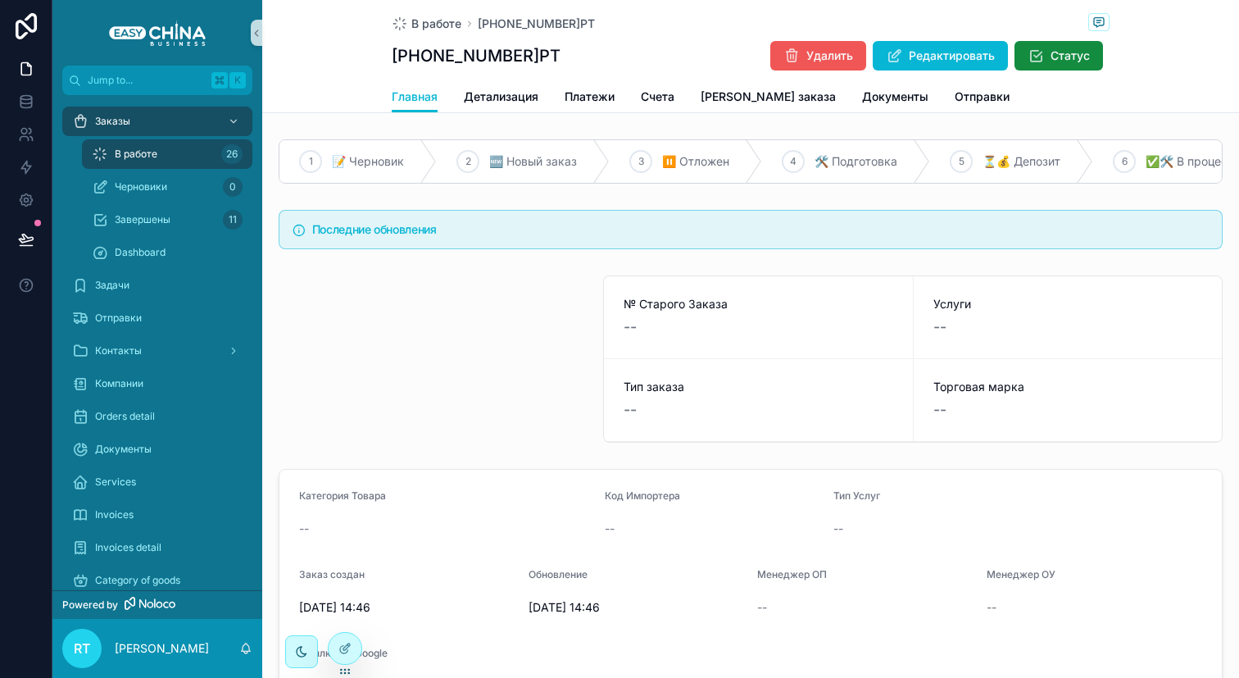
click at [770, 49] on button "Удалить" at bounding box center [818, 56] width 96 height 30
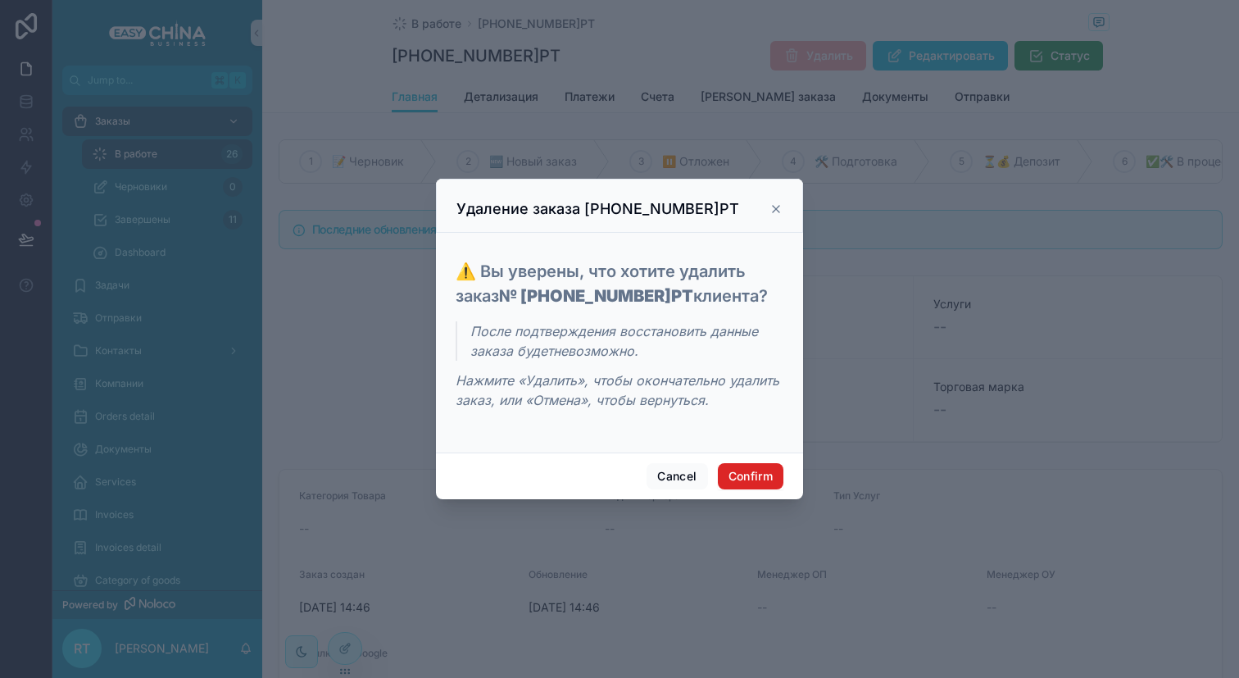
click at [738, 466] on button "Confirm" at bounding box center [751, 476] width 66 height 26
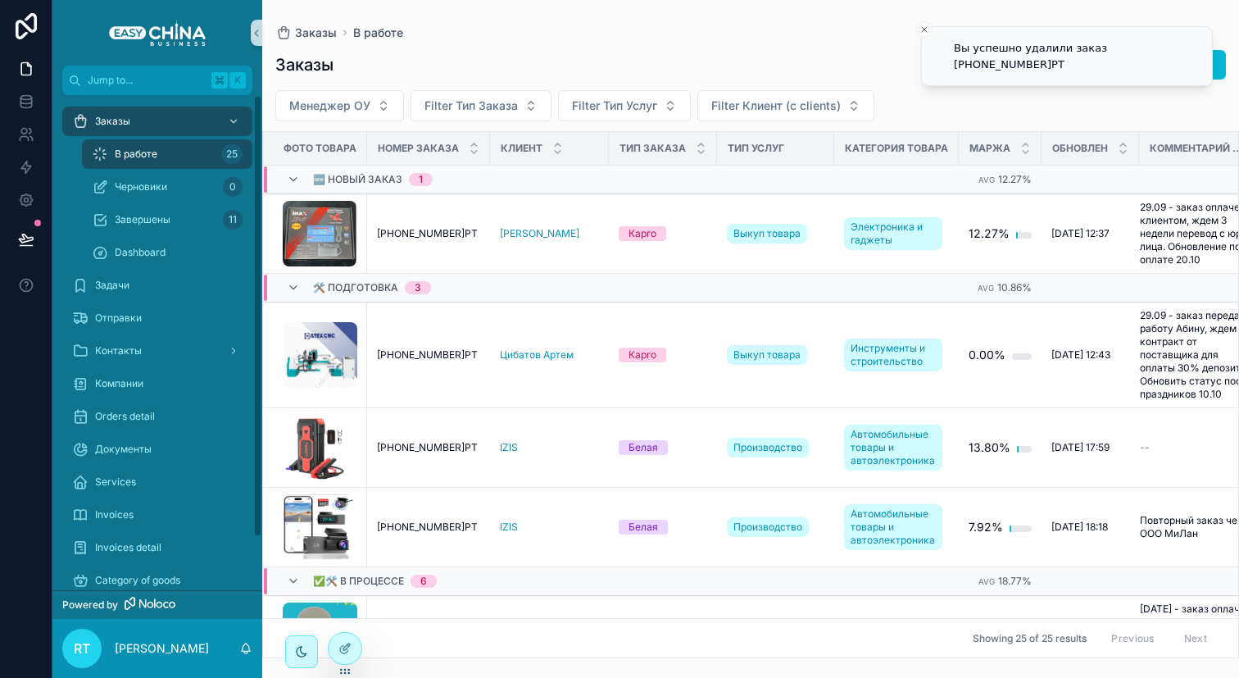
click at [159, 155] on div "В работе 25" at bounding box center [167, 154] width 151 height 26
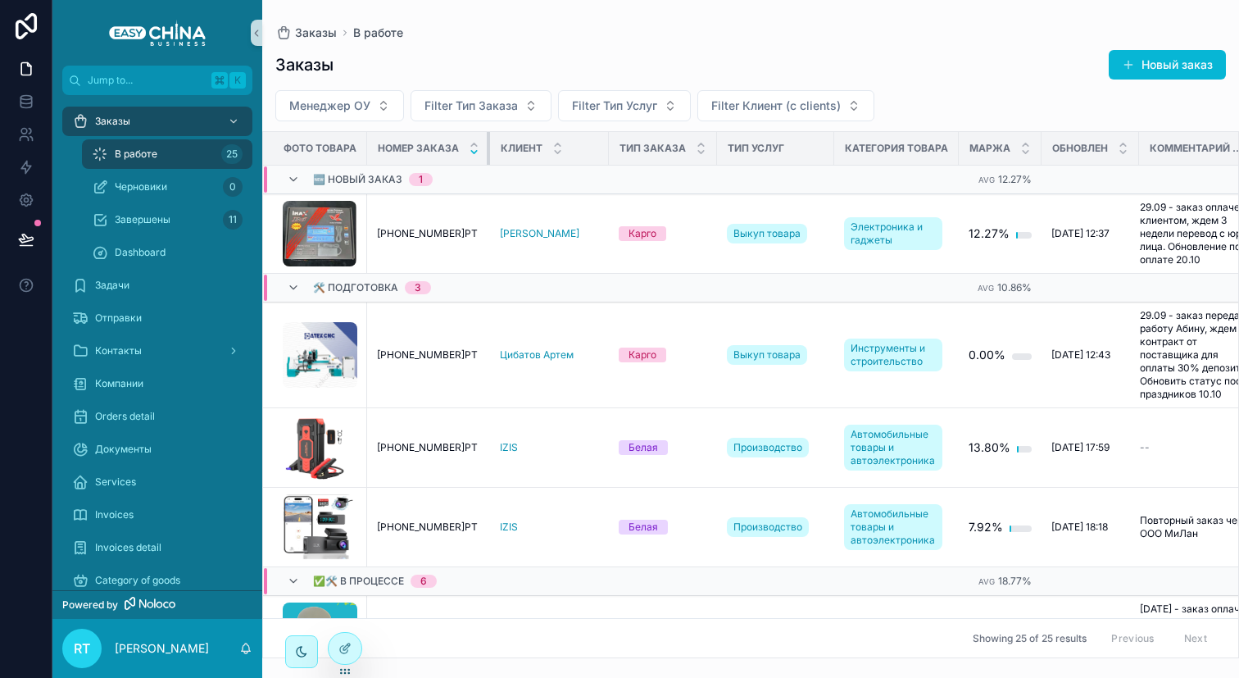
drag, startPoint x: 486, startPoint y: 151, endPoint x: 472, endPoint y: 151, distance: 13.9
click at [472, 151] on th "Номер Заказа" at bounding box center [428, 149] width 123 height 34
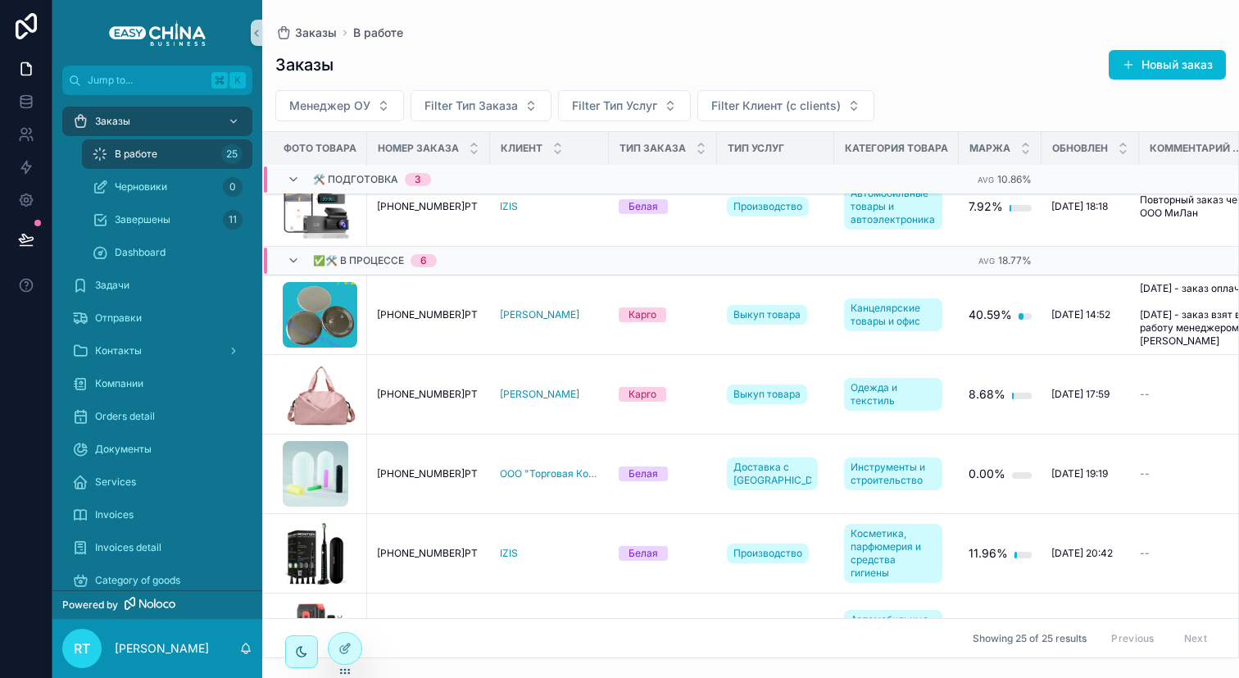
scroll to position [335, 0]
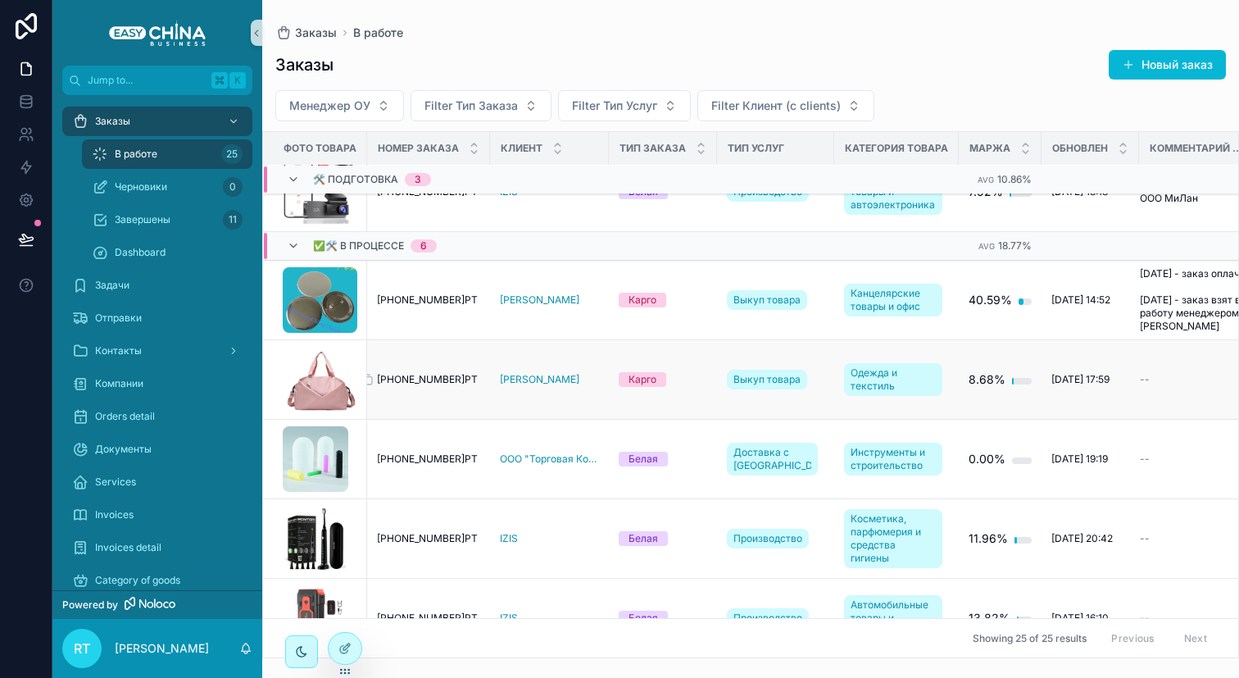
click at [439, 386] on span "[PHONE_NUMBER]РТ" at bounding box center [427, 379] width 101 height 13
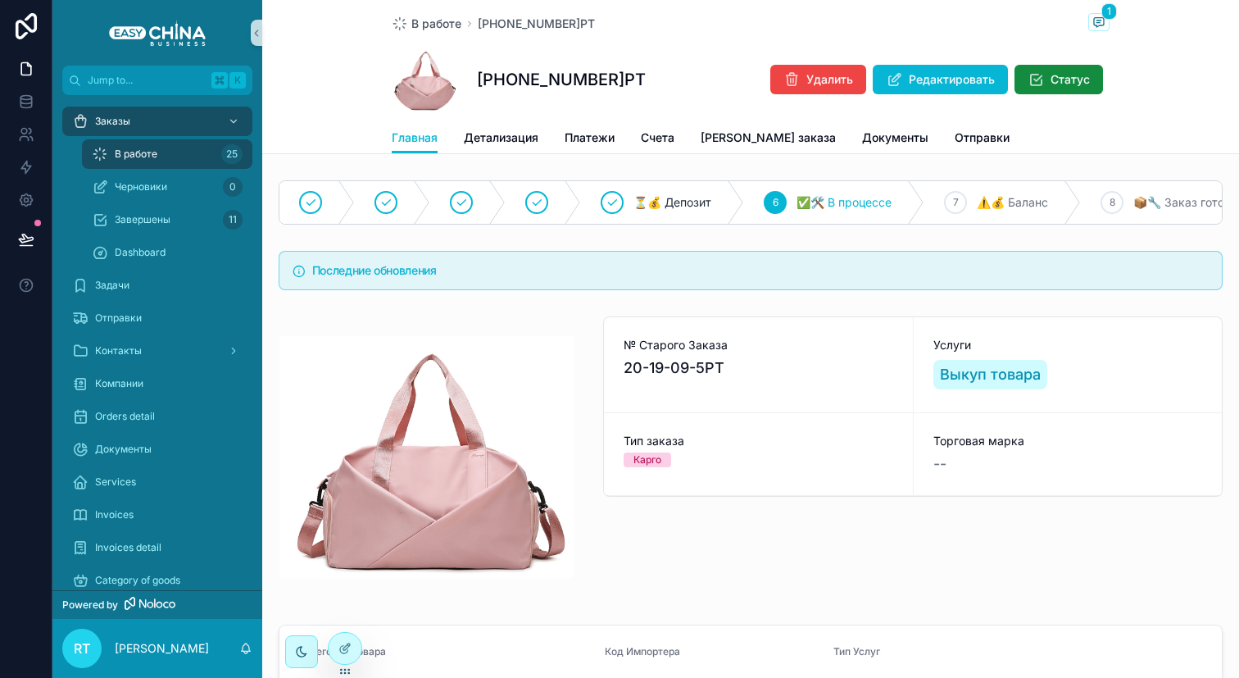
click at [1128, 276] on h5 "Последние обновления" at bounding box center [760, 270] width 897 height 11
click at [1026, 290] on div "Последние обновления" at bounding box center [751, 270] width 944 height 39
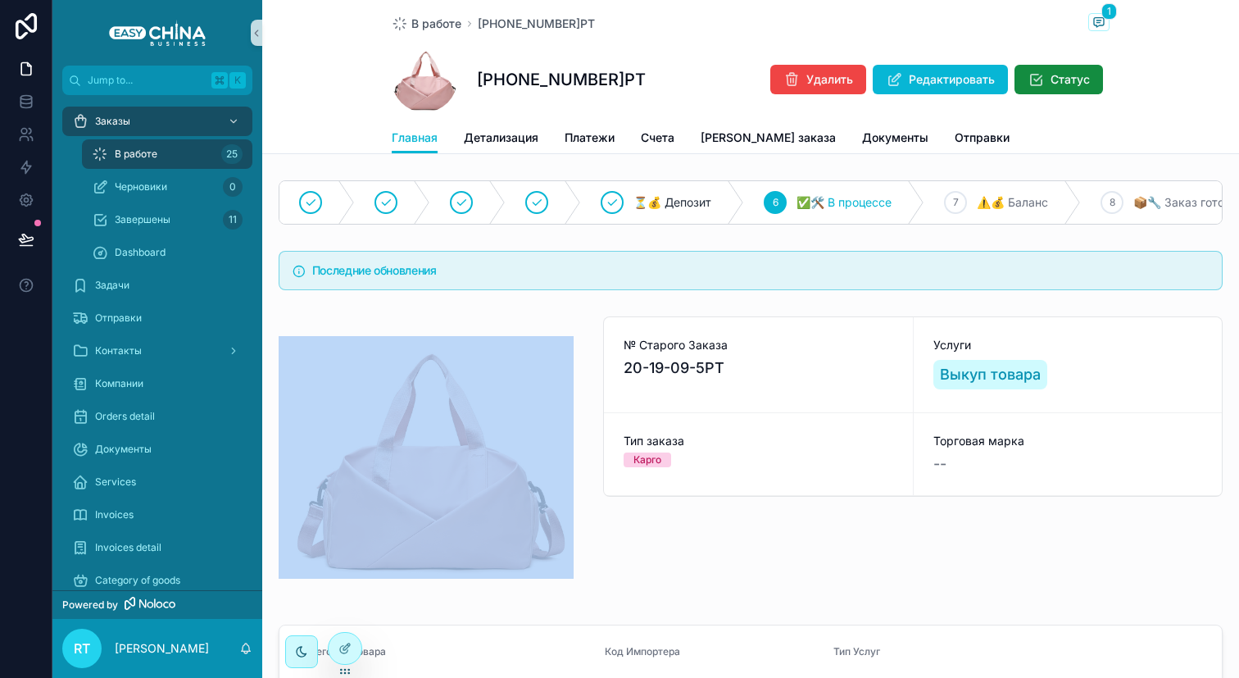
click at [1026, 290] on div "Последние обновления" at bounding box center [751, 270] width 944 height 39
click at [920, 78] on span "Редактировать" at bounding box center [952, 79] width 86 height 16
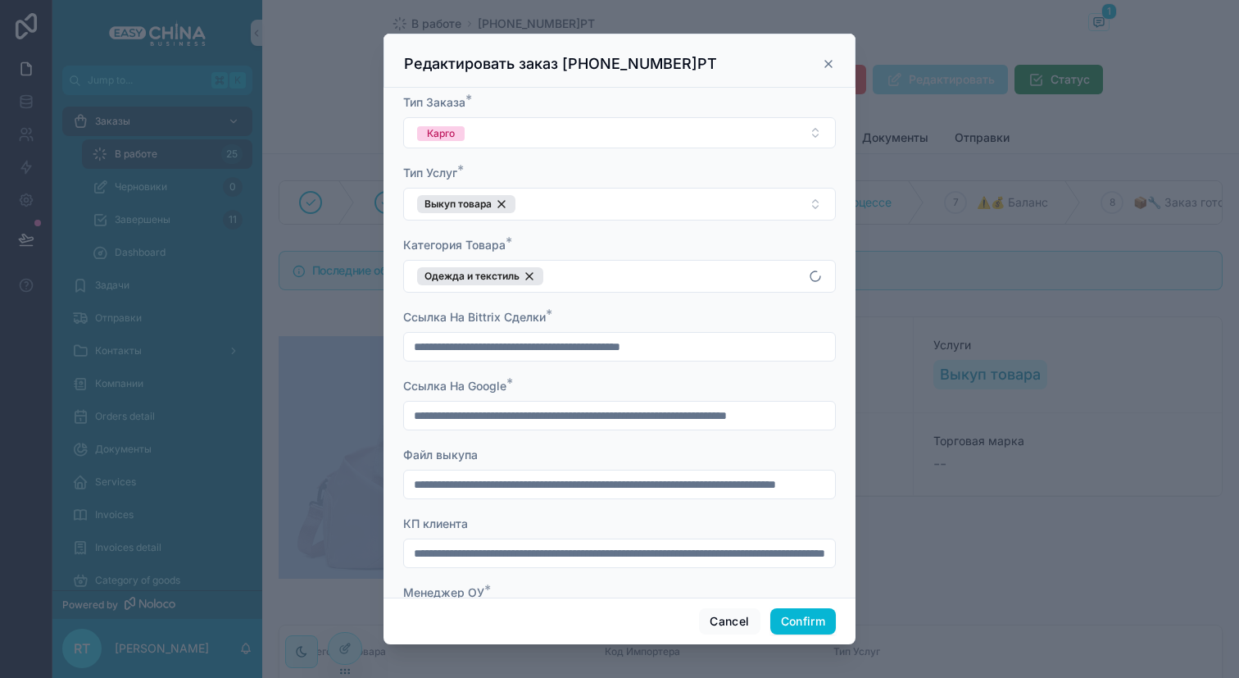
scroll to position [84, 0]
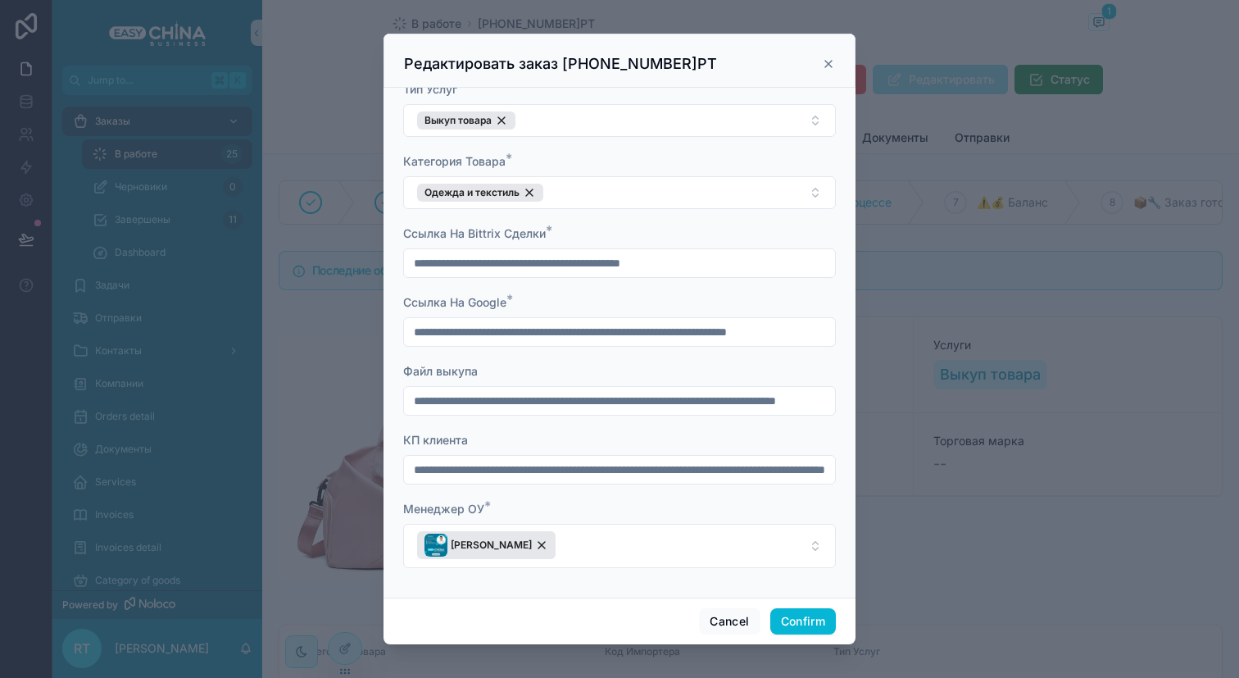
click at [711, 606] on div "Cancel Confirm" at bounding box center [620, 620] width 472 height 47
click at [711, 620] on button "Cancel" at bounding box center [729, 621] width 61 height 26
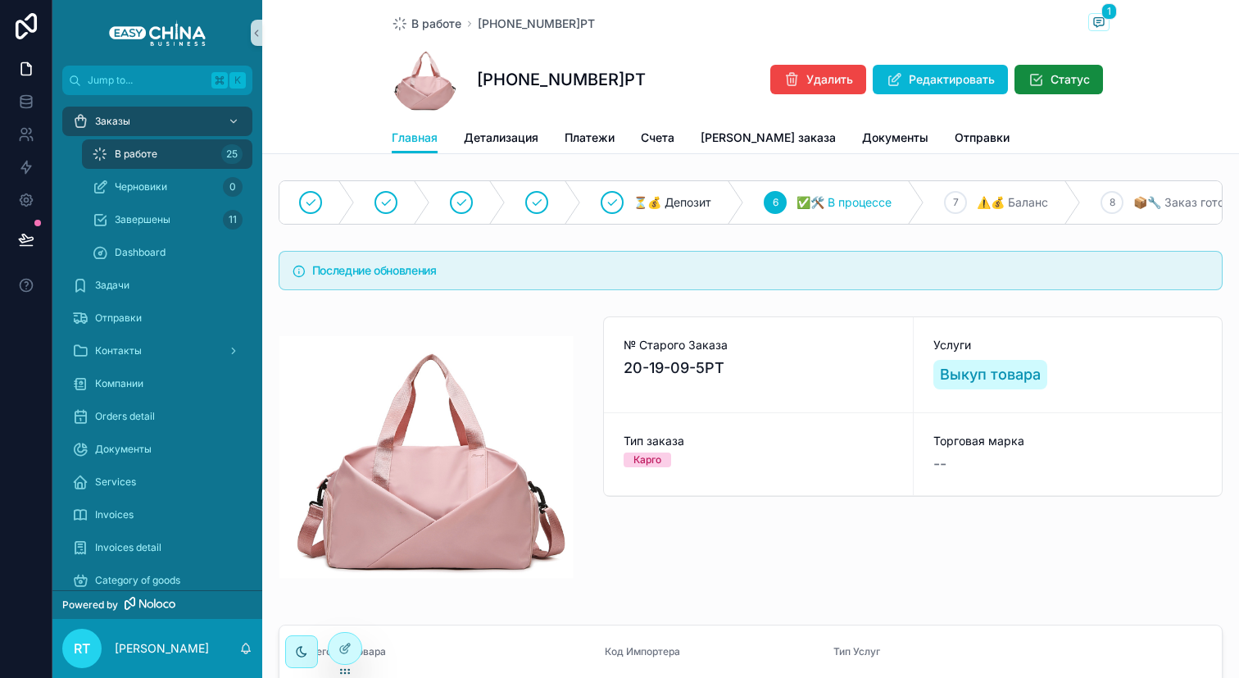
click at [1048, 98] on div "[PHONE_NUMBER]РТ Удалить Редактировать Статус" at bounding box center [751, 80] width 718 height 66
click at [1051, 87] on span "Статус" at bounding box center [1070, 79] width 39 height 16
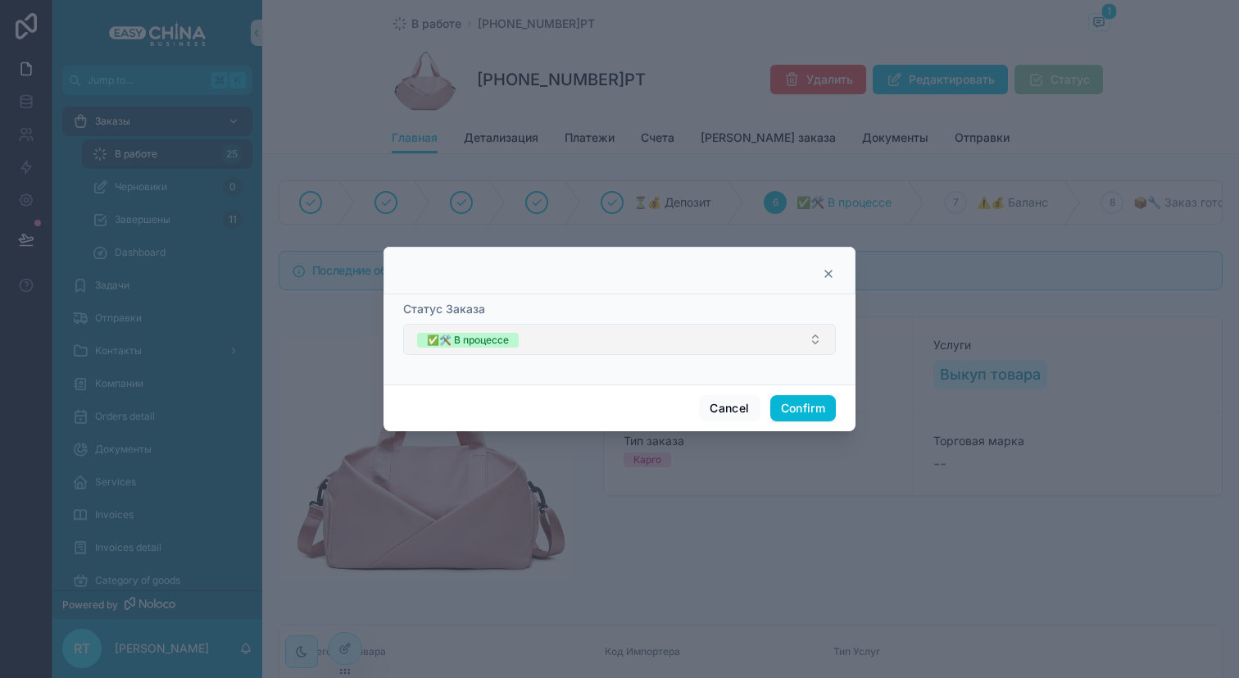
click at [707, 334] on button "✅🛠️ В процессе" at bounding box center [619, 339] width 433 height 31
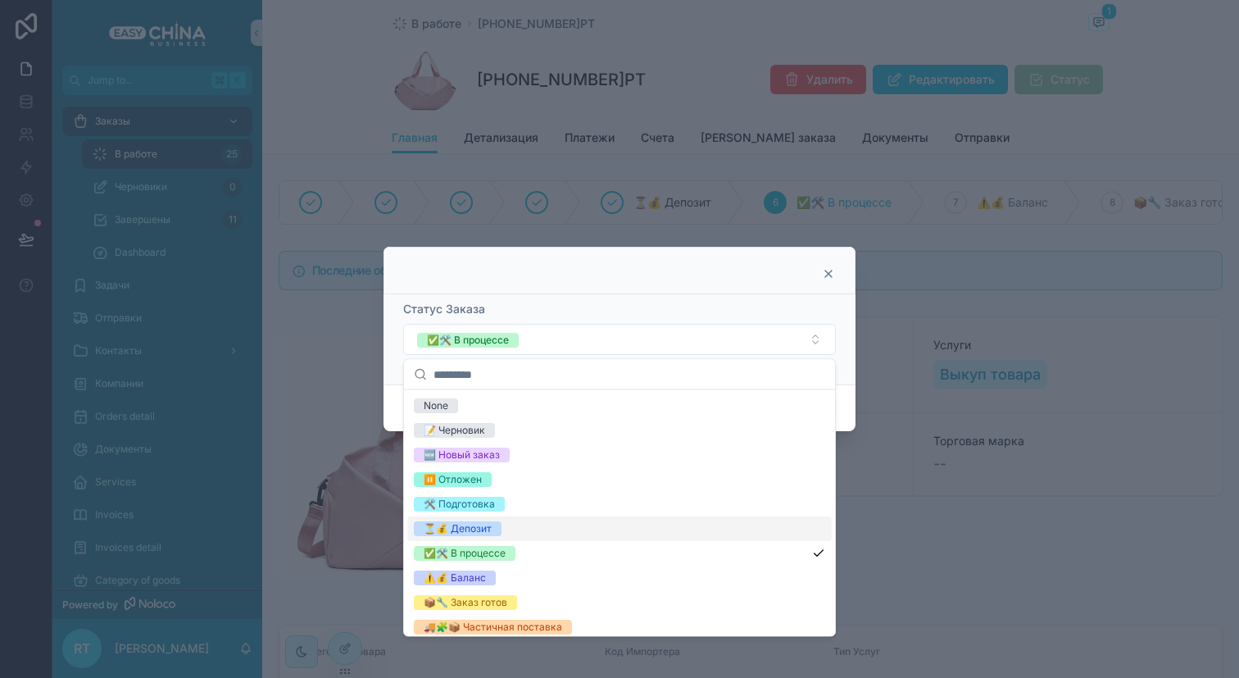
click at [645, 521] on div "⏳💰 Депозит" at bounding box center [619, 528] width 425 height 25
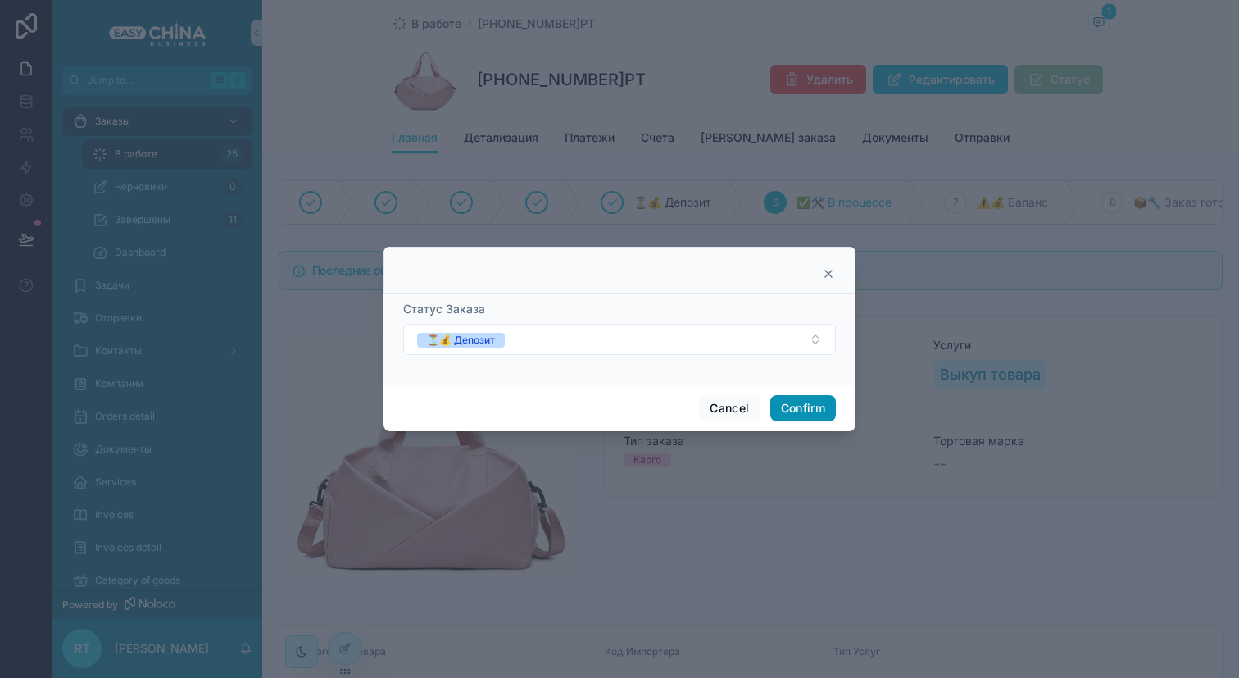
click at [792, 397] on button "Confirm" at bounding box center [803, 408] width 66 height 26
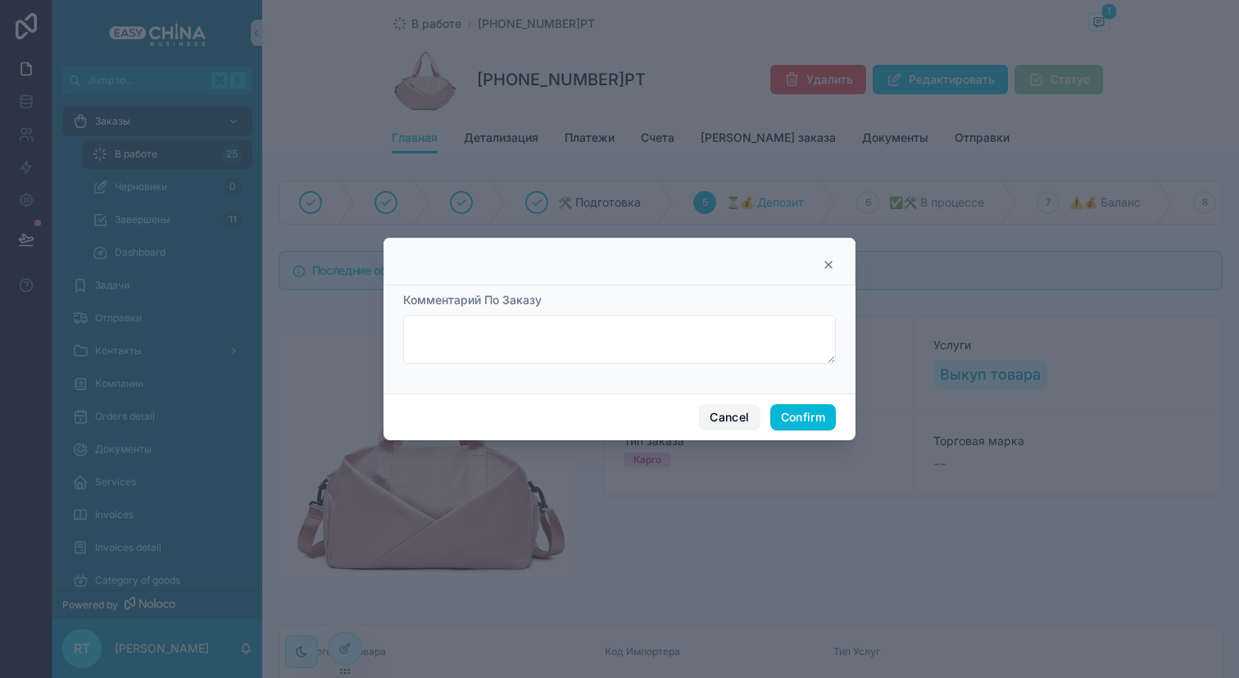
click at [725, 414] on button "Cancel" at bounding box center [729, 417] width 61 height 26
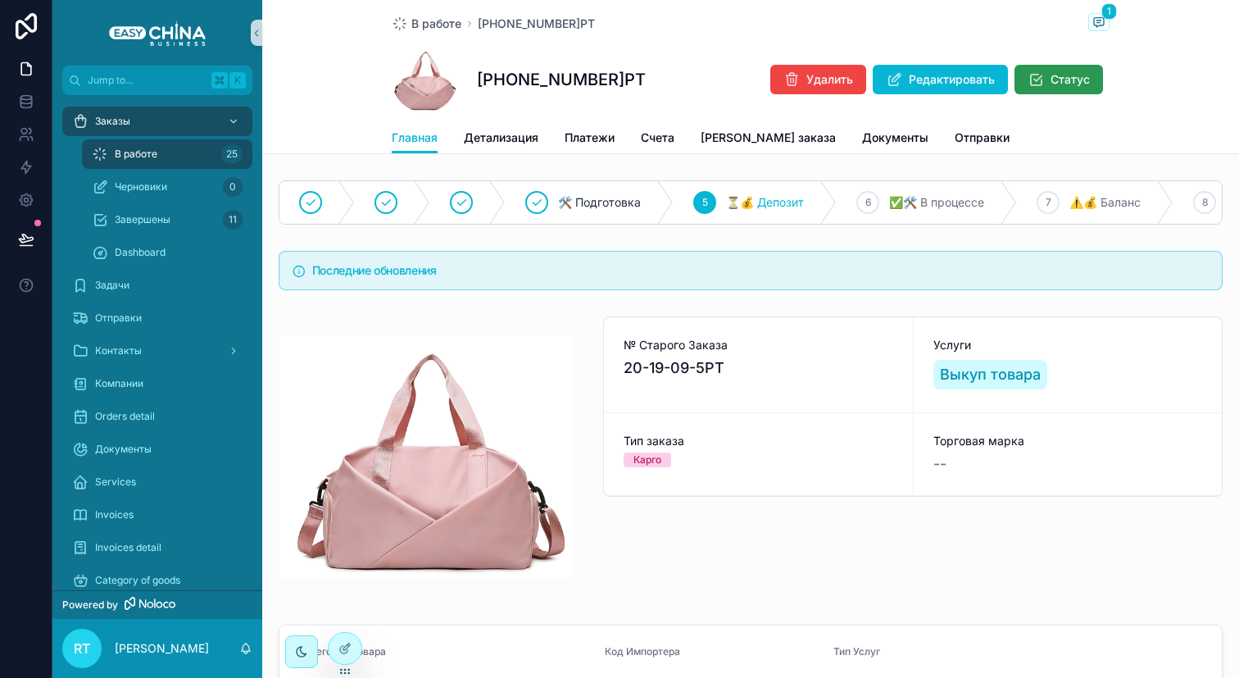
click at [1028, 76] on icon "scrollable content" at bounding box center [1036, 79] width 16 height 16
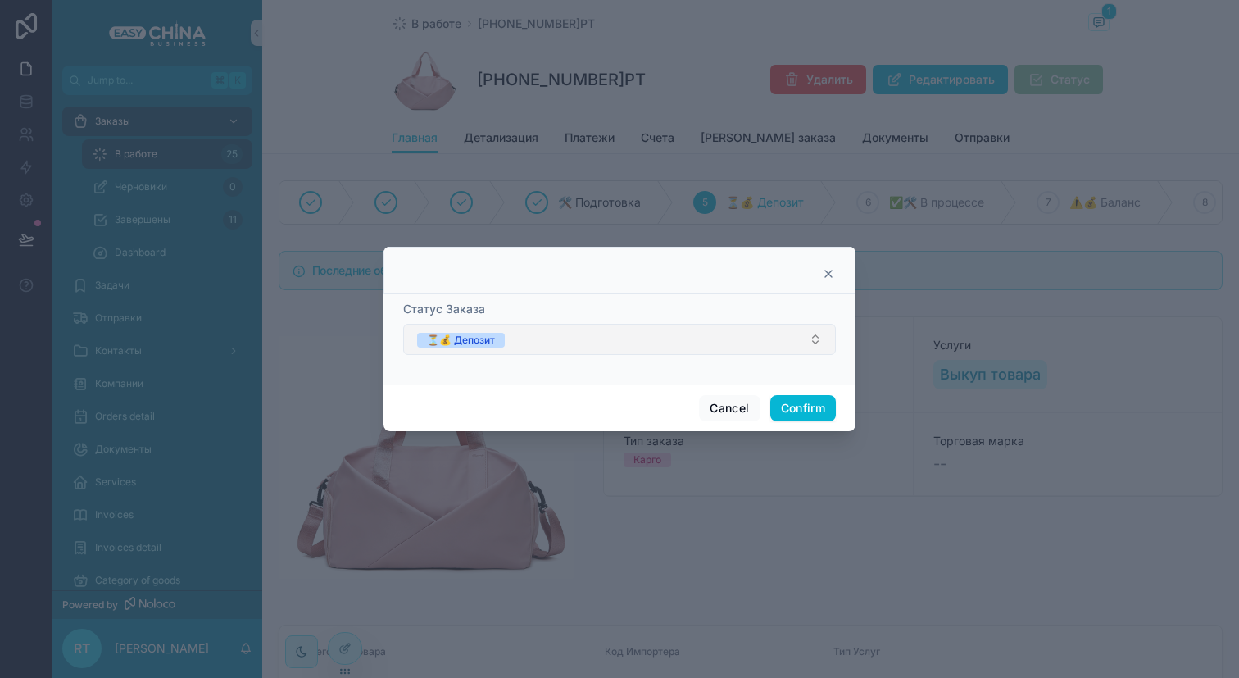
click at [638, 341] on button "⏳💰 Депозит" at bounding box center [619, 339] width 433 height 31
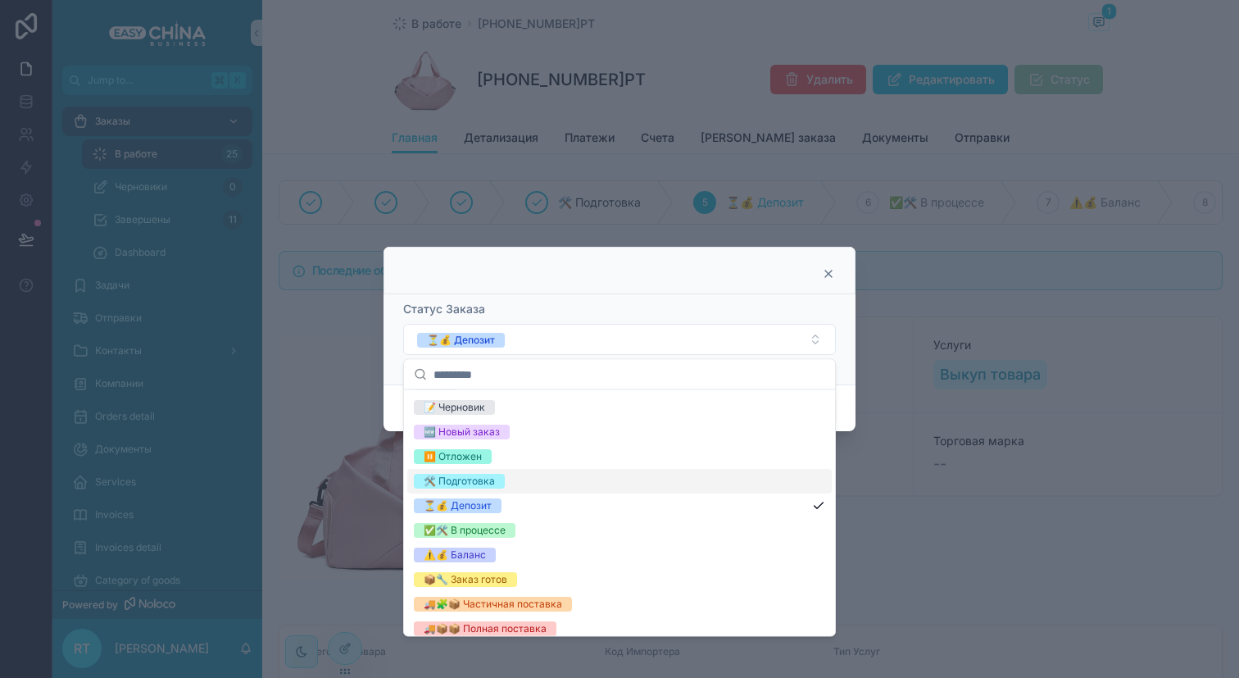
scroll to position [25, 0]
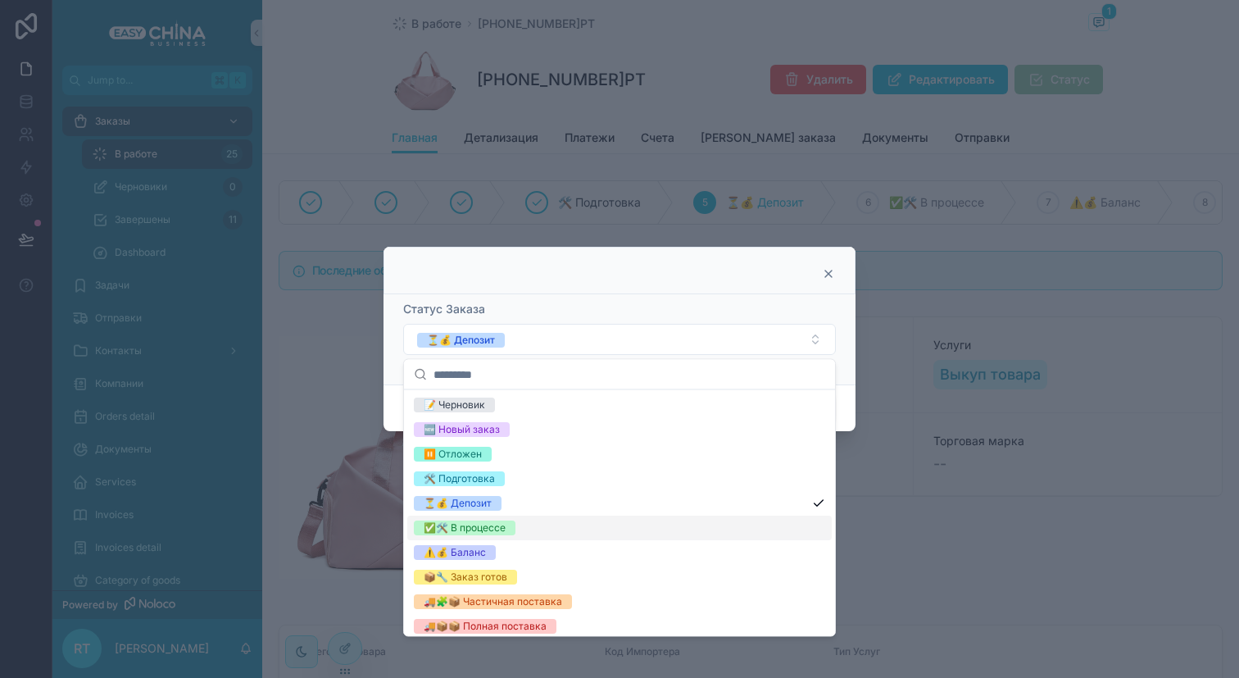
click at [567, 524] on div "✅🛠️ В процессе" at bounding box center [619, 527] width 425 height 25
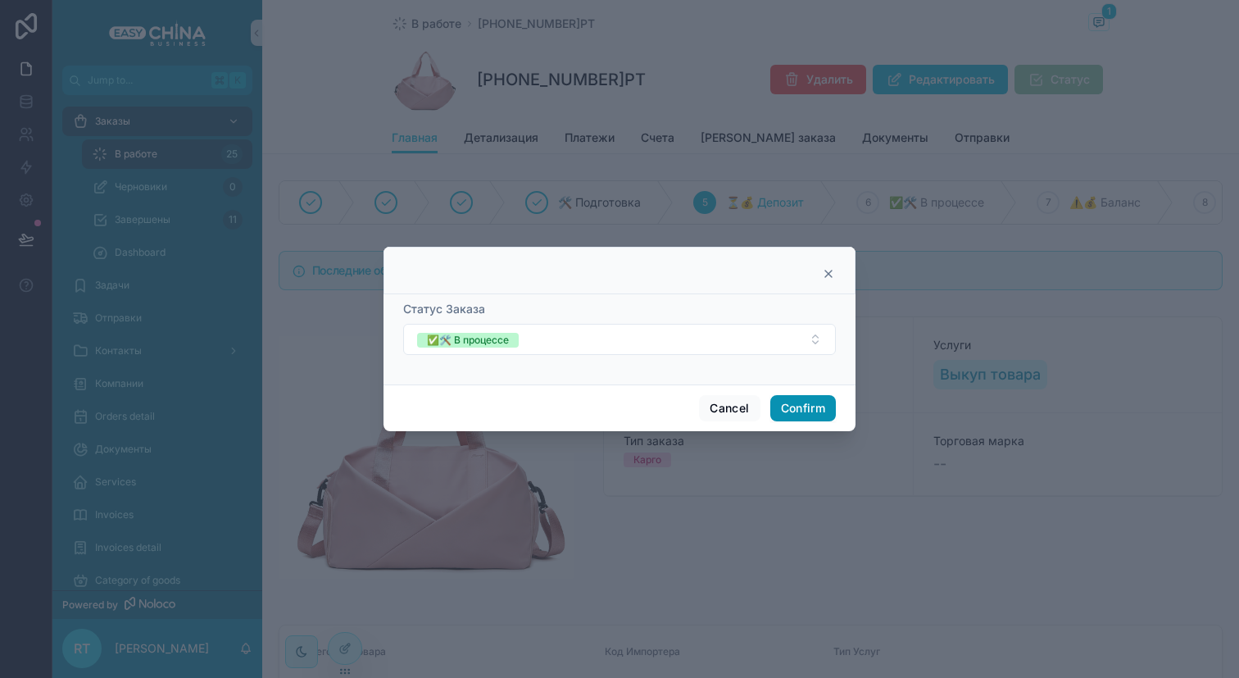
click at [792, 402] on button "Confirm" at bounding box center [803, 408] width 66 height 26
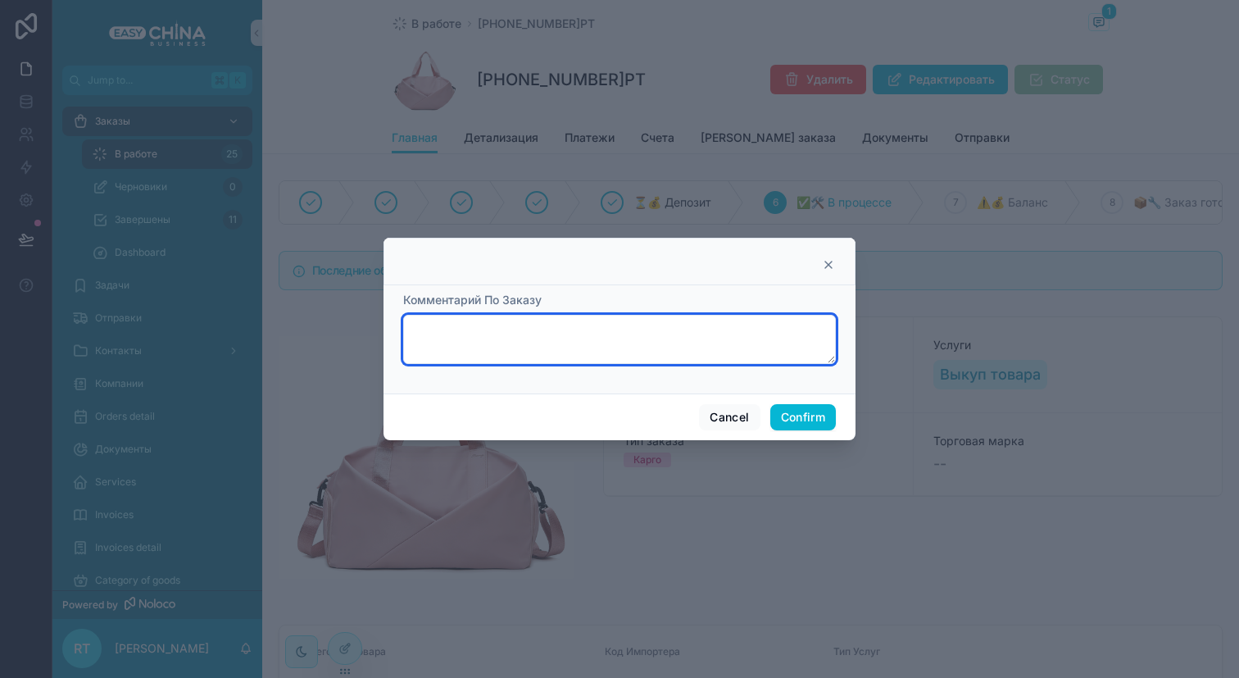
click at [606, 347] on textarea at bounding box center [619, 339] width 433 height 49
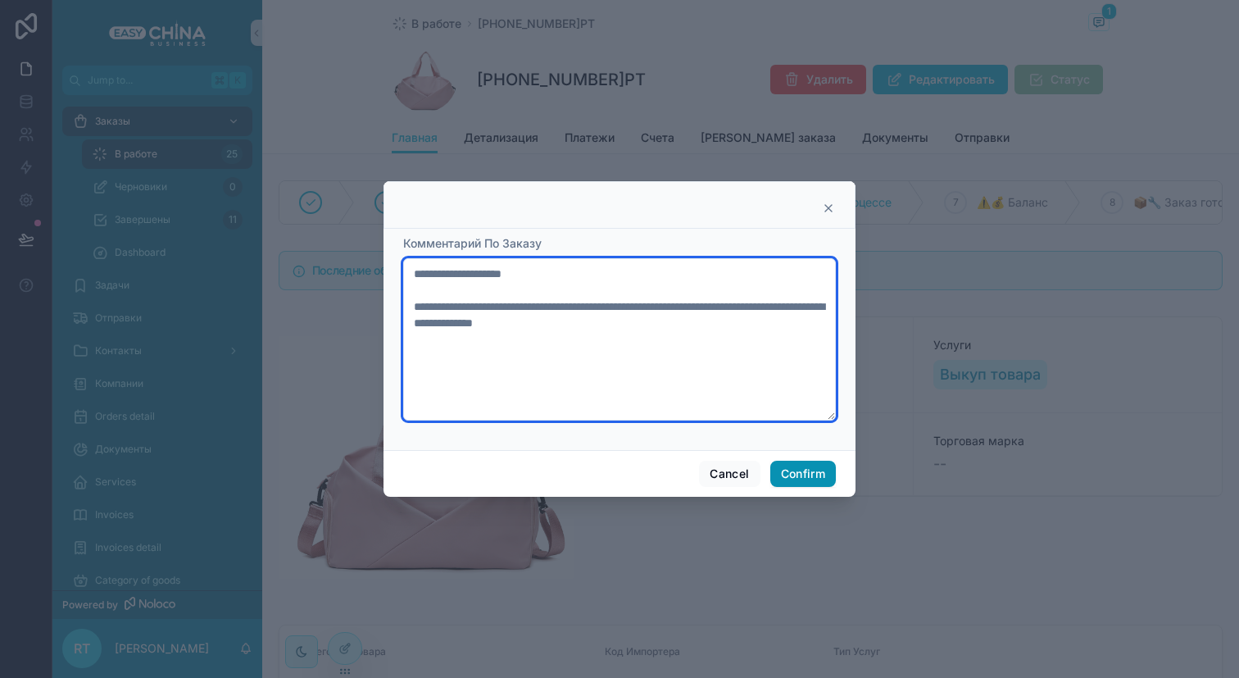
type textarea "**********"
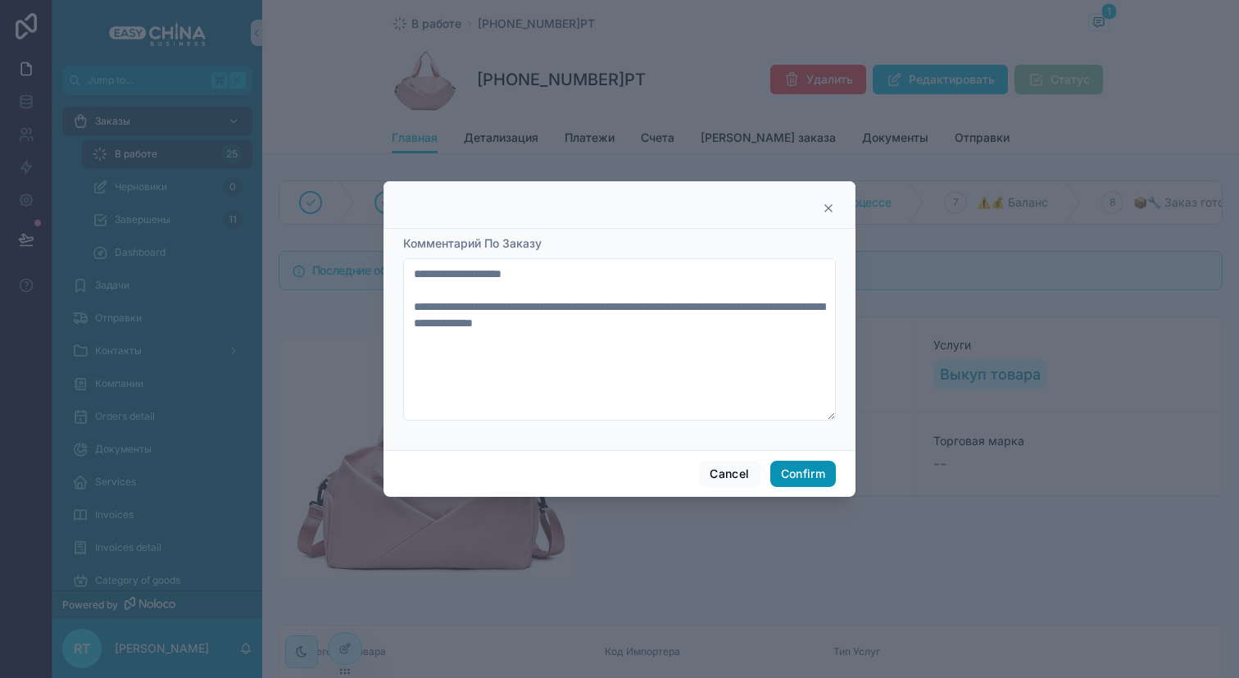
click at [792, 469] on button "Confirm" at bounding box center [803, 474] width 66 height 26
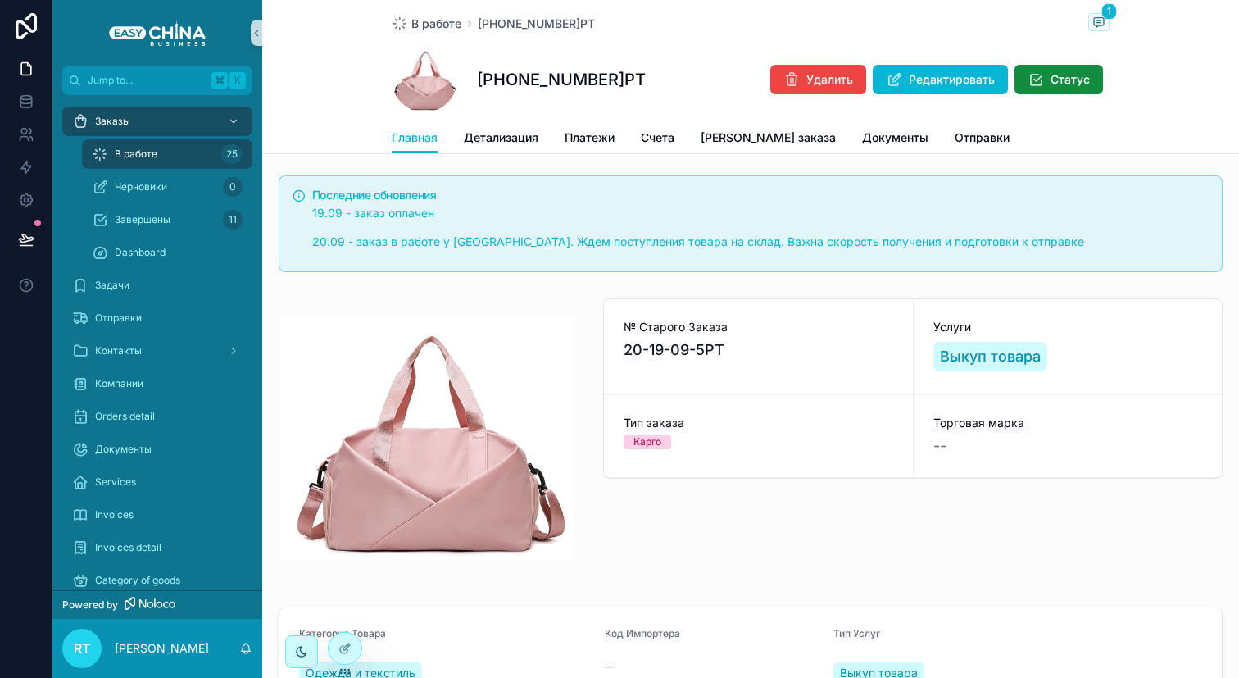
scroll to position [0, 0]
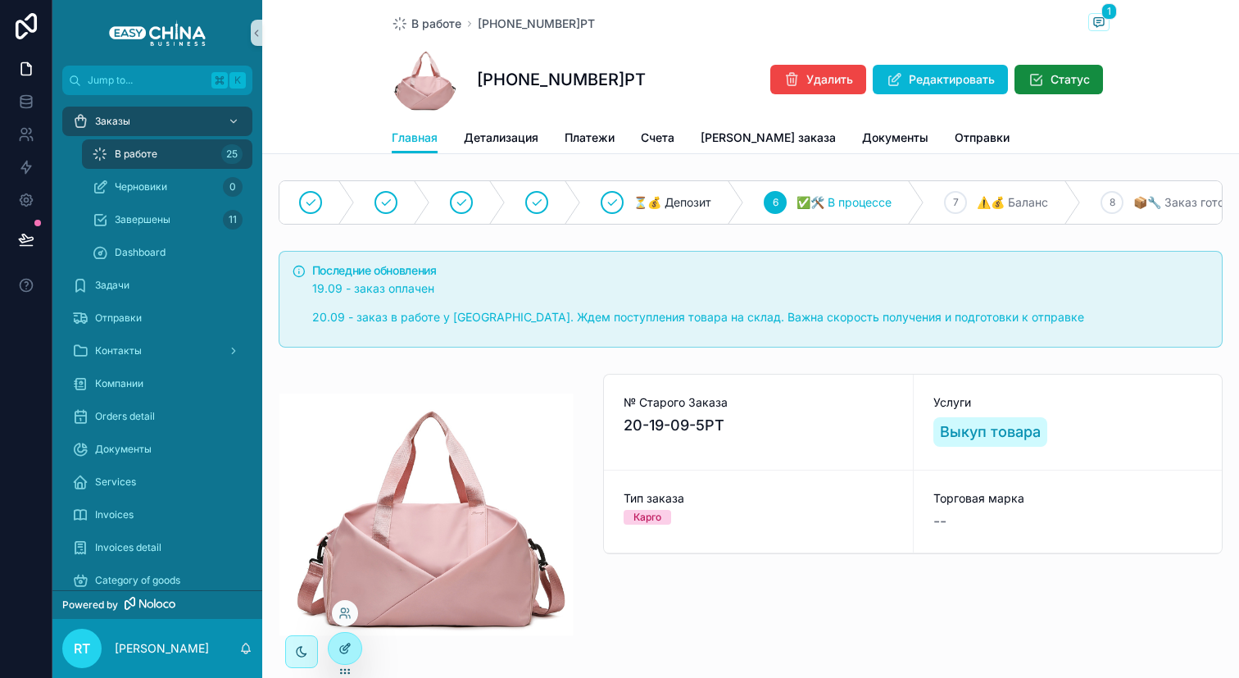
click at [347, 644] on icon at bounding box center [348, 645] width 2 height 2
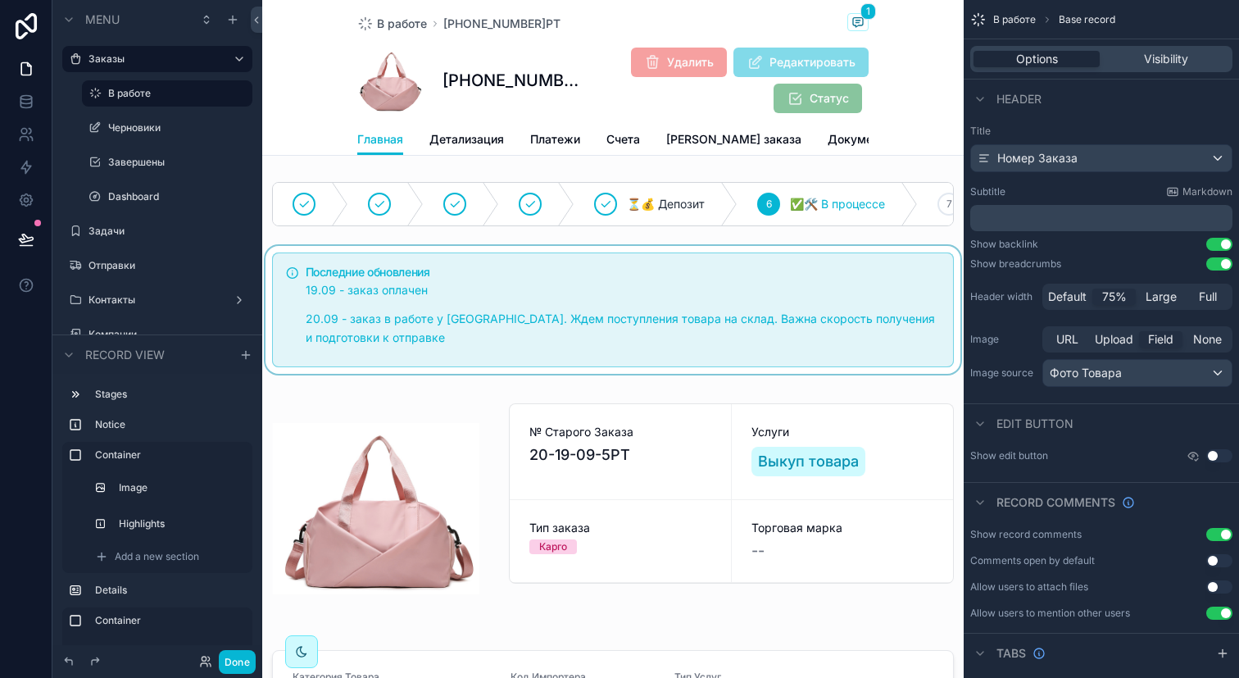
click at [584, 311] on div "scrollable content" at bounding box center [613, 310] width 702 height 128
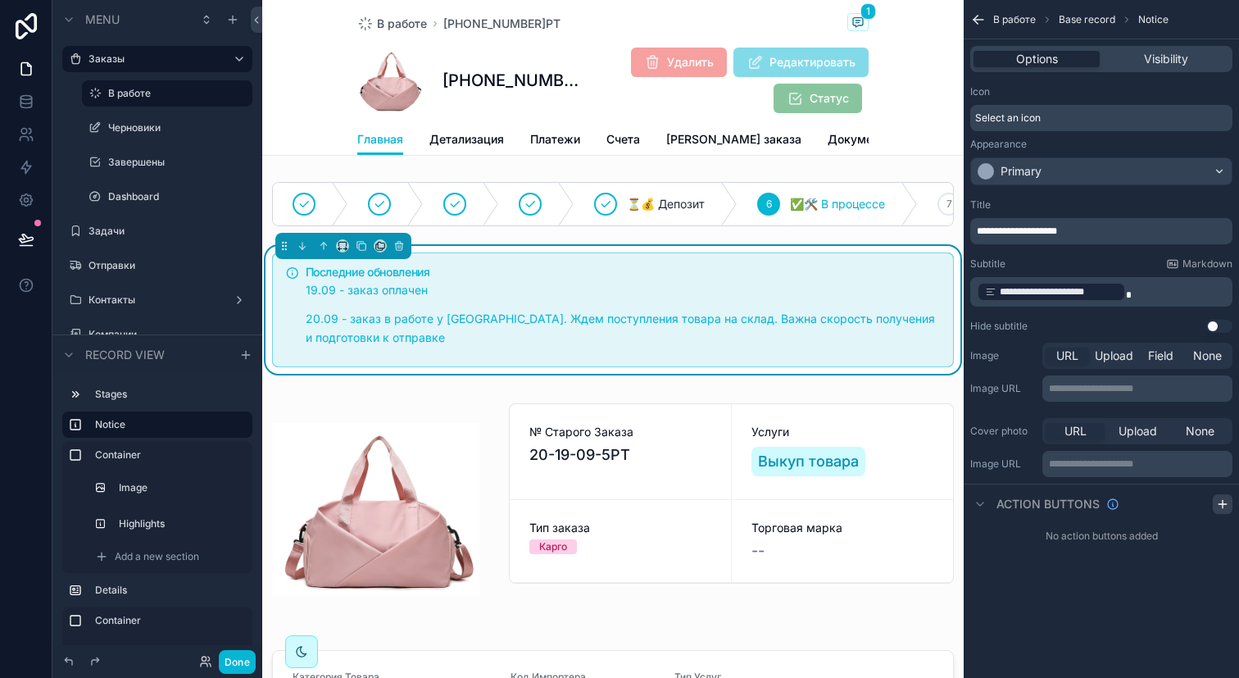
click at [1218, 502] on icon "scrollable content" at bounding box center [1222, 503] width 13 height 13
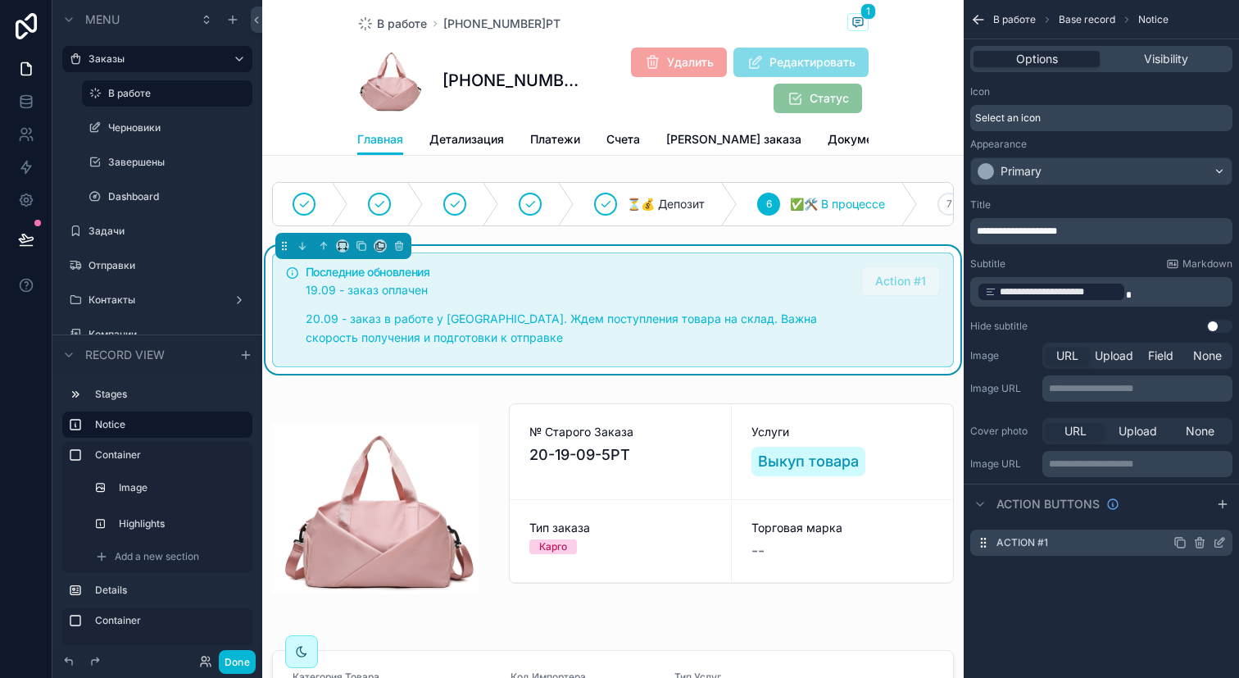
click at [1219, 543] on icon "scrollable content" at bounding box center [1221, 541] width 7 height 7
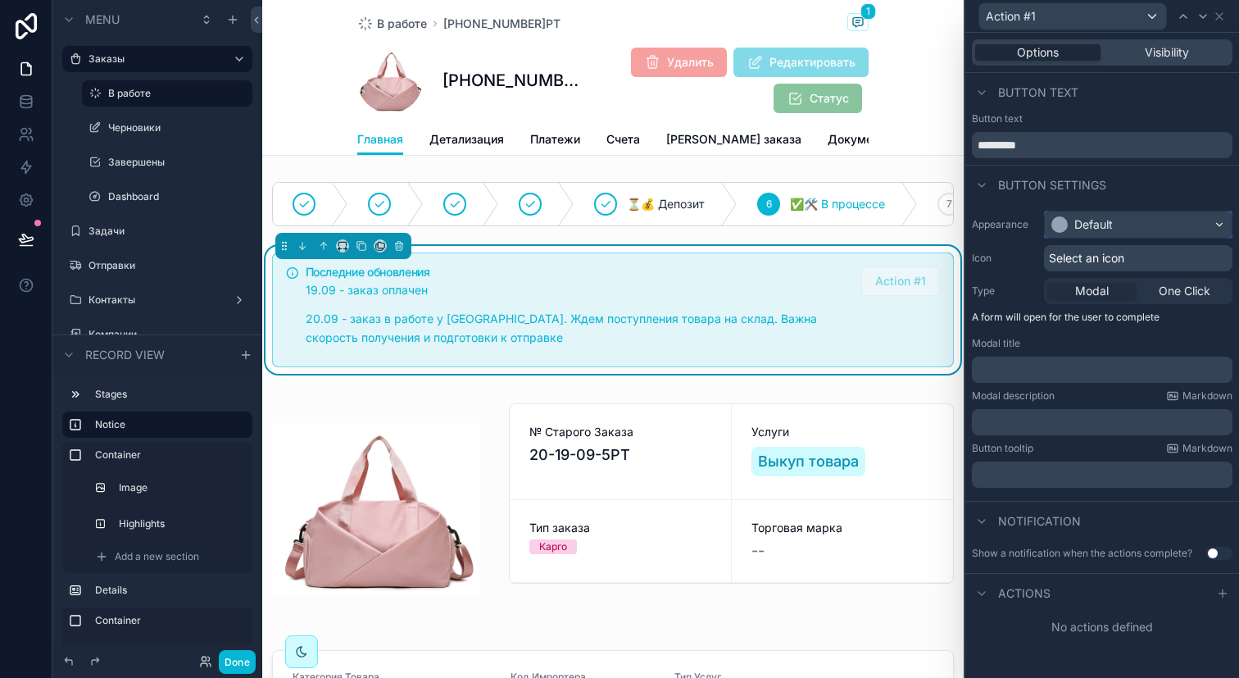
click at [1074, 225] on div "Default" at bounding box center [1093, 224] width 39 height 16
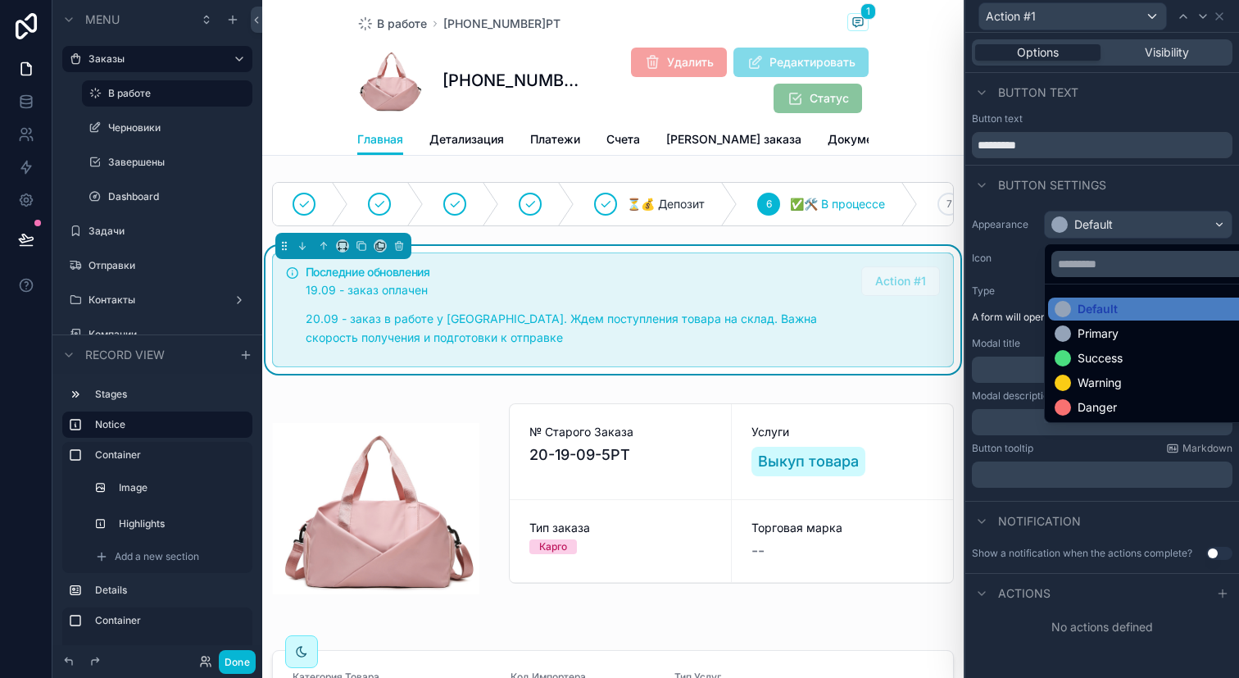
click at [1078, 225] on div at bounding box center [1102, 339] width 274 height 678
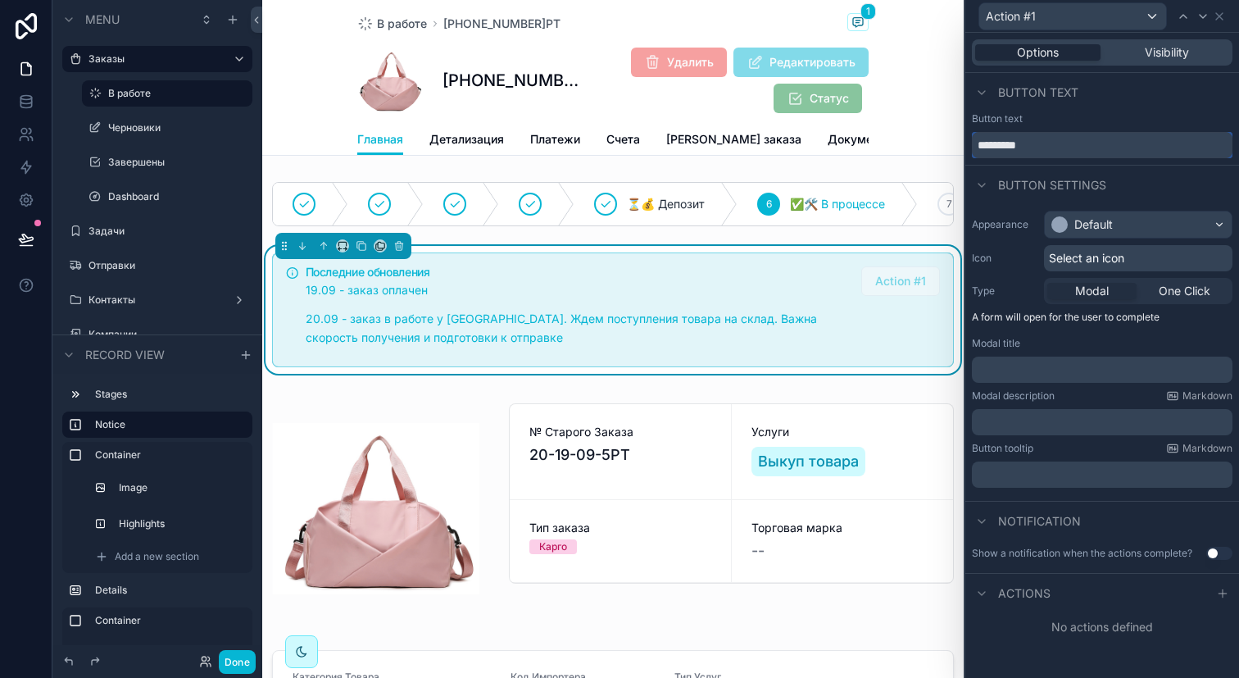
click at [1051, 144] on input "*********" at bounding box center [1102, 145] width 261 height 26
type input "*"
type input "******"
click at [1090, 266] on span "Select an icon" at bounding box center [1086, 258] width 75 height 16
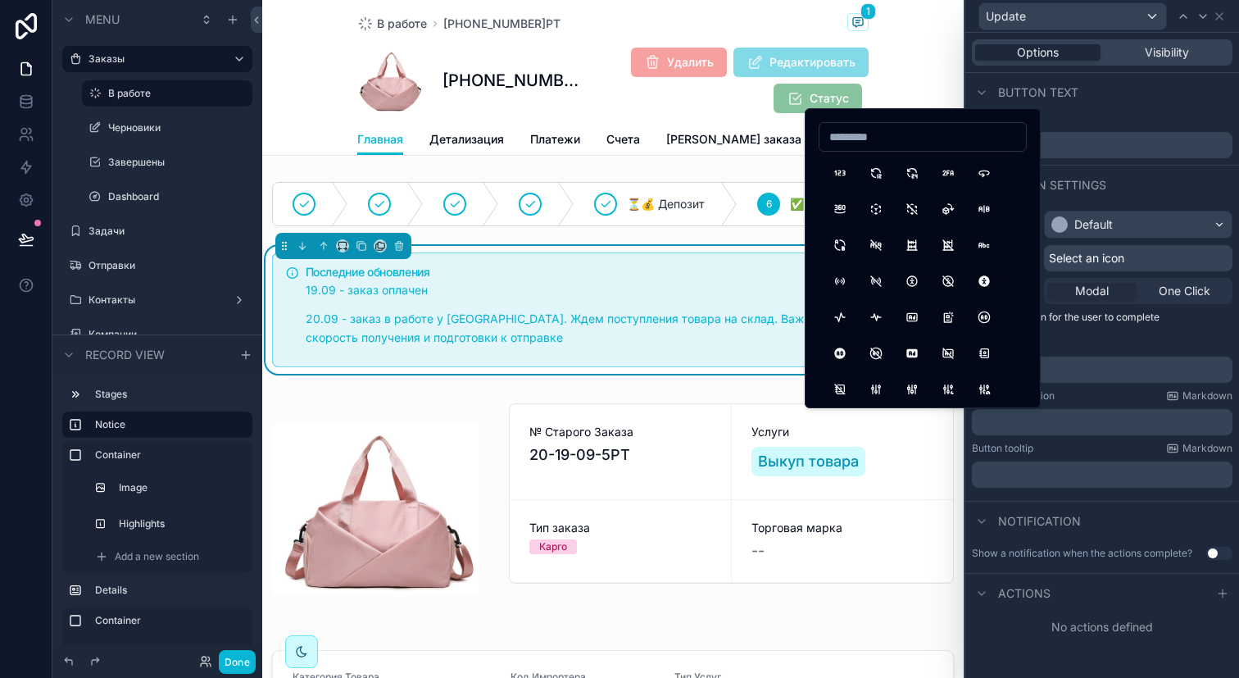
click at [872, 139] on input at bounding box center [923, 136] width 207 height 23
type input "****"
click at [847, 173] on button "Edit" at bounding box center [840, 173] width 30 height 30
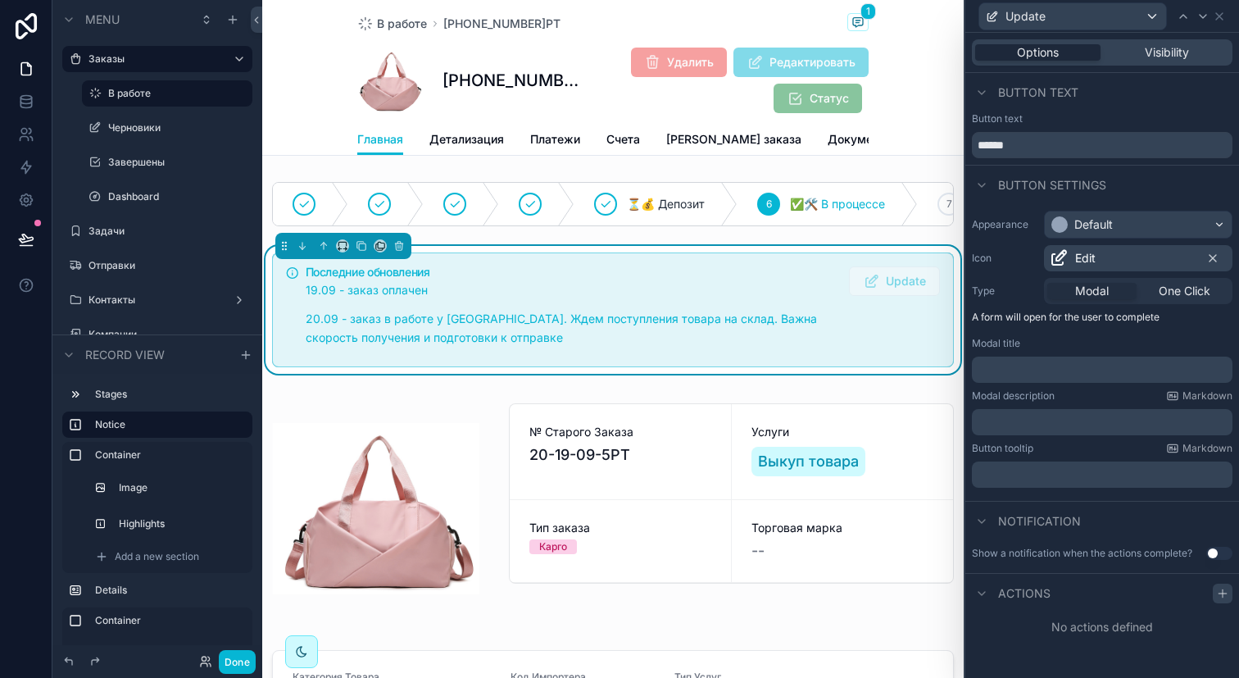
click at [1224, 593] on icon at bounding box center [1222, 593] width 13 height 13
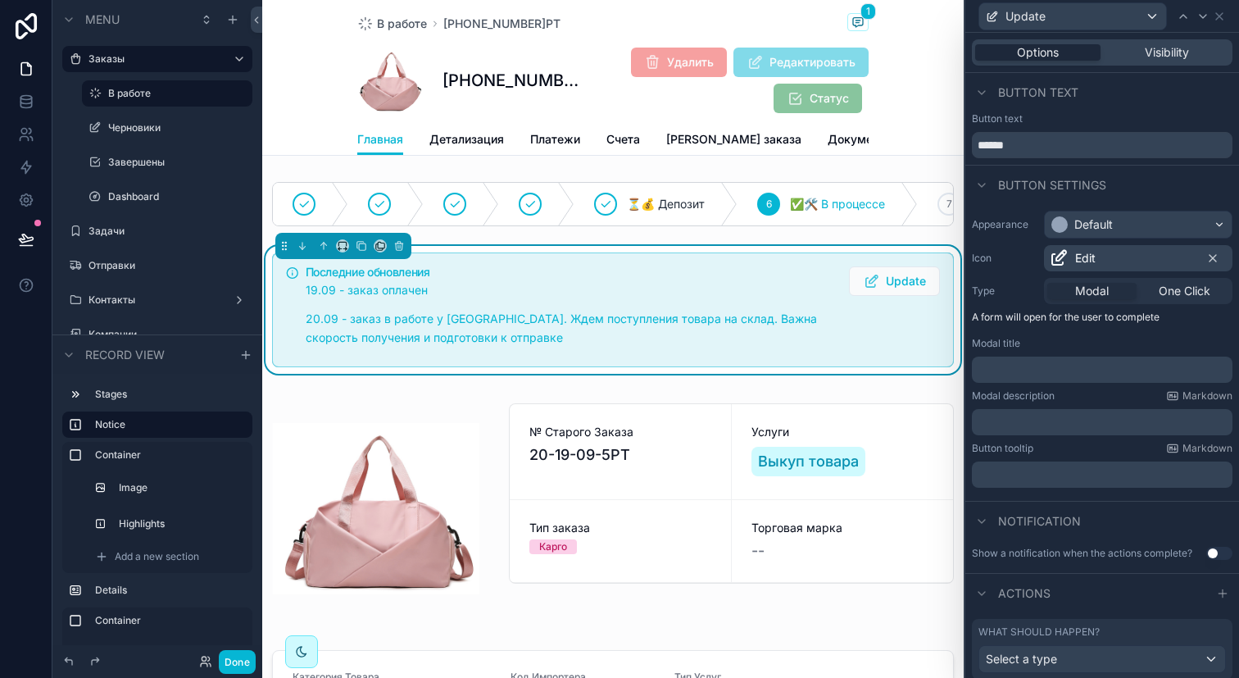
scroll to position [50, 0]
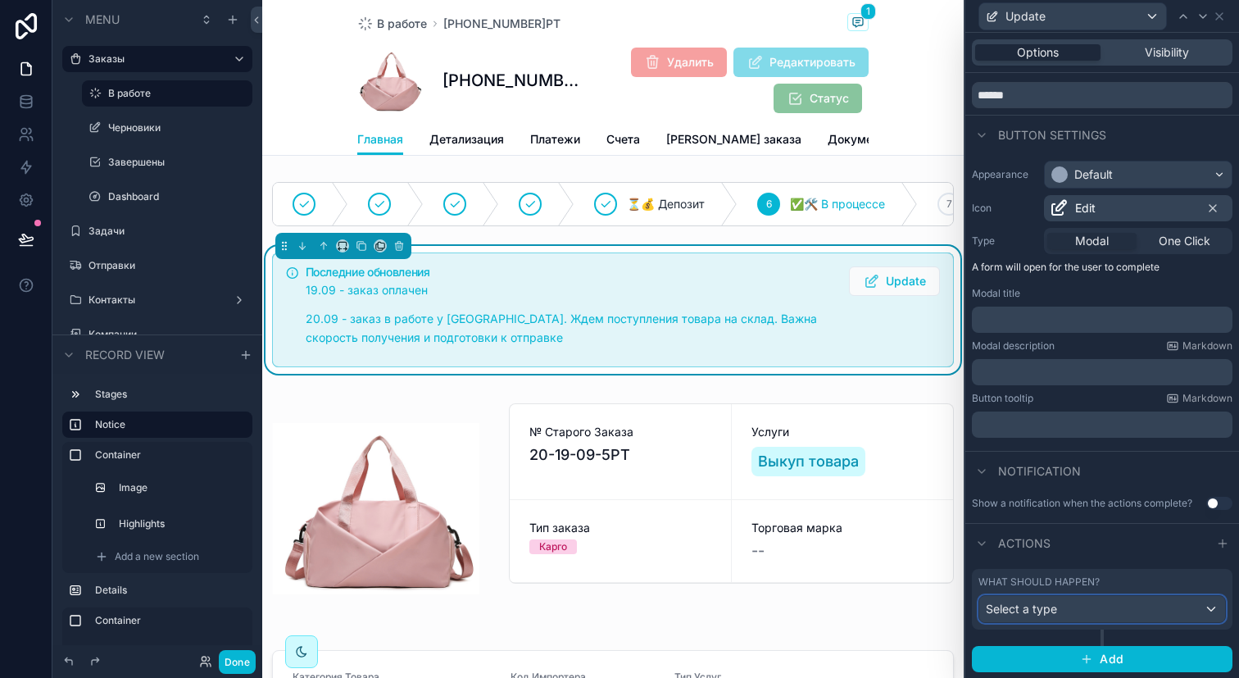
click at [1123, 606] on div "Select a type" at bounding box center [1102, 609] width 246 height 26
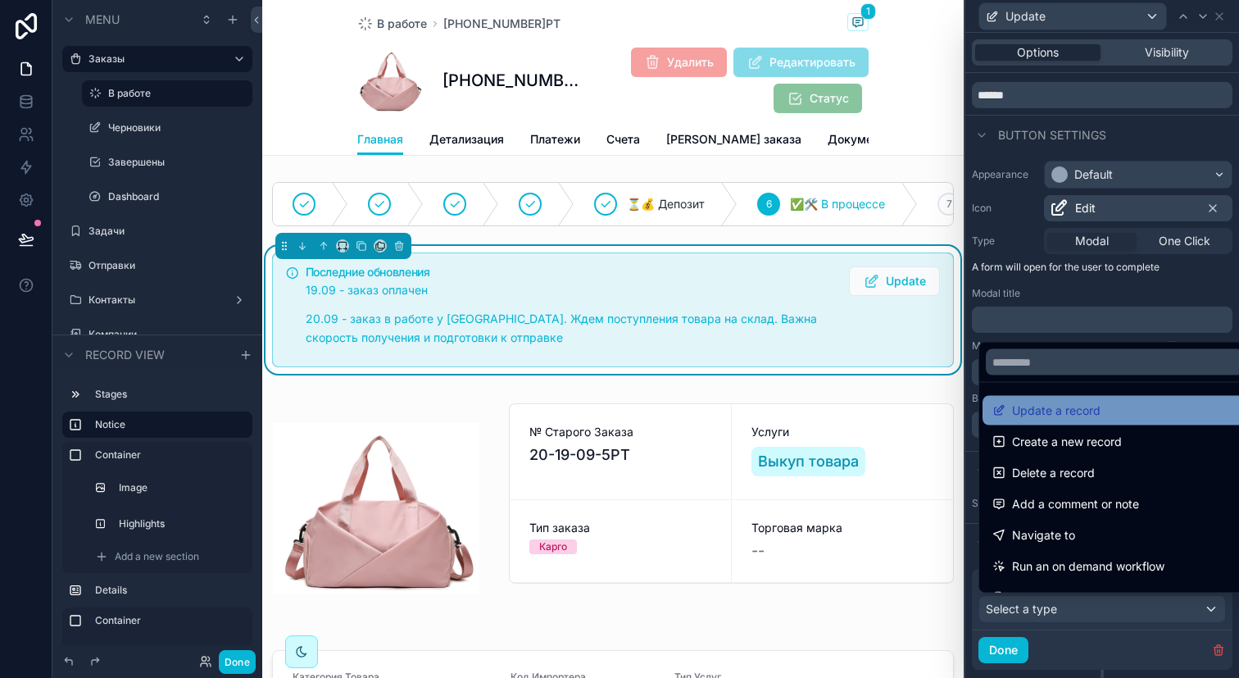
click at [1106, 417] on div "Update a record" at bounding box center [1114, 411] width 245 height 20
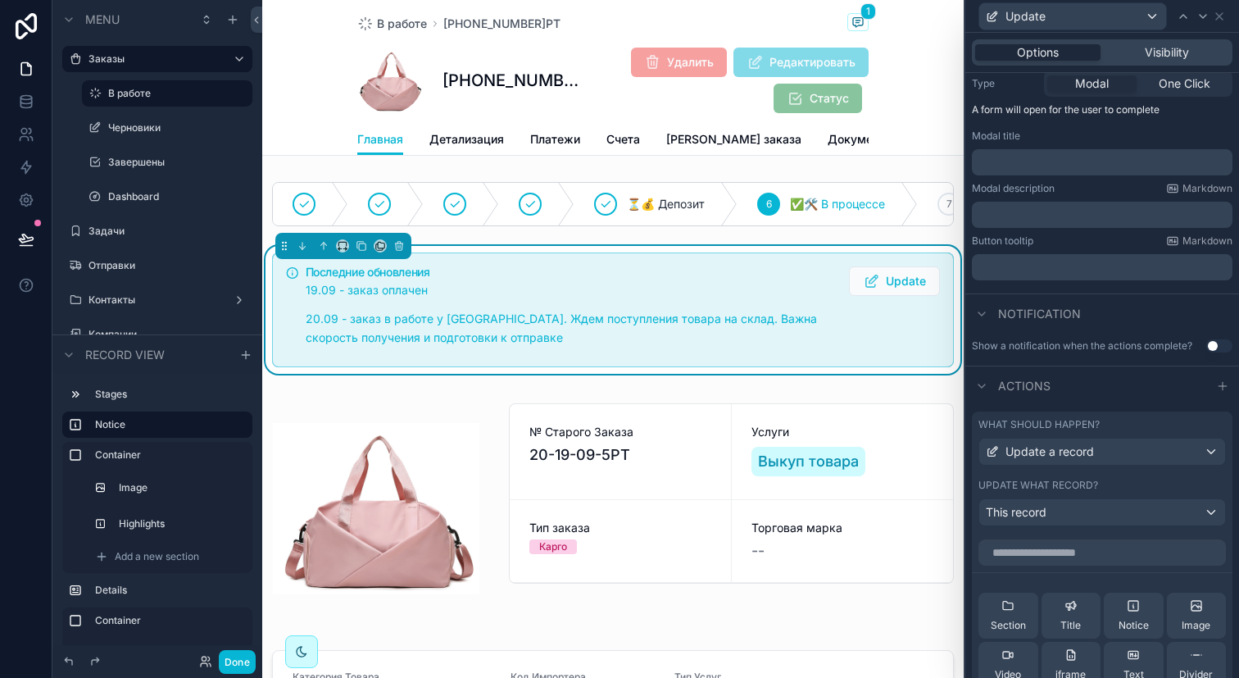
scroll to position [306, 0]
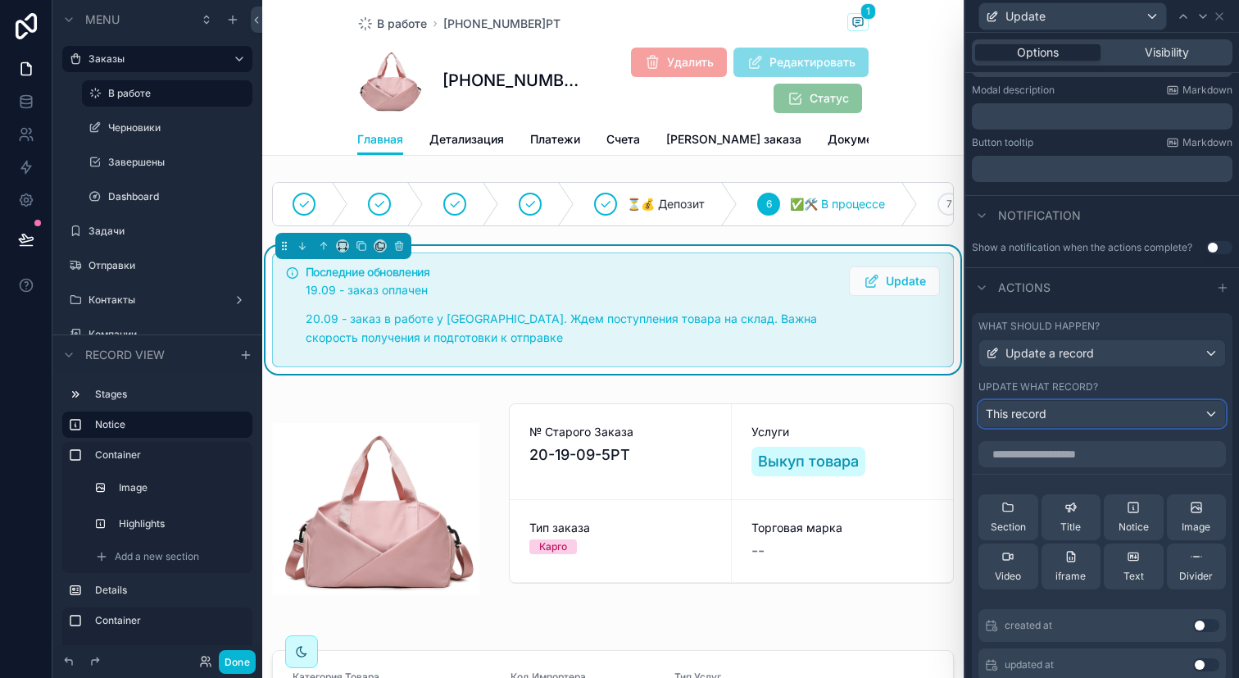
click at [1056, 420] on div "This record" at bounding box center [1102, 414] width 246 height 26
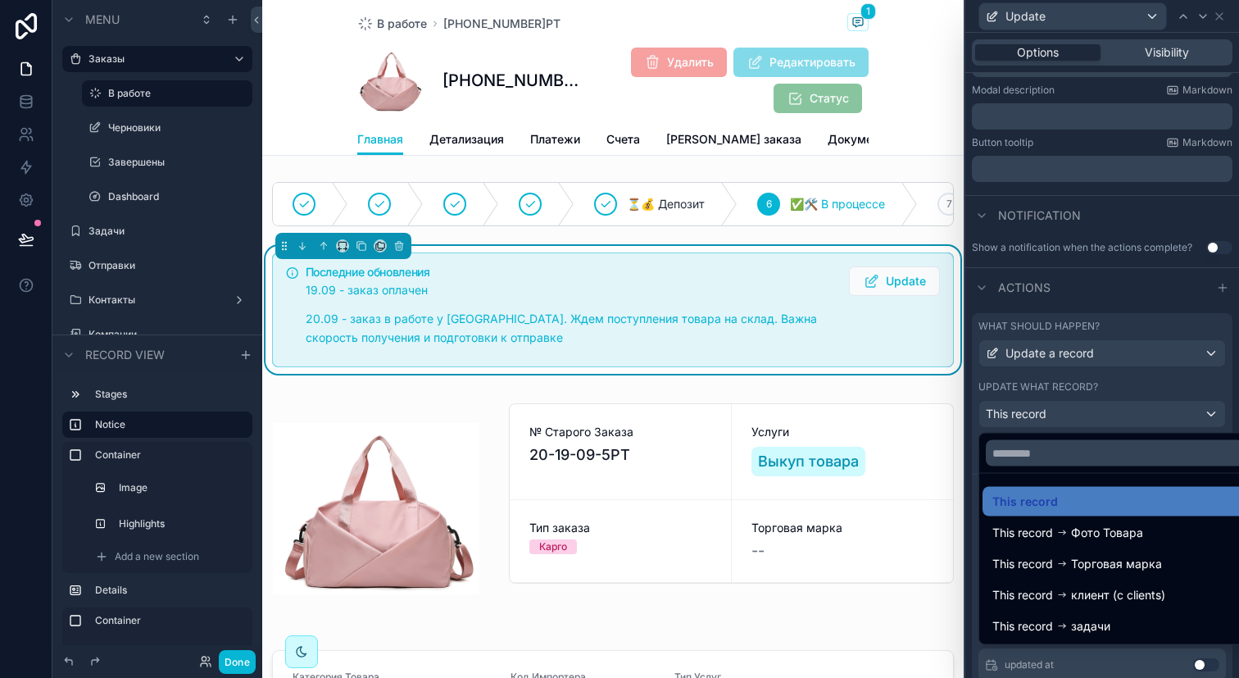
click at [1065, 373] on div at bounding box center [1102, 339] width 274 height 678
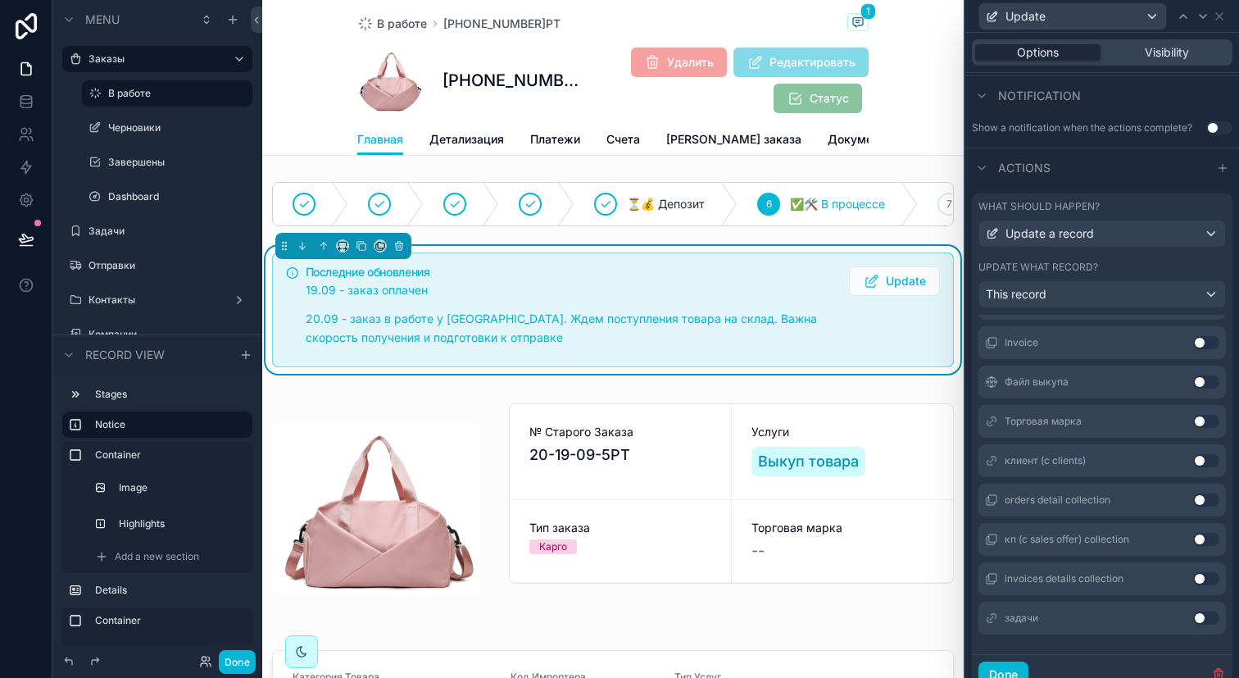
scroll to position [438, 0]
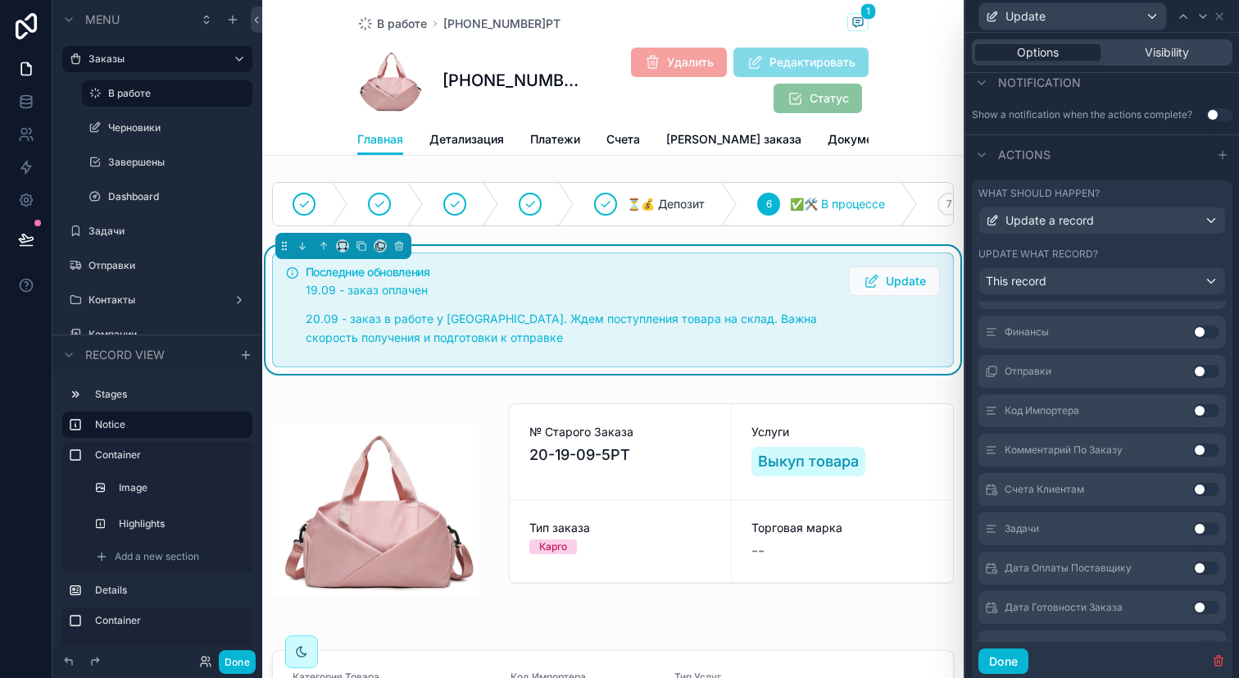
click at [1193, 448] on button "Use setting" at bounding box center [1206, 449] width 26 height 13
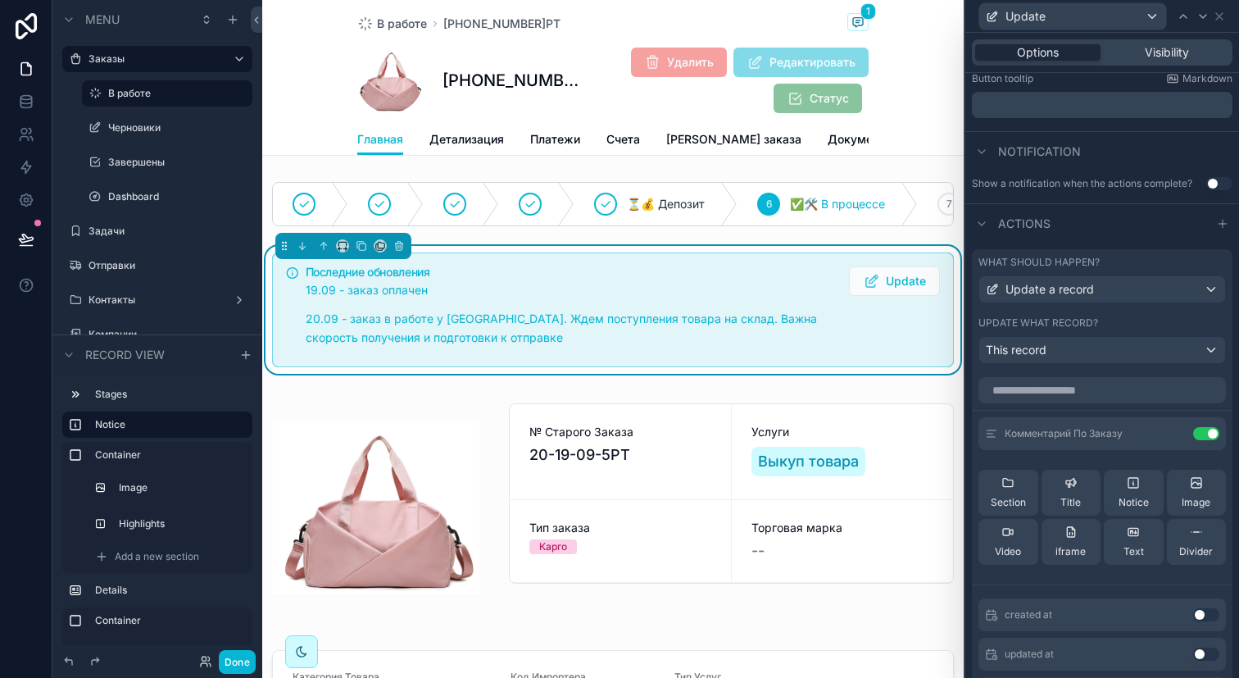
scroll to position [329, 0]
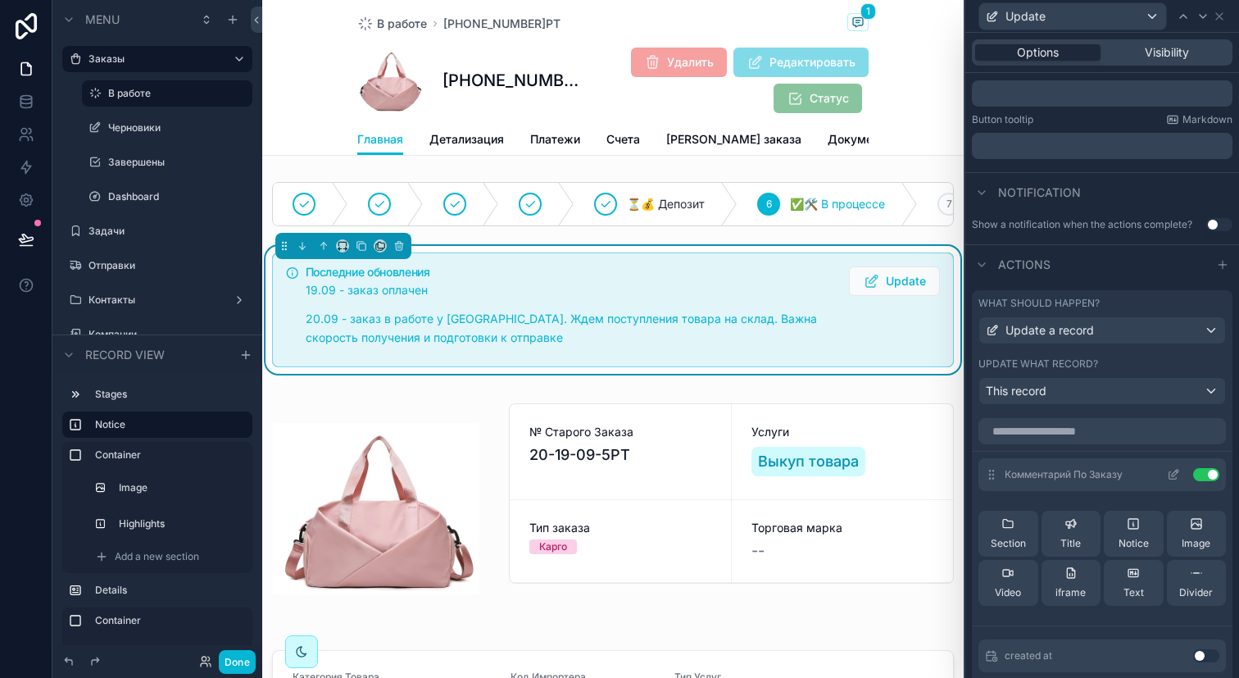
click at [1167, 479] on icon at bounding box center [1173, 474] width 13 height 13
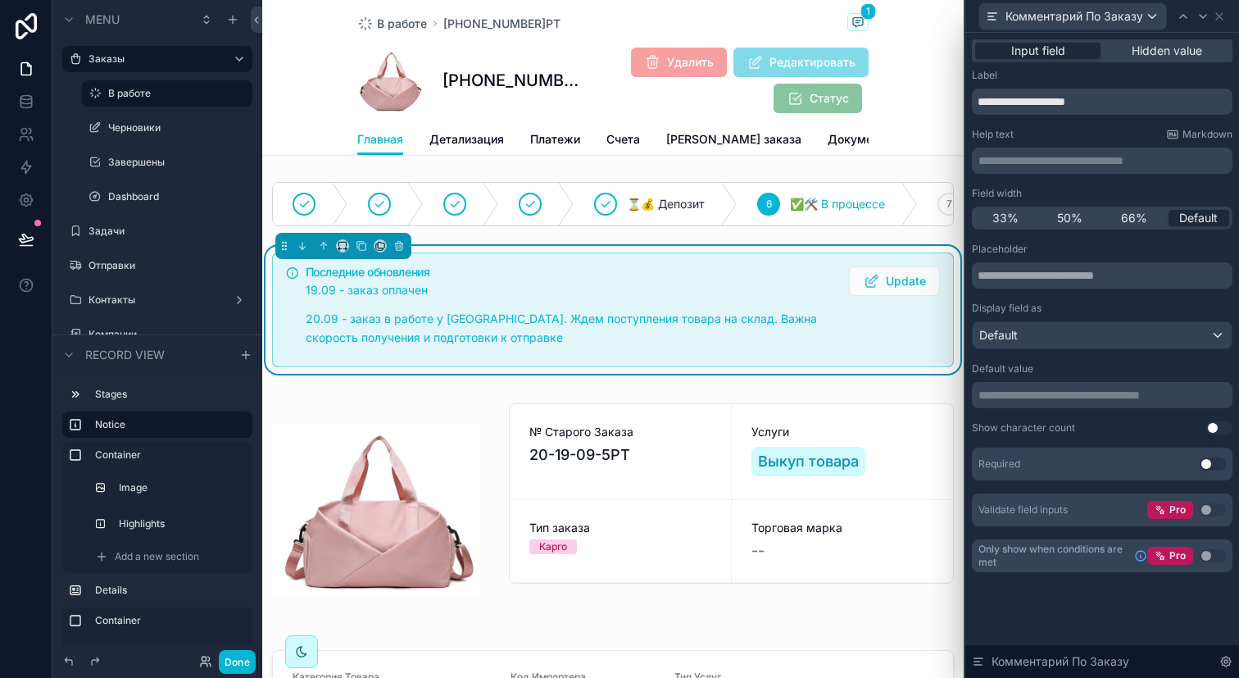
click at [1051, 393] on p "**********" at bounding box center [1104, 395] width 251 height 16
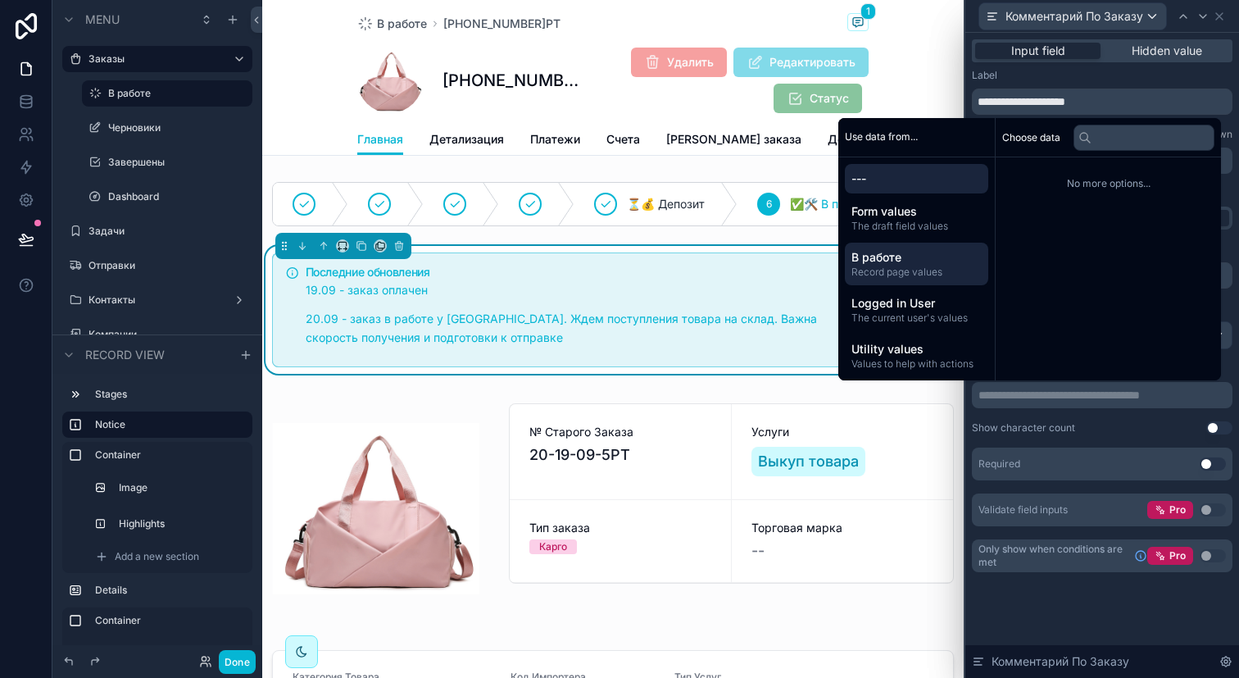
click at [925, 270] on span "Record page values" at bounding box center [916, 272] width 130 height 13
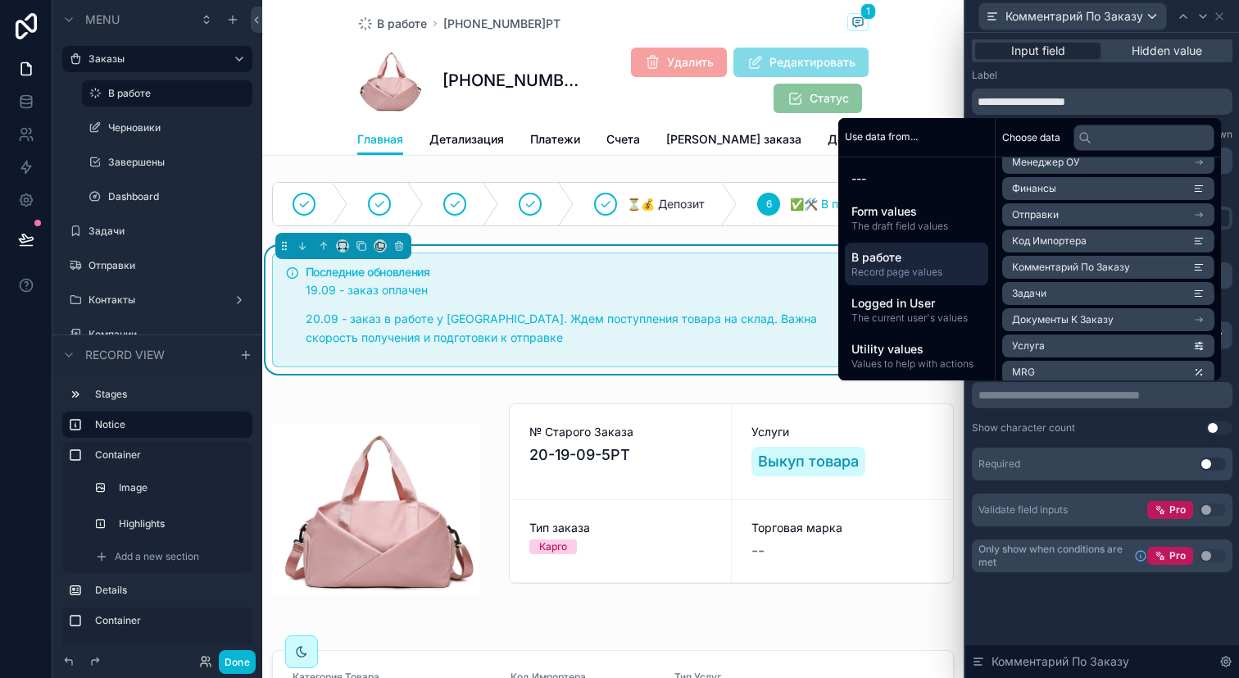
scroll to position [307, 0]
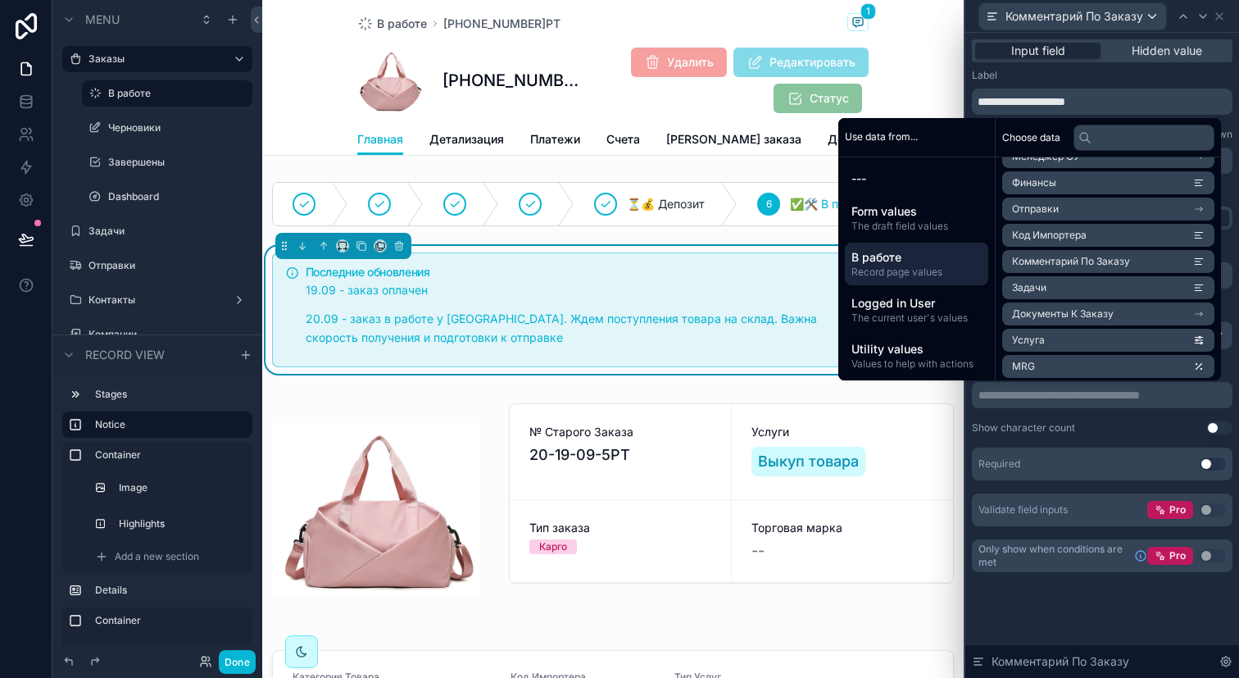
click at [1079, 261] on span "Комментарий По Заказу" at bounding box center [1071, 261] width 118 height 13
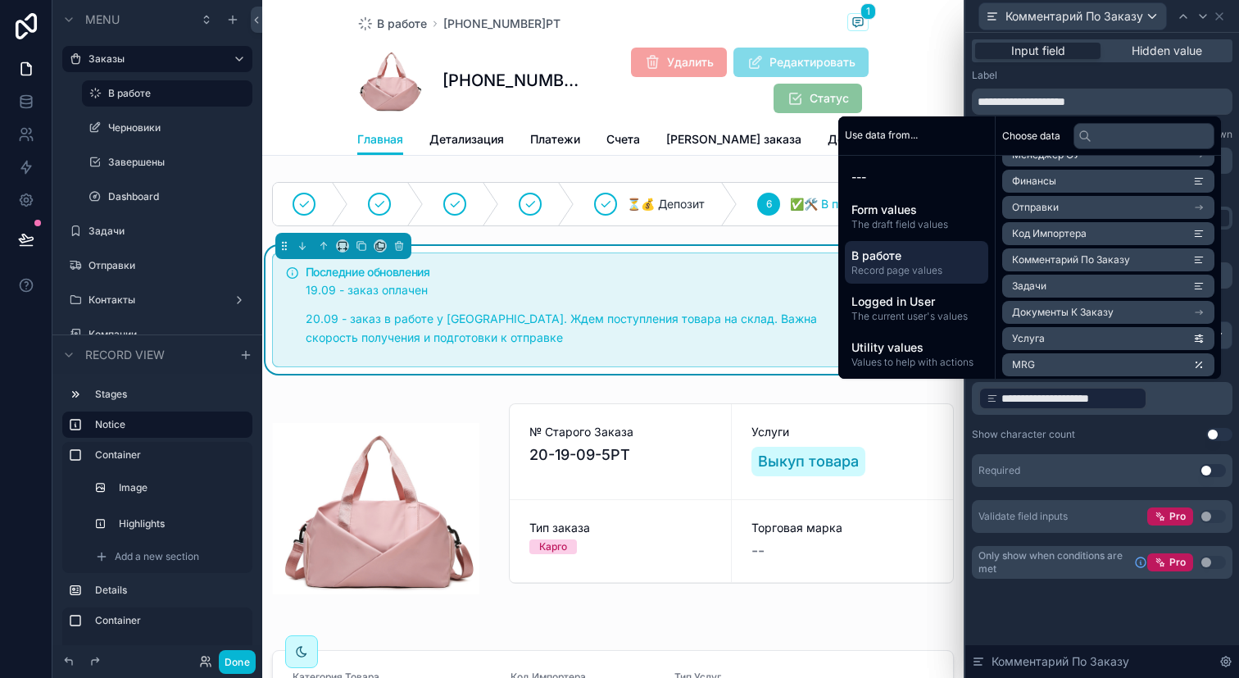
click at [1098, 429] on div "Show character count Use setting" at bounding box center [1102, 434] width 261 height 13
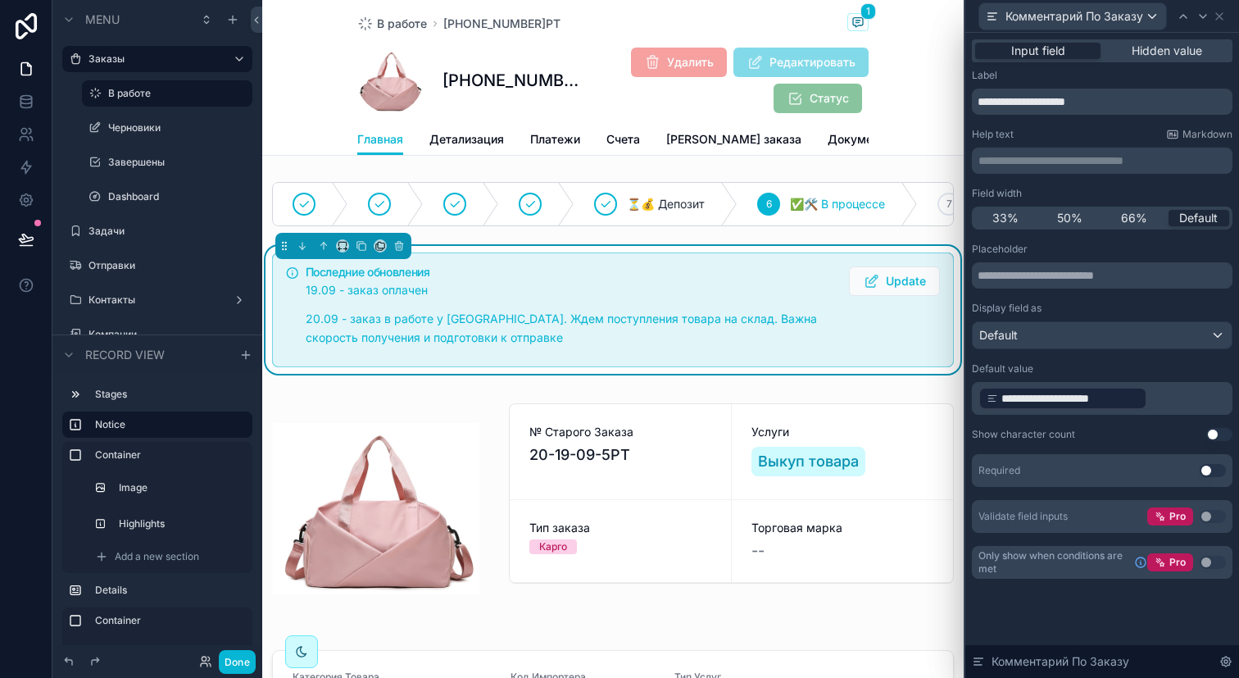
click at [1215, 429] on button "Use setting" at bounding box center [1219, 434] width 26 height 13
click at [238, 659] on button "Done" at bounding box center [237, 662] width 37 height 24
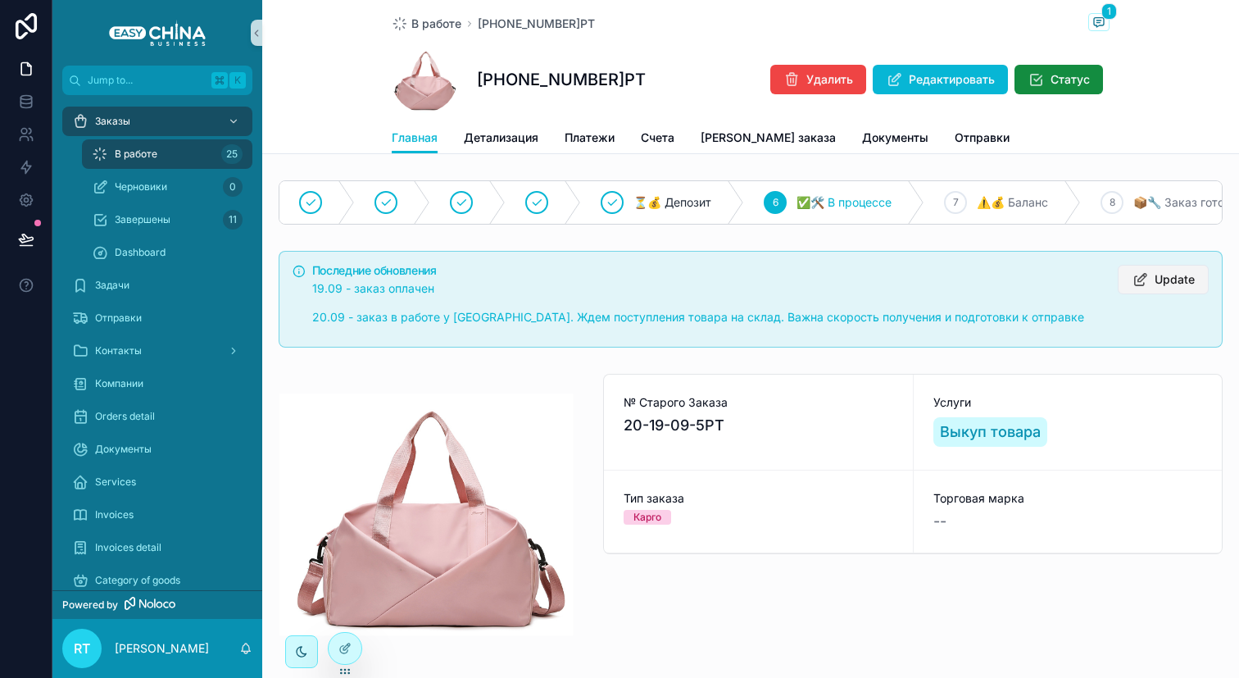
click at [1169, 288] on span "Update" at bounding box center [1175, 279] width 40 height 16
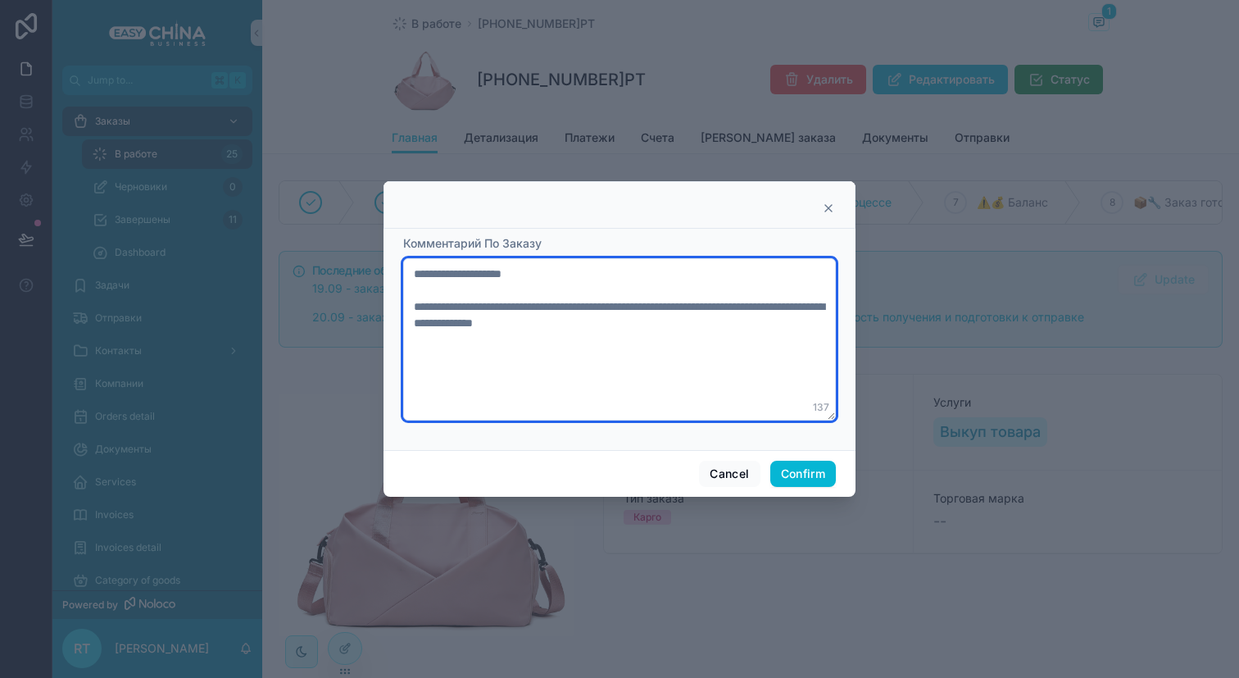
click at [811, 327] on textarea "**********" at bounding box center [619, 339] width 433 height 162
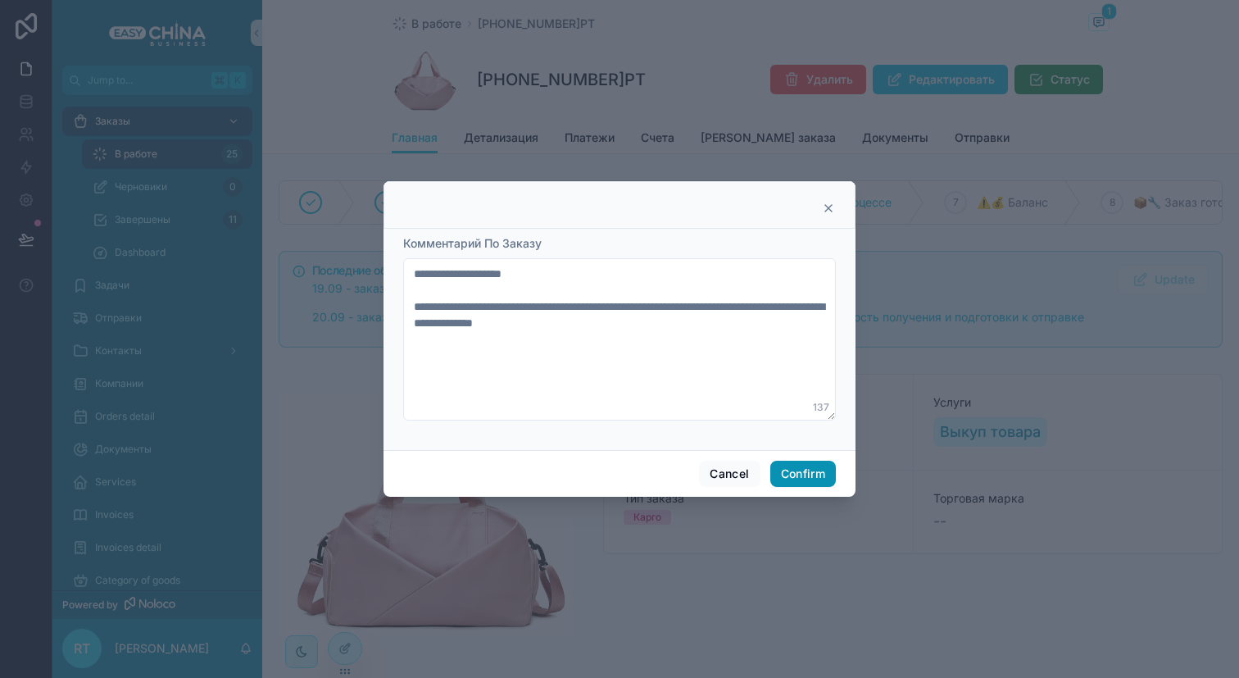
click at [801, 472] on button "Confirm" at bounding box center [803, 474] width 66 height 26
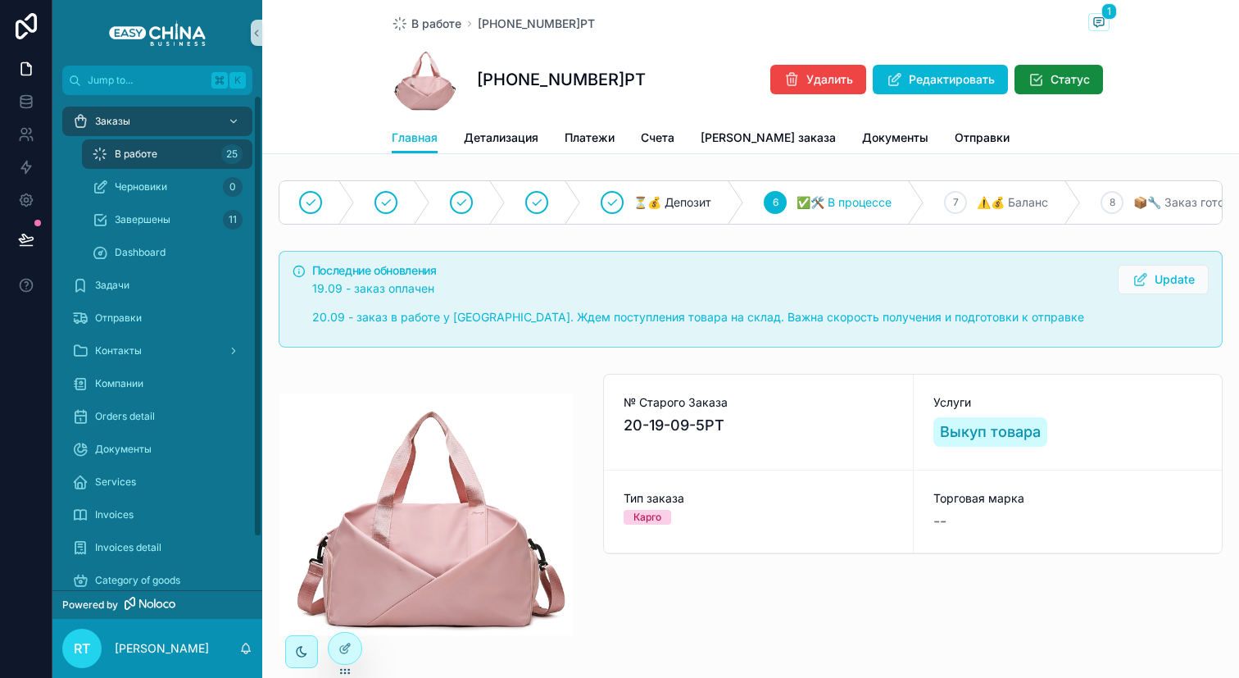
click at [162, 143] on div "В работе 25" at bounding box center [167, 154] width 151 height 26
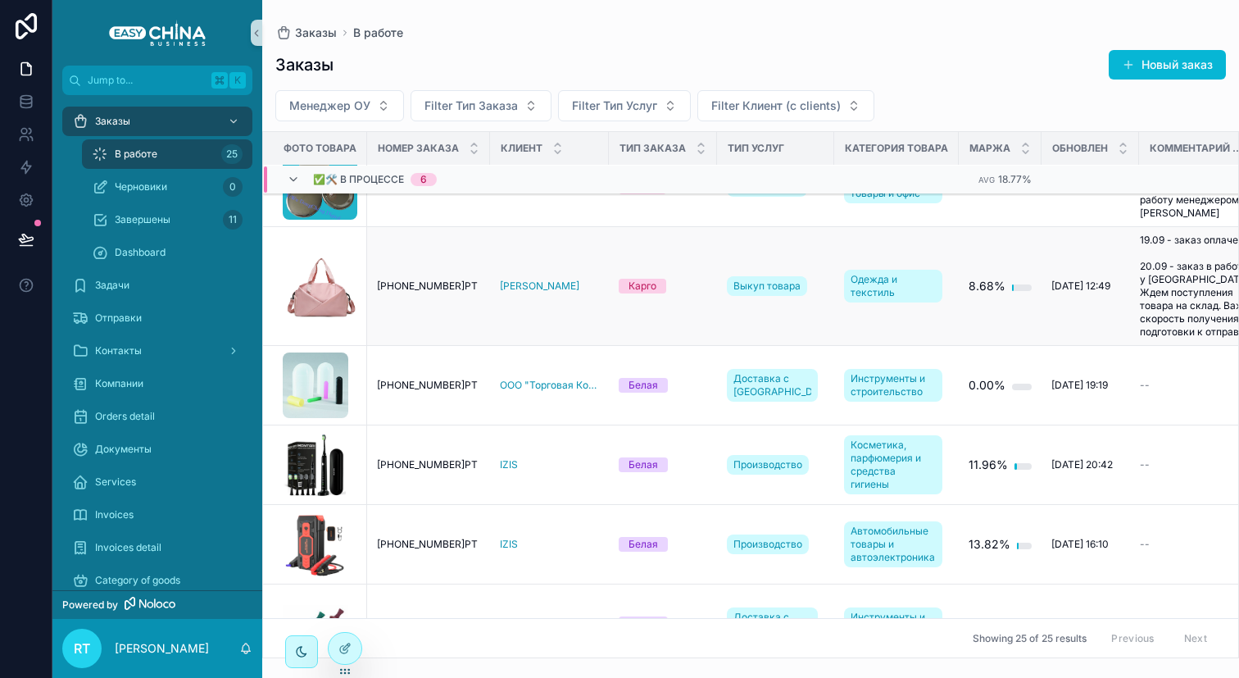
scroll to position [449, 0]
click at [448, 406] on td "[PHONE_NUMBER]РТ [PHONE_NUMBER]РТ" at bounding box center [428, 384] width 123 height 79
click at [448, 388] on td "[PHONE_NUMBER]РТ [PHONE_NUMBER]РТ" at bounding box center [428, 384] width 123 height 79
click at [448, 391] on span "[PHONE_NUMBER]РТ" at bounding box center [427, 384] width 101 height 13
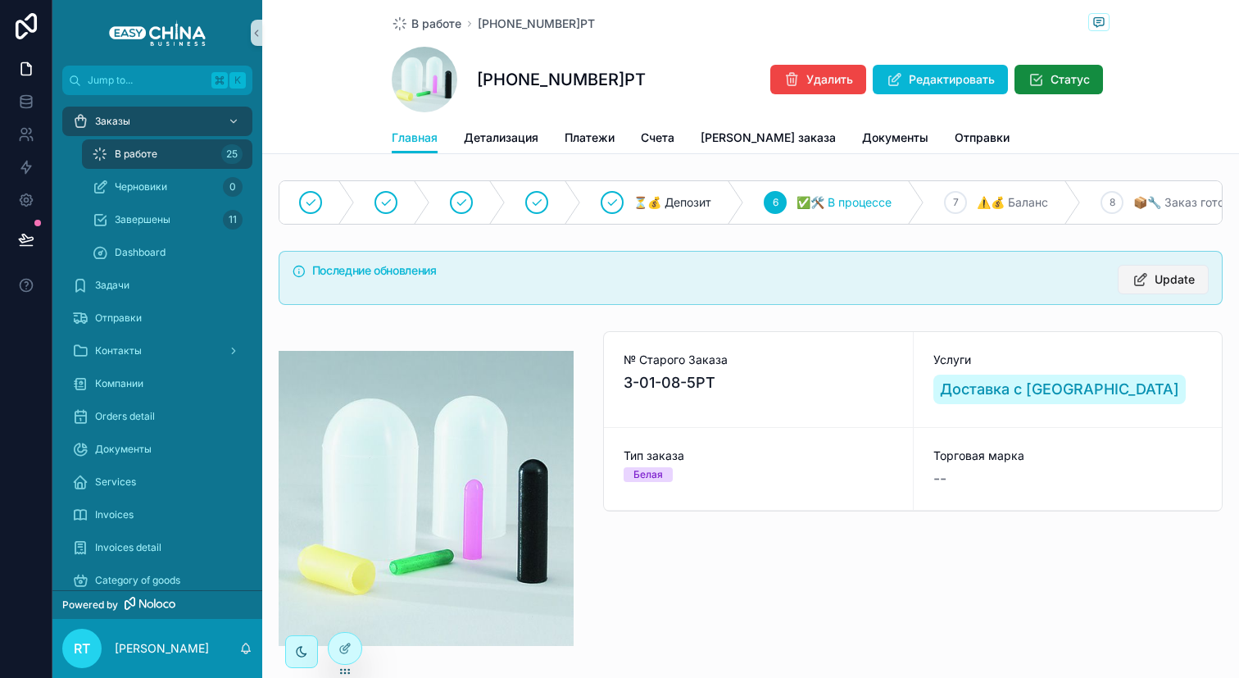
click at [1165, 288] on span "Update" at bounding box center [1175, 279] width 40 height 16
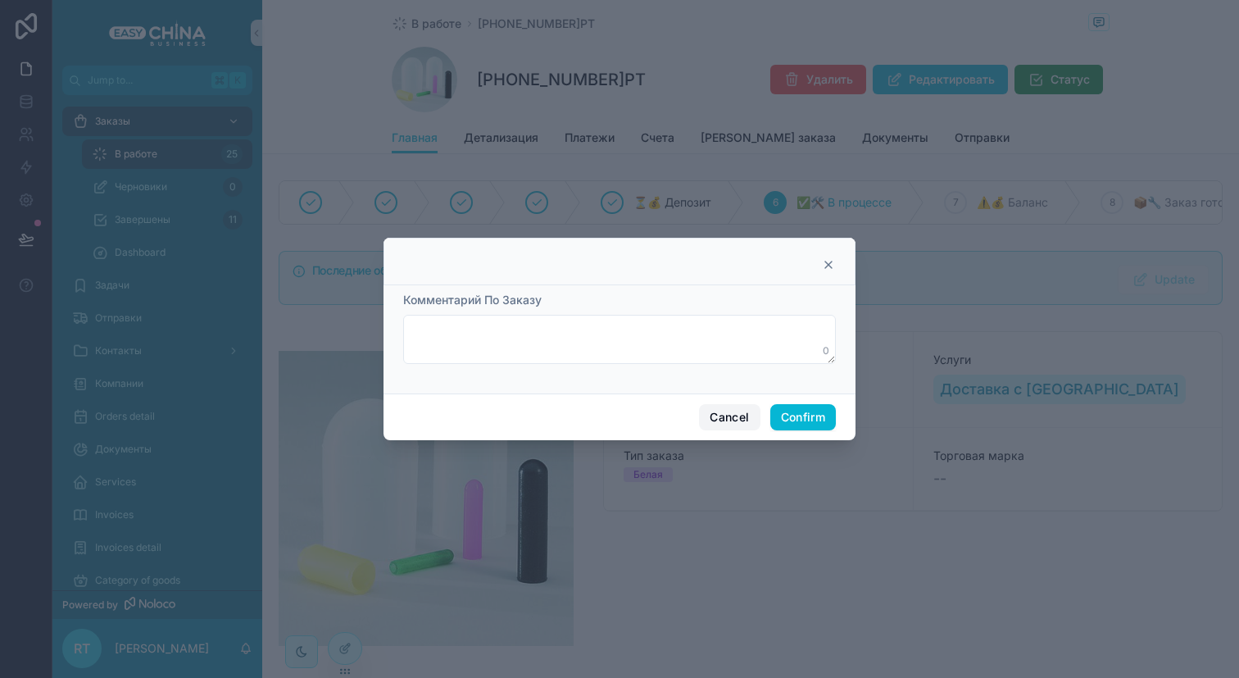
click at [716, 411] on button "Cancel" at bounding box center [729, 417] width 61 height 26
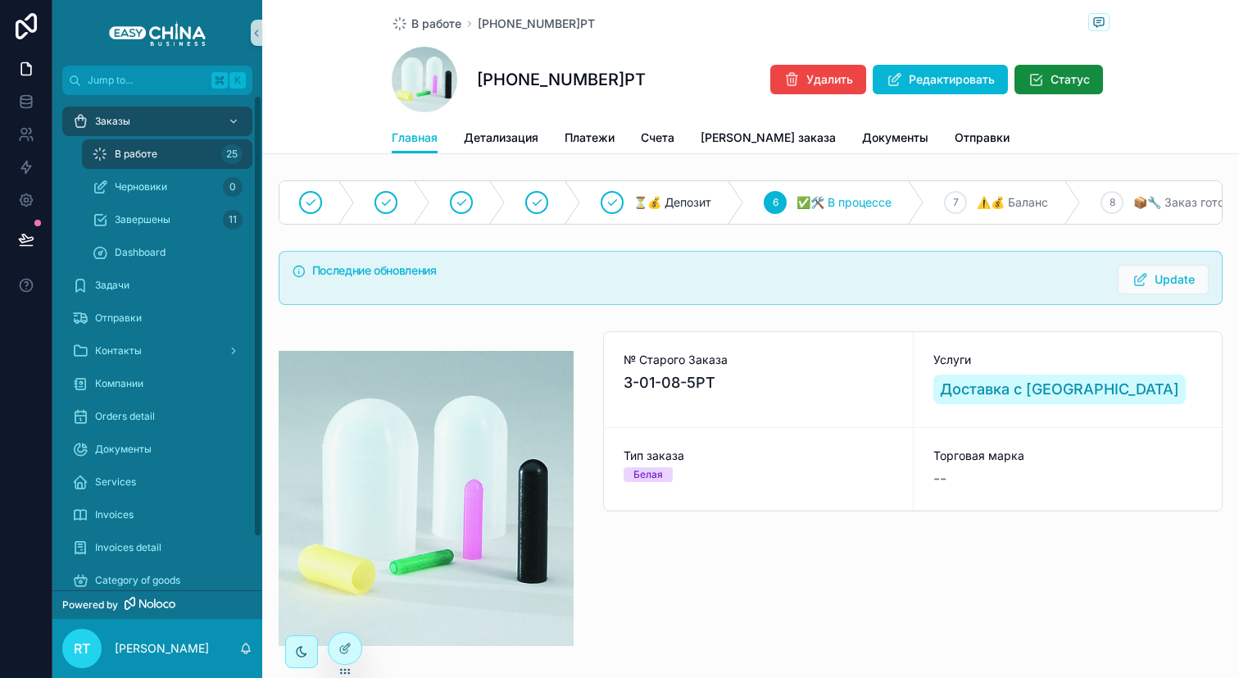
click at [187, 152] on div "В работе 25" at bounding box center [167, 154] width 151 height 26
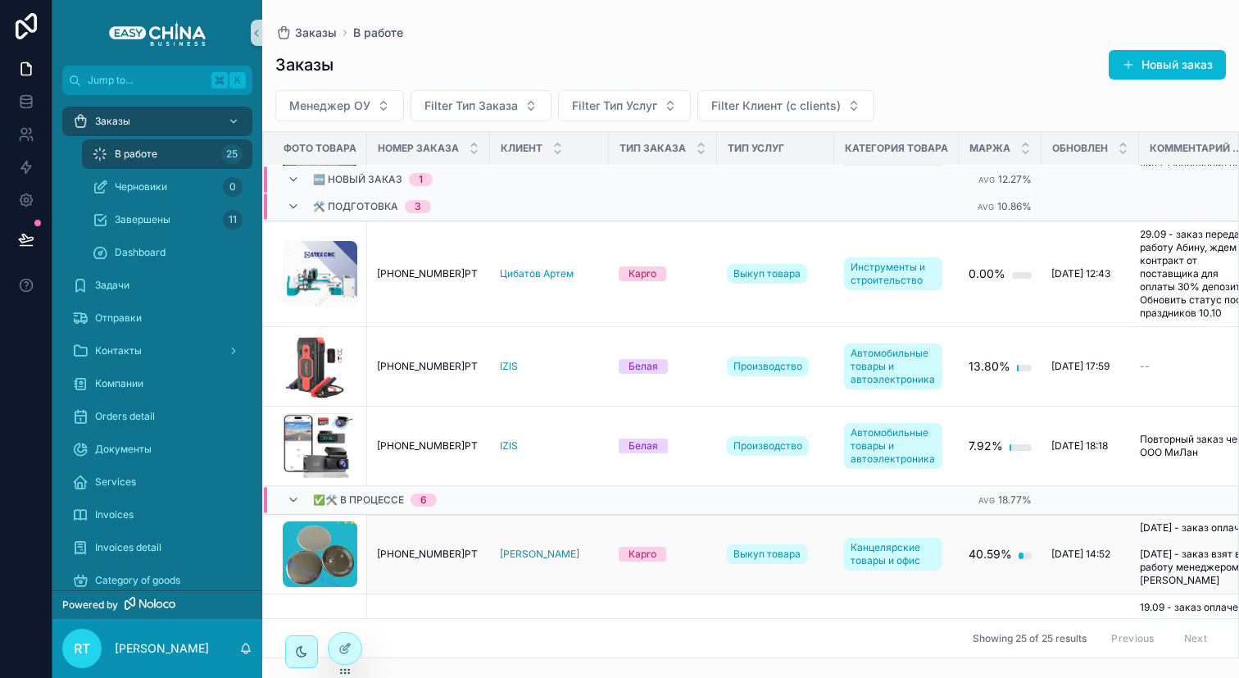
scroll to position [75, 0]
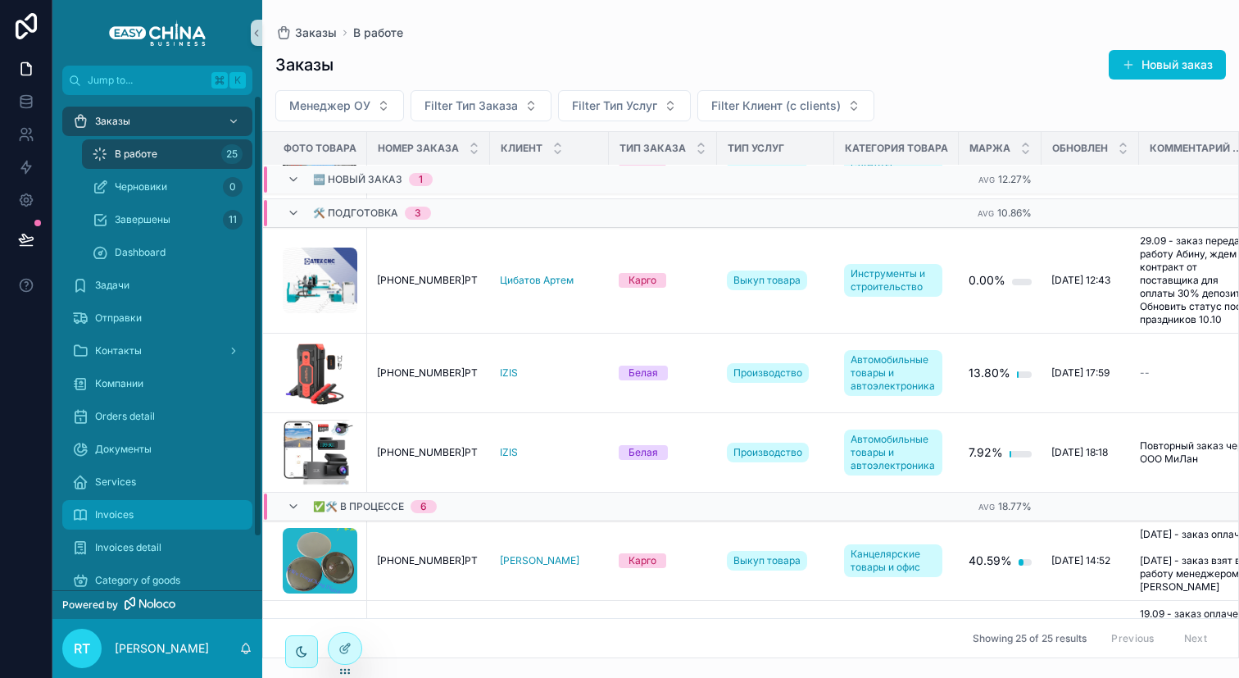
click at [173, 513] on div "Invoices" at bounding box center [157, 515] width 170 height 26
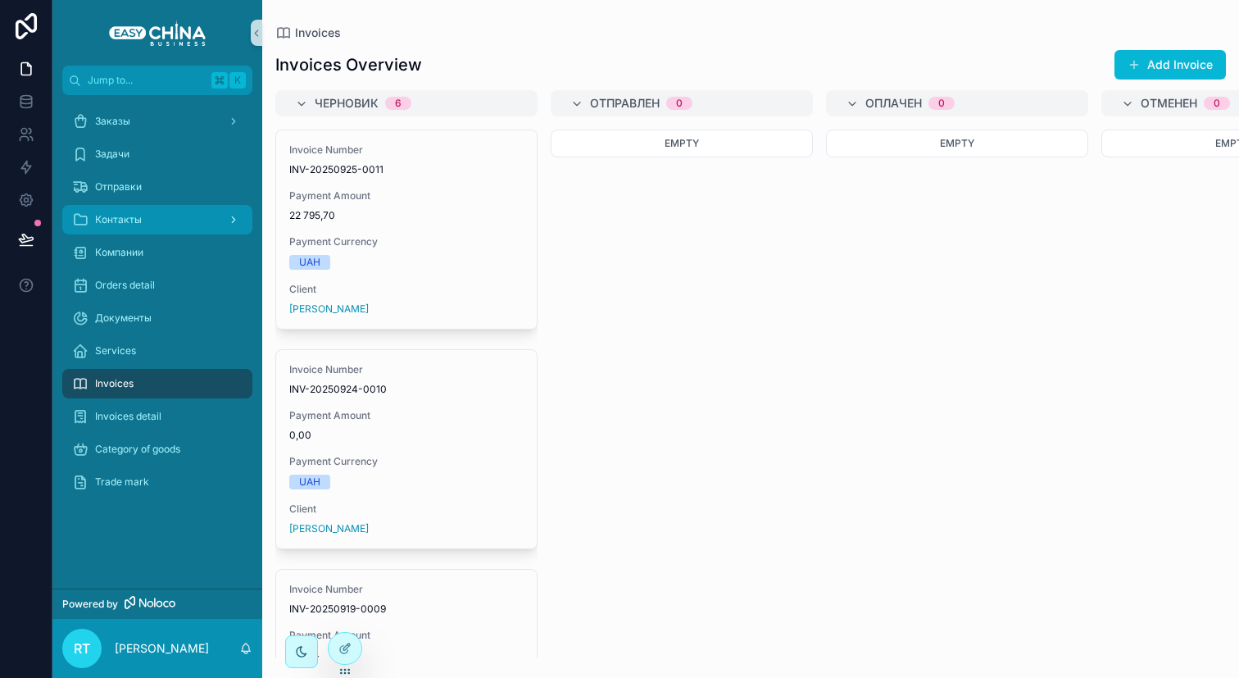
click at [125, 221] on span "Контакты" at bounding box center [118, 219] width 47 height 13
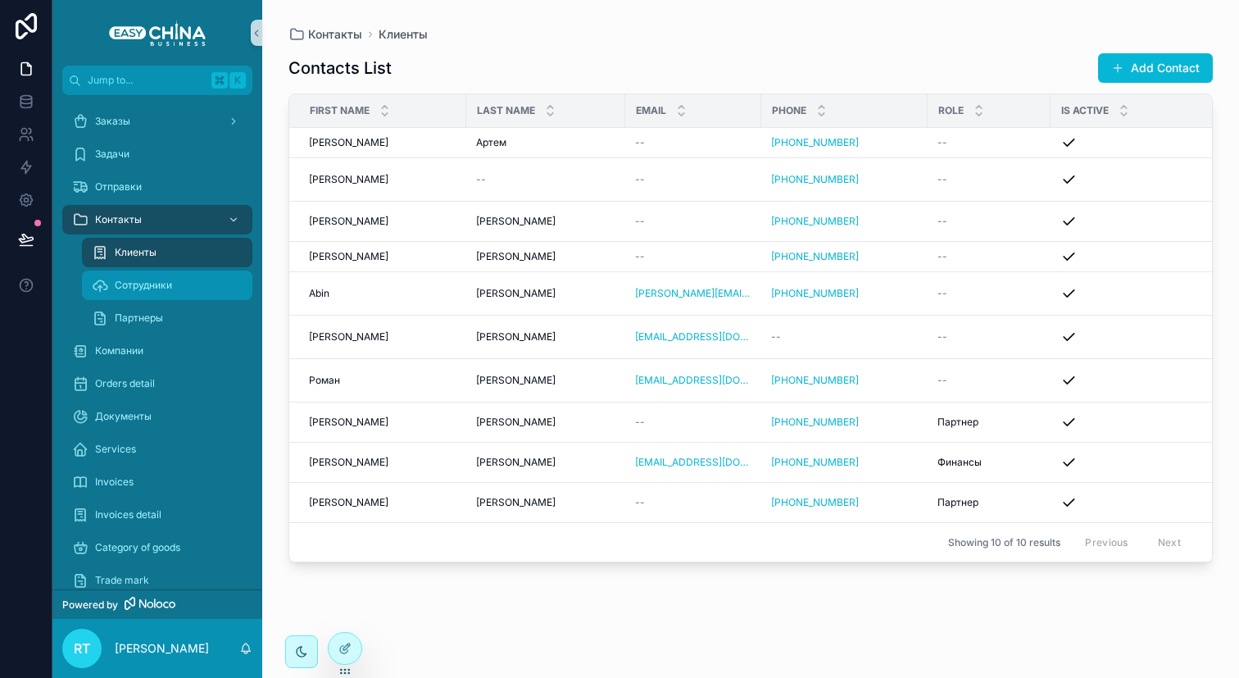
click at [138, 272] on div "Сотрудники" at bounding box center [167, 285] width 151 height 26
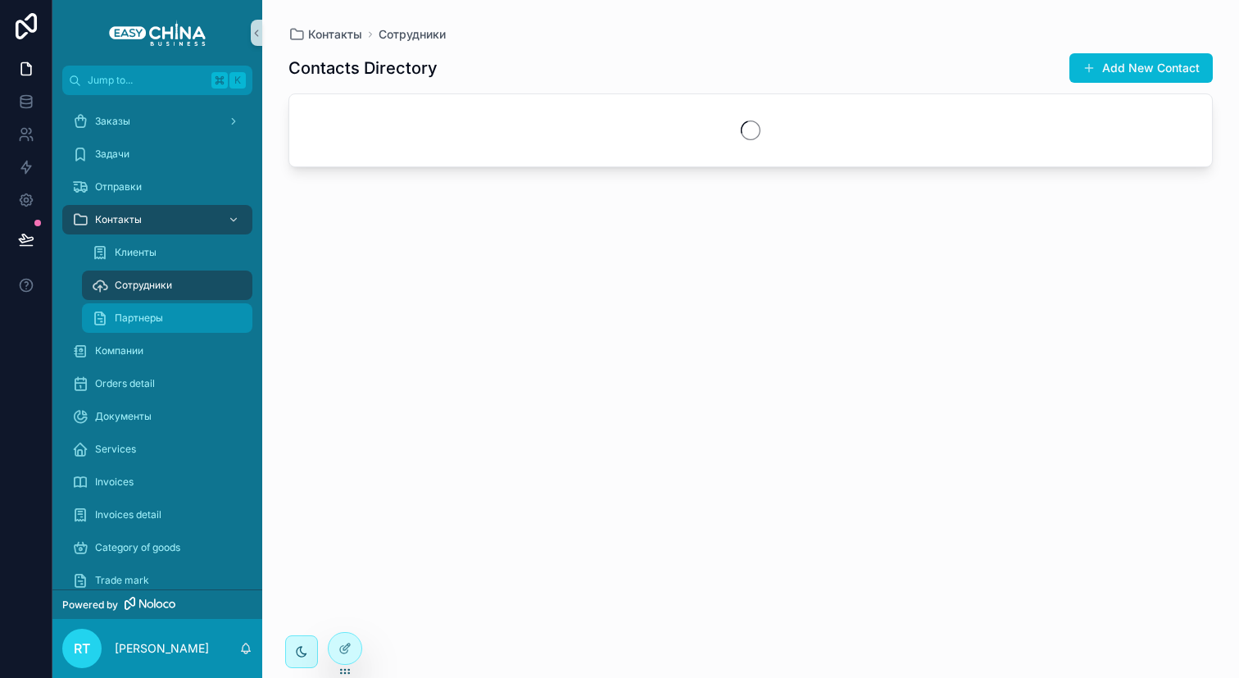
click at [155, 311] on span "Партнеры" at bounding box center [139, 317] width 48 height 13
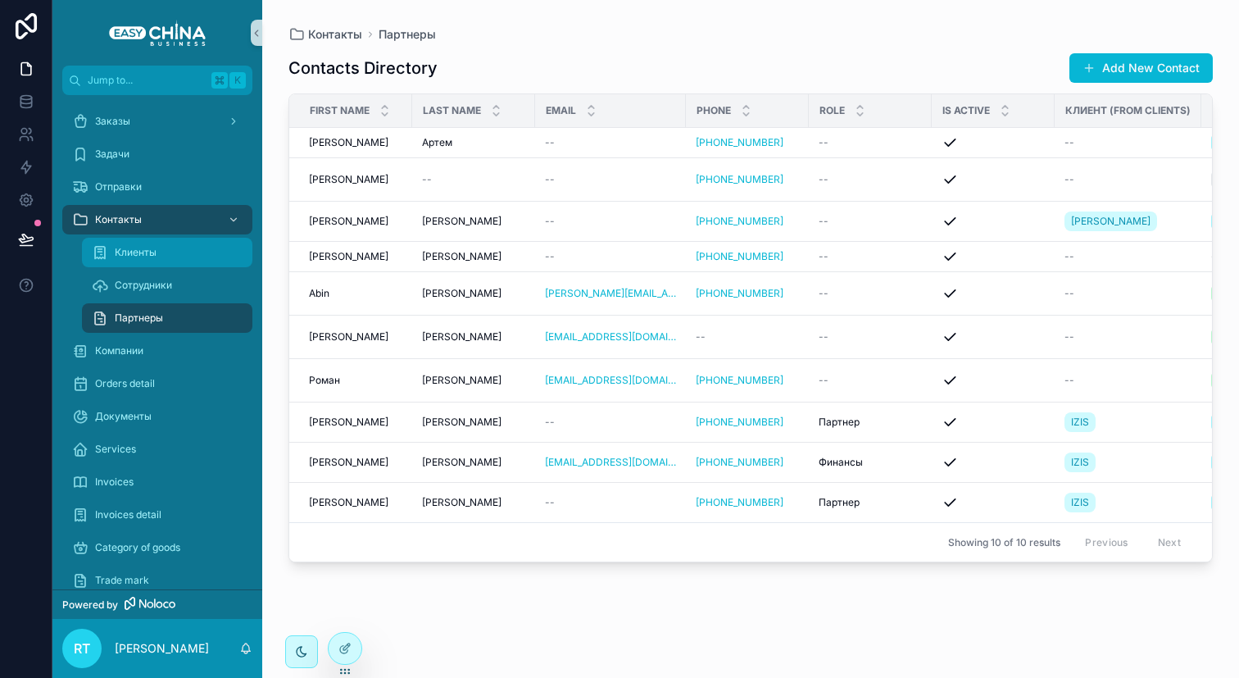
click at [148, 251] on span "Клиенты" at bounding box center [136, 252] width 42 height 13
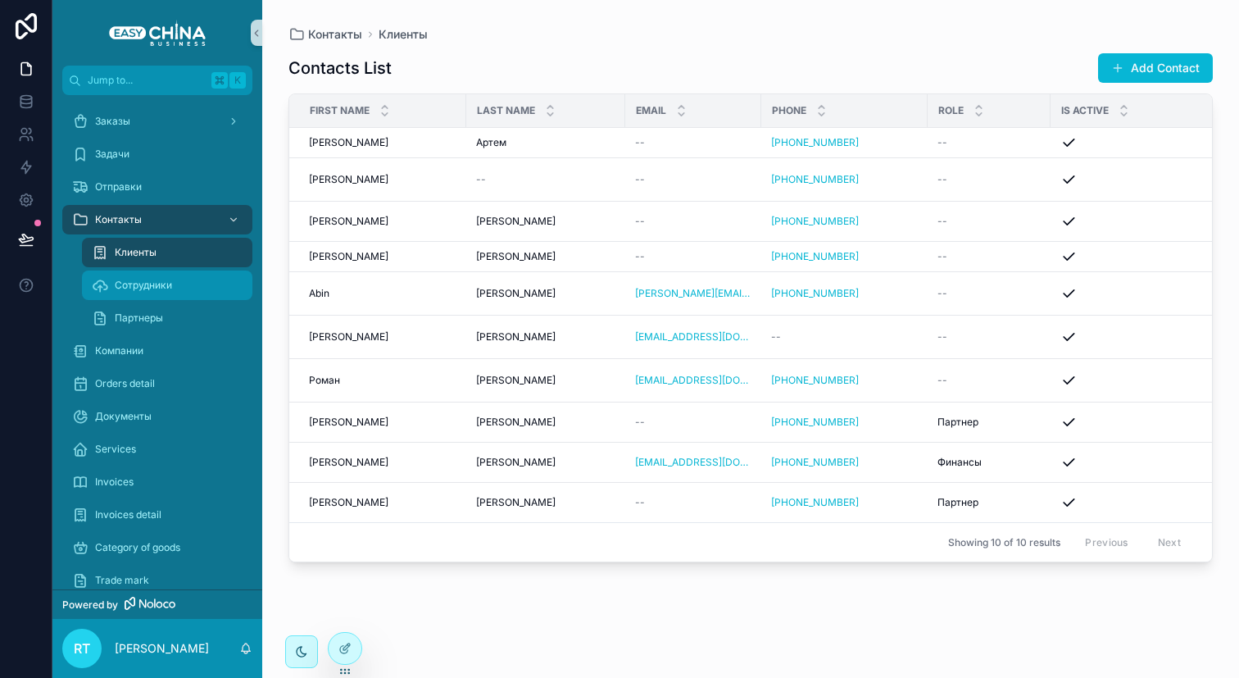
click at [143, 273] on div "Сотрудники" at bounding box center [167, 285] width 151 height 26
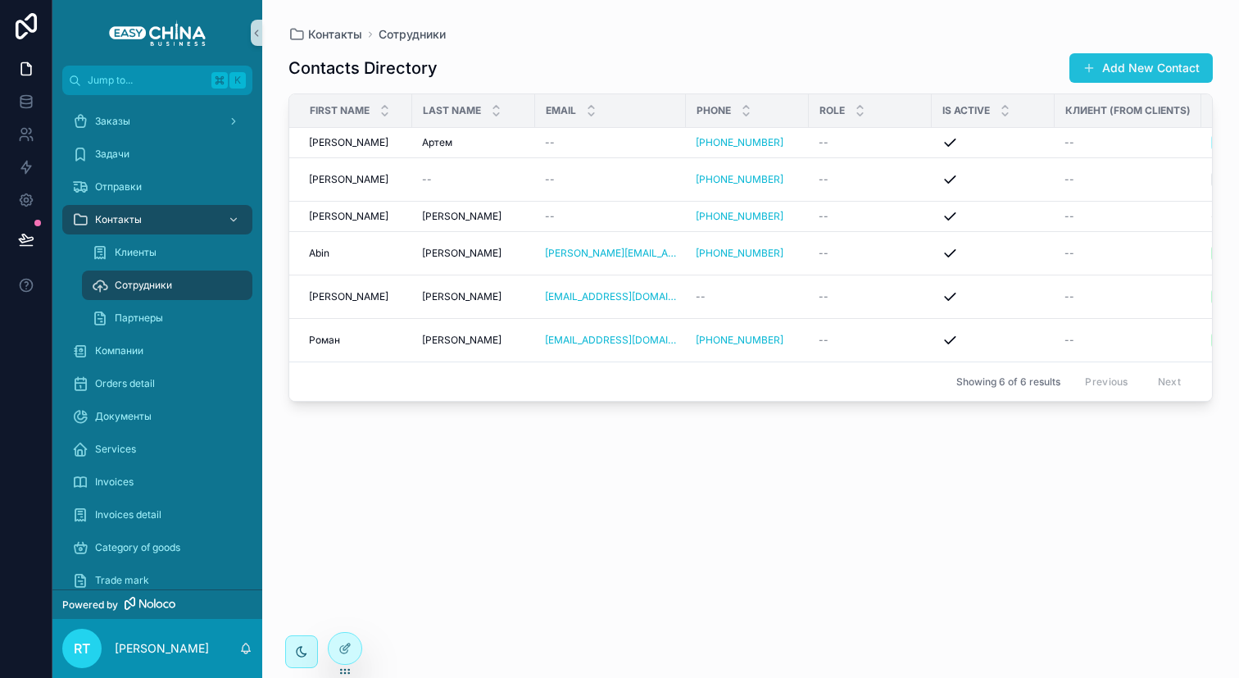
click at [1114, 71] on button "Add New Contact" at bounding box center [1140, 68] width 143 height 30
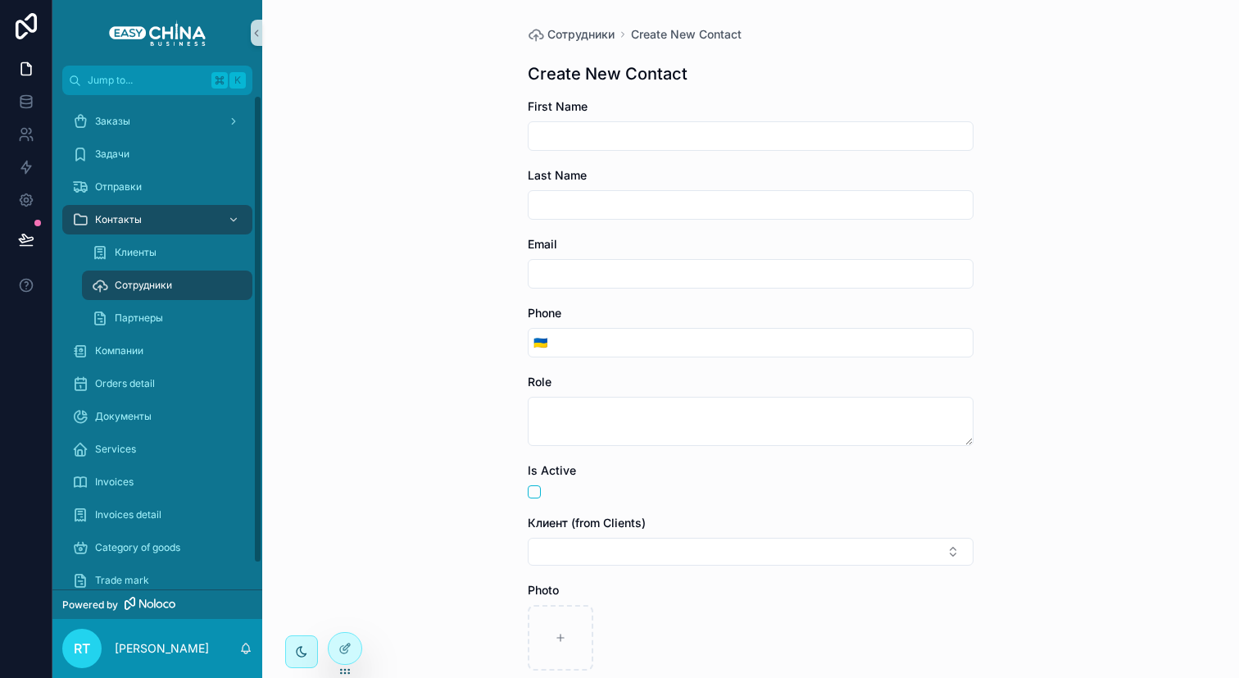
click at [205, 291] on div "Сотрудники" at bounding box center [167, 285] width 151 height 26
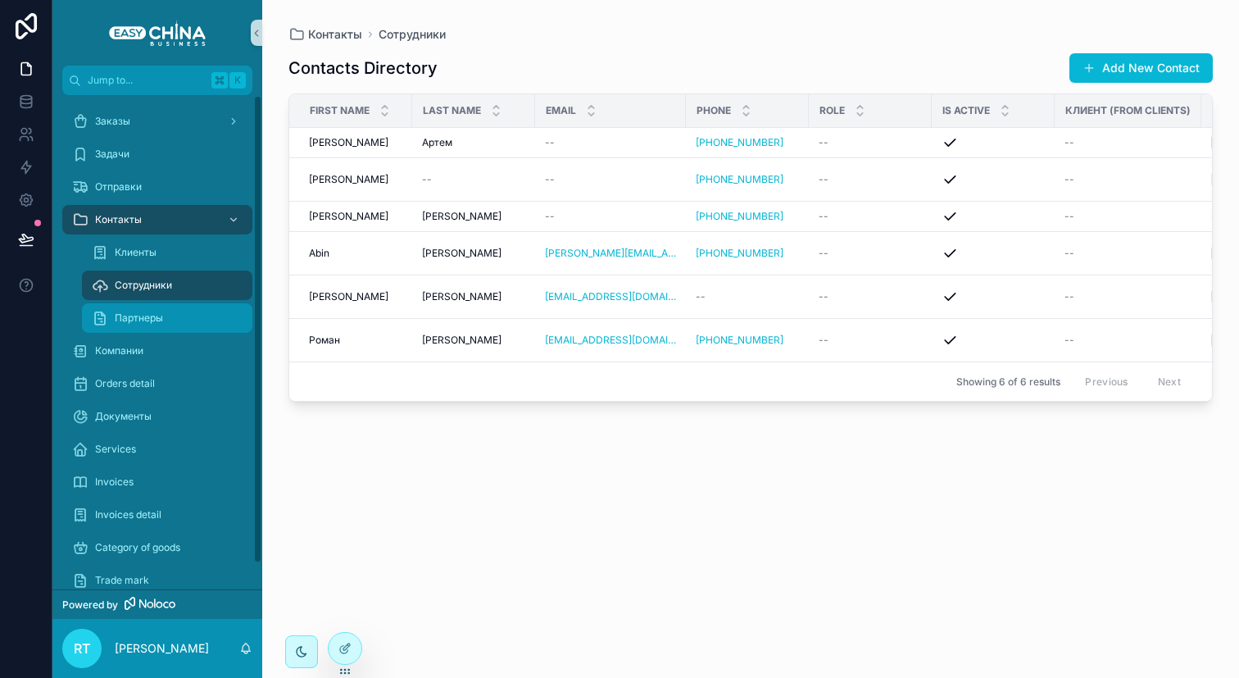
click at [173, 315] on div "Партнеры" at bounding box center [167, 318] width 151 height 26
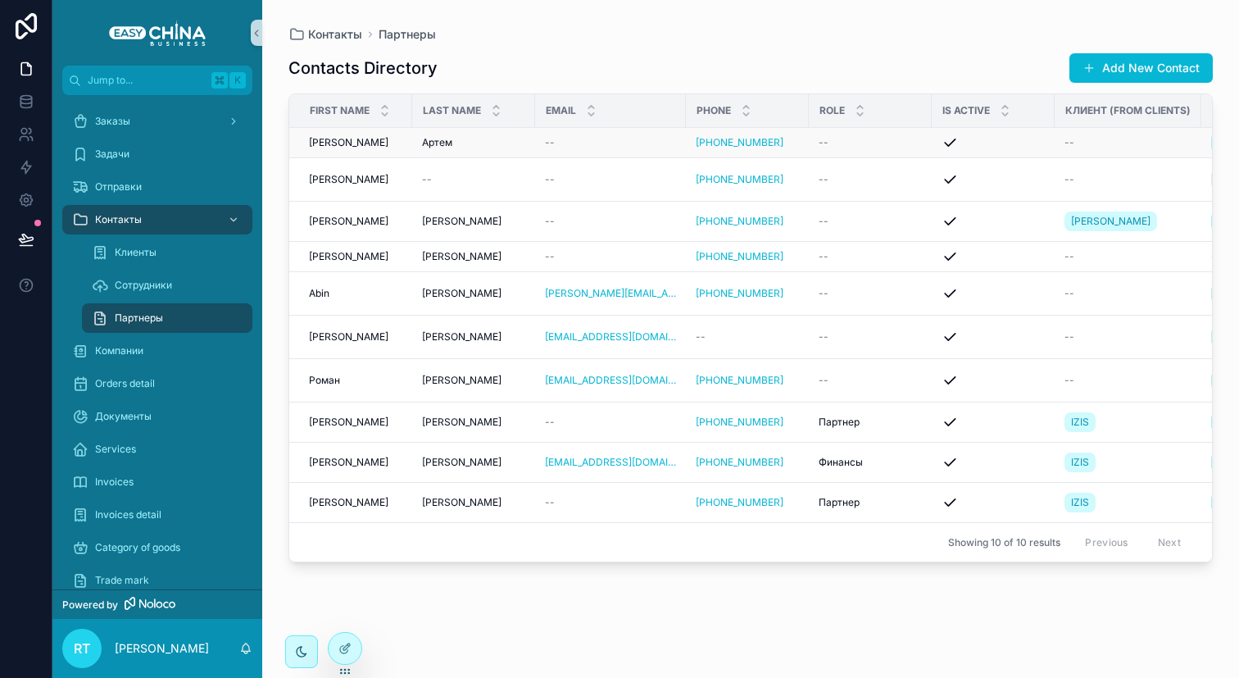
click at [440, 141] on span "Артем" at bounding box center [437, 142] width 30 height 13
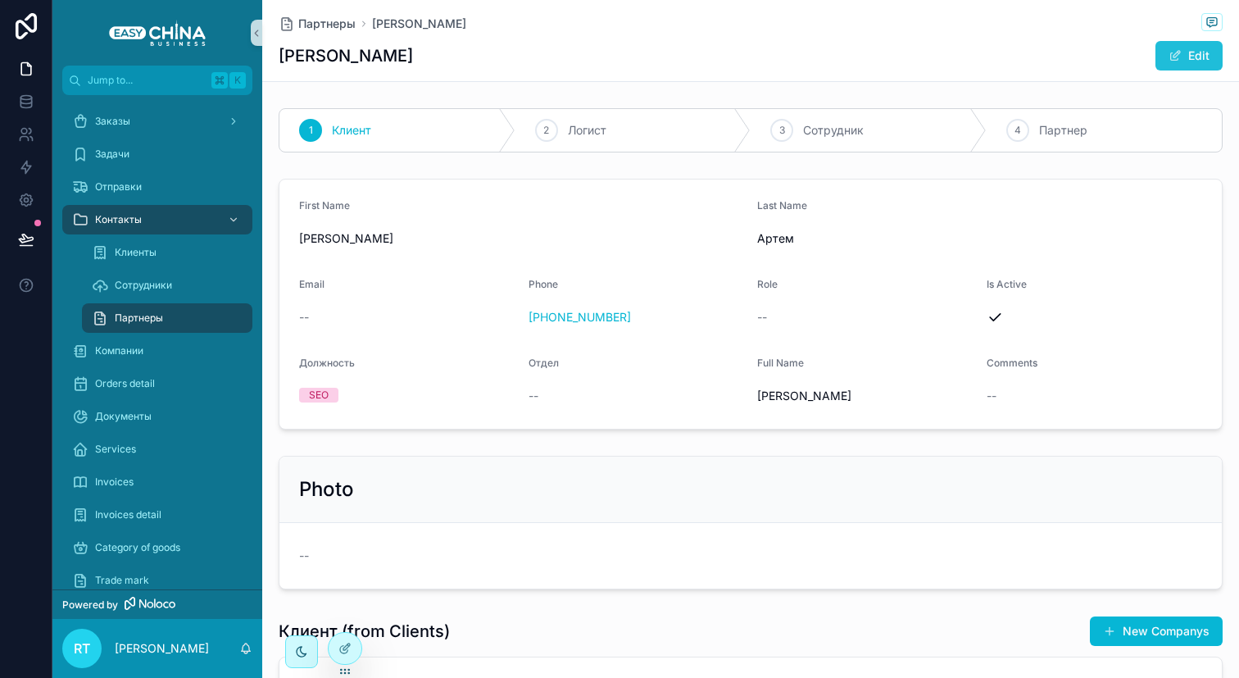
click at [1190, 56] on button "Edit" at bounding box center [1189, 56] width 67 height 30
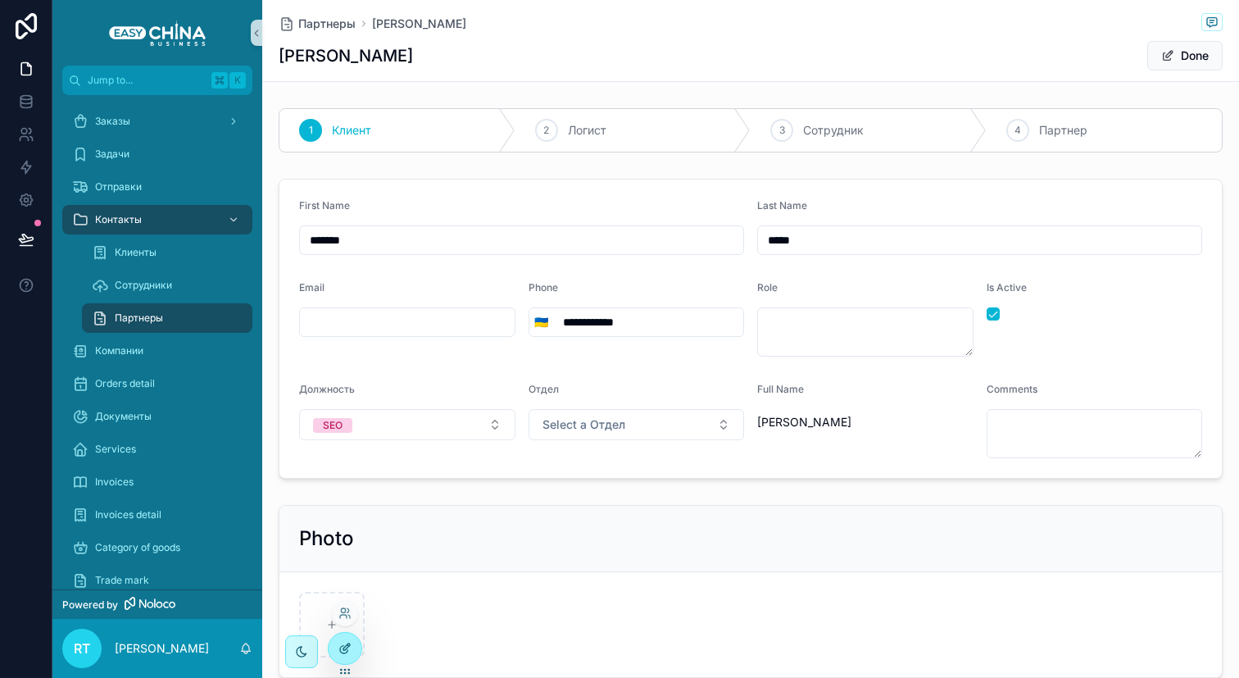
click at [336, 643] on div at bounding box center [345, 648] width 33 height 31
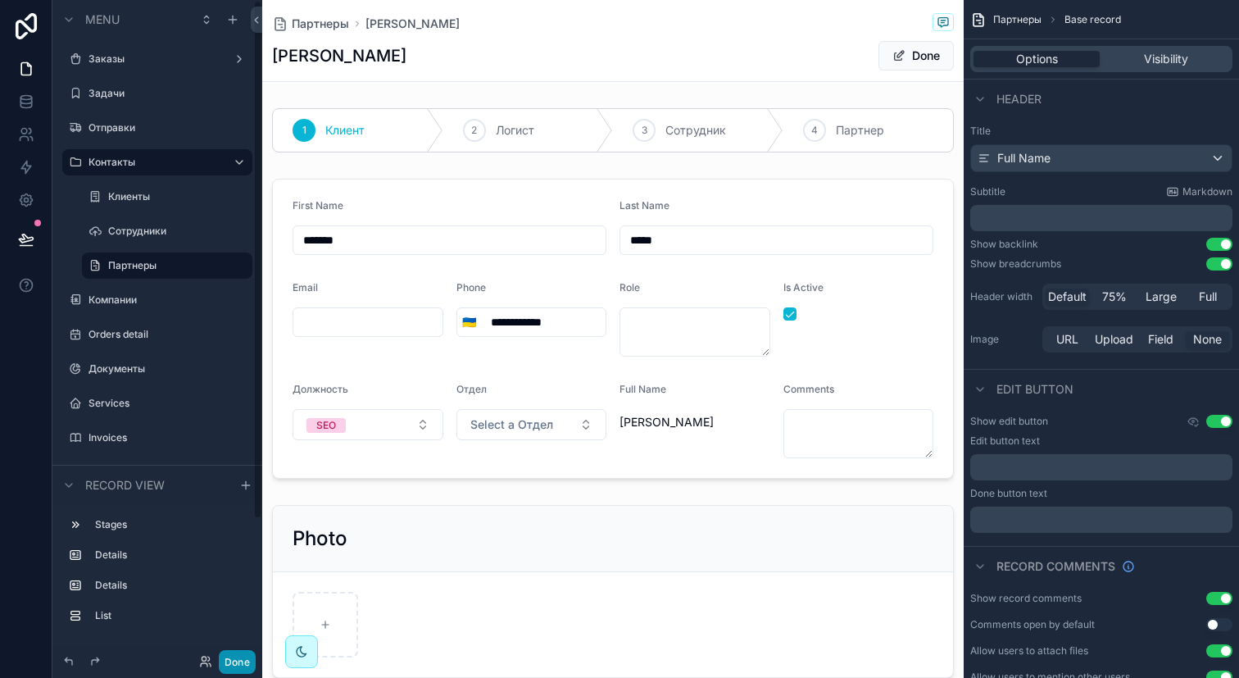
click at [246, 663] on button "Done" at bounding box center [237, 662] width 37 height 24
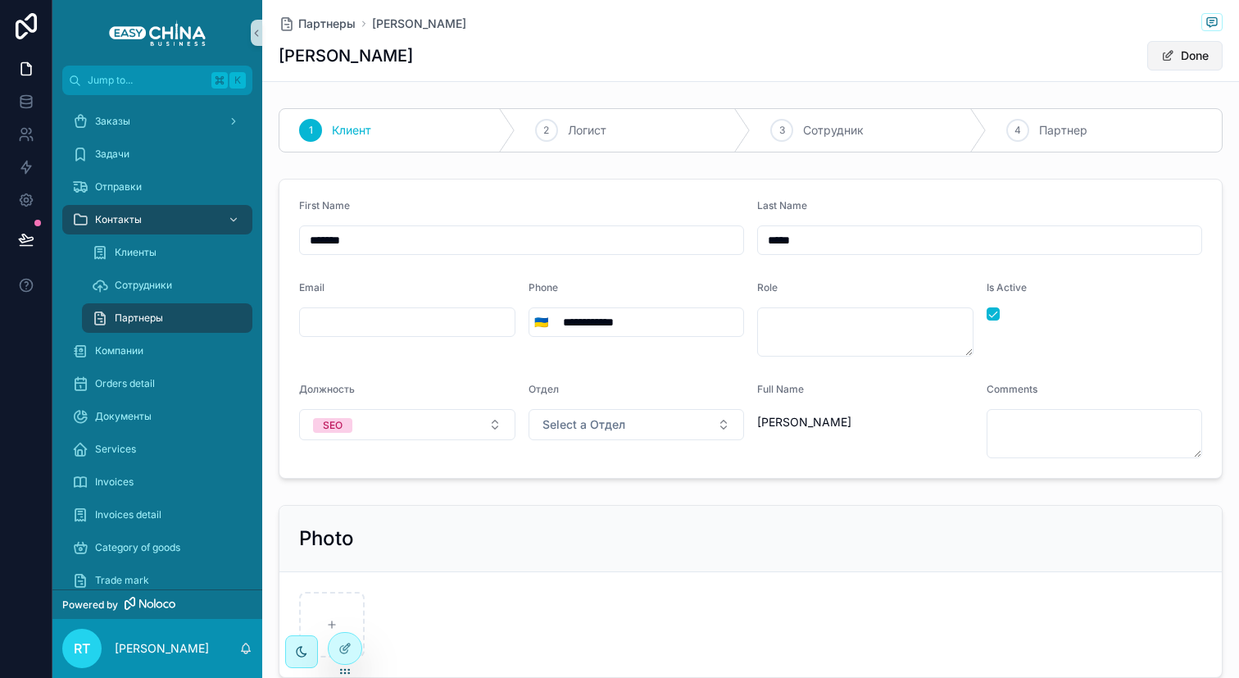
click at [1161, 57] on span "scrollable content" at bounding box center [1167, 55] width 13 height 13
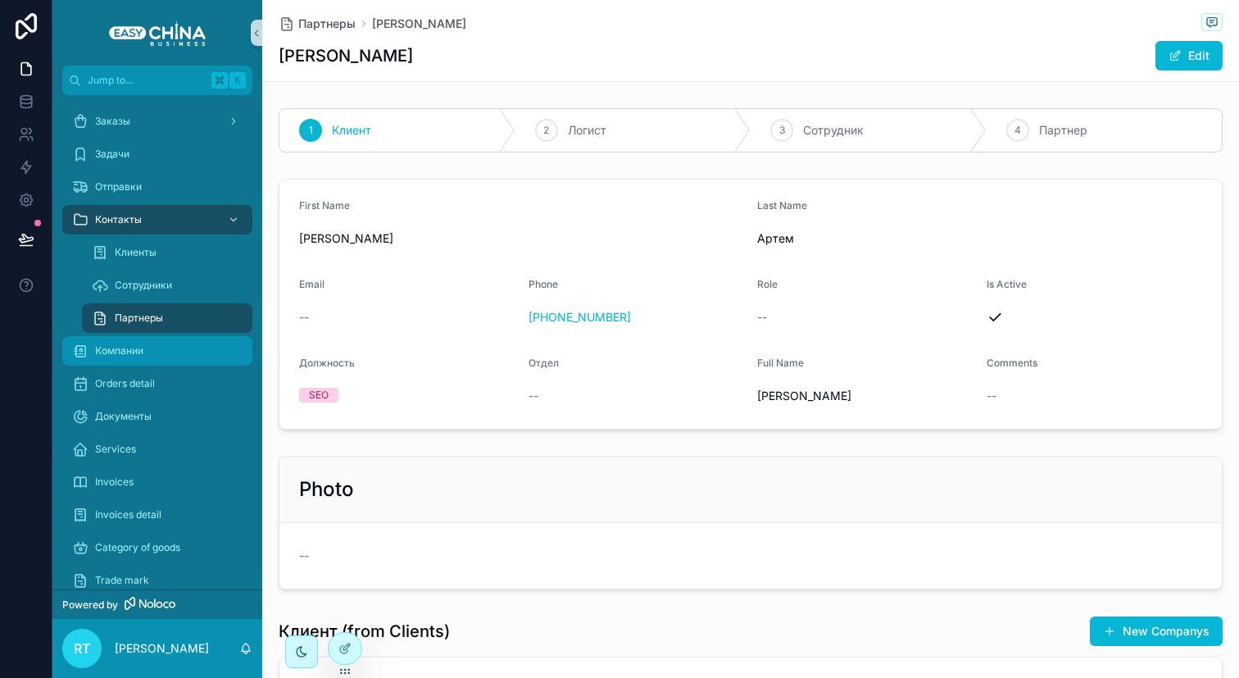
click at [142, 356] on span "Компании" at bounding box center [119, 350] width 48 height 13
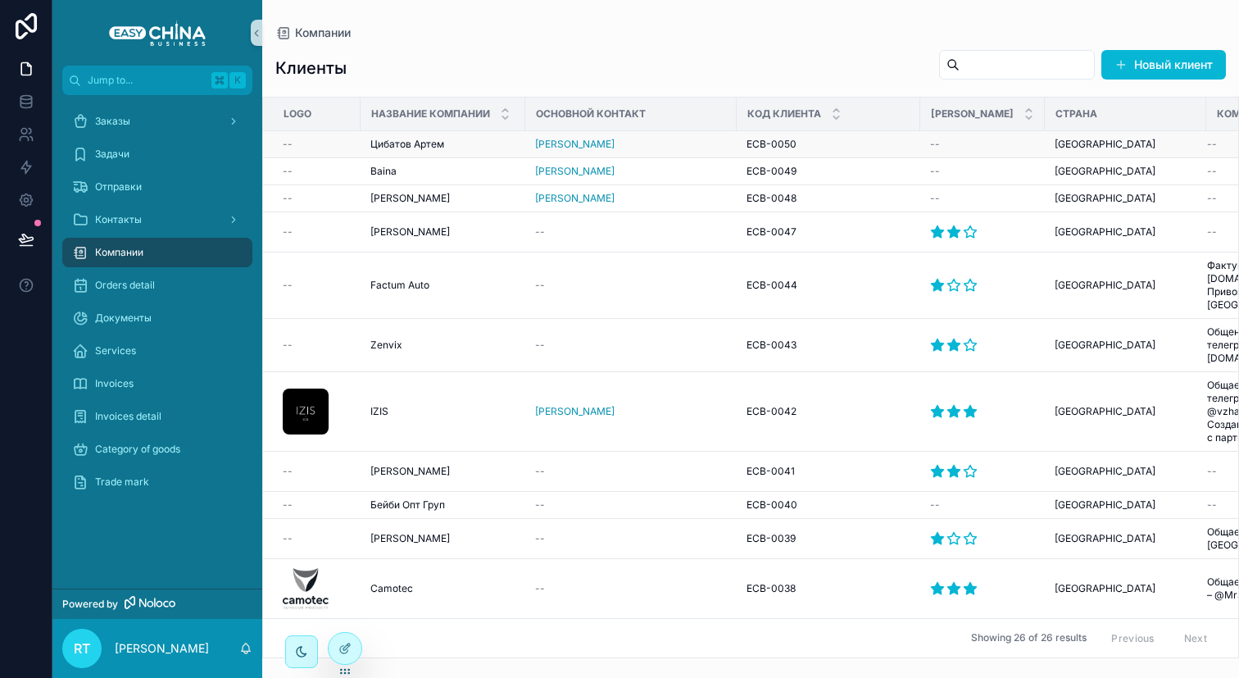
click at [470, 145] on div "Цибатов [PERSON_NAME] [PERSON_NAME]" at bounding box center [442, 144] width 145 height 13
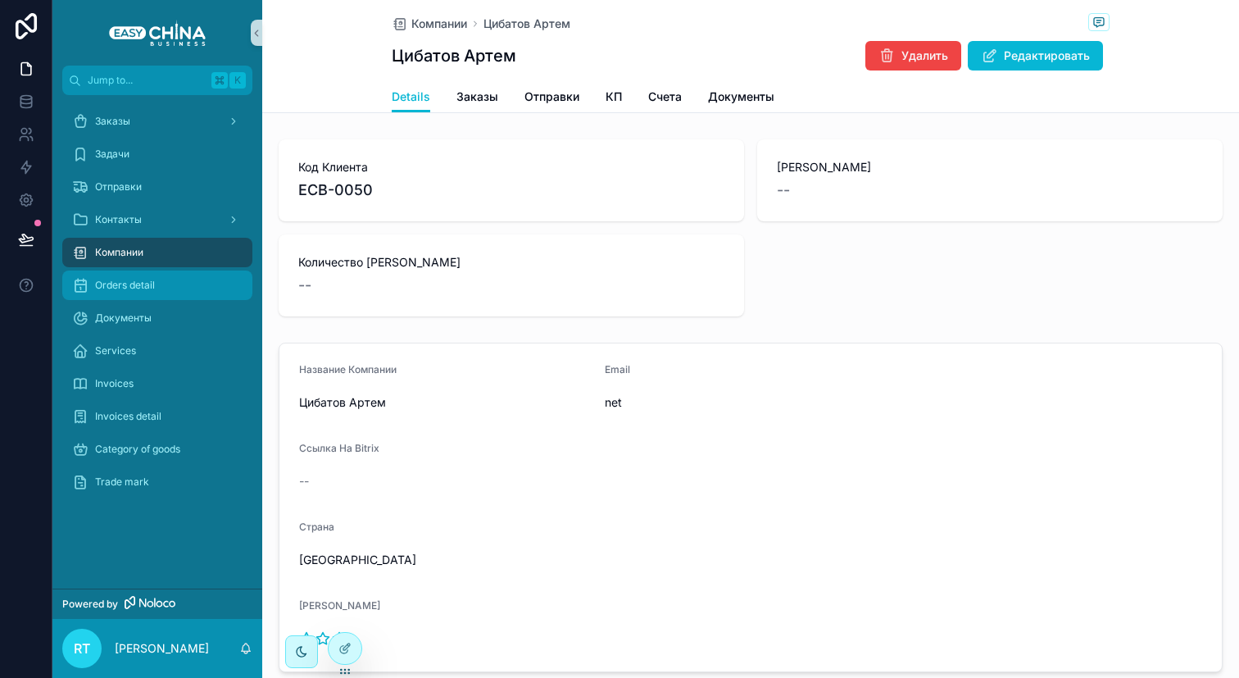
click at [133, 277] on div "Orders detail" at bounding box center [157, 285] width 170 height 26
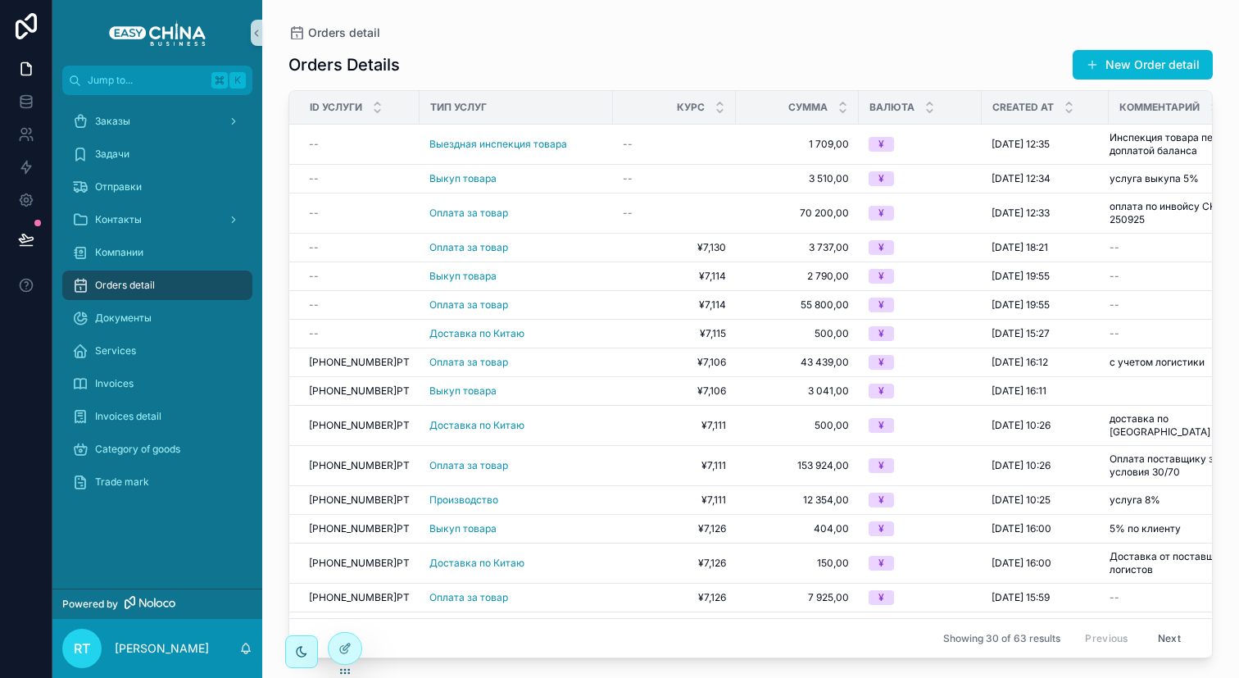
click at [141, 333] on div "Документы" at bounding box center [157, 318] width 210 height 33
click at [140, 316] on span "Документы" at bounding box center [123, 317] width 57 height 13
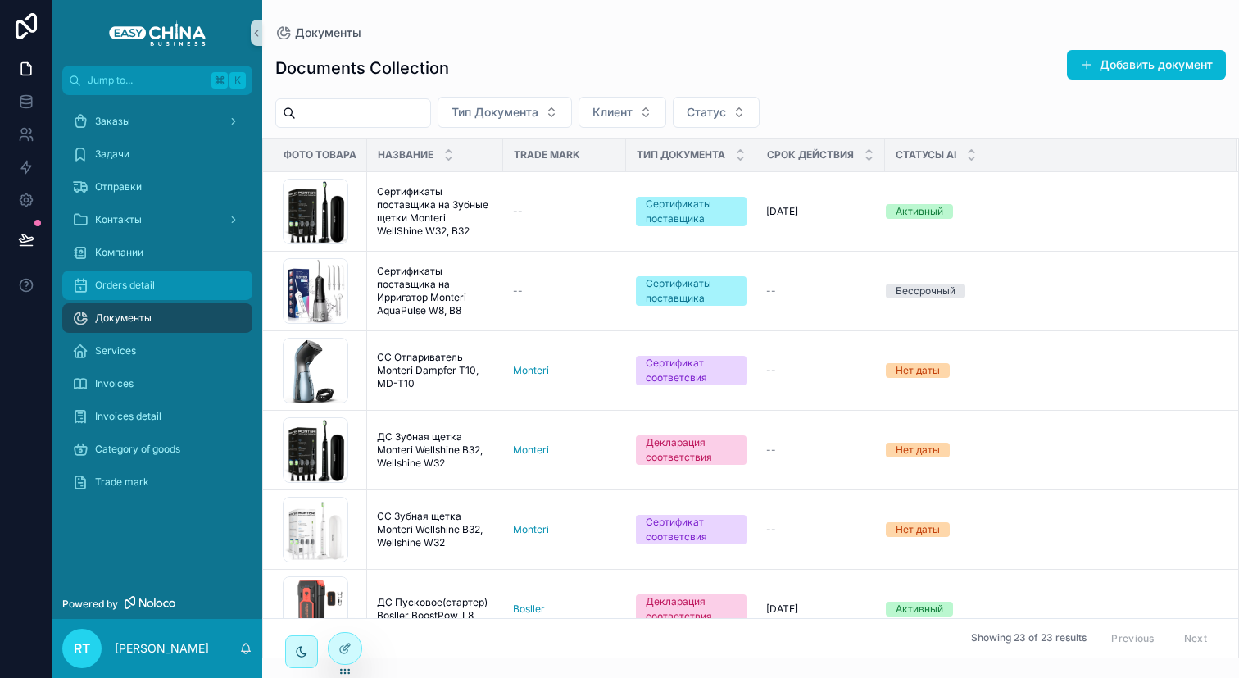
click at [183, 274] on div "Orders detail" at bounding box center [157, 285] width 170 height 26
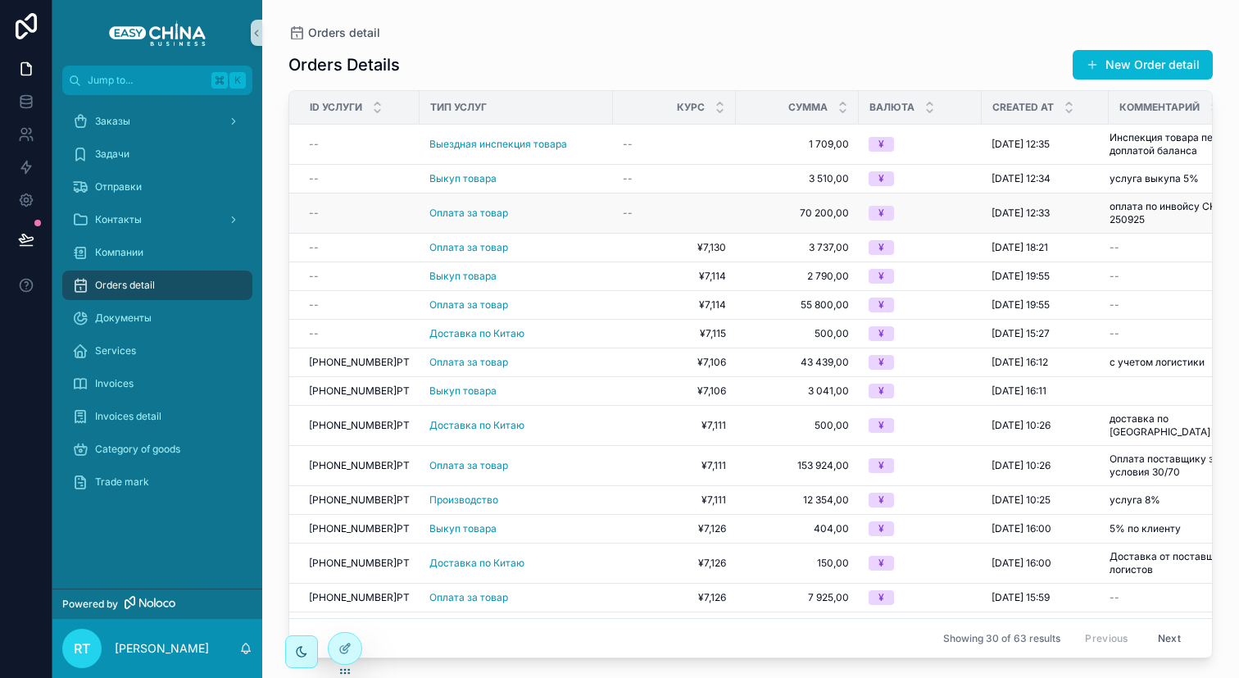
click at [357, 209] on div "--" at bounding box center [359, 213] width 101 height 13
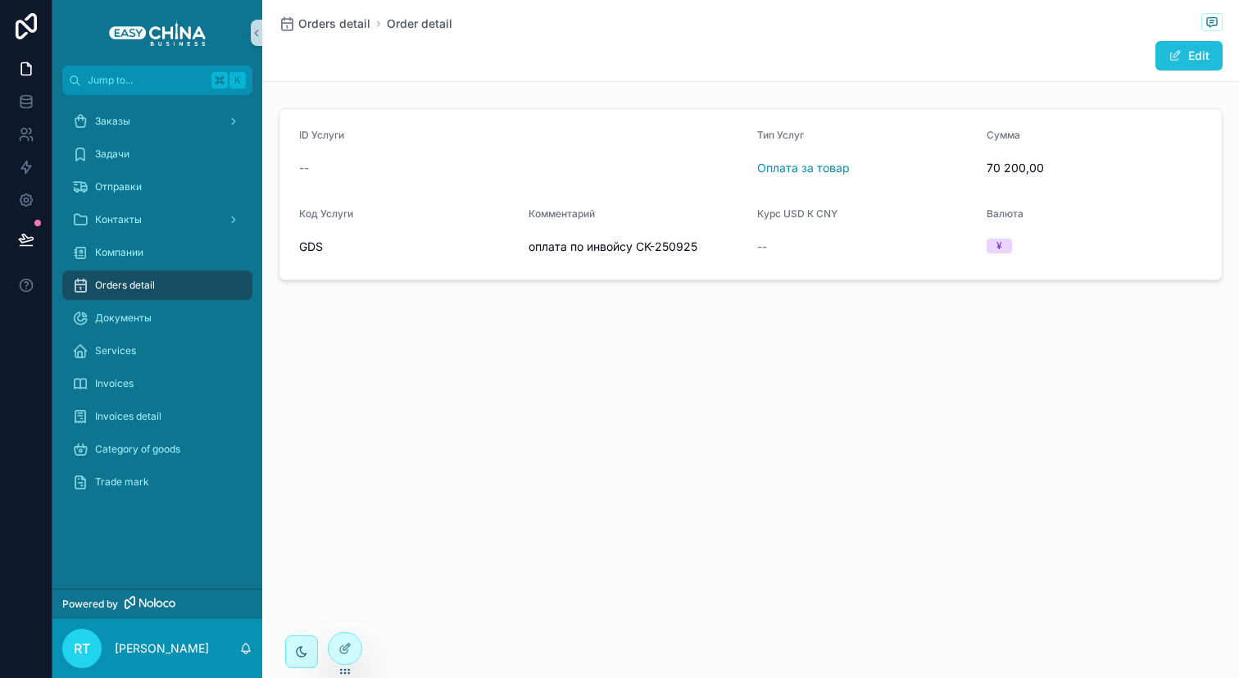
click at [1187, 52] on button "Edit" at bounding box center [1189, 56] width 67 height 30
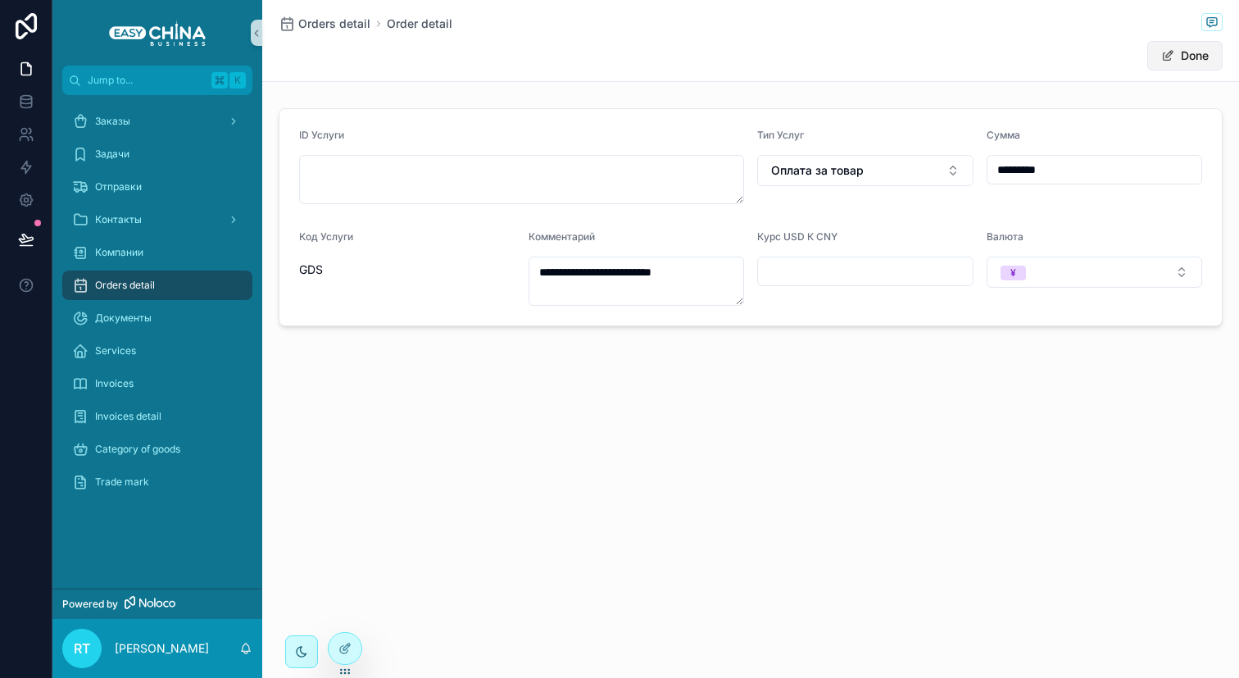
click at [1187, 52] on button "Done" at bounding box center [1184, 56] width 75 height 30
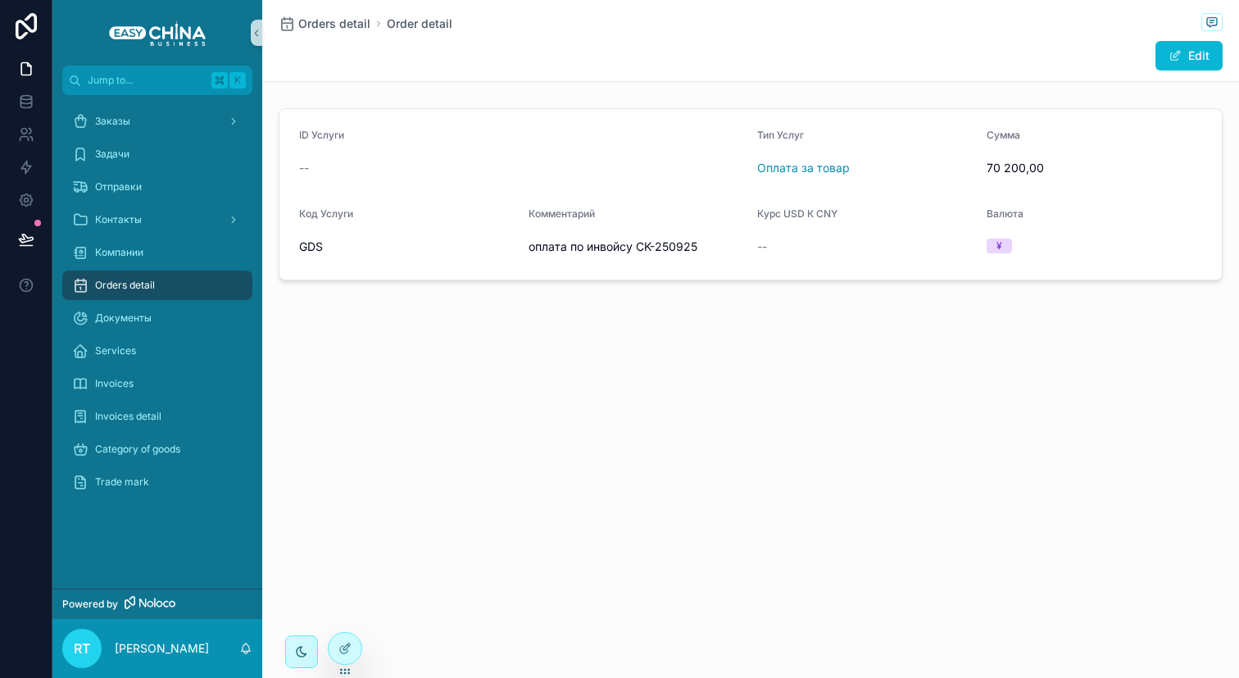
click at [139, 288] on span "Orders detail" at bounding box center [125, 285] width 60 height 13
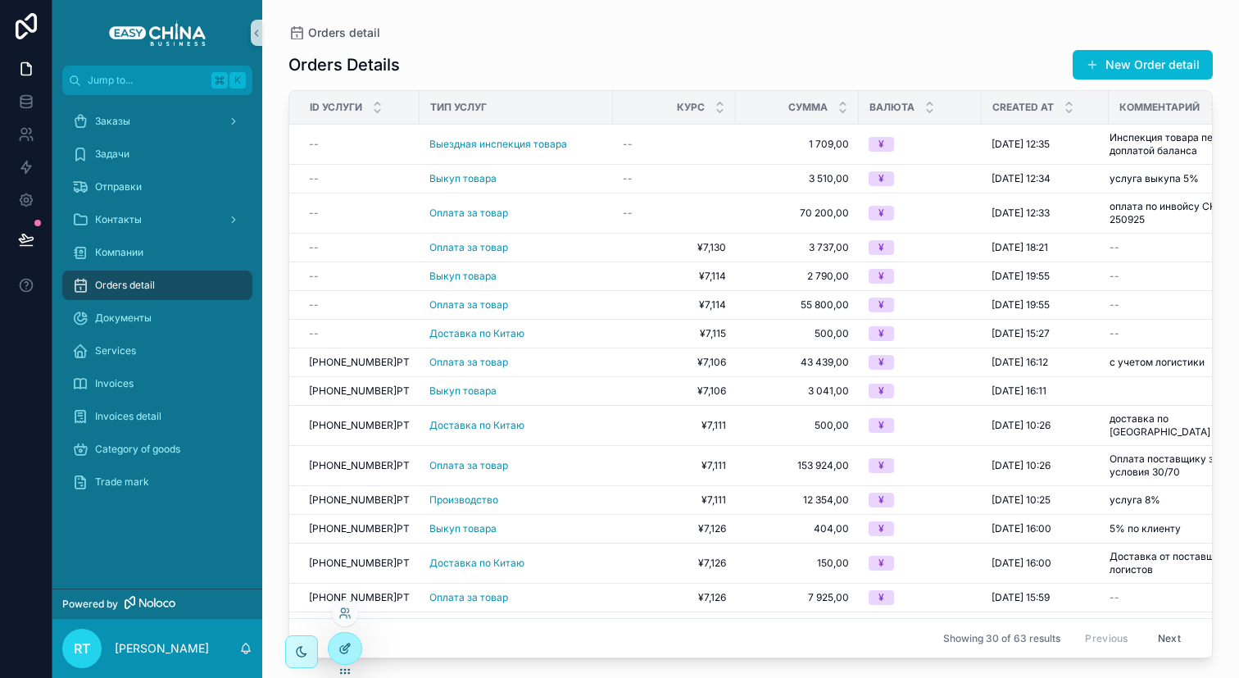
click at [336, 650] on div at bounding box center [345, 648] width 33 height 31
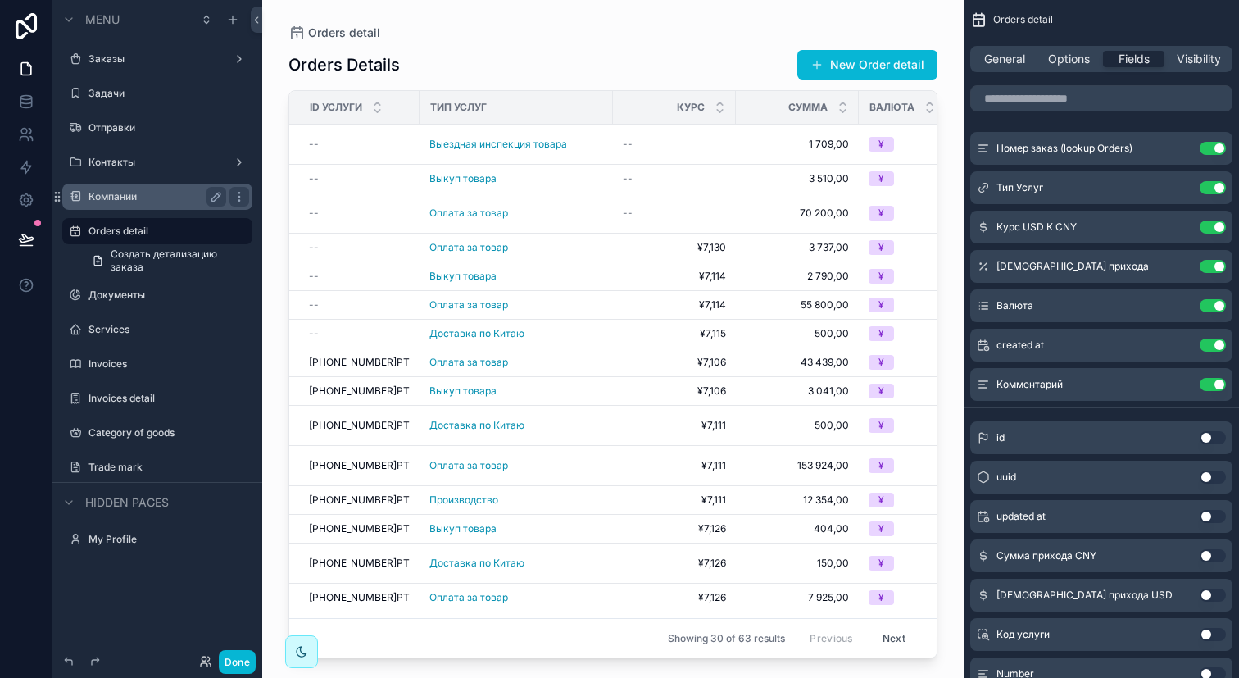
click at [120, 203] on div "Компании" at bounding box center [158, 197] width 138 height 20
click at [123, 199] on label "Компании" at bounding box center [154, 196] width 131 height 13
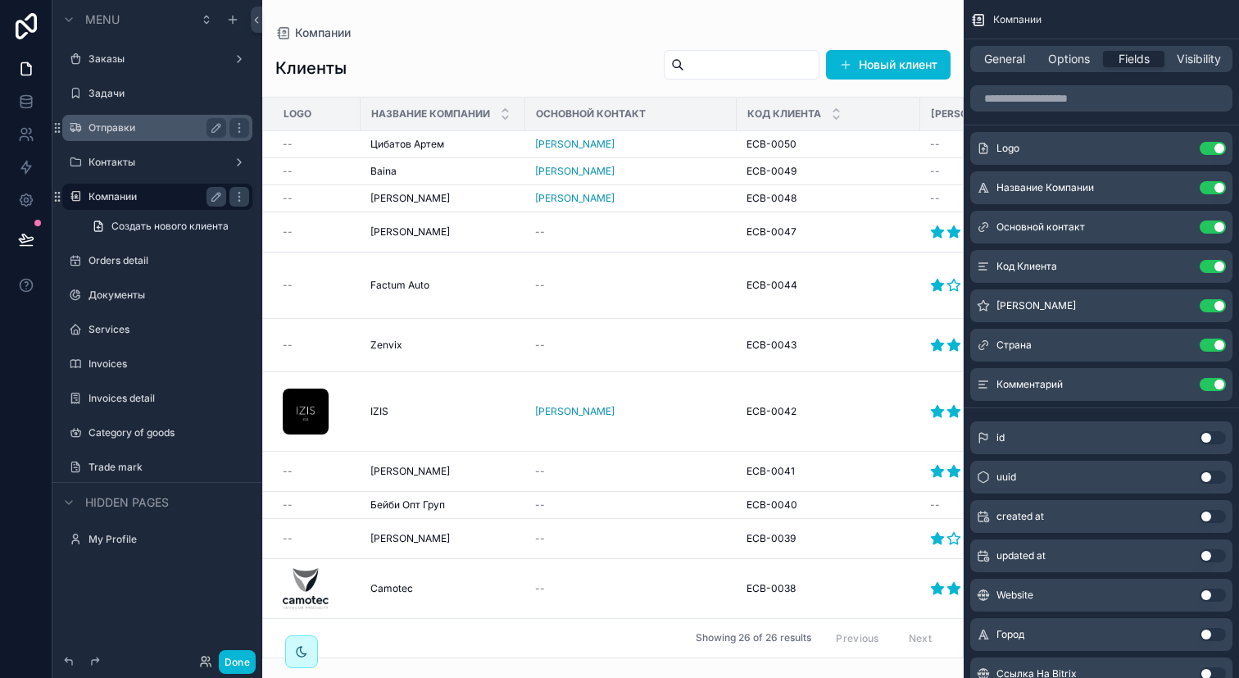
click at [115, 126] on label "Отправки" at bounding box center [154, 127] width 131 height 13
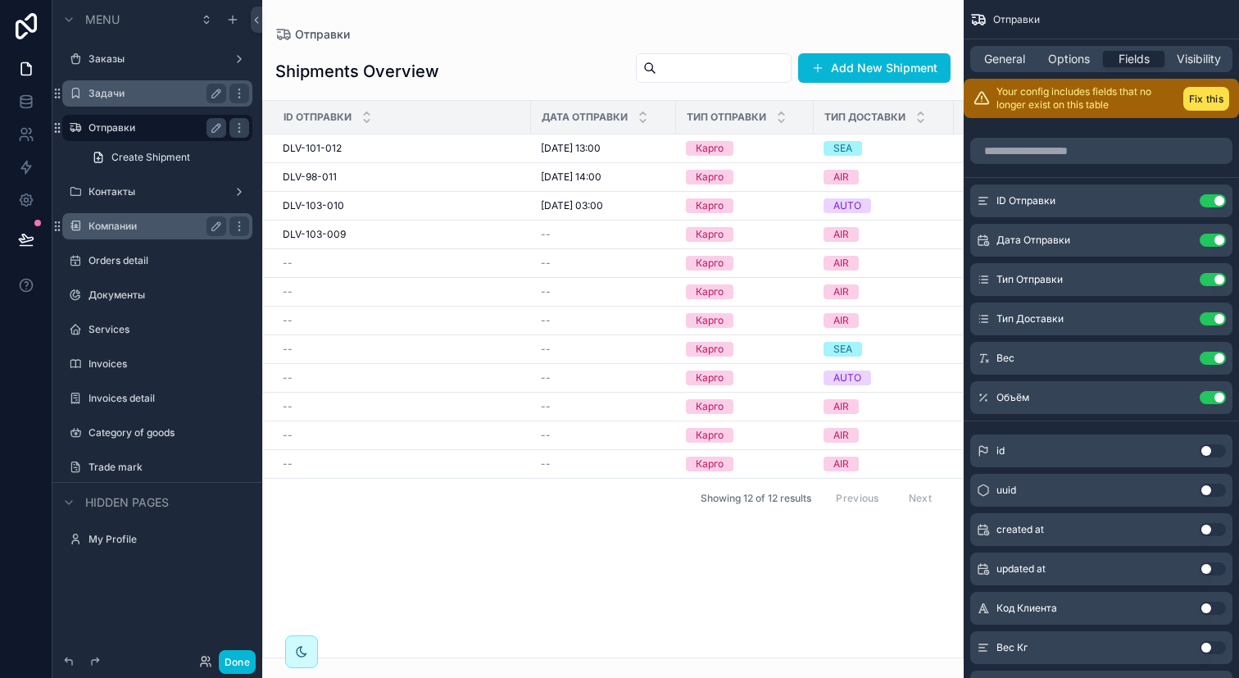
click at [115, 98] on label "Задачи" at bounding box center [154, 93] width 131 height 13
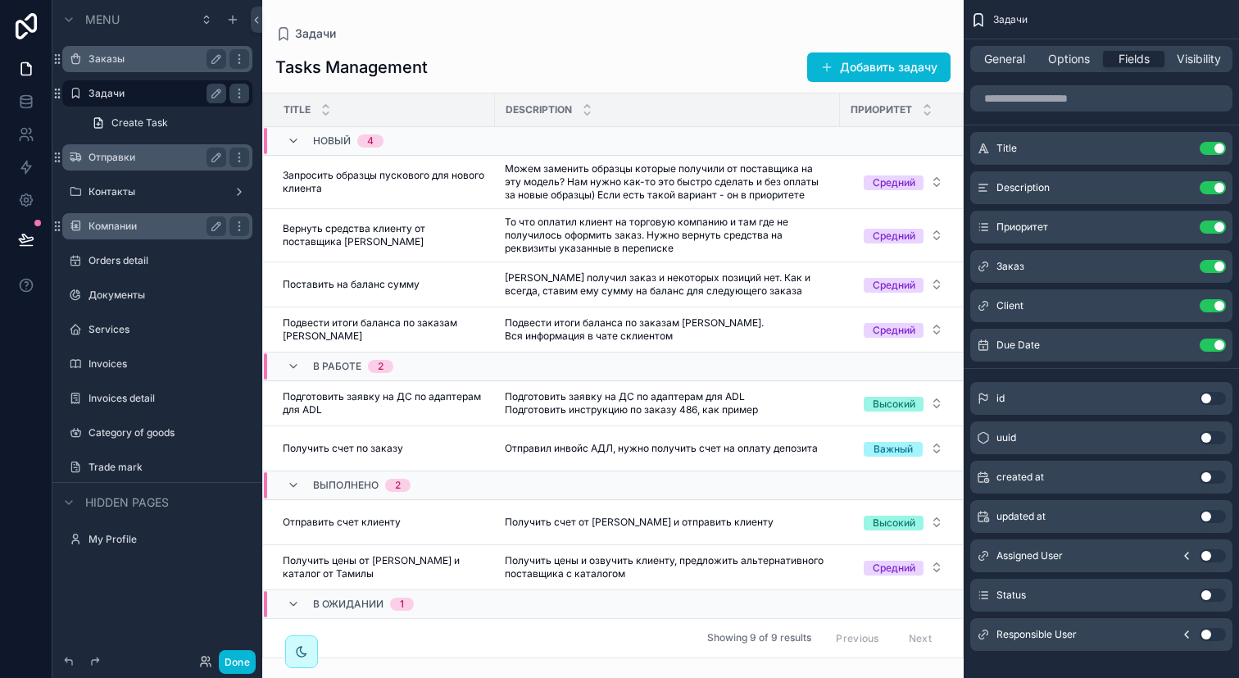
click at [120, 61] on label "Заказы" at bounding box center [154, 58] width 131 height 13
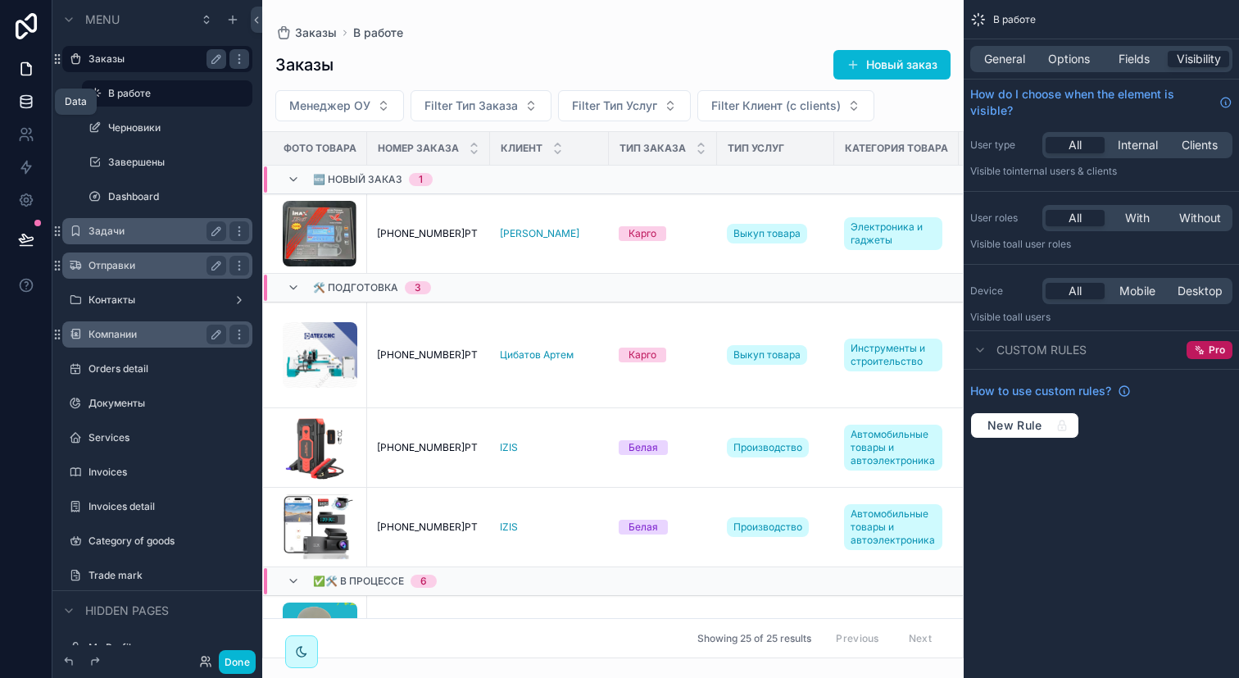
click at [29, 115] on link at bounding box center [26, 101] width 52 height 33
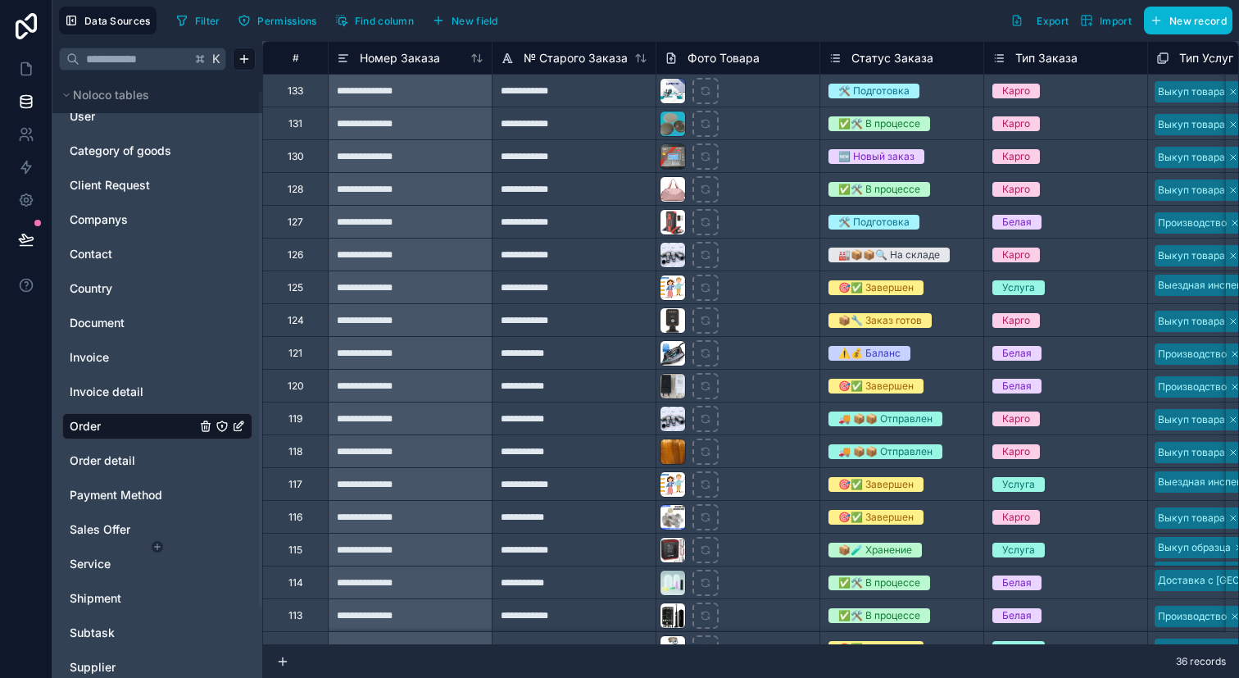
scroll to position [8, 0]
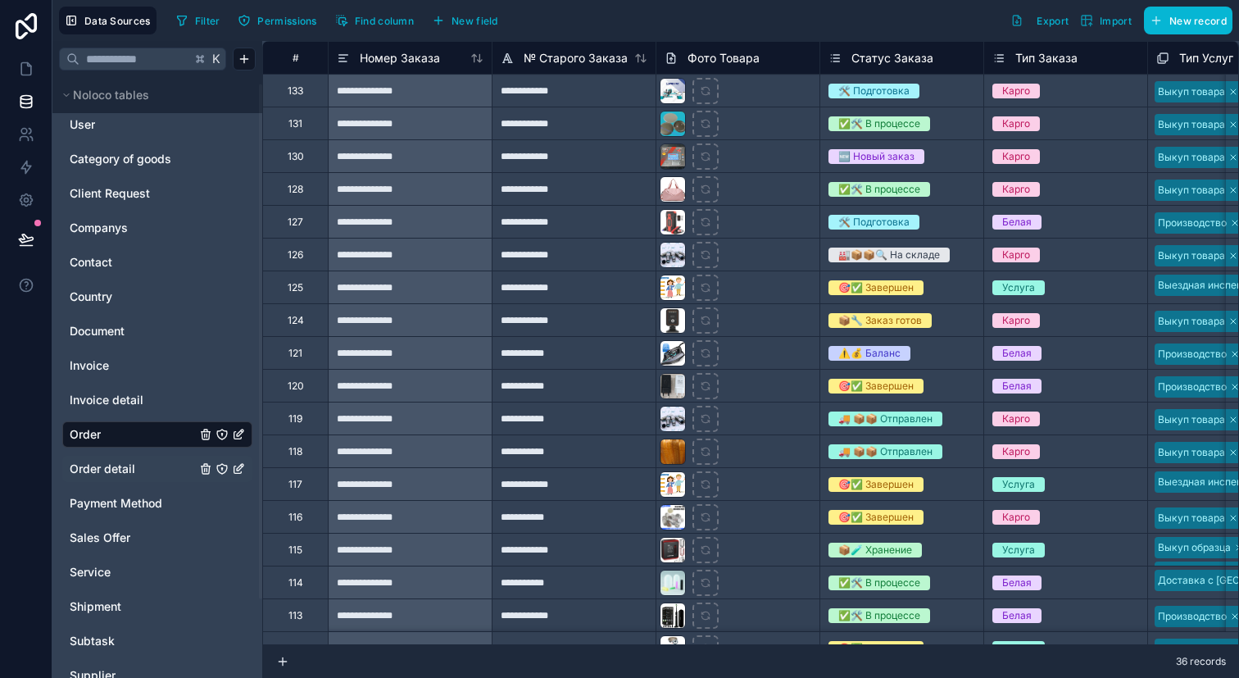
click at [146, 469] on link "Order detail" at bounding box center [133, 469] width 126 height 16
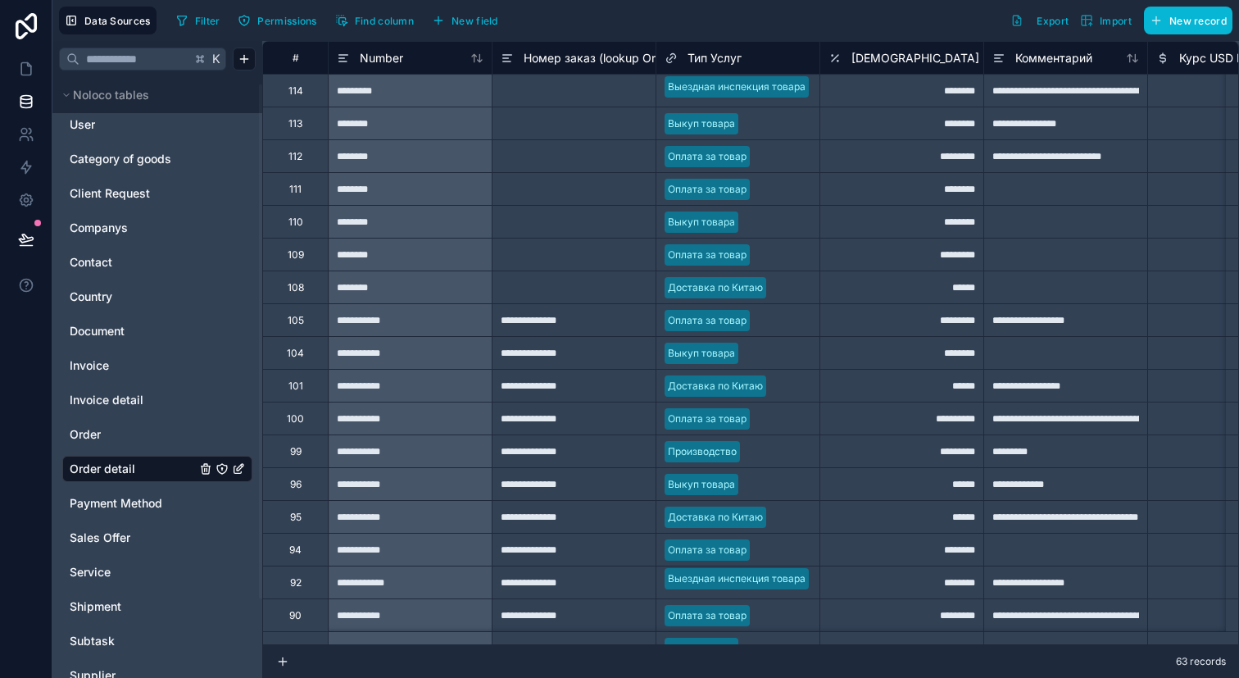
click at [520, 301] on div at bounding box center [574, 286] width 164 height 33
click at [611, 294] on div at bounding box center [574, 286] width 164 height 33
click at [606, 326] on div "**********" at bounding box center [574, 319] width 164 height 33
click at [567, 53] on span "Номер заказ (lookup Orders)" at bounding box center [604, 58] width 160 height 16
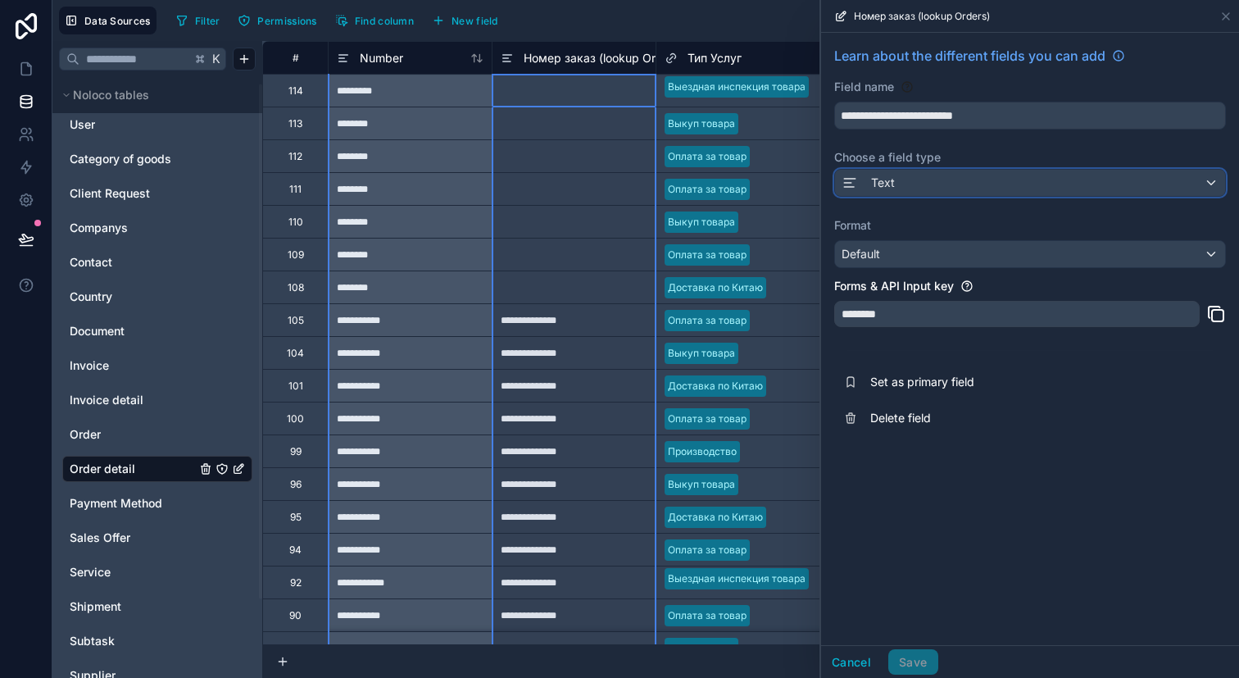
click at [906, 184] on div "Text" at bounding box center [1030, 183] width 390 height 26
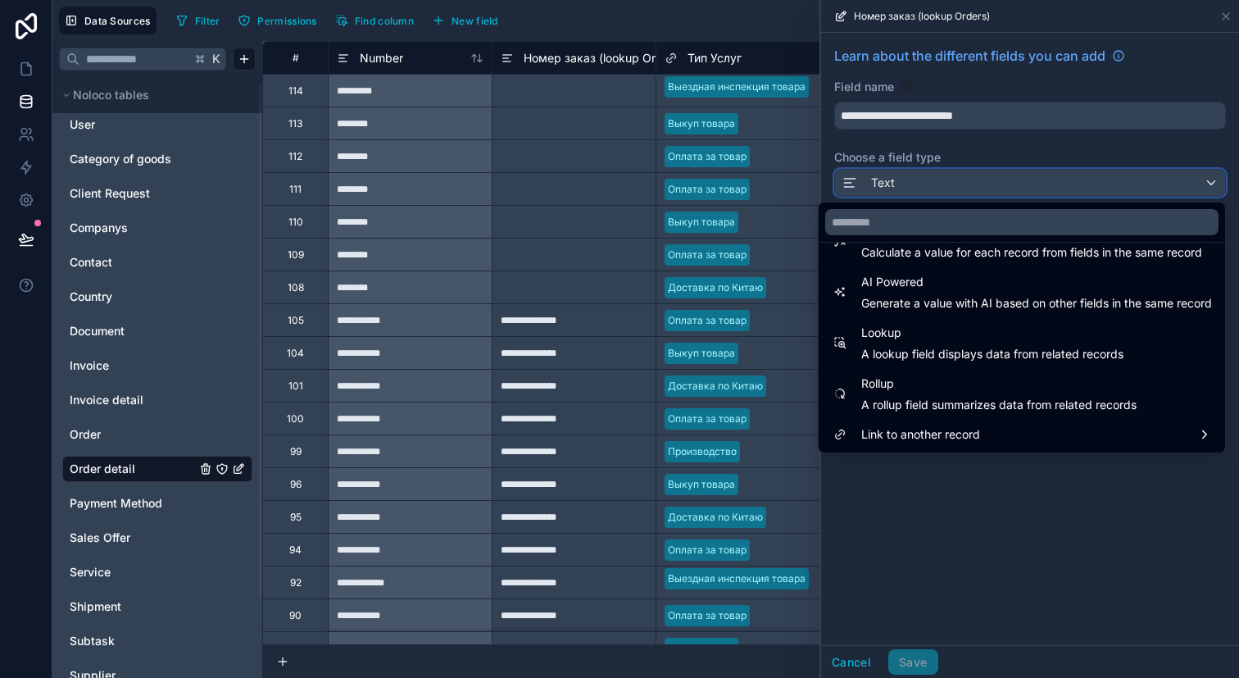
scroll to position [474, 0]
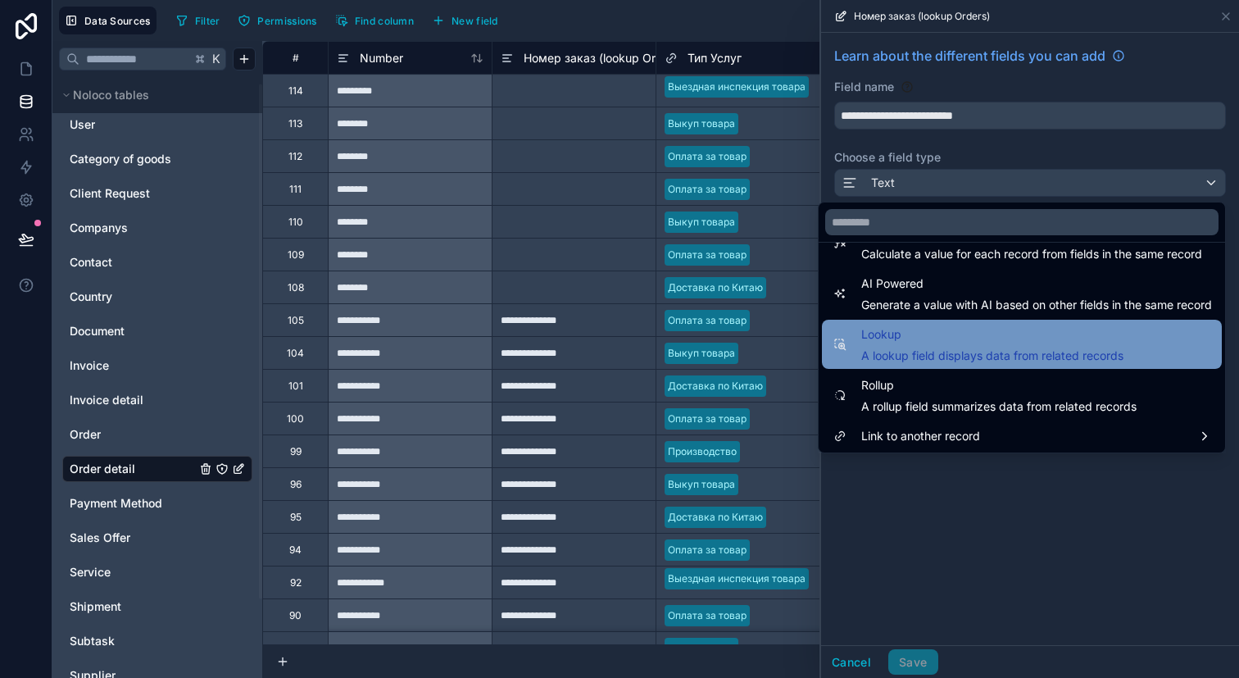
click at [933, 358] on span "A lookup field displays data from related records" at bounding box center [992, 355] width 262 height 16
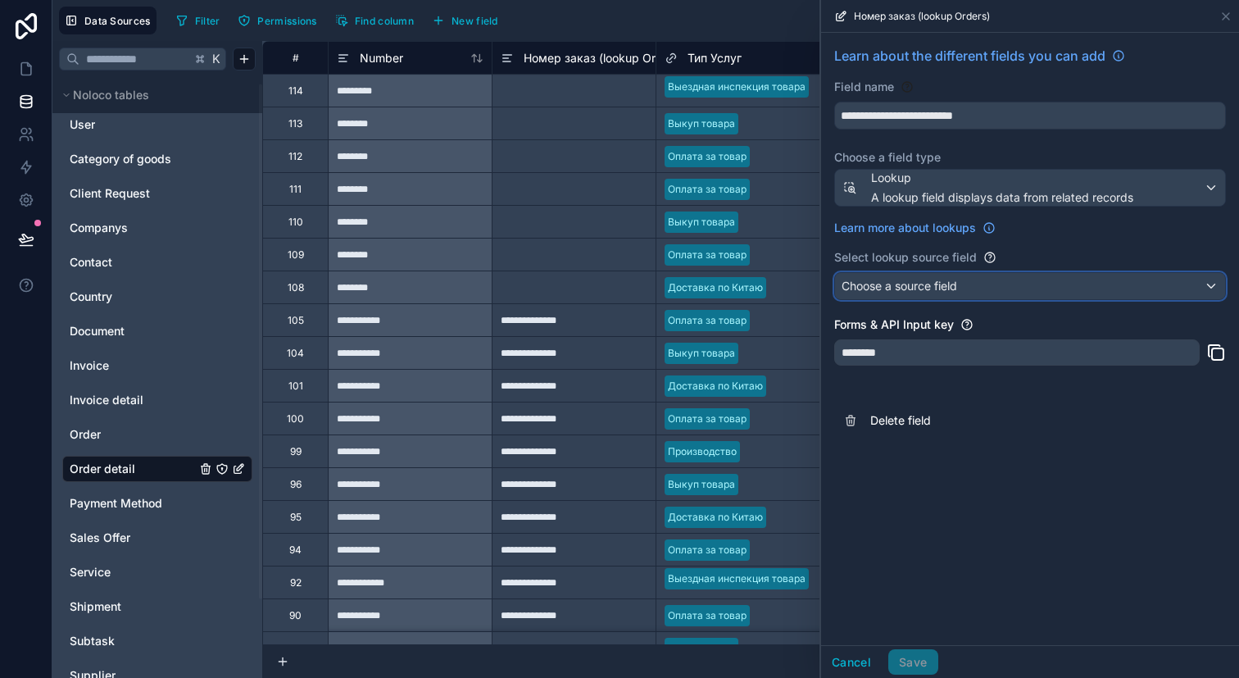
click at [946, 292] on span "Choose a source field" at bounding box center [900, 286] width 116 height 14
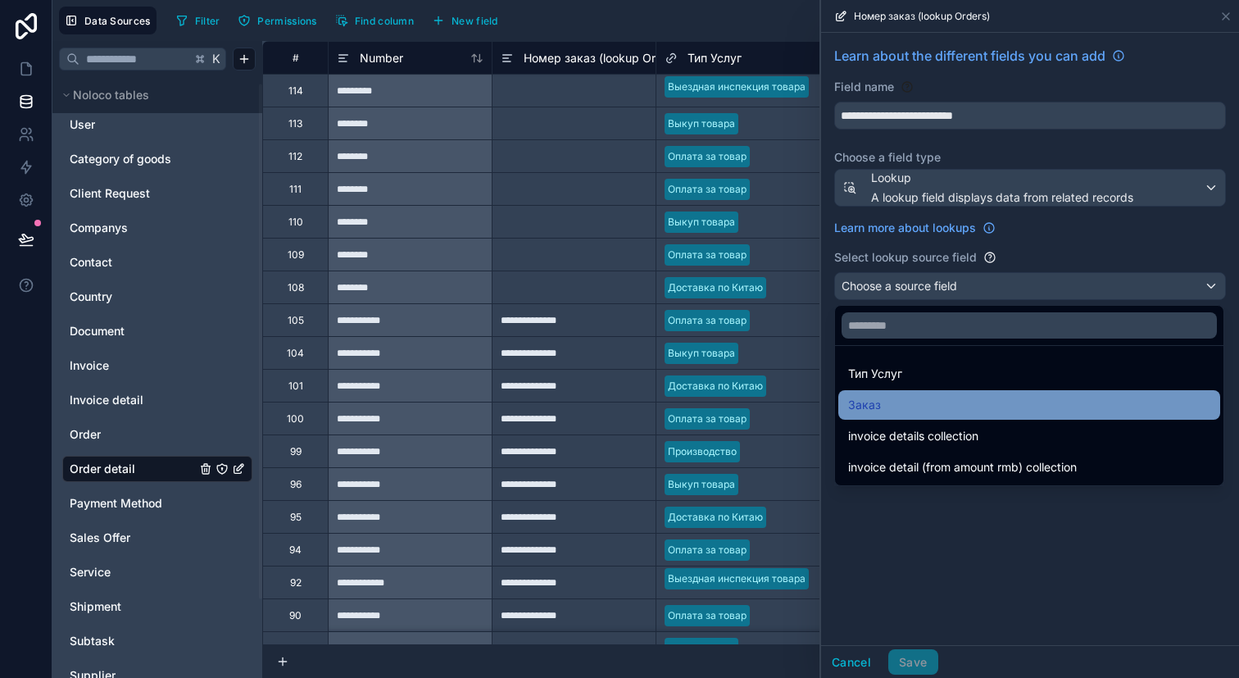
click at [937, 405] on div "Заказ" at bounding box center [1029, 405] width 362 height 20
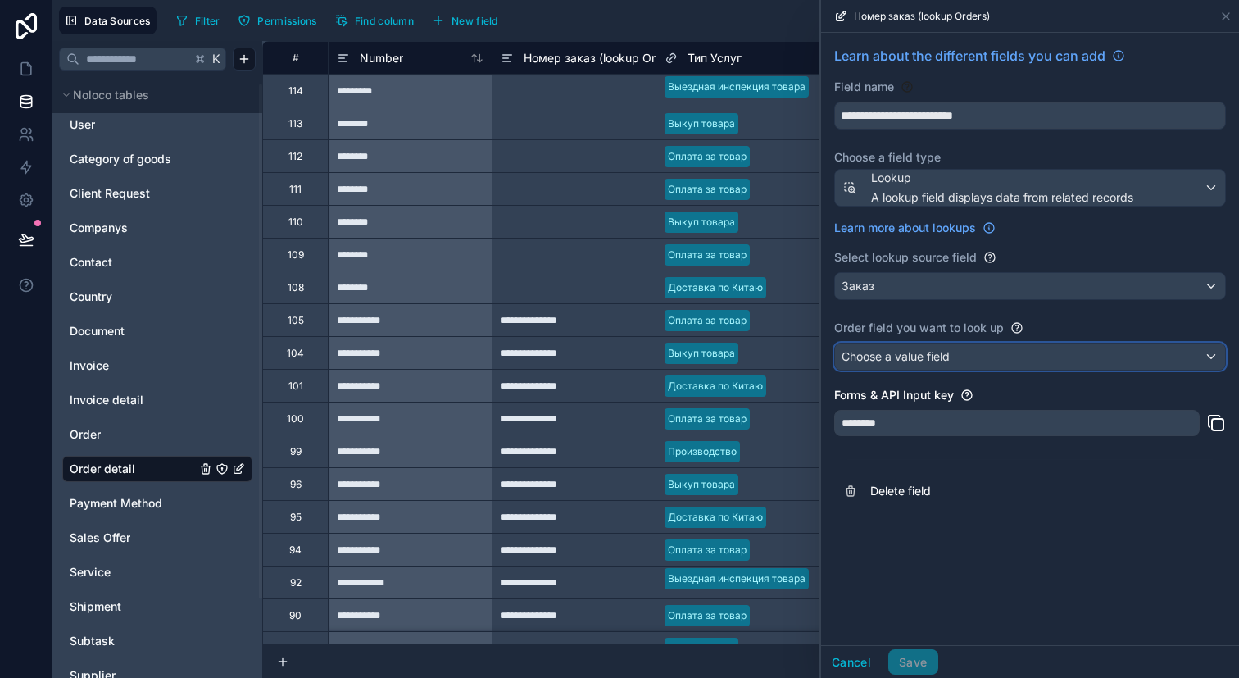
click at [938, 348] on span "Choose a value field" at bounding box center [896, 356] width 108 height 16
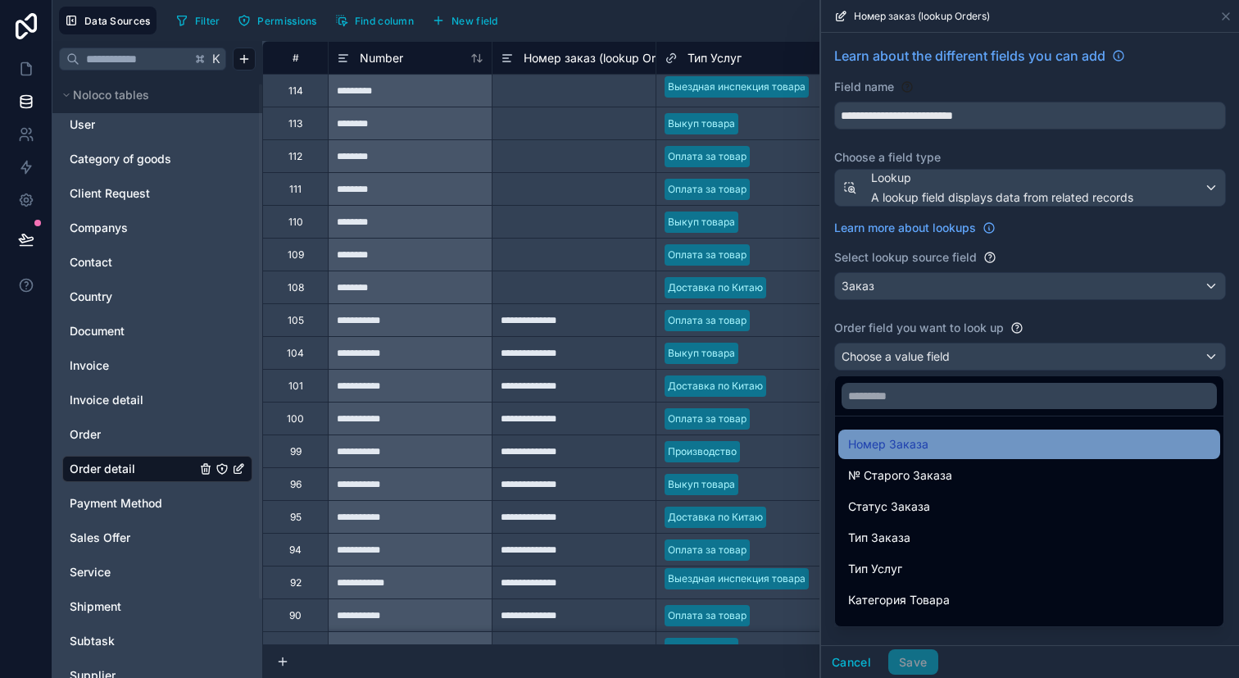
click at [937, 435] on div "Номер Заказа" at bounding box center [1029, 444] width 362 height 20
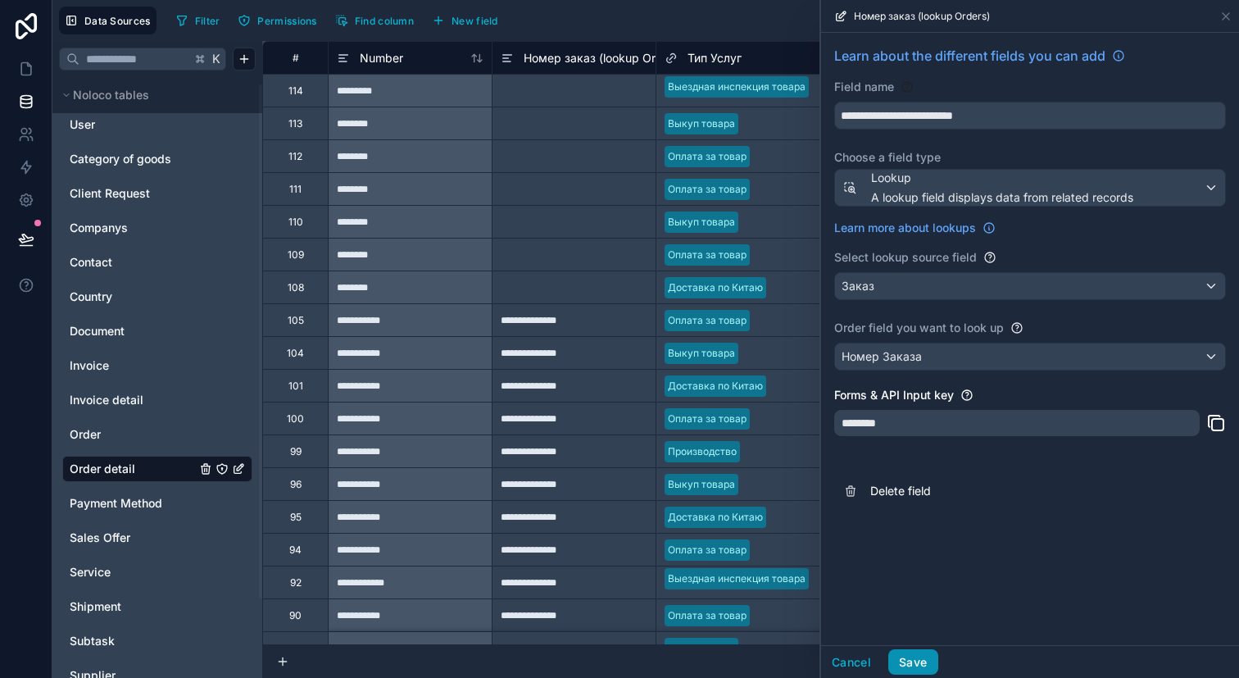
click at [908, 651] on button "Save" at bounding box center [912, 662] width 49 height 26
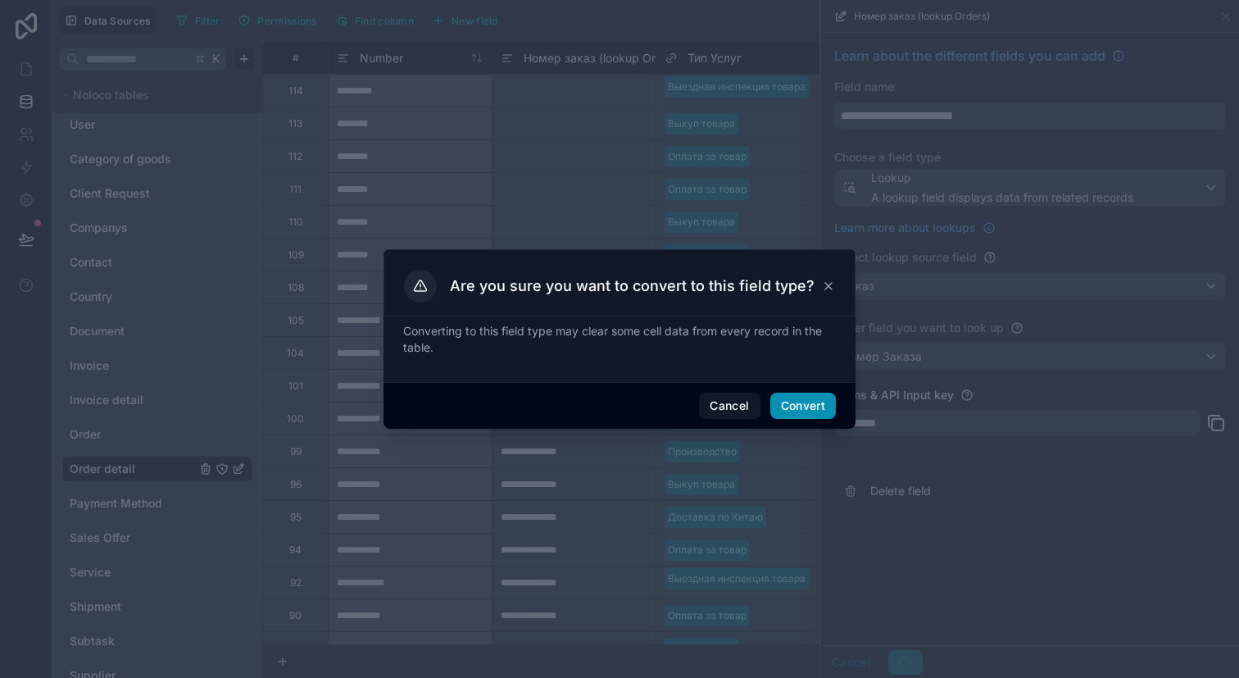
click at [824, 411] on button "Convert" at bounding box center [803, 406] width 66 height 26
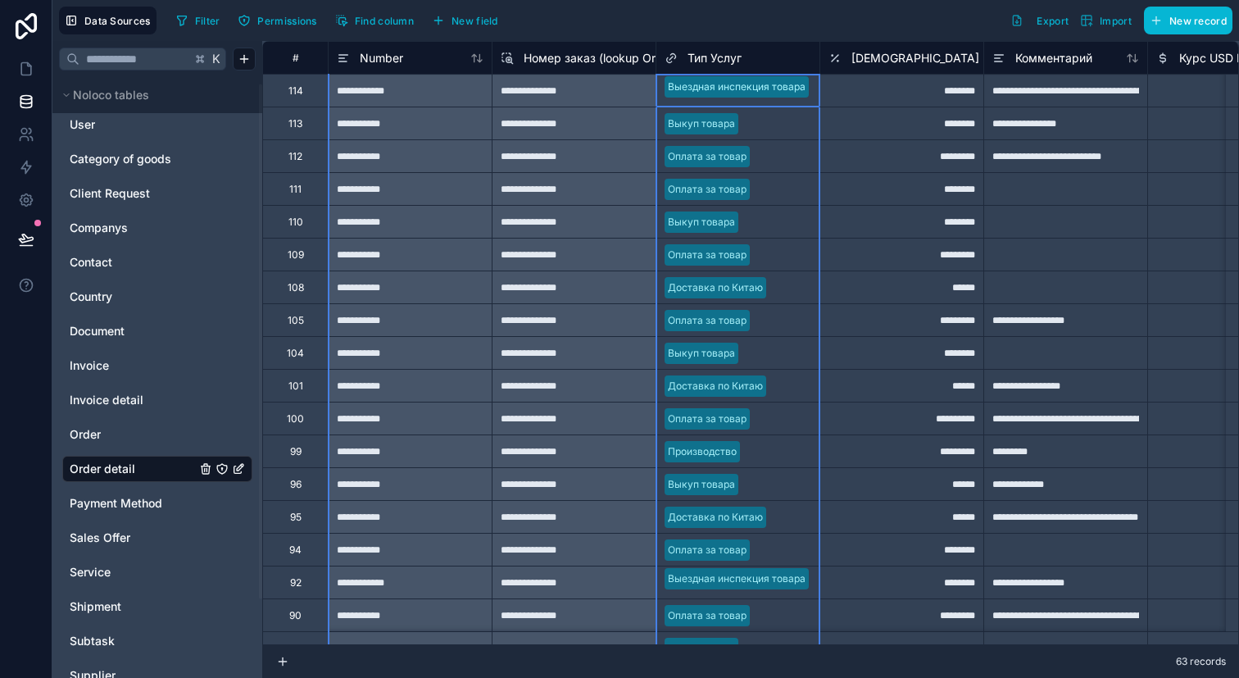
click at [713, 65] on span "Тип Услуг" at bounding box center [715, 58] width 54 height 16
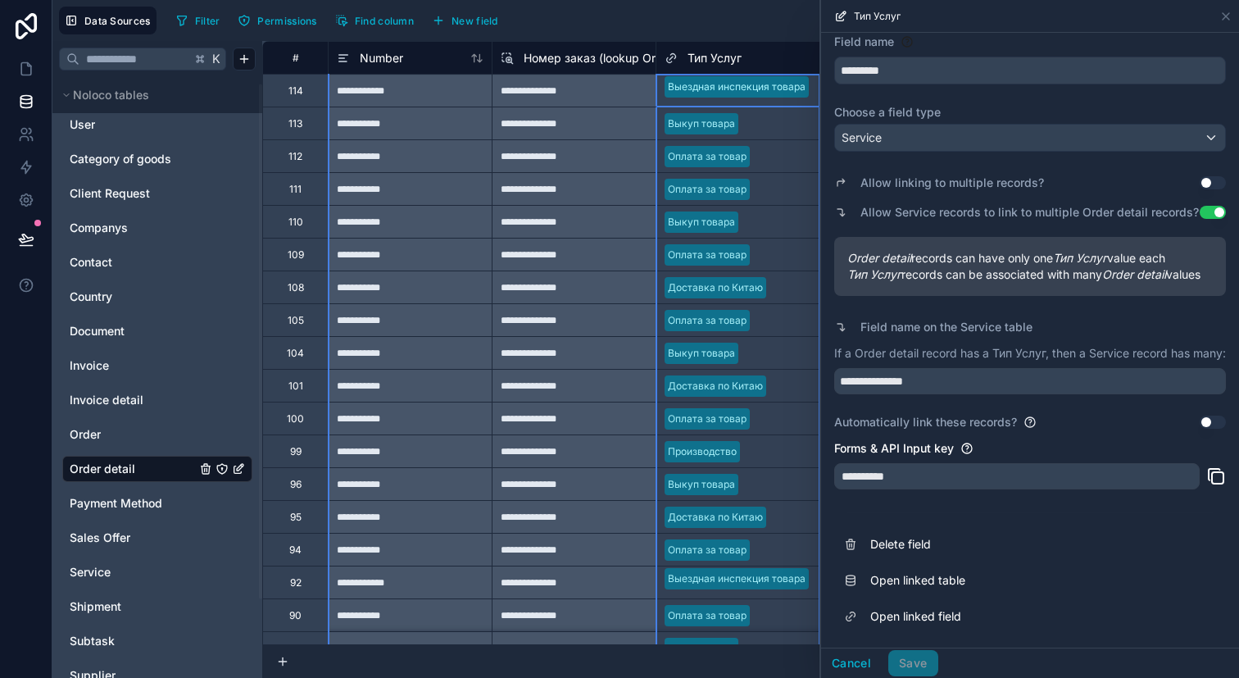
scroll to position [93, 0]
click at [1224, 17] on icon at bounding box center [1226, 16] width 7 height 7
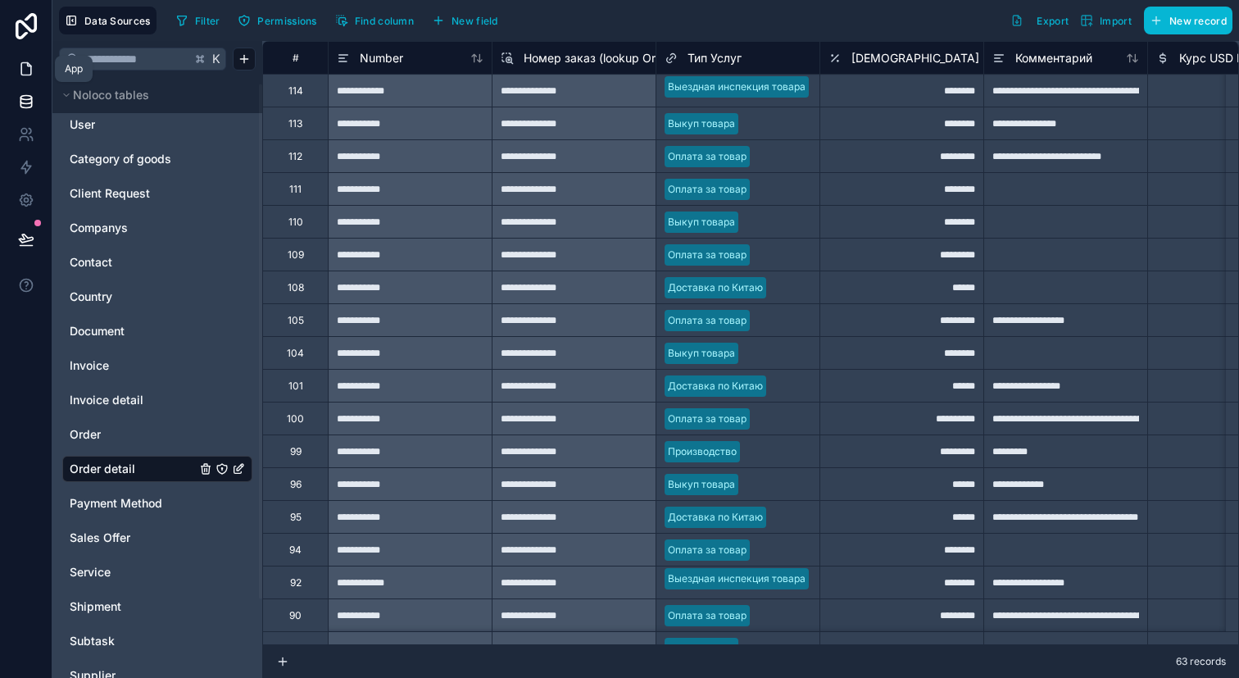
click at [32, 61] on icon at bounding box center [26, 69] width 16 height 16
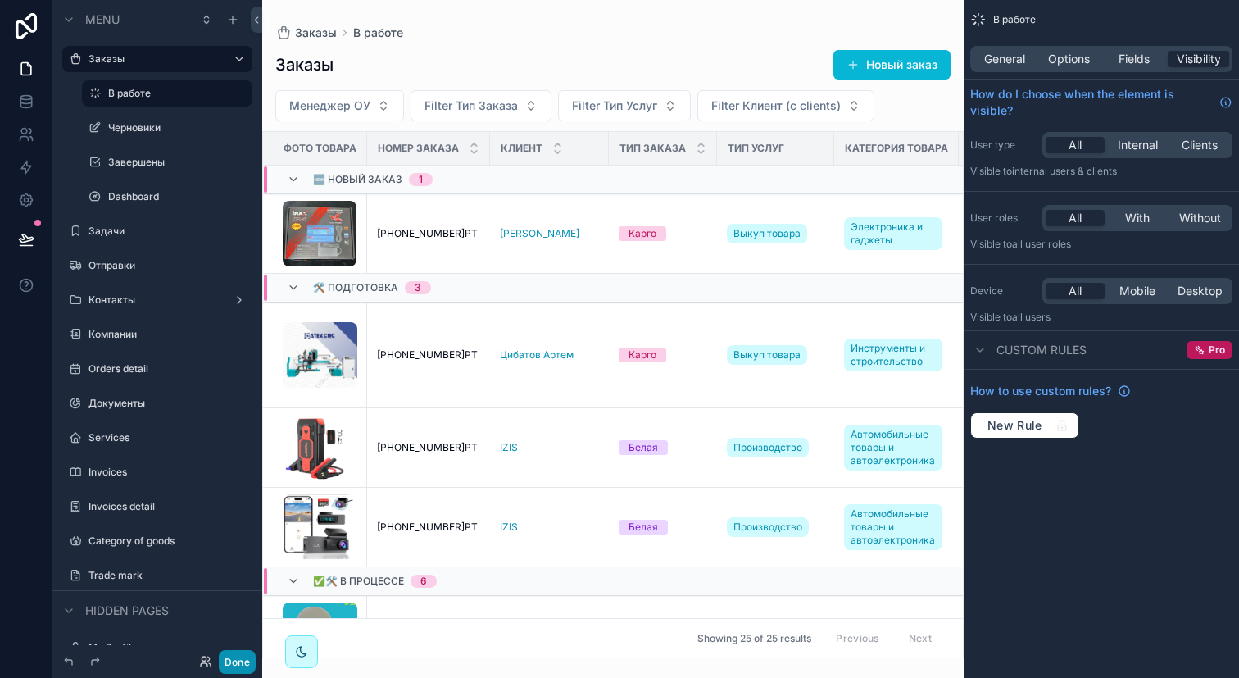
click at [220, 658] on button "Done" at bounding box center [237, 662] width 37 height 24
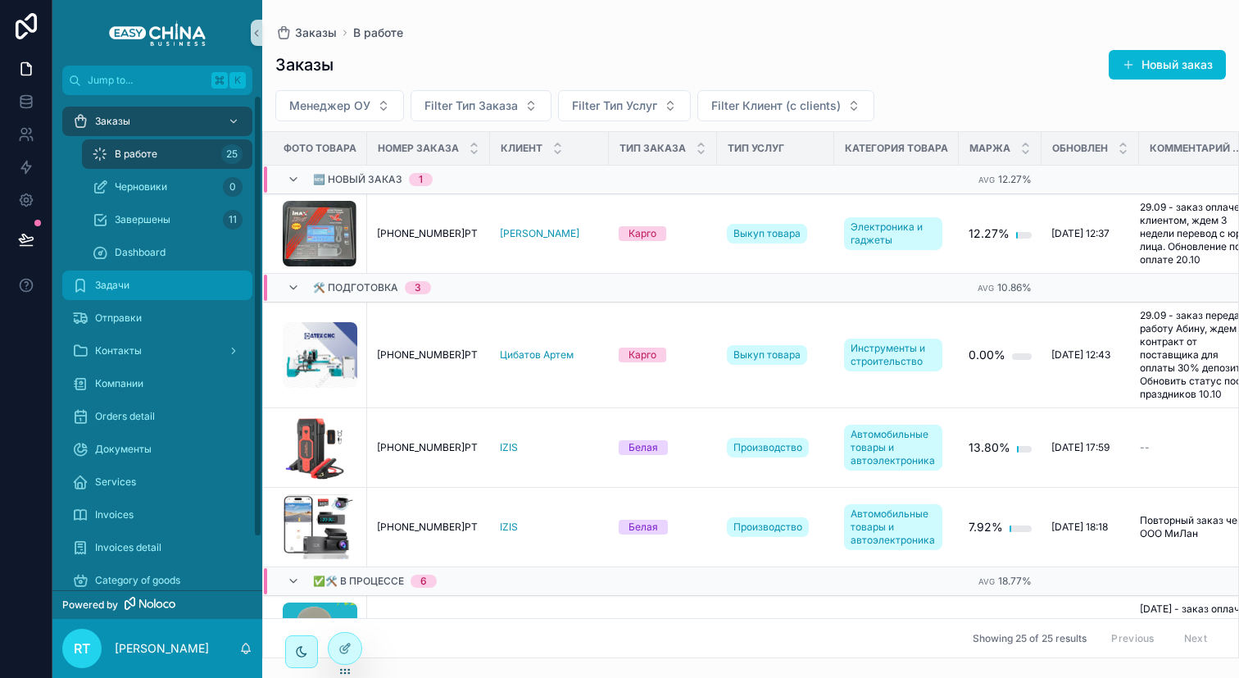
click at [175, 293] on div "Задачи" at bounding box center [157, 285] width 170 height 26
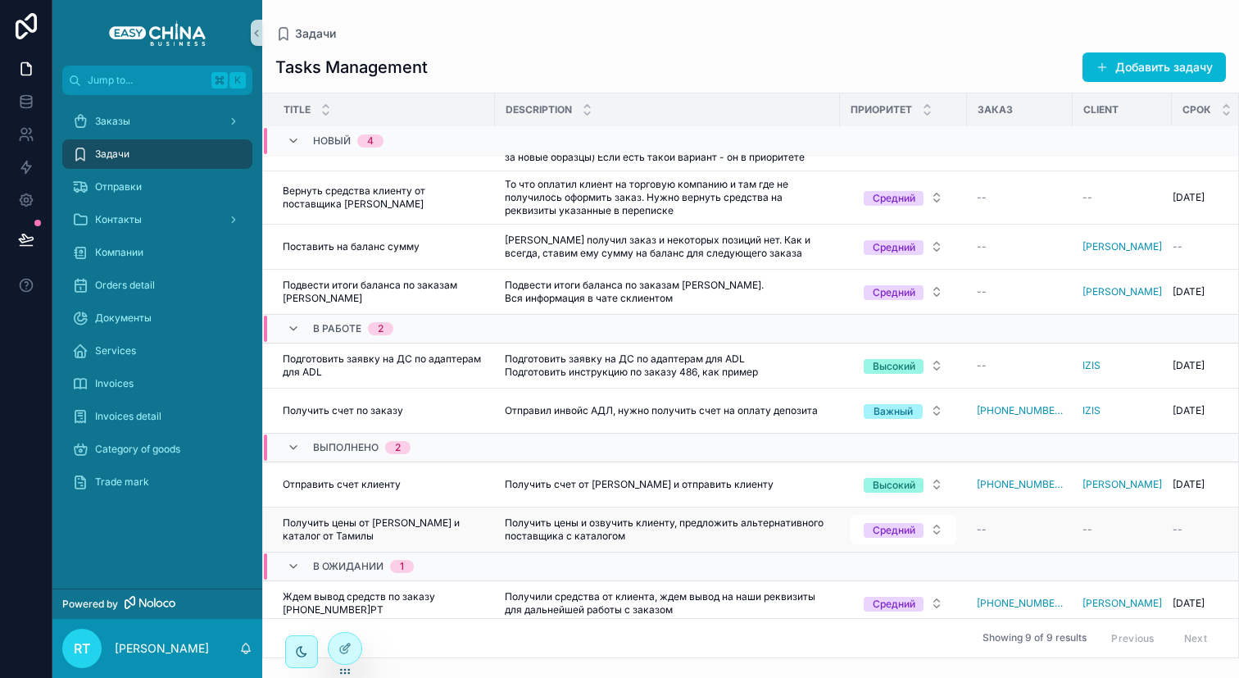
scroll to position [57, 0]
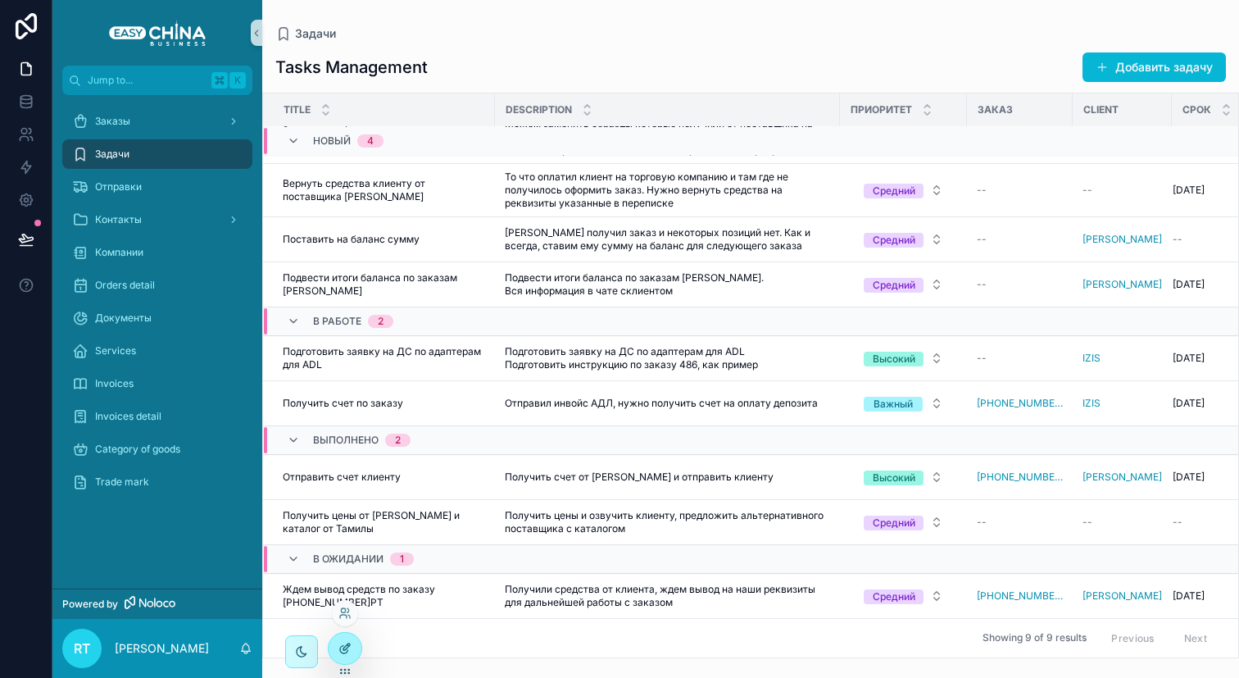
click at [338, 656] on div at bounding box center [345, 648] width 33 height 31
